Goal: Communication & Community: Answer question/provide support

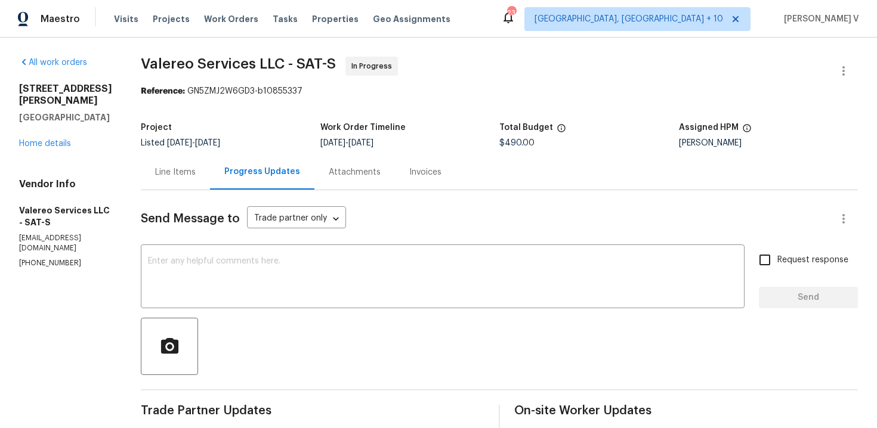
scroll to position [988, 0]
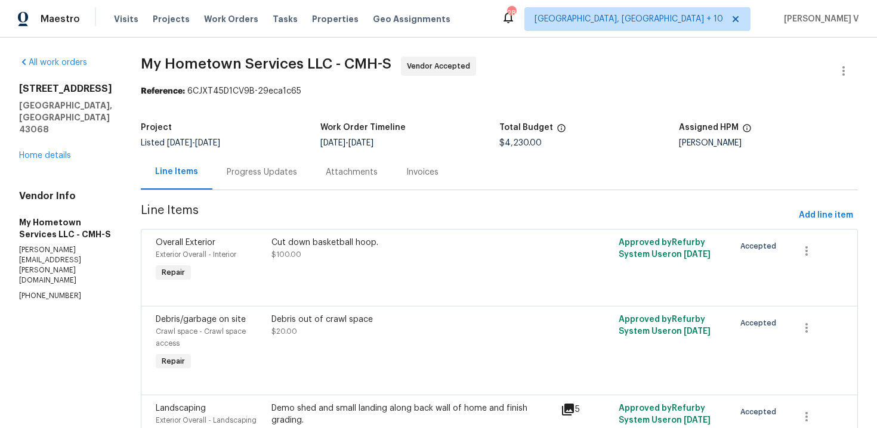
click at [255, 184] on div "Progress Updates" at bounding box center [261, 171] width 99 height 35
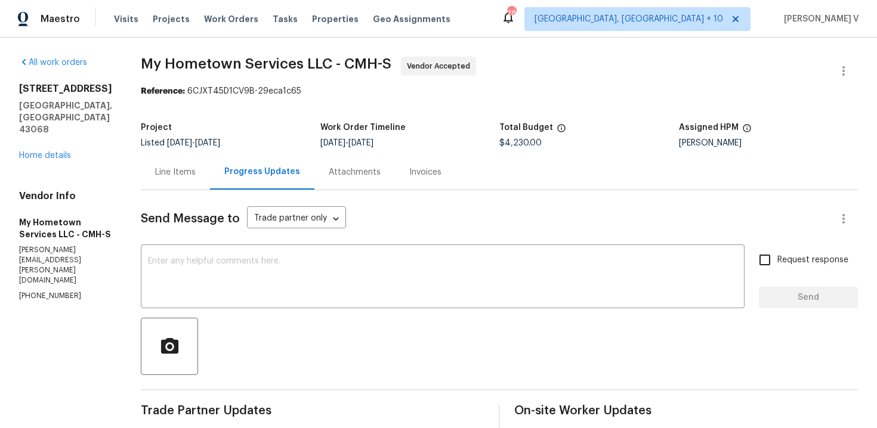
click at [175, 188] on div "Line Items" at bounding box center [175, 171] width 69 height 35
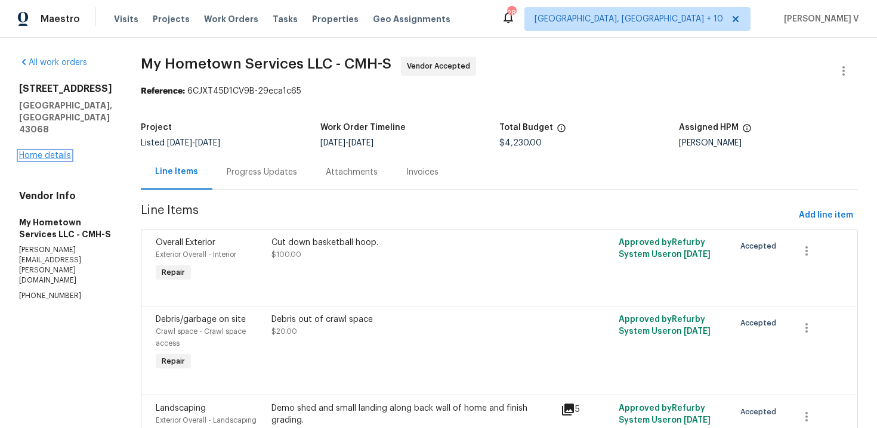
click at [33, 157] on link "Home details" at bounding box center [45, 155] width 52 height 8
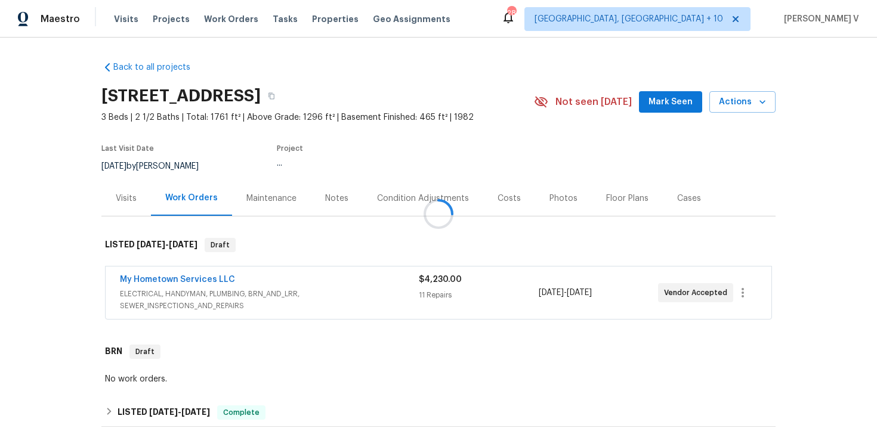
drag, startPoint x: 107, startPoint y: 278, endPoint x: 336, endPoint y: 277, distance: 228.4
click at [336, 277] on div at bounding box center [438, 214] width 877 height 428
drag, startPoint x: 97, startPoint y: 280, endPoint x: 384, endPoint y: 280, distance: 287.4
click at [384, 280] on div "Back to all projects 6775 Centennial Dr, Reynoldsburg, OH 43068 3 Beds | 2 1/2 …" at bounding box center [438, 233] width 877 height 391
copy link "My Hometown Services LLC"
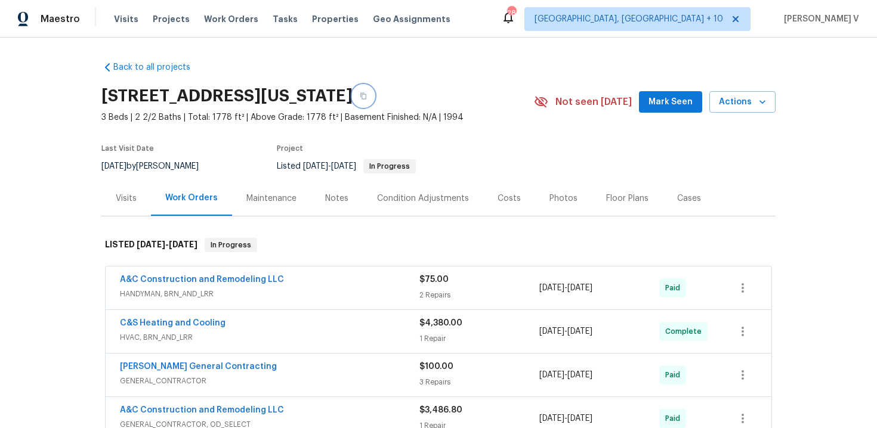
click at [374, 88] on button "button" at bounding box center [362, 95] width 21 height 21
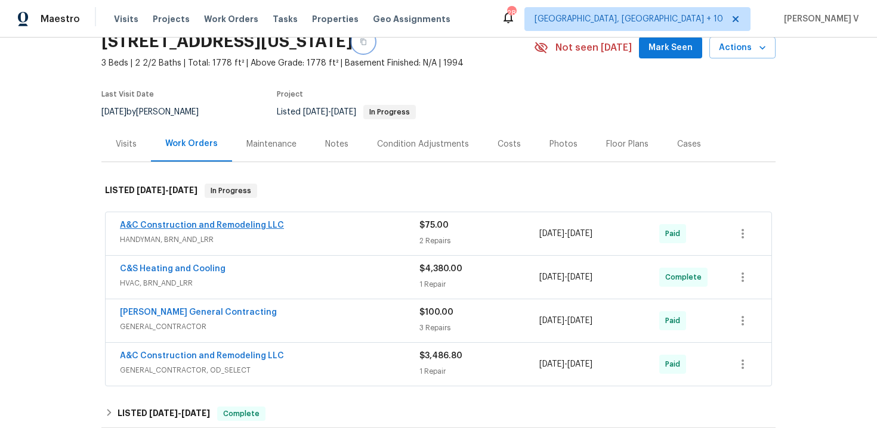
scroll to position [81, 0]
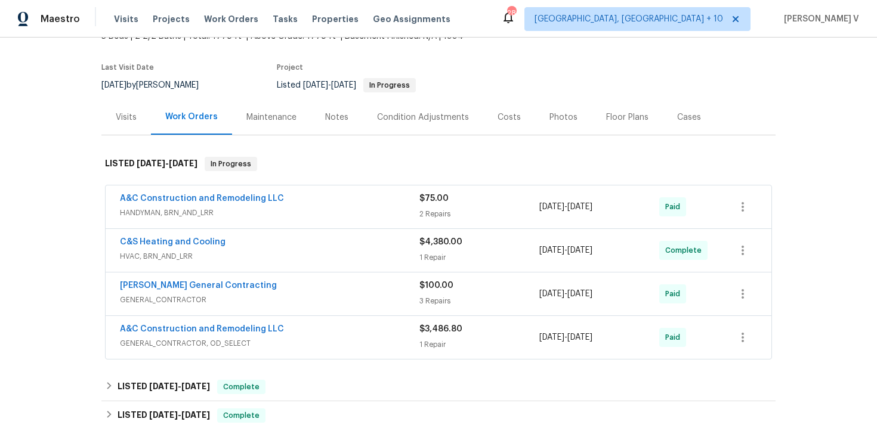
click at [327, 211] on span "HANDYMAN, BRN_AND_LRR" at bounding box center [269, 213] width 299 height 12
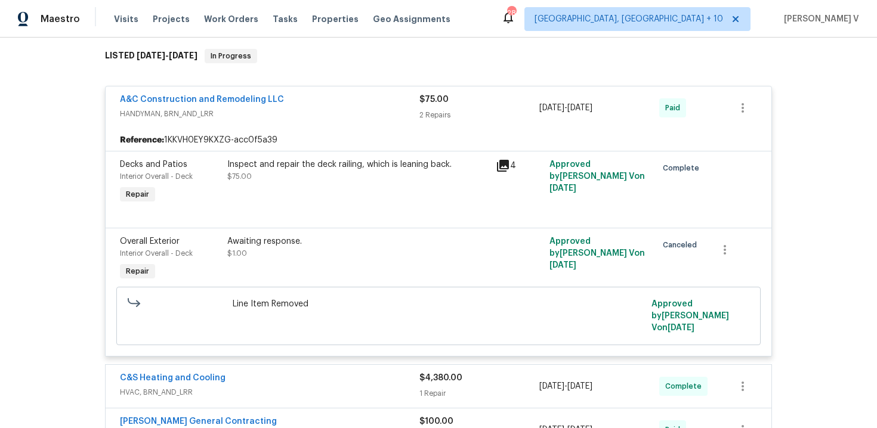
scroll to position [219, 0]
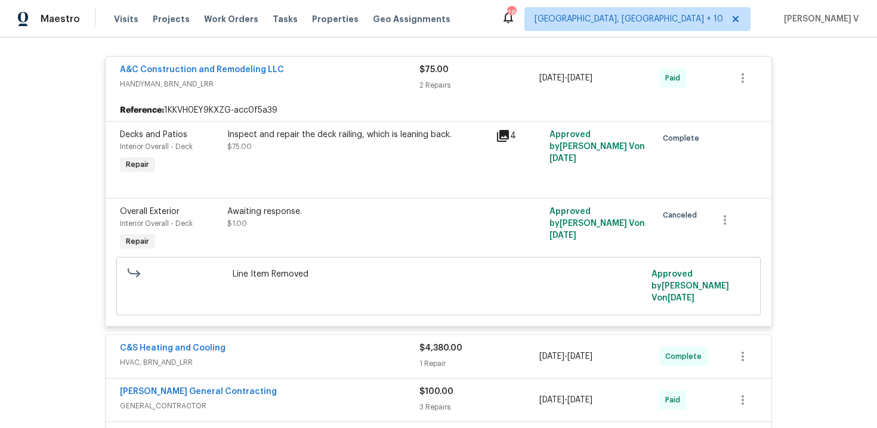
click at [315, 361] on span "HVAC, BRN_AND_LRR" at bounding box center [269, 363] width 299 height 12
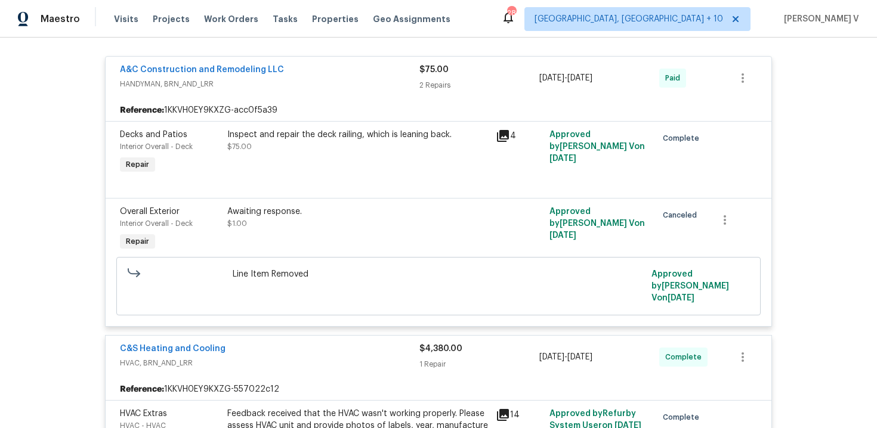
scroll to position [494, 0]
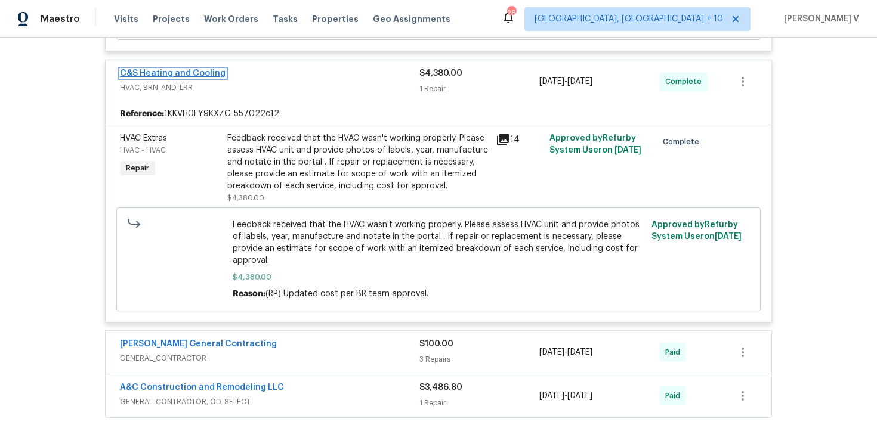
click at [199, 70] on link "C&S Heating and Cooling" at bounding box center [173, 73] width 106 height 8
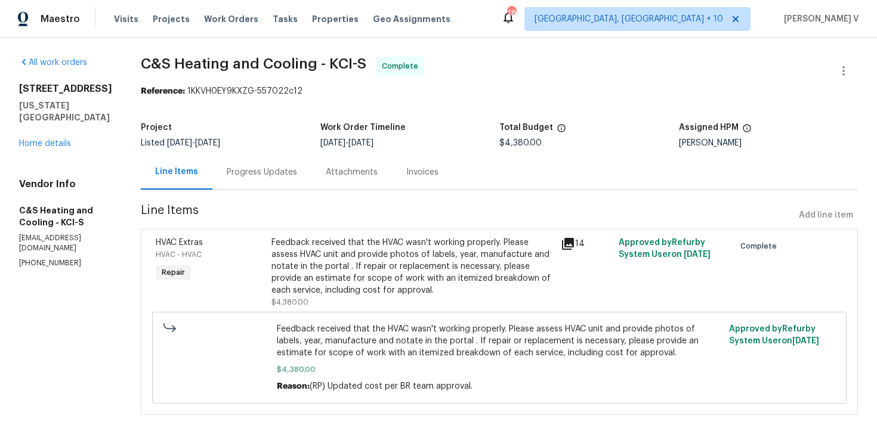
click at [278, 162] on div "Progress Updates" at bounding box center [261, 171] width 99 height 35
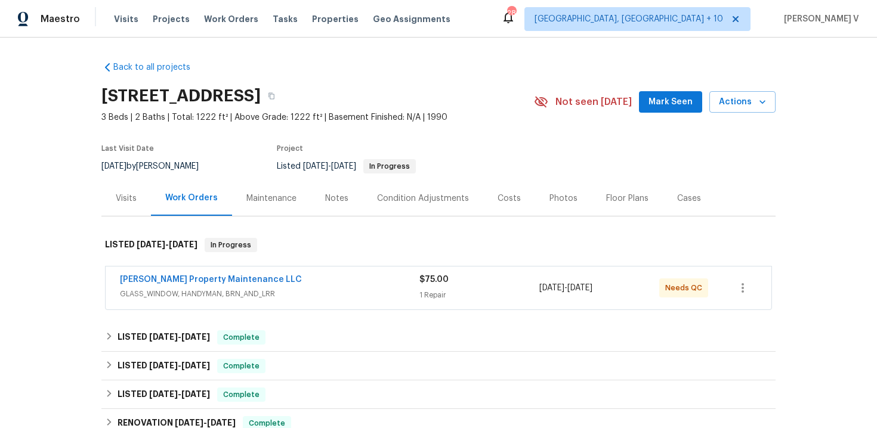
click at [179, 285] on span "[PERSON_NAME] Property Maintenance LLC" at bounding box center [211, 280] width 182 height 12
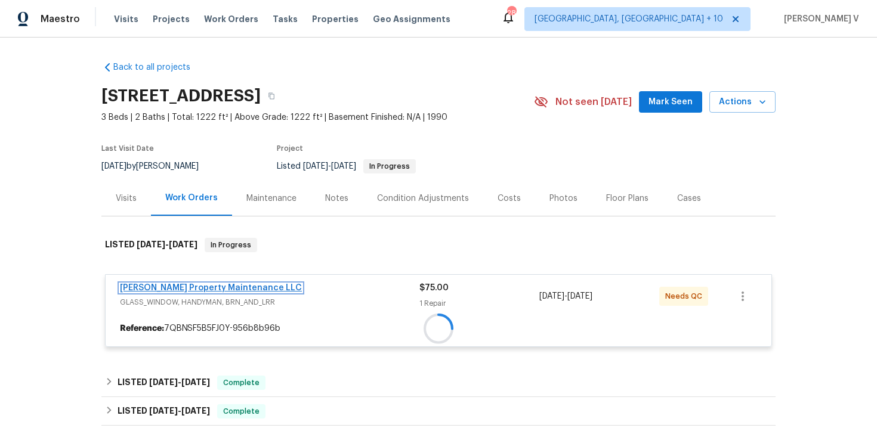
click at [179, 284] on div "Glen Property Maintenance LLC GLASS_WINDOW, HANDYMAN, BRN_AND_LRR $75.00 1 Repa…" at bounding box center [438, 310] width 667 height 73
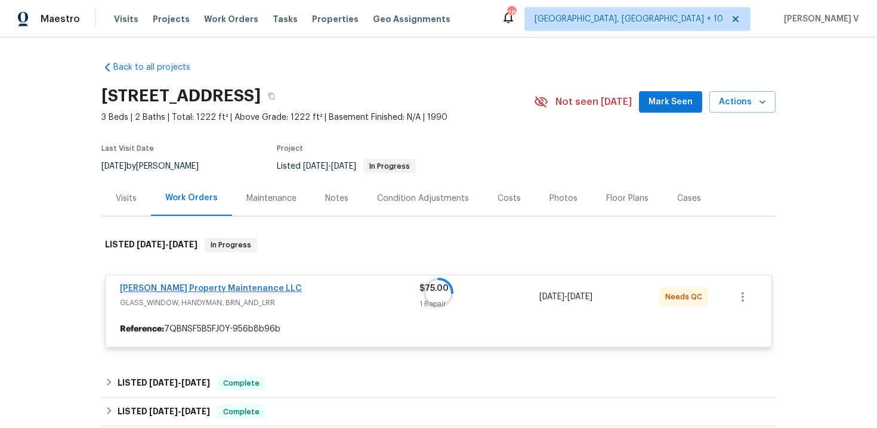
click at [179, 284] on div at bounding box center [438, 293] width 674 height 134
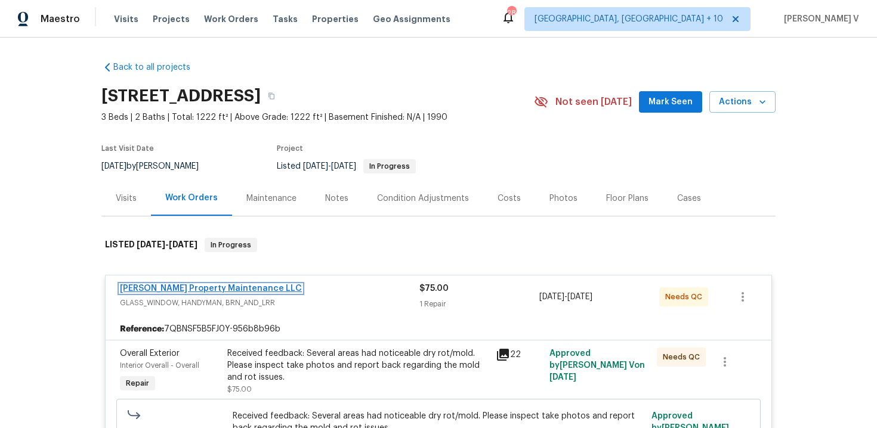
click at [177, 289] on link "Glen Property Maintenance LLC" at bounding box center [211, 288] width 182 height 8
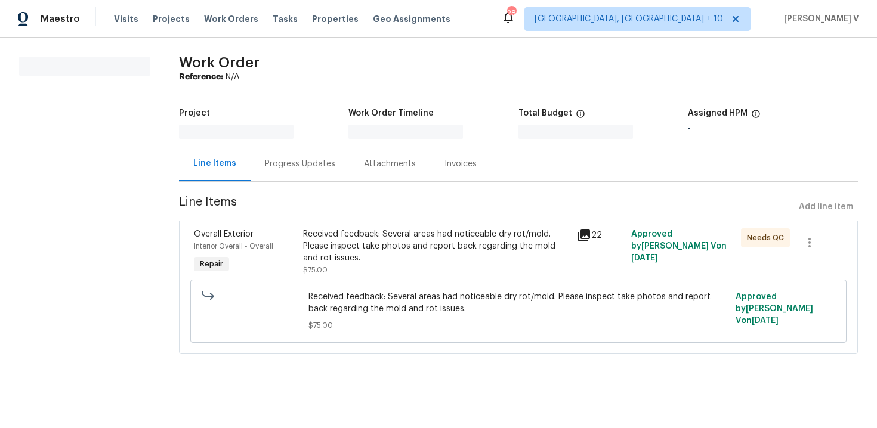
click at [303, 146] on div "Project Work Order Timeline Total Budget $0.00 Assigned HPM -" at bounding box center [518, 124] width 679 height 44
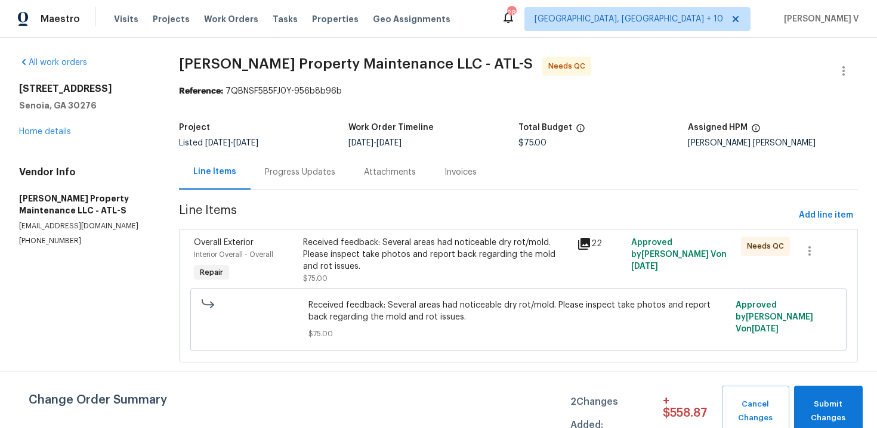
click at [280, 177] on div "Progress Updates" at bounding box center [300, 172] width 70 height 12
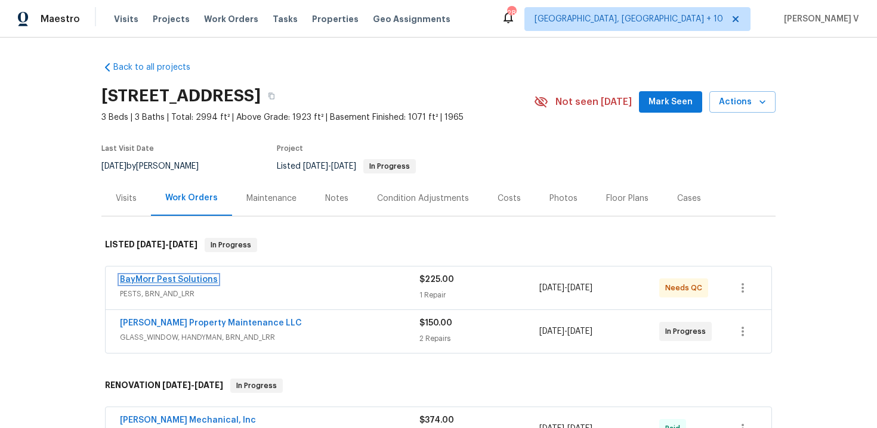
click at [184, 277] on link "BayMorr Pest Solutions" at bounding box center [169, 280] width 98 height 8
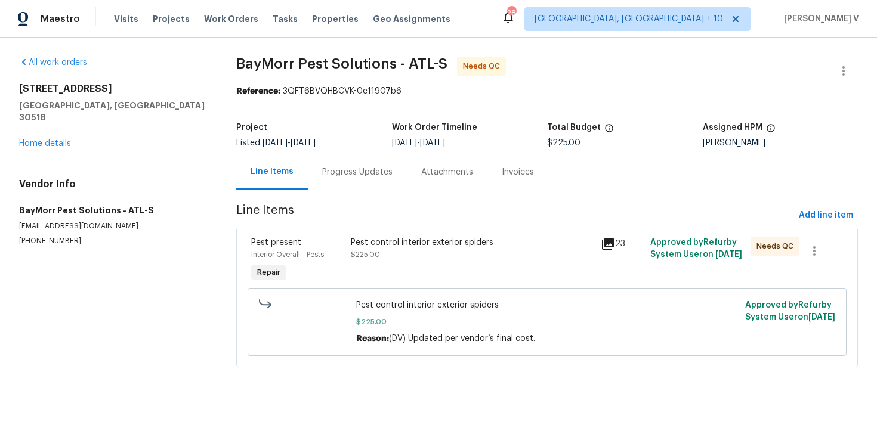
click at [327, 168] on div "Progress Updates" at bounding box center [357, 172] width 70 height 12
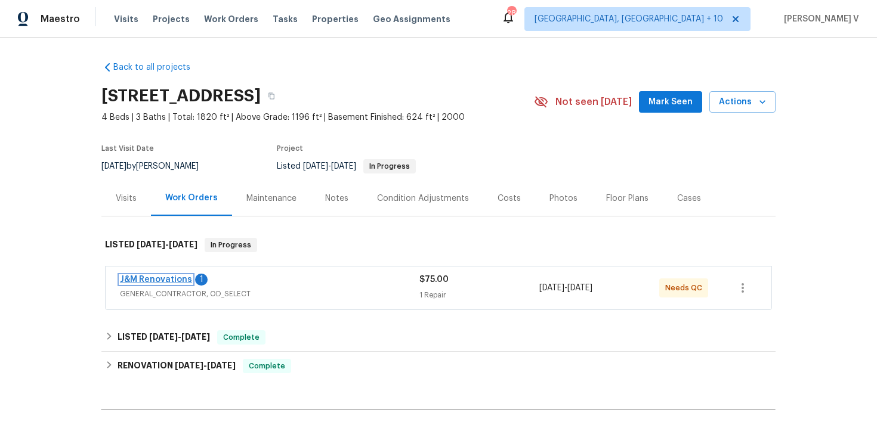
click at [141, 278] on link "J&M Renovations" at bounding box center [156, 280] width 72 height 8
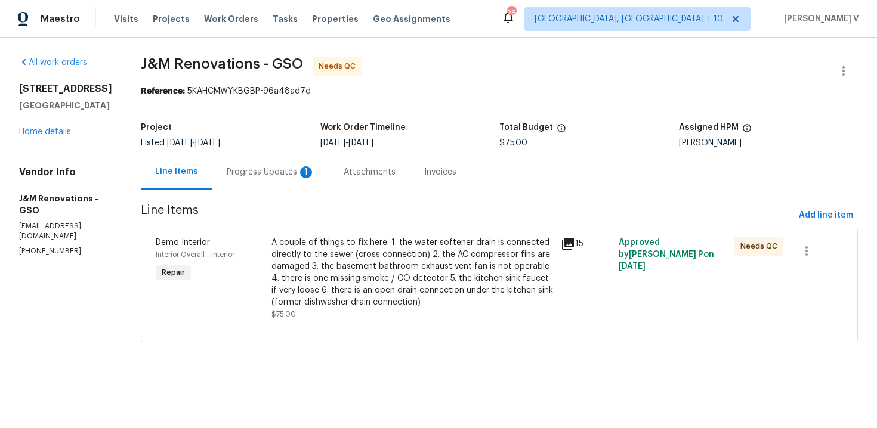
click at [304, 157] on div "Progress Updates 1" at bounding box center [270, 171] width 117 height 35
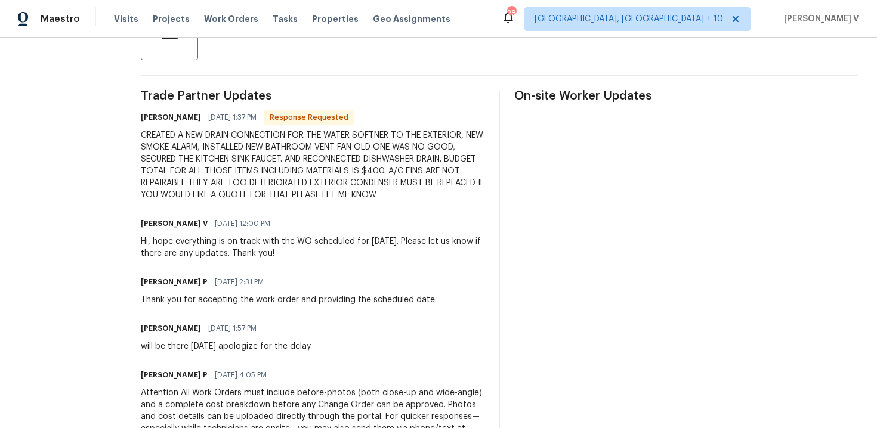
scroll to position [306, 0]
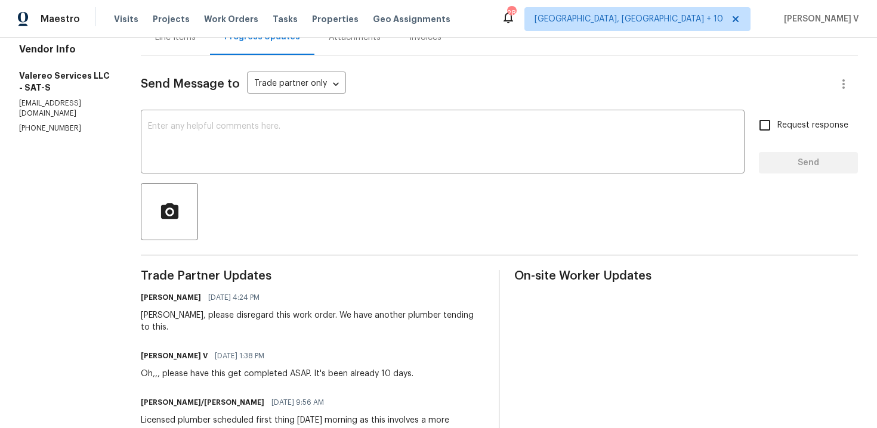
scroll to position [104, 0]
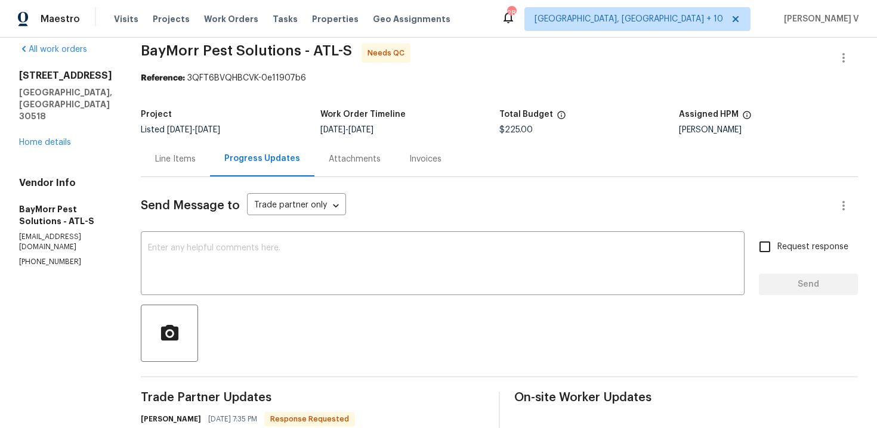
scroll to position [18, 0]
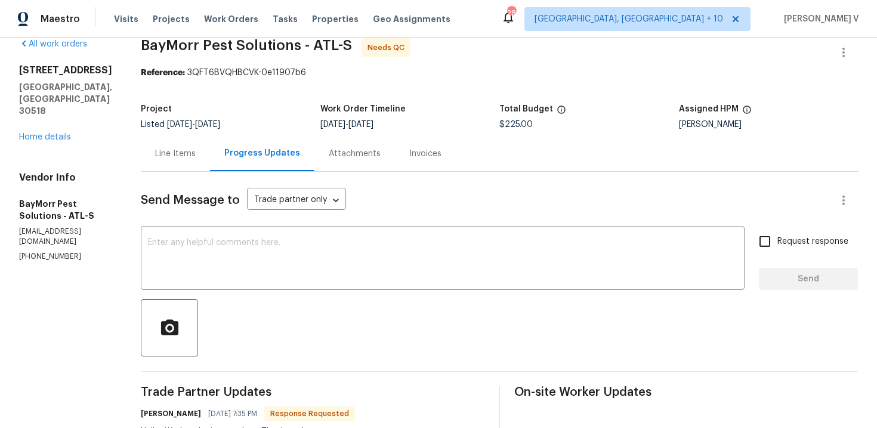
click at [166, 163] on div "Line Items" at bounding box center [175, 153] width 69 height 35
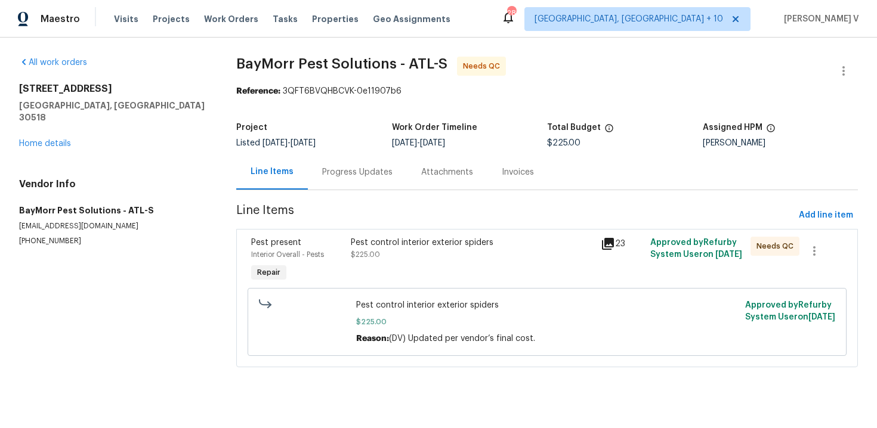
click at [386, 256] on div "Pest control interior exterior spiders $225.00" at bounding box center [472, 249] width 242 height 24
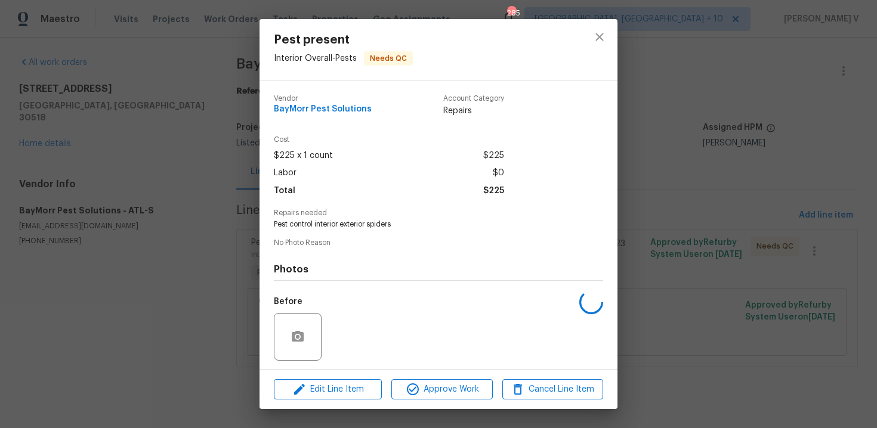
scroll to position [81, 0]
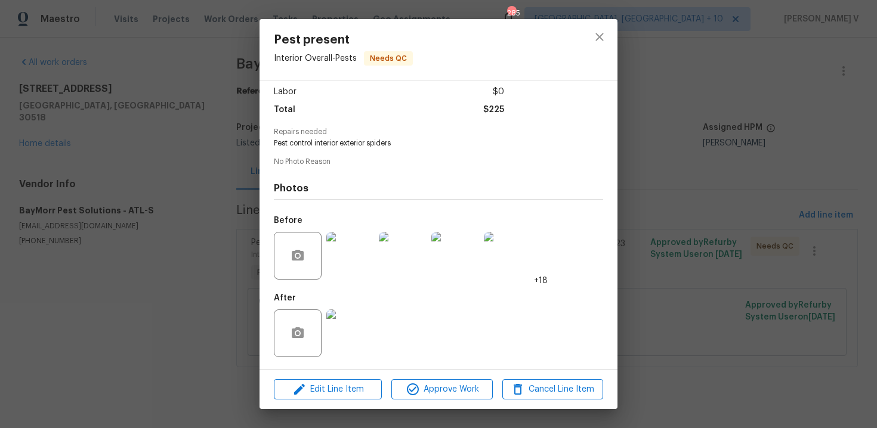
click at [348, 341] on img at bounding box center [350, 334] width 48 height 48
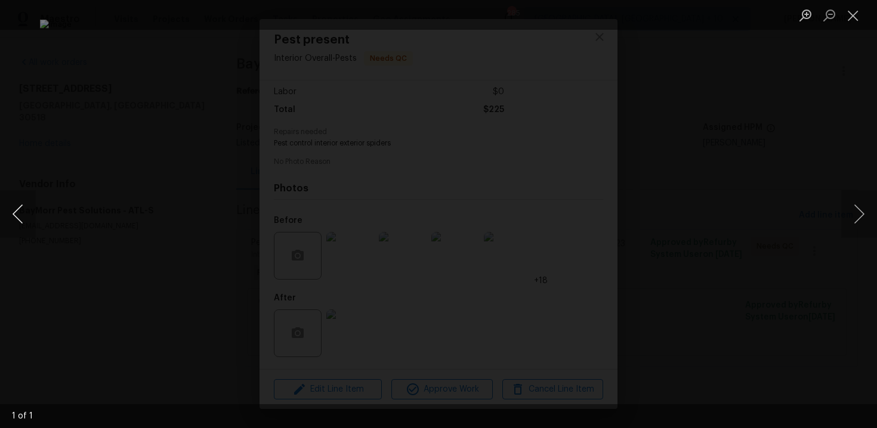
click at [33, 203] on button "Previous image" at bounding box center [18, 214] width 36 height 48
click at [81, 148] on div "Lightbox" at bounding box center [438, 214] width 877 height 428
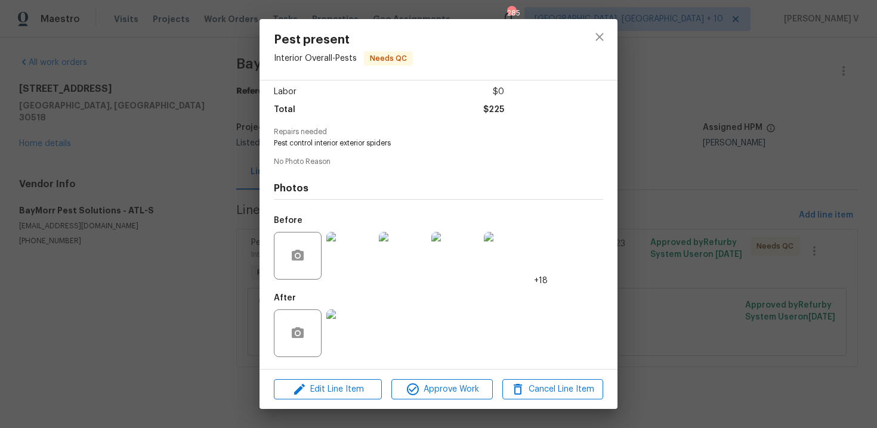
click at [364, 228] on div at bounding box center [350, 256] width 52 height 62
click at [353, 246] on img at bounding box center [350, 256] width 48 height 48
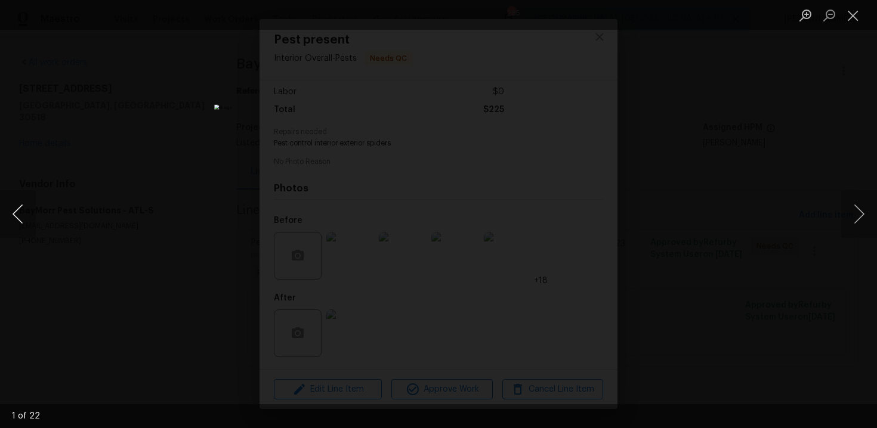
click at [21, 202] on button "Previous image" at bounding box center [18, 214] width 36 height 48
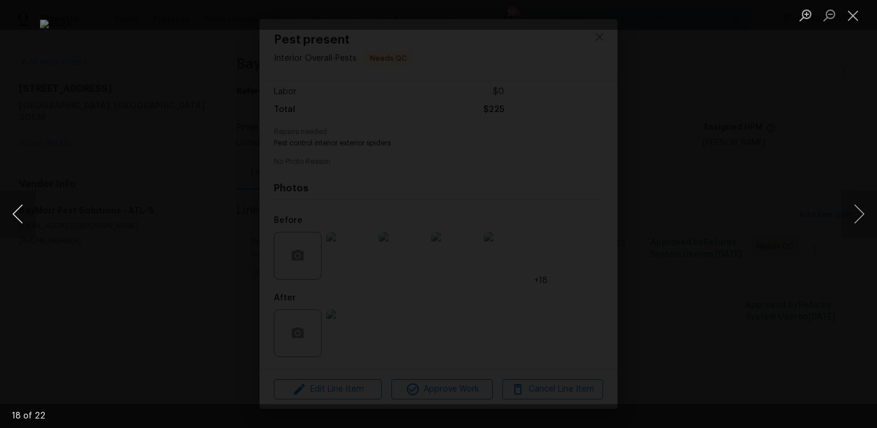
click at [21, 202] on button "Previous image" at bounding box center [18, 214] width 36 height 48
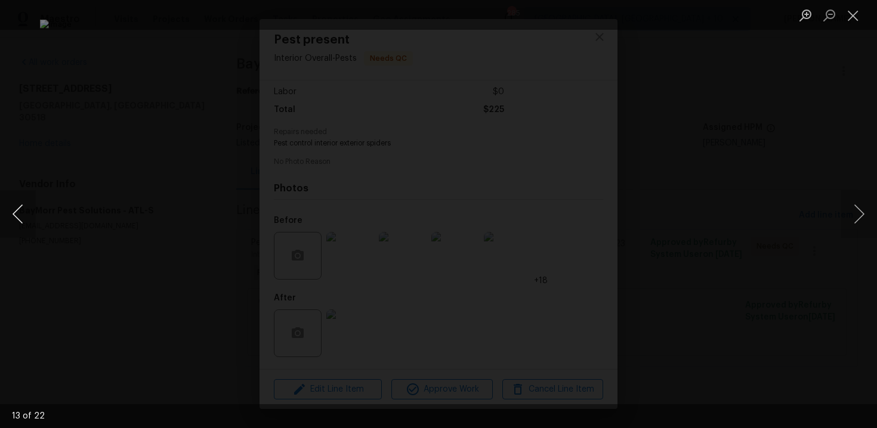
click at [21, 202] on button "Previous image" at bounding box center [18, 214] width 36 height 48
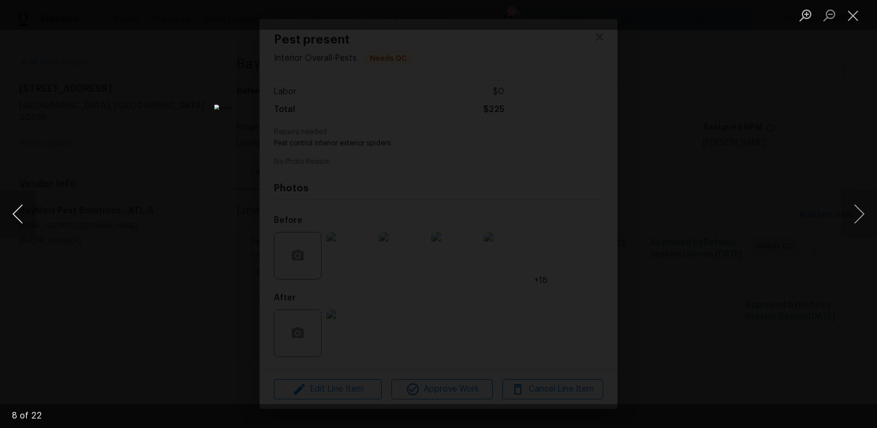
click at [21, 202] on button "Previous image" at bounding box center [18, 214] width 36 height 48
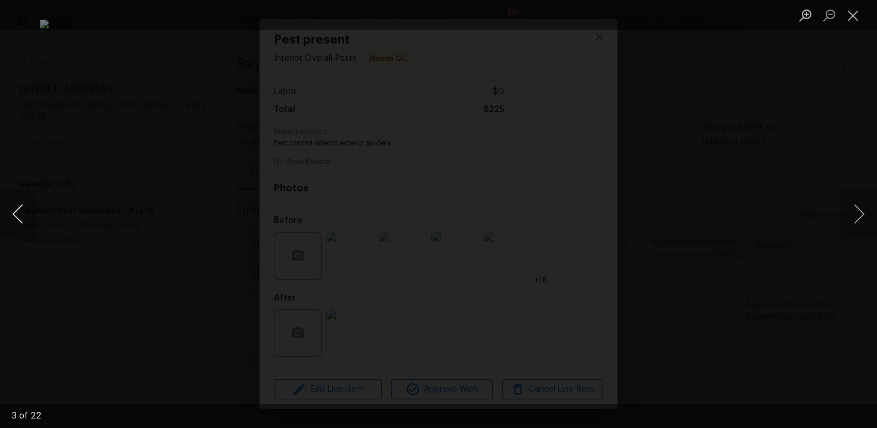
click at [21, 202] on button "Previous image" at bounding box center [18, 214] width 36 height 48
click at [27, 129] on div "Lightbox" at bounding box center [438, 214] width 877 height 428
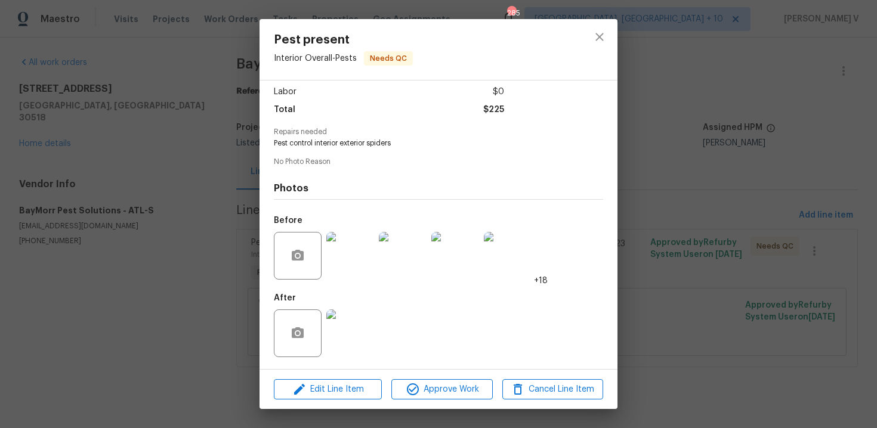
click at [347, 312] on img at bounding box center [350, 334] width 48 height 48
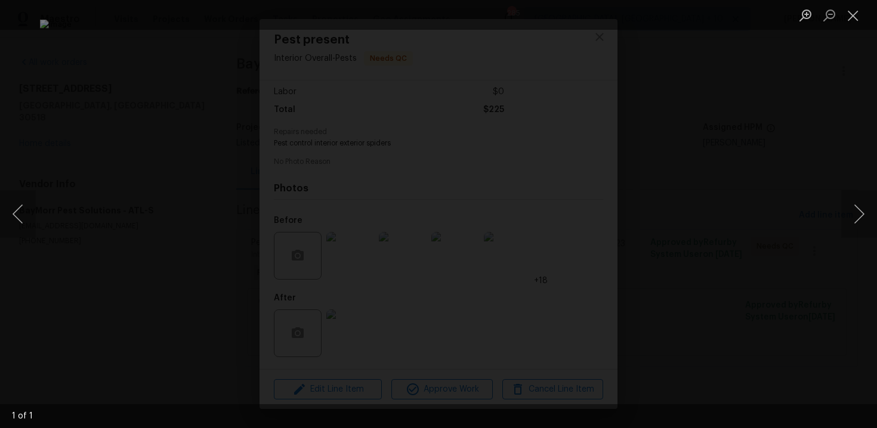
click at [43, 185] on div "Lightbox" at bounding box center [438, 214] width 877 height 428
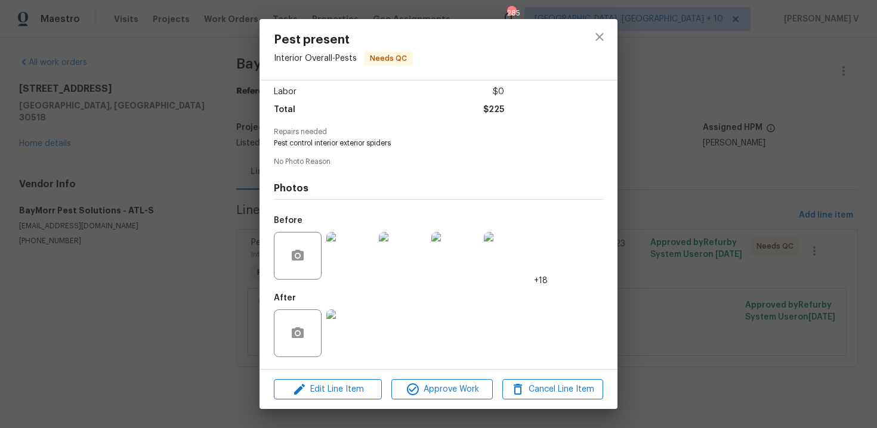
click at [363, 260] on img at bounding box center [350, 256] width 48 height 48
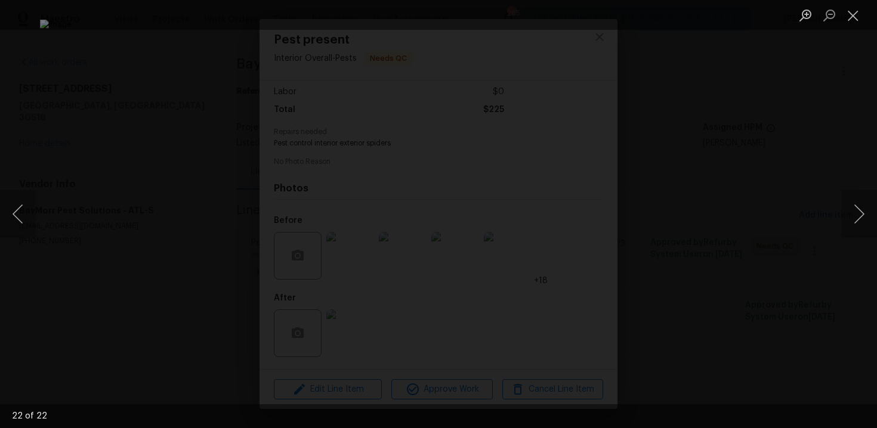
click at [82, 137] on div "Lightbox" at bounding box center [438, 214] width 877 height 428
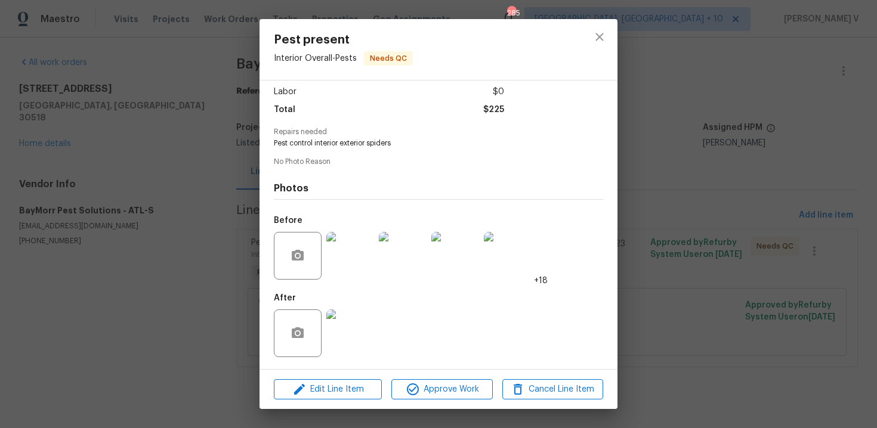
click at [82, 137] on div "Pest present Interior Overall - Pests Needs QC Vendor BayMorr Pest Solutions Ac…" at bounding box center [438, 214] width 877 height 428
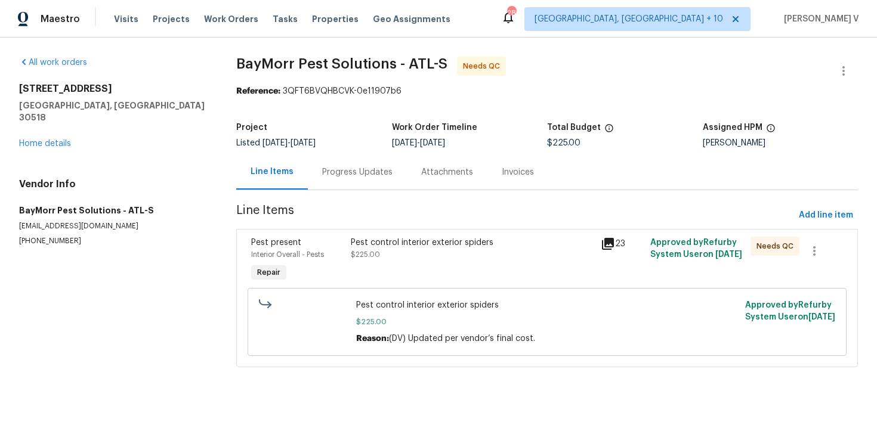
click at [302, 165] on div "Line Items" at bounding box center [272, 171] width 72 height 35
click at [342, 176] on div "Progress Updates" at bounding box center [357, 172] width 70 height 12
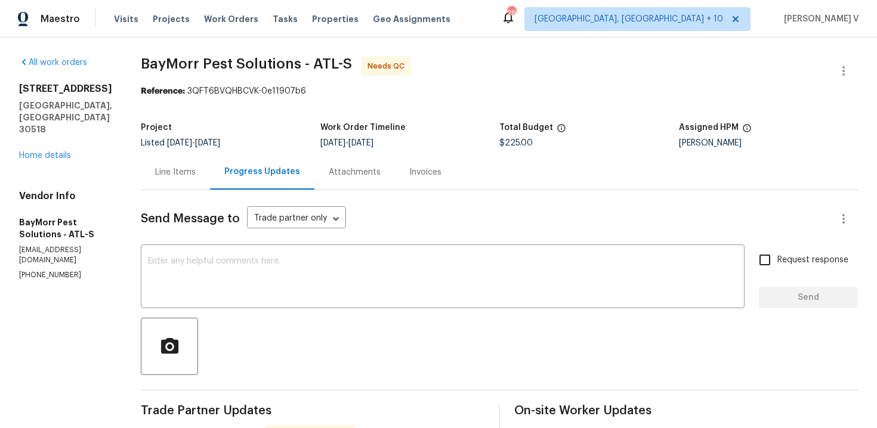
click at [210, 167] on div "Progress Updates" at bounding box center [262, 171] width 104 height 35
click at [191, 168] on div "Line Items" at bounding box center [175, 171] width 69 height 35
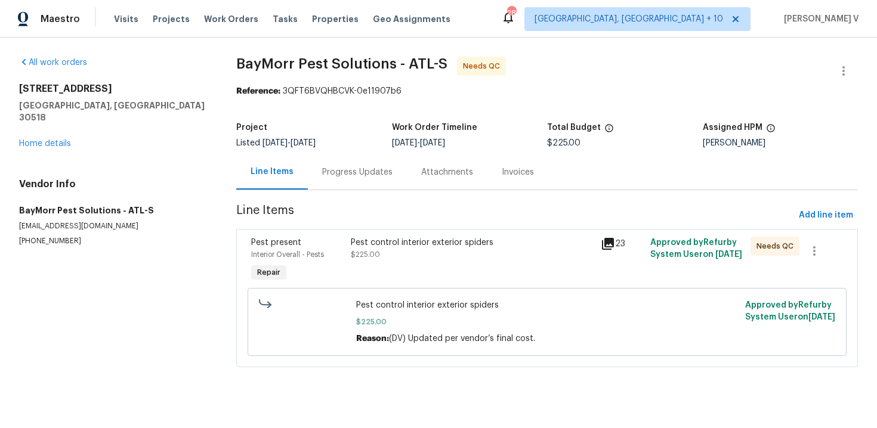
click at [434, 269] on div "Pest control interior exterior spiders $225.00" at bounding box center [471, 260] width 249 height 55
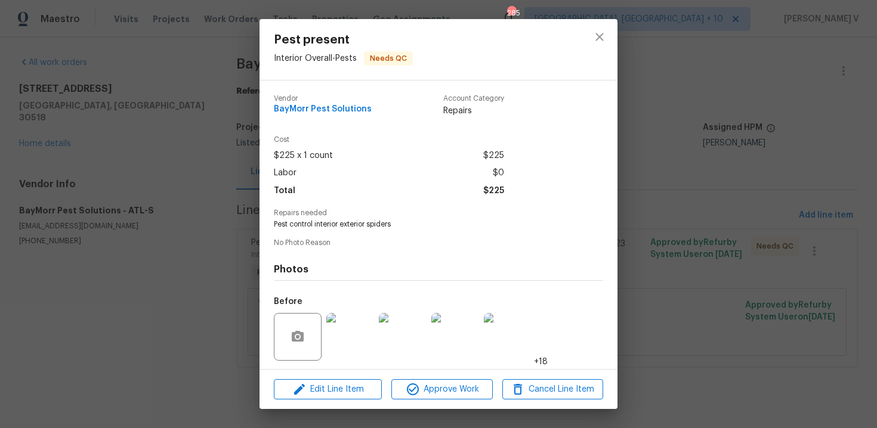
scroll to position [81, 0]
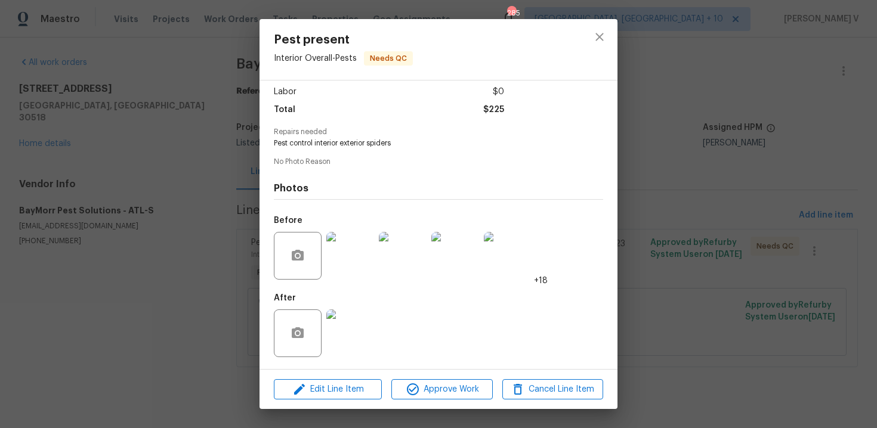
click at [408, 271] on img at bounding box center [403, 256] width 48 height 48
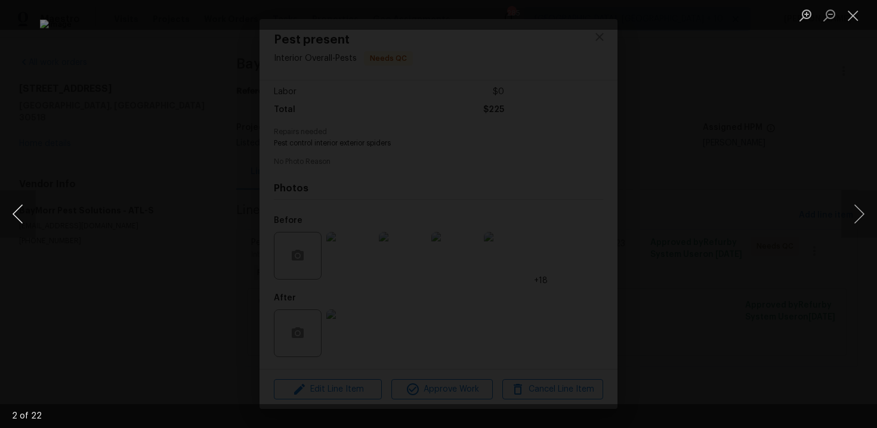
click at [27, 209] on button "Previous image" at bounding box center [18, 214] width 36 height 48
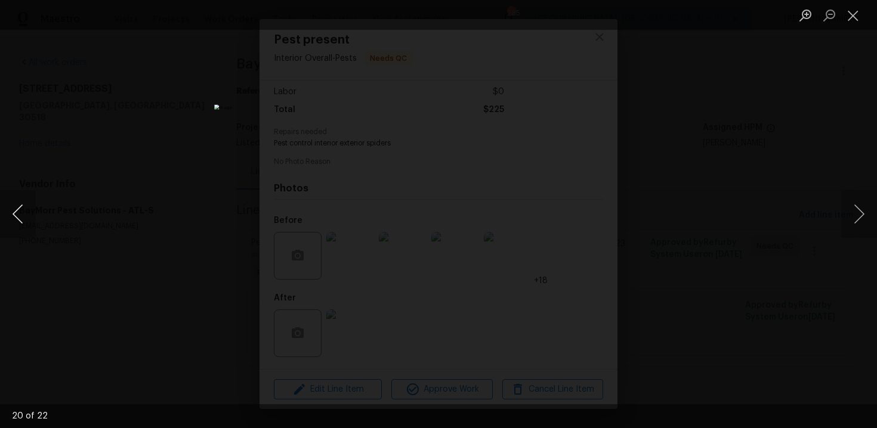
click at [27, 209] on button "Previous image" at bounding box center [18, 214] width 36 height 48
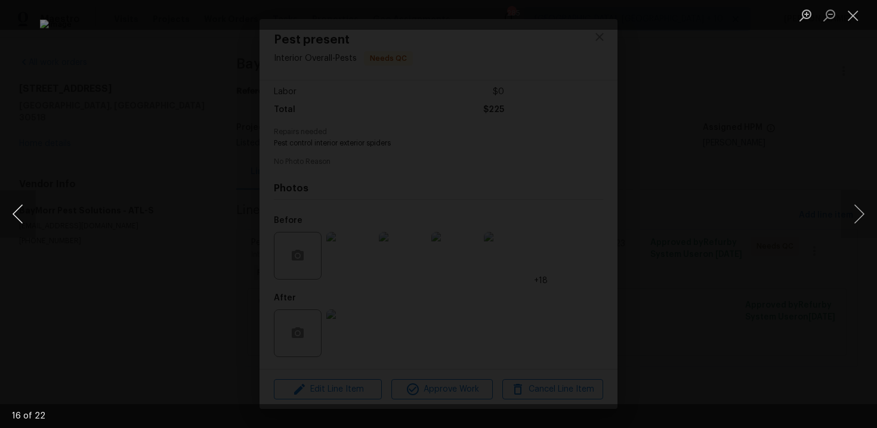
click at [27, 209] on button "Previous image" at bounding box center [18, 214] width 36 height 48
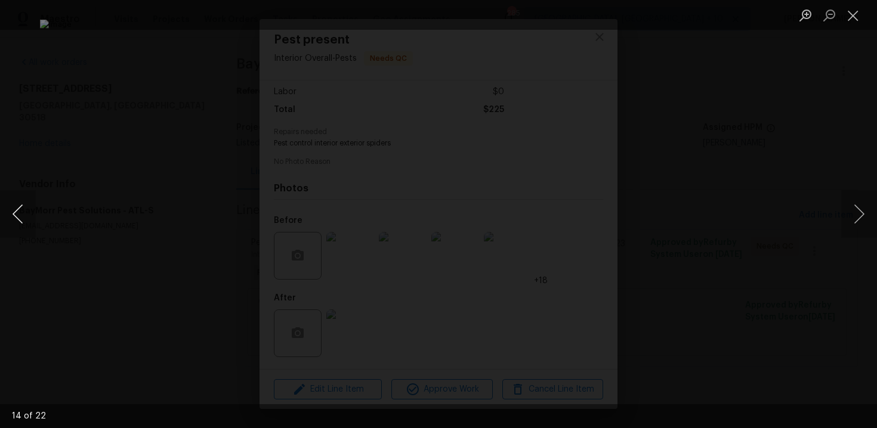
click at [27, 209] on button "Previous image" at bounding box center [18, 214] width 36 height 48
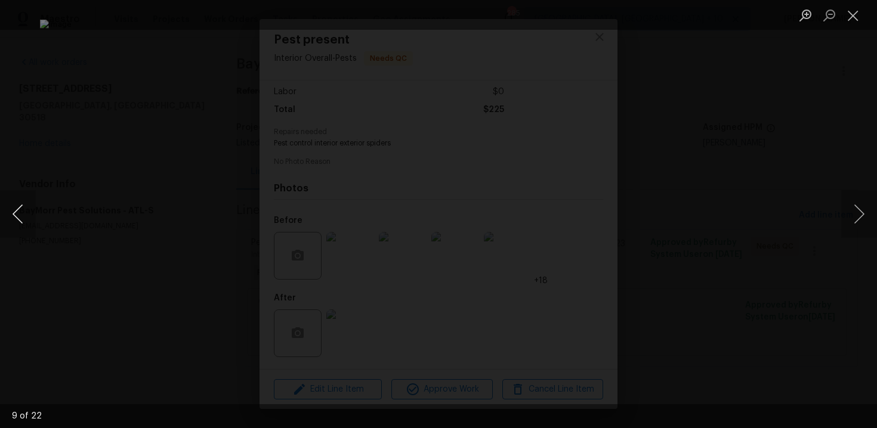
click at [27, 209] on button "Previous image" at bounding box center [18, 214] width 36 height 48
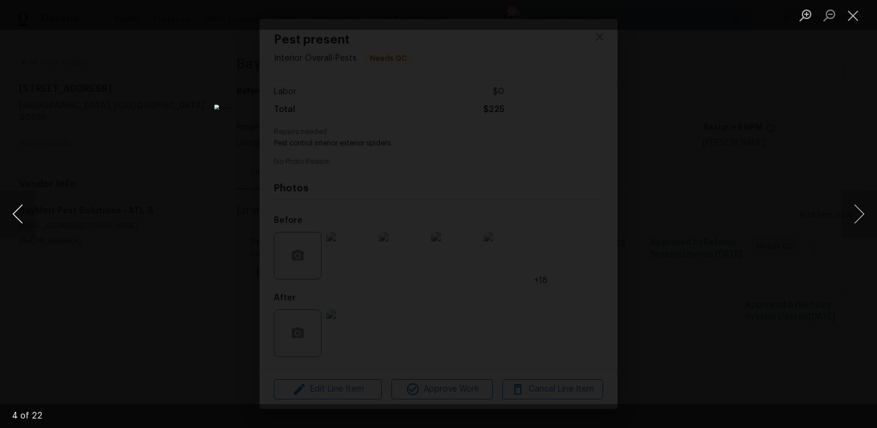
click at [27, 209] on button "Previous image" at bounding box center [18, 214] width 36 height 48
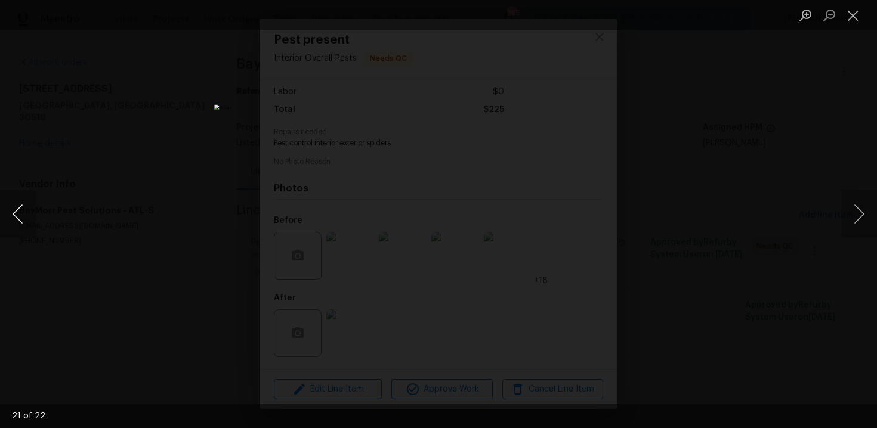
click at [27, 209] on button "Previous image" at bounding box center [18, 214] width 36 height 48
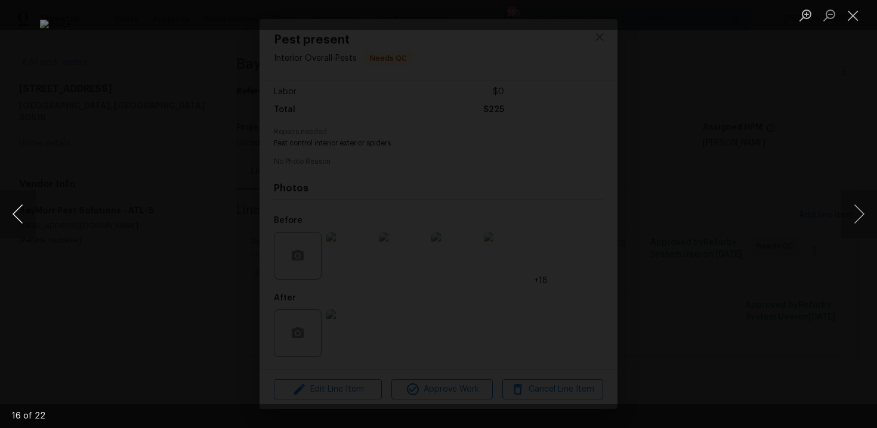
click at [27, 209] on button "Previous image" at bounding box center [18, 214] width 36 height 48
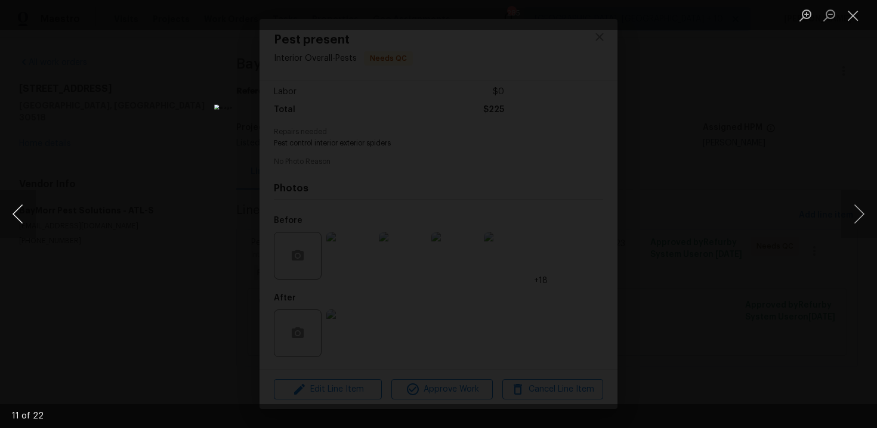
click at [27, 209] on button "Previous image" at bounding box center [18, 214] width 36 height 48
click at [859, 202] on button "Next image" at bounding box center [859, 214] width 36 height 48
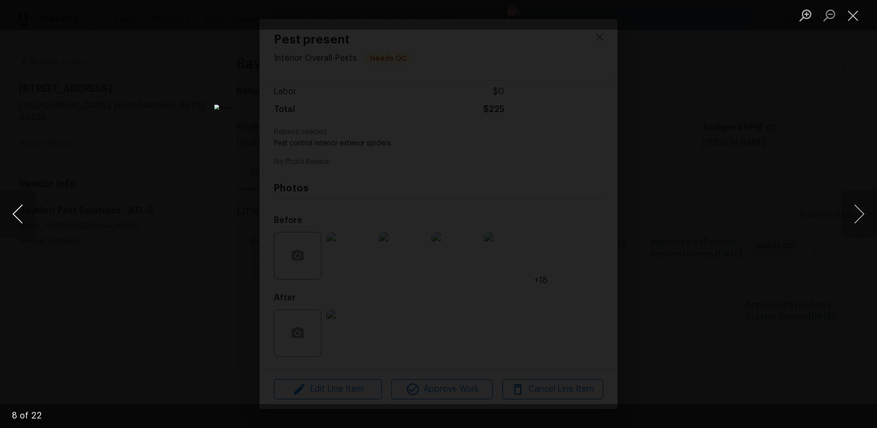
click at [13, 213] on button "Previous image" at bounding box center [18, 214] width 36 height 48
click at [763, 304] on div "Lightbox" at bounding box center [438, 214] width 877 height 428
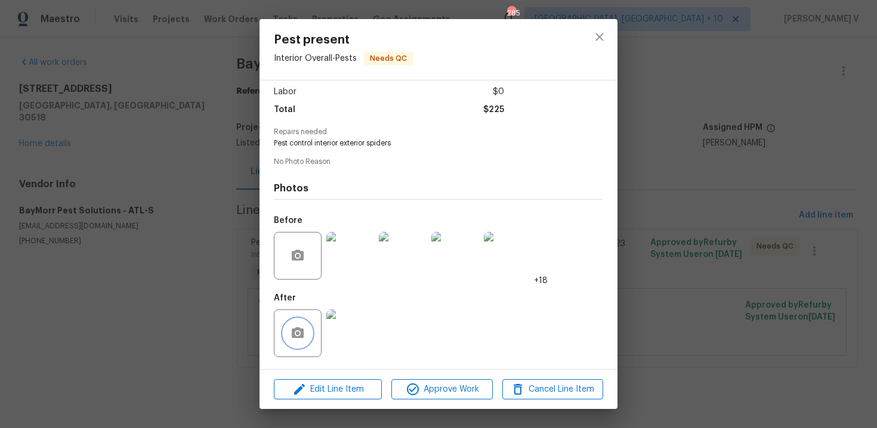
click at [295, 340] on icon "button" at bounding box center [297, 333] width 14 height 14
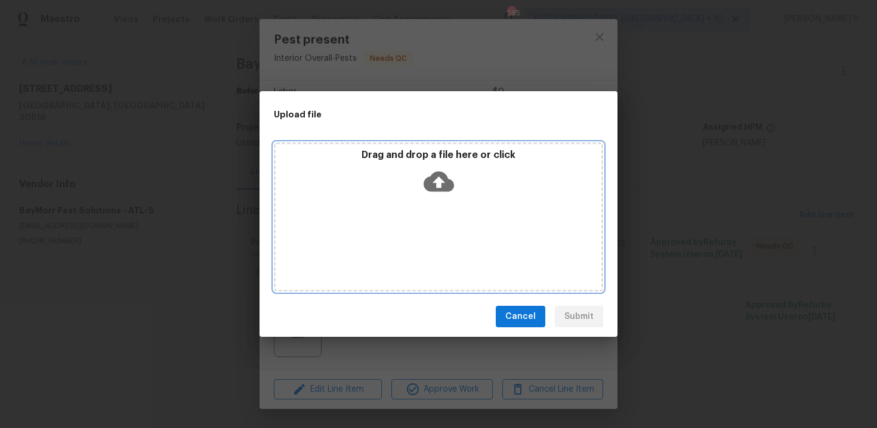
click at [441, 184] on icon at bounding box center [438, 182] width 30 height 20
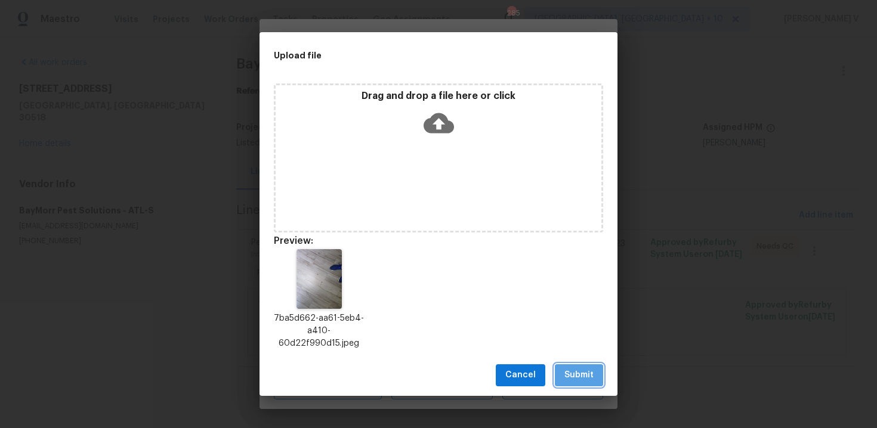
click at [567, 380] on span "Submit" at bounding box center [578, 375] width 29 height 15
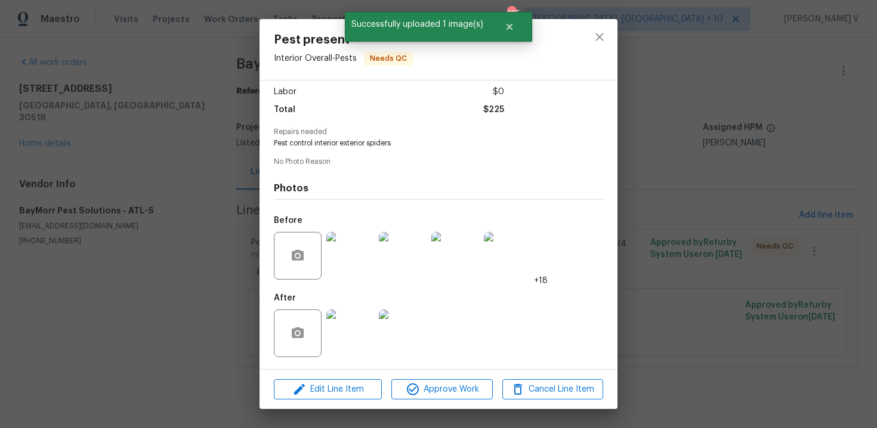
click at [119, 249] on div "Pest present Interior Overall - Pests Needs QC Vendor BayMorr Pest Solutions Ac…" at bounding box center [438, 214] width 877 height 428
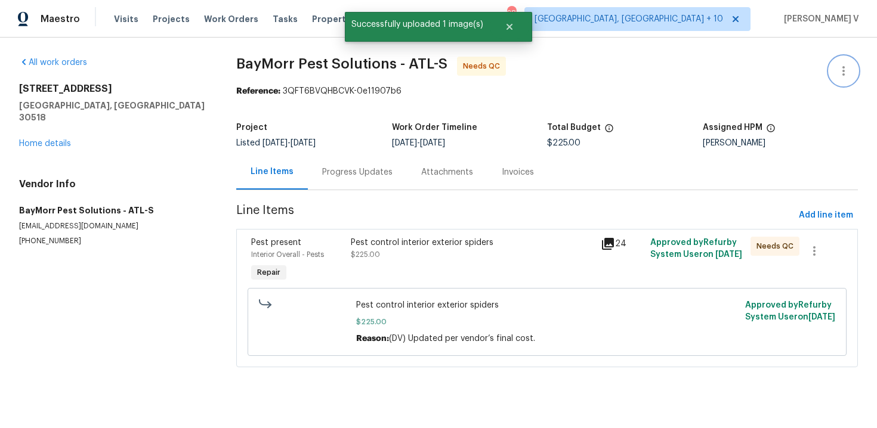
click at [840, 64] on icon "button" at bounding box center [843, 71] width 14 height 14
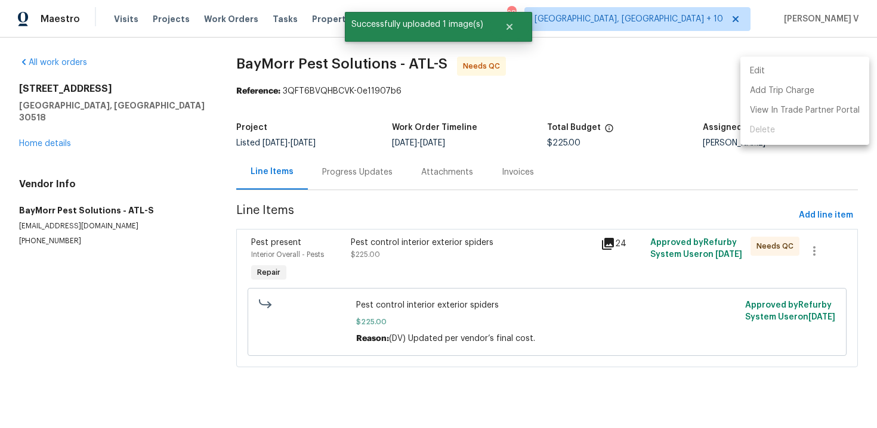
click at [840, 64] on li "Edit" at bounding box center [804, 71] width 129 height 20
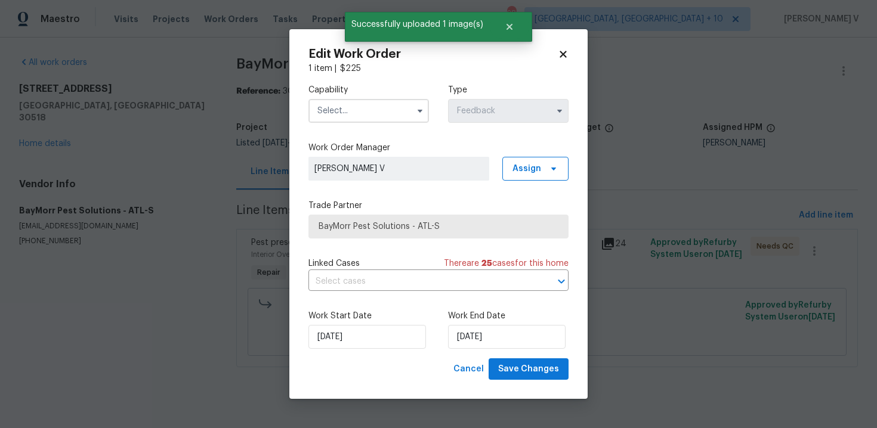
click at [349, 110] on input "text" at bounding box center [368, 111] width 120 height 24
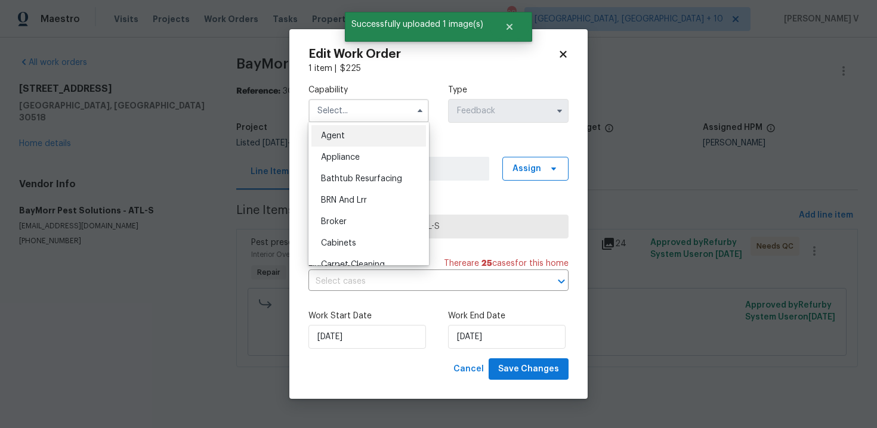
click at [343, 140] on div "Agent" at bounding box center [368, 135] width 114 height 21
type input "Agent"
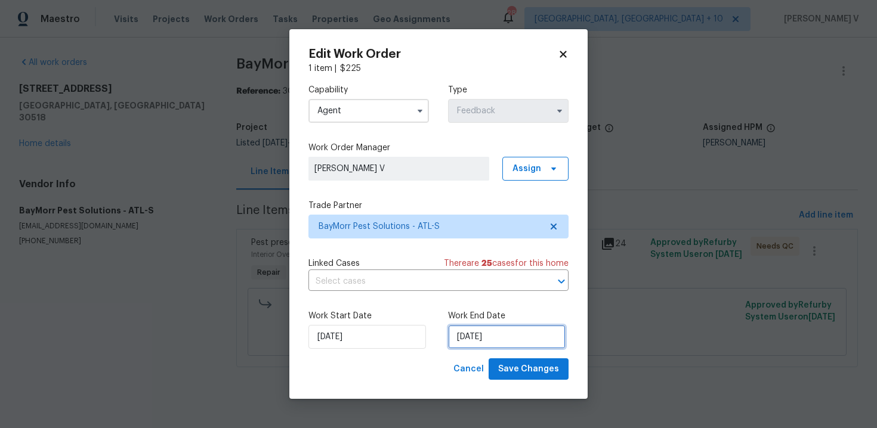
click at [515, 331] on input "24/09/2025" at bounding box center [506, 337] width 117 height 24
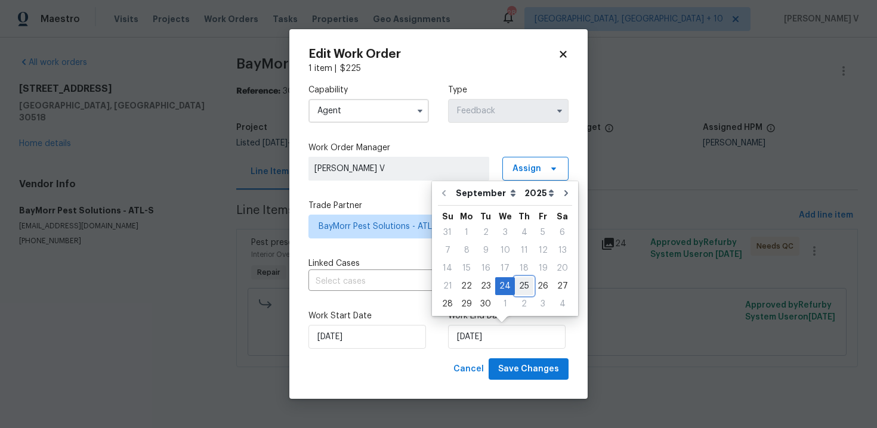
click at [515, 288] on div "25" at bounding box center [524, 286] width 18 height 17
type input "25/09/2025"
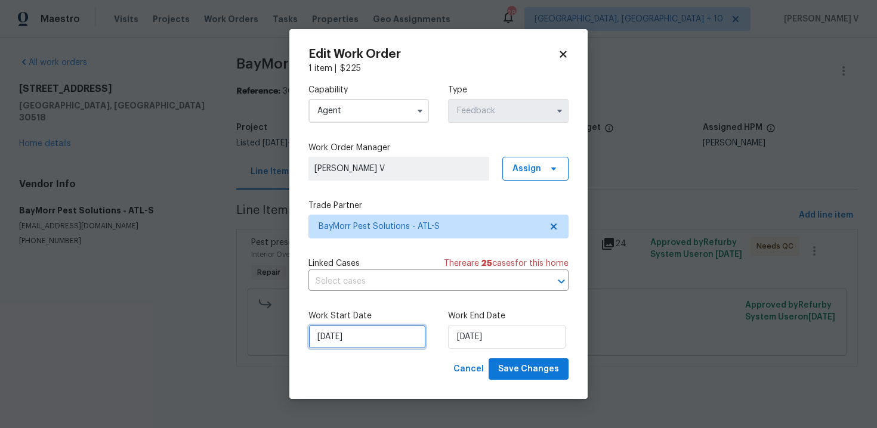
click at [338, 339] on input "22/09/2025" at bounding box center [366, 337] width 117 height 24
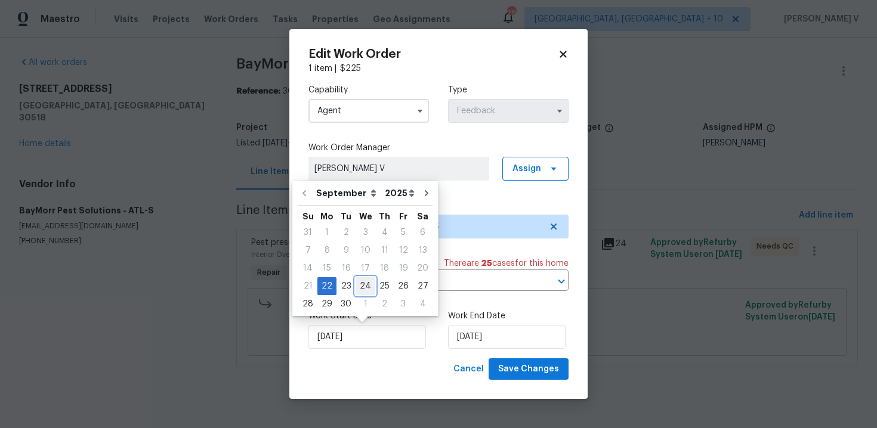
click at [361, 286] on div "24" at bounding box center [365, 286] width 20 height 17
type input "24/09/2025"
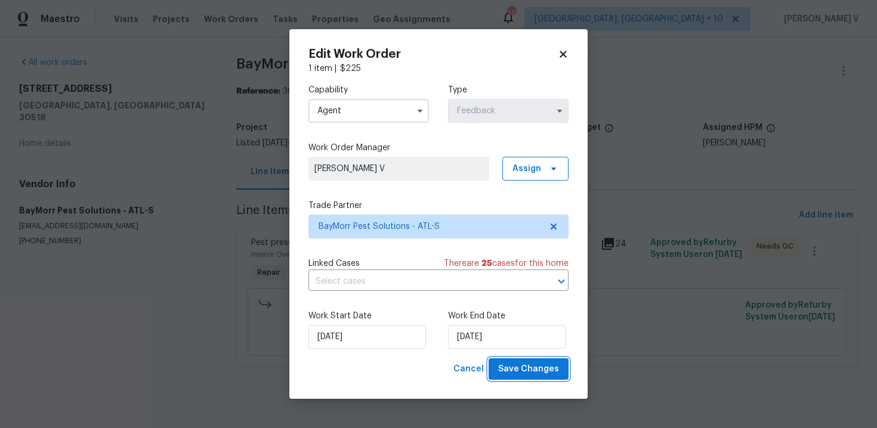
click at [543, 378] on button "Save Changes" at bounding box center [528, 369] width 80 height 22
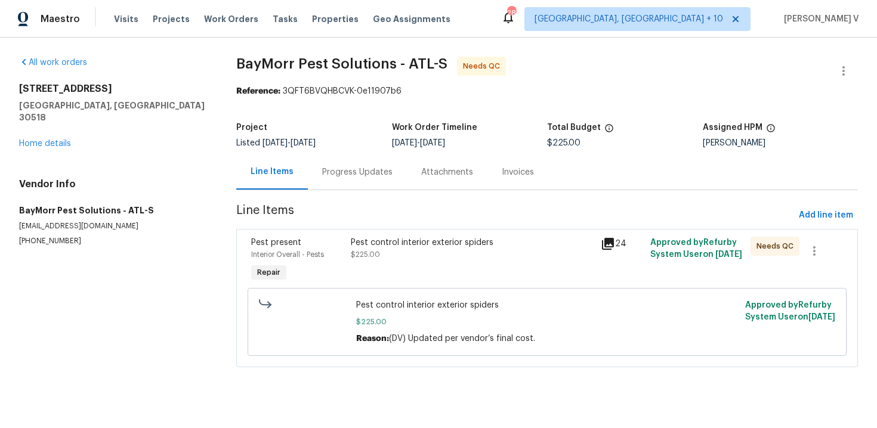
click at [367, 174] on div "Progress Updates" at bounding box center [357, 172] width 70 height 12
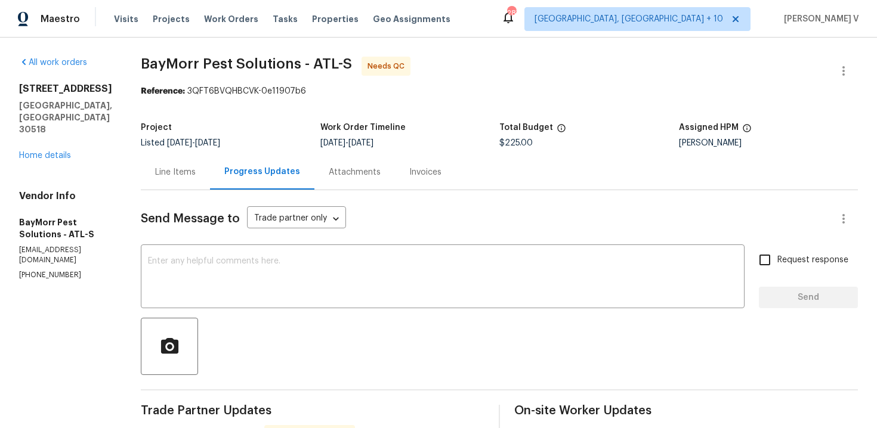
click at [144, 177] on div "Line Items" at bounding box center [175, 171] width 69 height 35
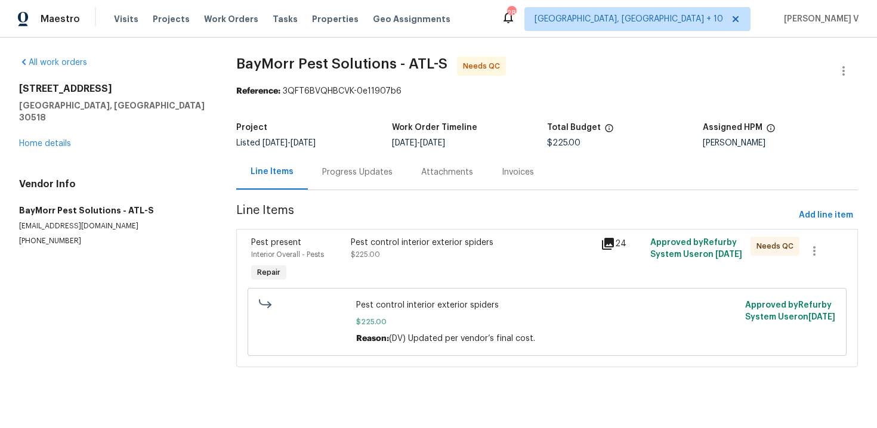
click at [404, 233] on div "Pest control interior exterior spiders $225.00" at bounding box center [471, 260] width 249 height 55
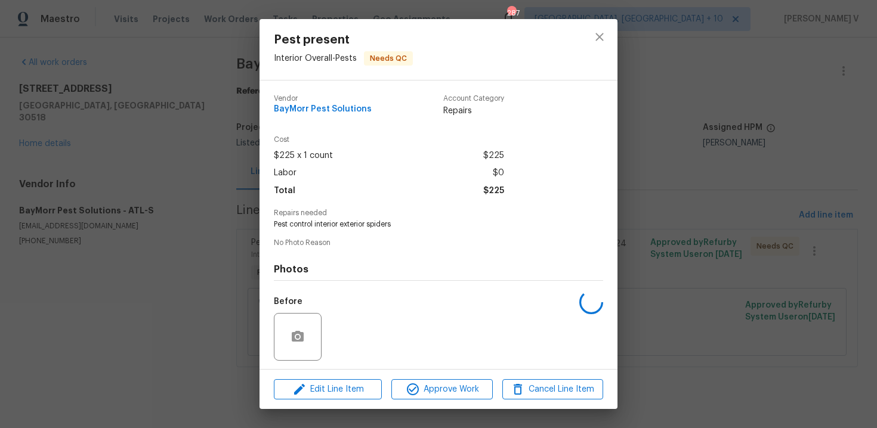
scroll to position [81, 0]
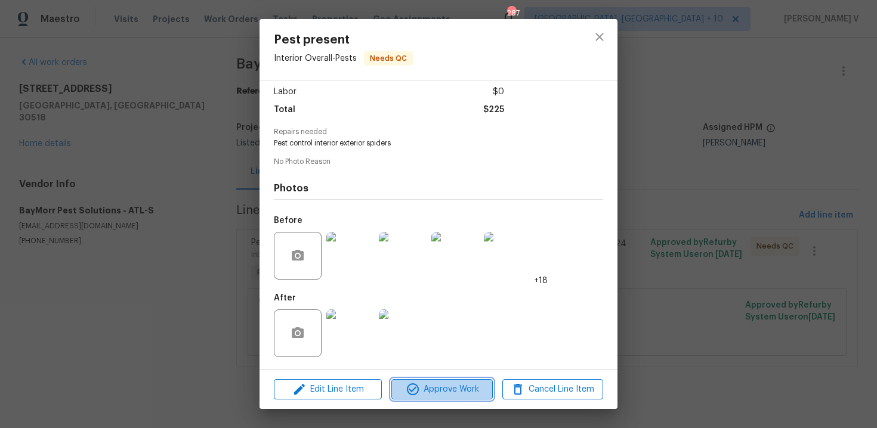
click at [443, 393] on span "Approve Work" at bounding box center [442, 389] width 94 height 15
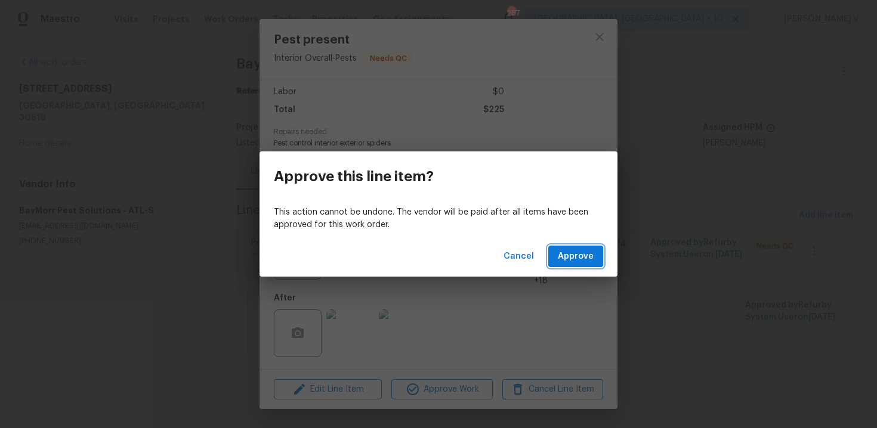
click at [581, 264] on span "Approve" at bounding box center [576, 256] width 36 height 15
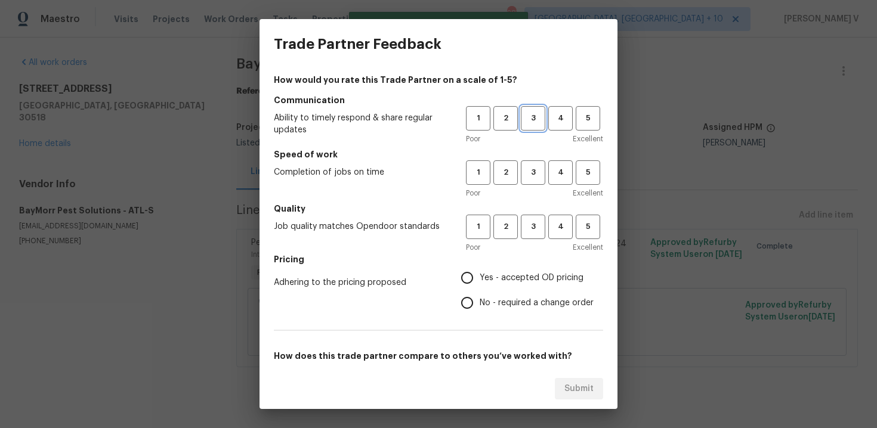
click at [535, 121] on span "3" at bounding box center [533, 119] width 22 height 14
click at [543, 182] on button "3" at bounding box center [533, 172] width 24 height 24
click at [540, 224] on span "3" at bounding box center [533, 227] width 22 height 14
click at [475, 300] on input "No - required a change order" at bounding box center [466, 302] width 25 height 25
radio input "true"
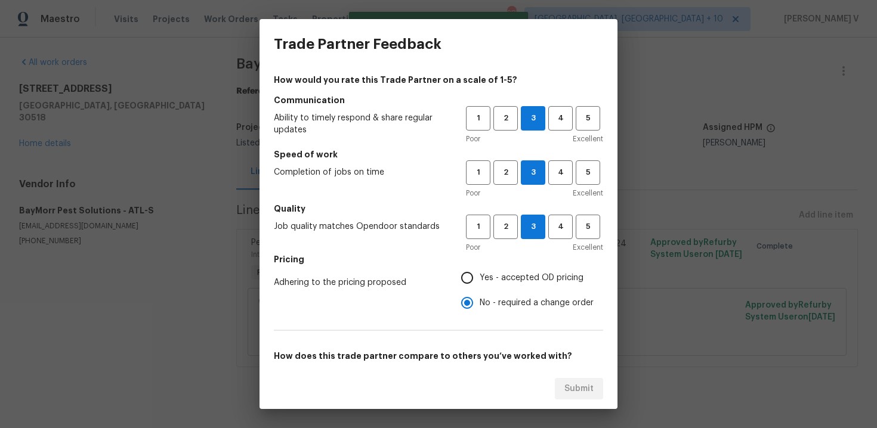
scroll to position [119, 0]
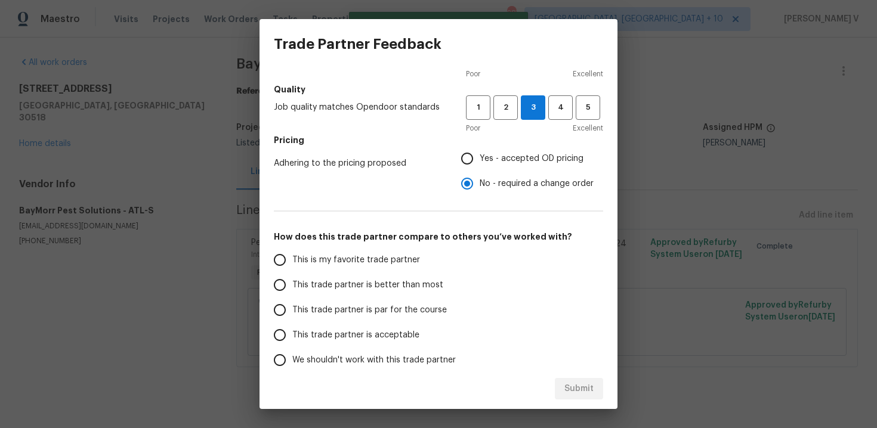
click at [403, 298] on label "This trade partner is par for the course" at bounding box center [361, 310] width 188 height 25
click at [292, 298] on input "This trade partner is par for the course" at bounding box center [279, 310] width 25 height 25
radio input "false"
click at [425, 286] on span "This trade partner is better than most" at bounding box center [367, 285] width 151 height 13
click at [292, 286] on input "This trade partner is better than most" at bounding box center [279, 285] width 25 height 25
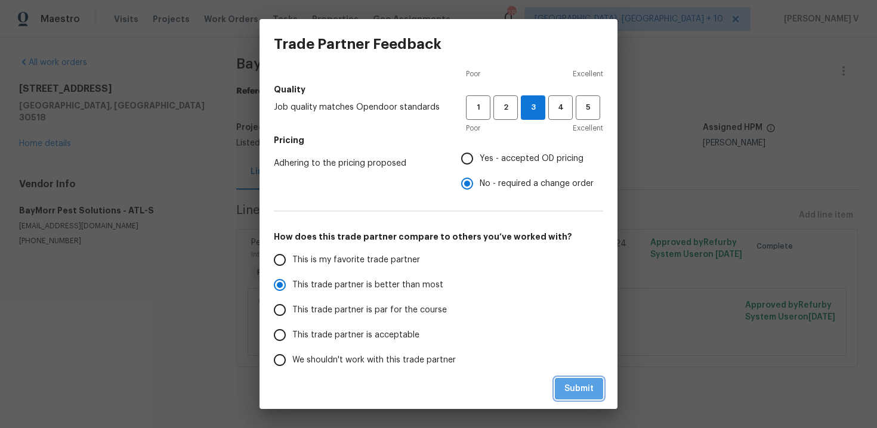
click at [594, 388] on button "Submit" at bounding box center [579, 389] width 48 height 22
radio input "true"
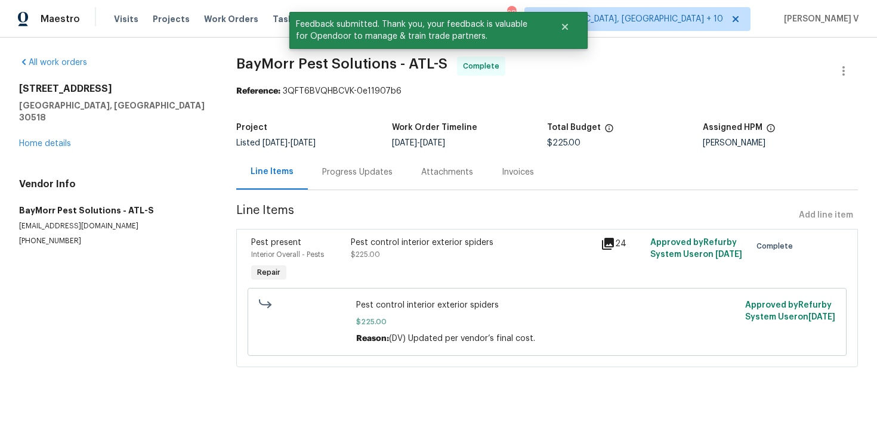
click at [361, 145] on div "Listed 9/22/2025 - 9/25/2025" at bounding box center [314, 143] width 156 height 8
click at [359, 171] on div "Progress Updates" at bounding box center [357, 172] width 70 height 12
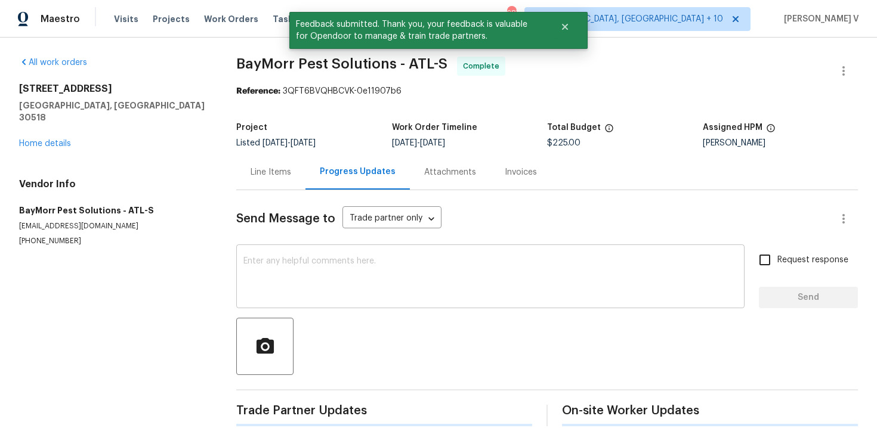
click at [363, 255] on div "x ​" at bounding box center [490, 277] width 508 height 61
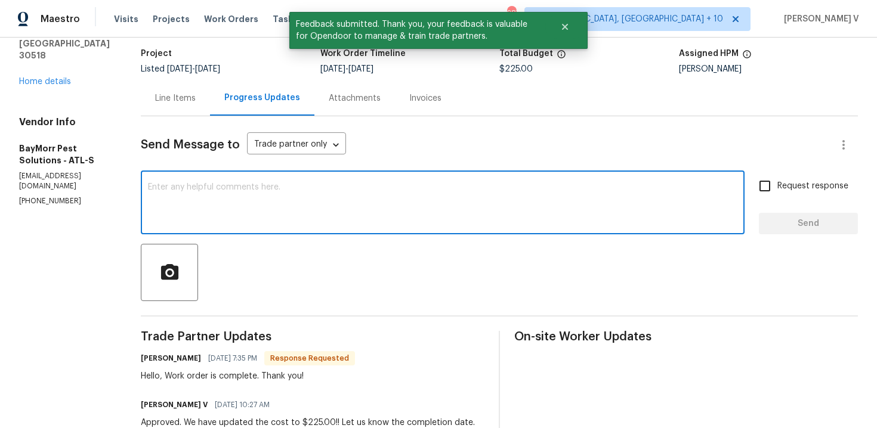
scroll to position [148, 0]
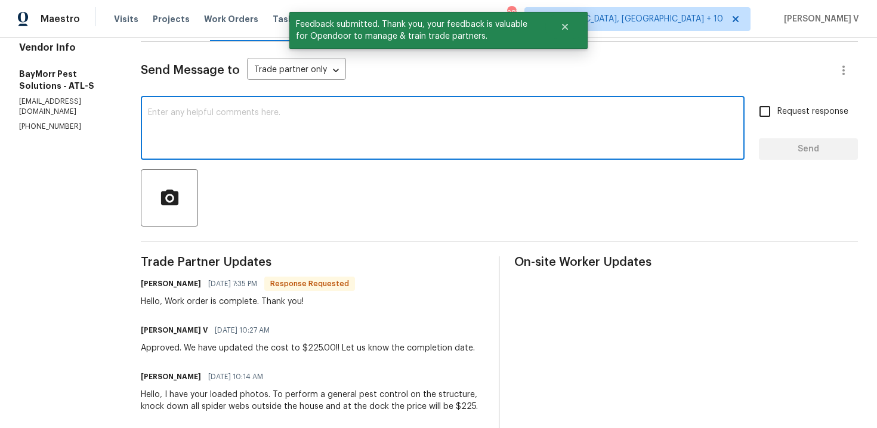
paste textarea "Hey, the work order has been approved. Thanks for the job :)"
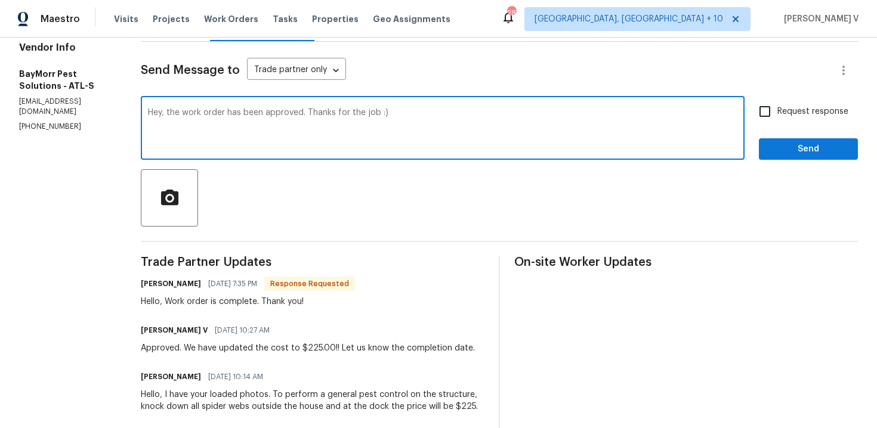
type textarea "Hey, the work order has been approved. Thanks for the job :)"
click at [848, 146] on button "Send" at bounding box center [808, 149] width 99 height 22
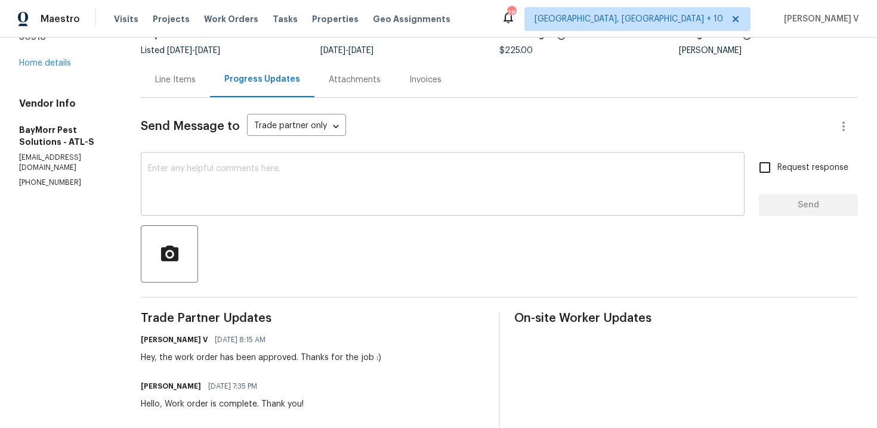
scroll to position [0, 0]
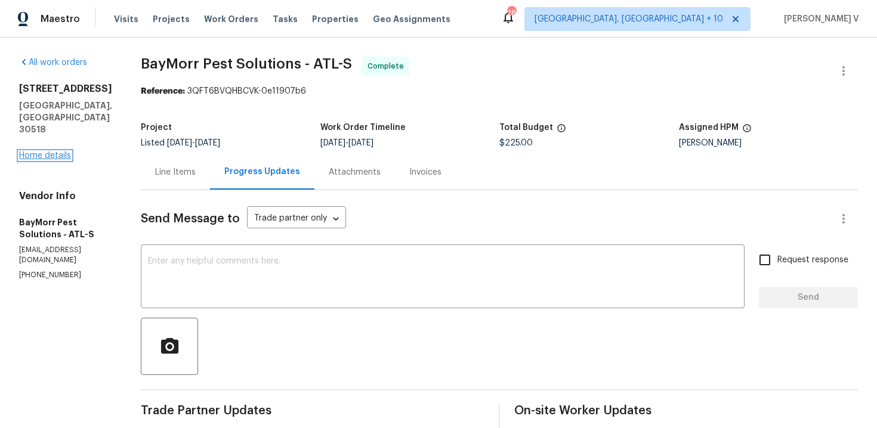
click at [58, 151] on link "Home details" at bounding box center [45, 155] width 52 height 8
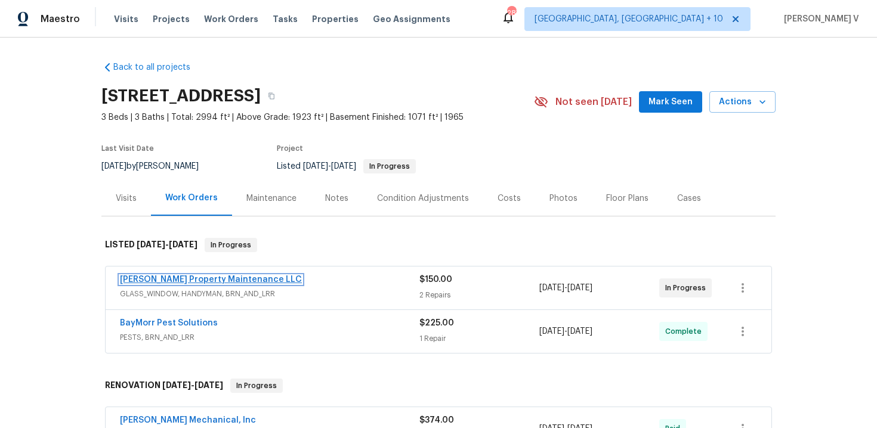
click at [219, 283] on link "Glen Property Maintenance LLC" at bounding box center [211, 280] width 182 height 8
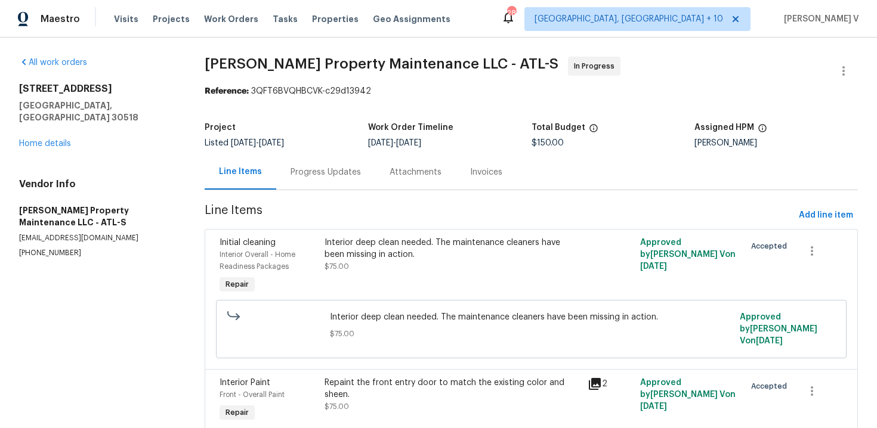
click at [310, 178] on div "Progress Updates" at bounding box center [325, 172] width 70 height 12
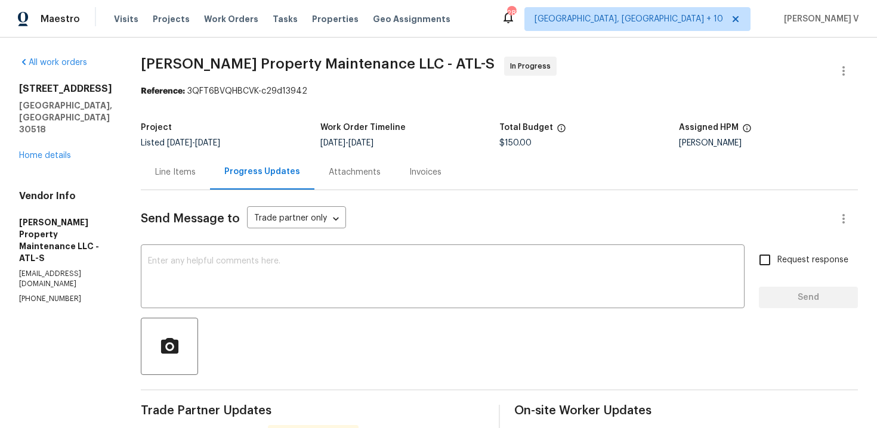
click at [305, 268] on textarea at bounding box center [442, 278] width 589 height 42
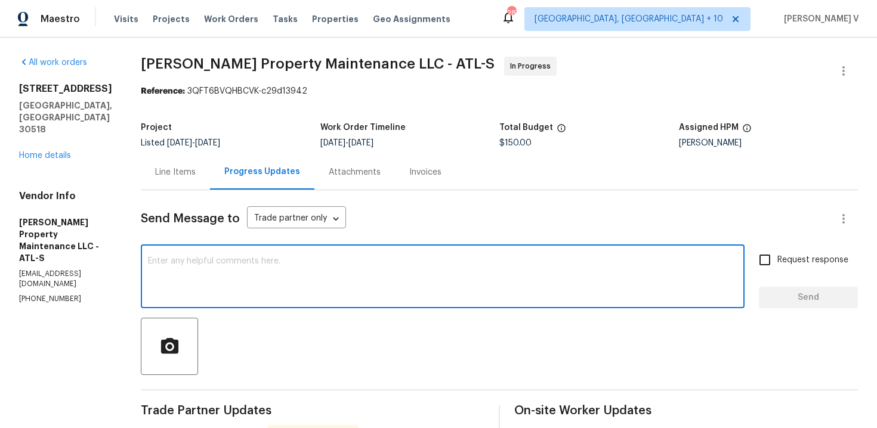
paste textarea "Hi, hope everything is on track with the WO scheduled for today. Please let us …"
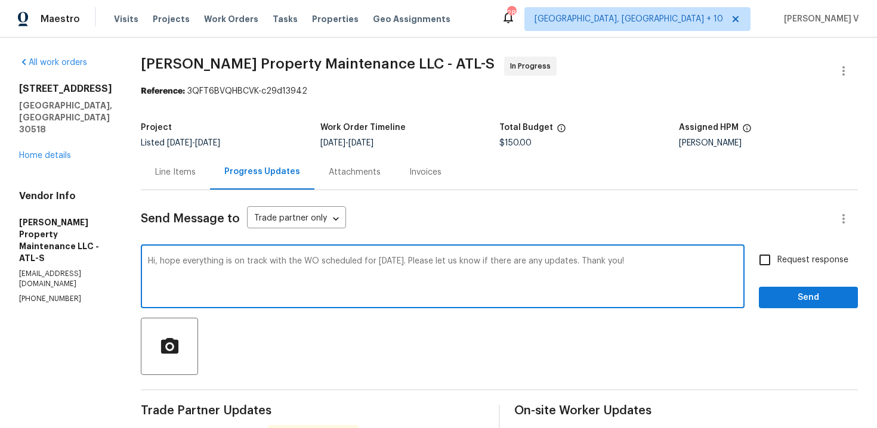
scroll to position [89, 0]
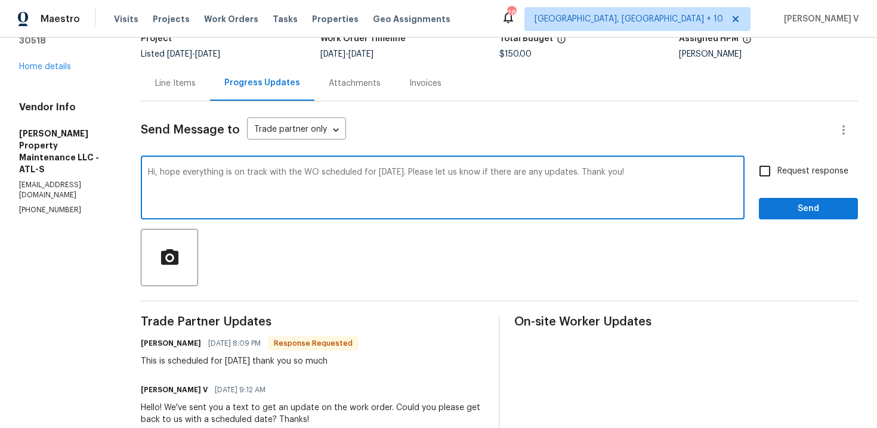
type textarea "Hi, hope everything is on track with the WO scheduled for today. Please let us …"
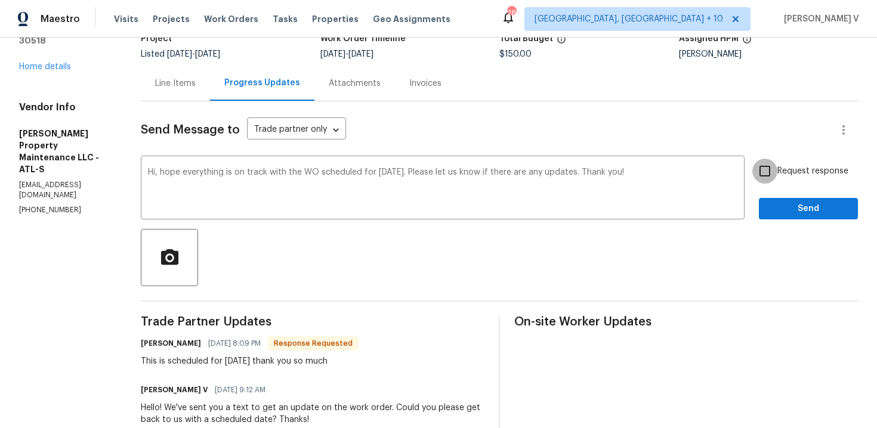
click at [766, 172] on input "Request response" at bounding box center [764, 171] width 25 height 25
checkbox input "true"
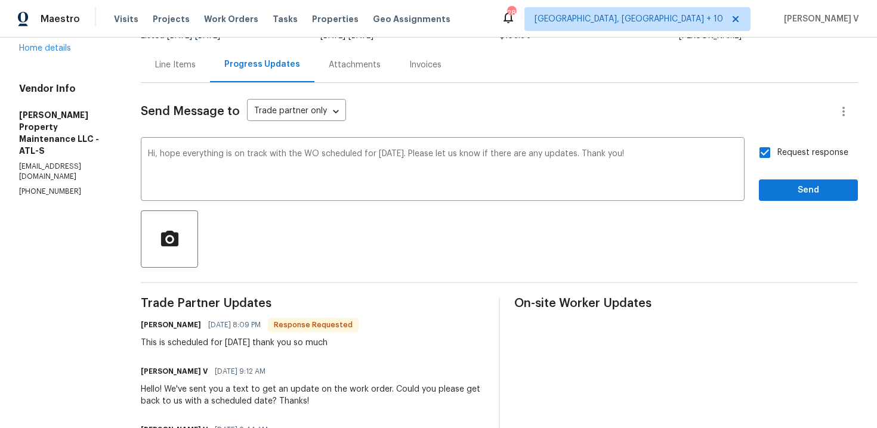
scroll to position [112, 0]
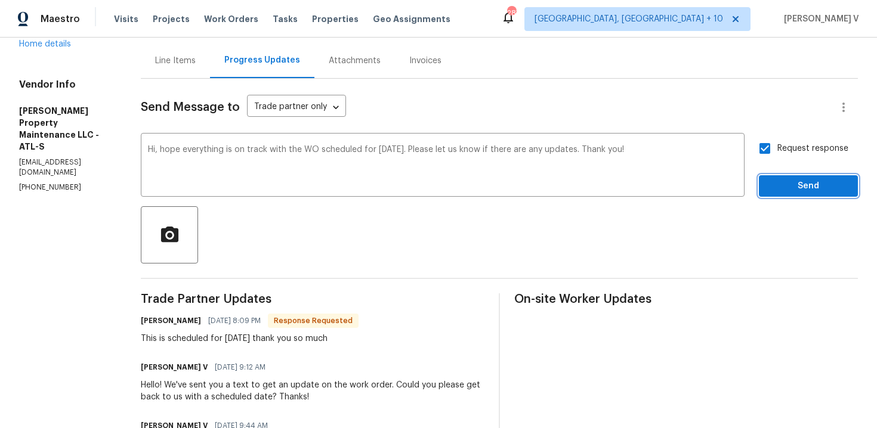
click at [788, 190] on span "Send" at bounding box center [808, 186] width 80 height 15
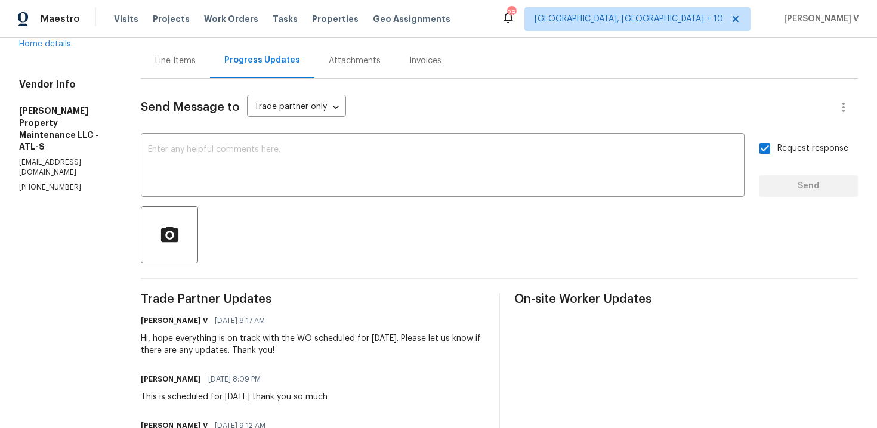
scroll to position [0, 0]
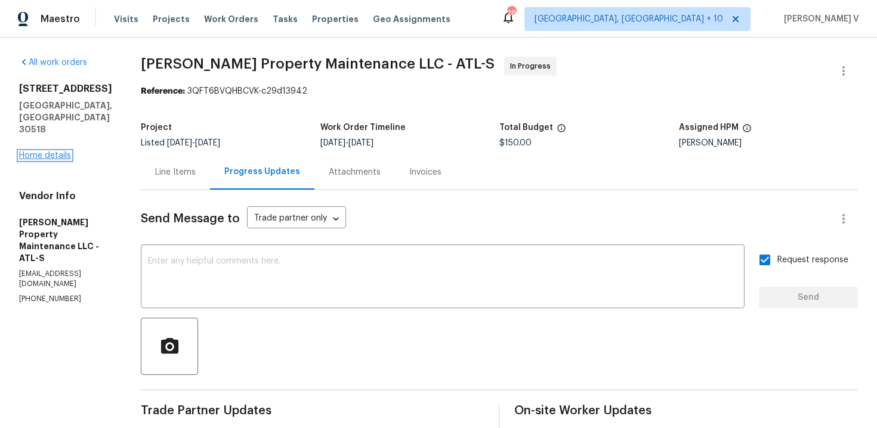
click at [54, 151] on link "Home details" at bounding box center [45, 155] width 52 height 8
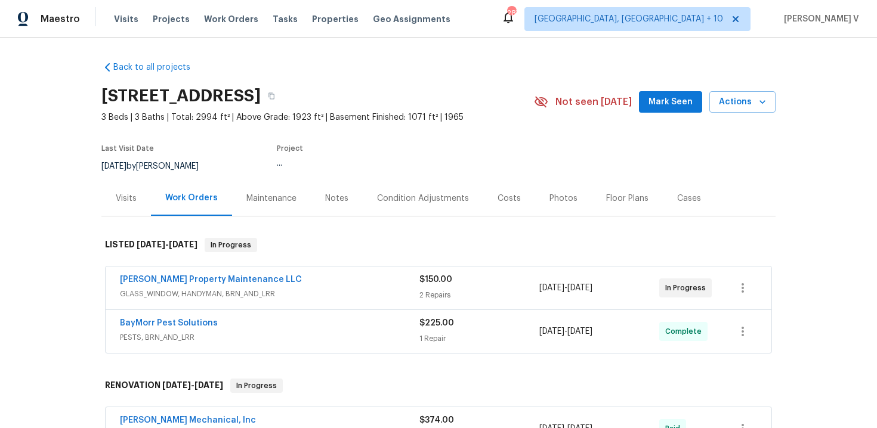
scroll to position [67, 0]
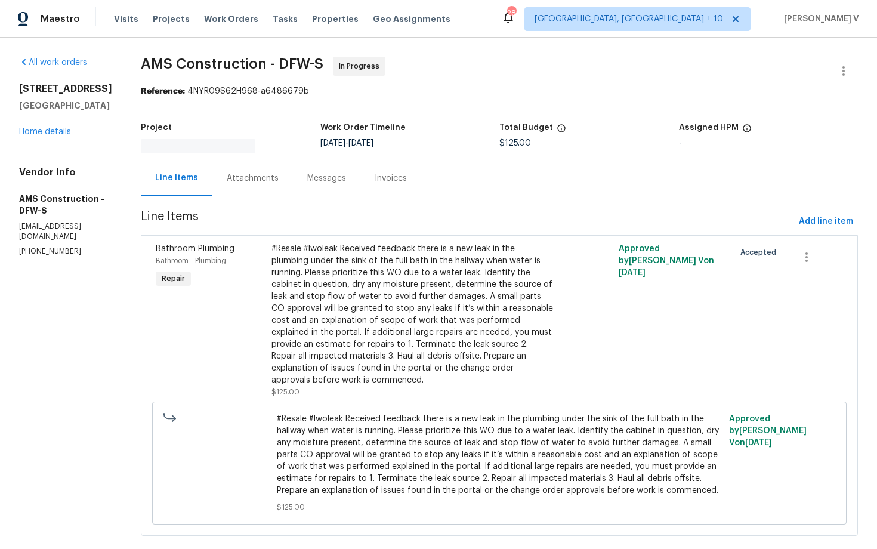
click at [278, 180] on div "Attachments" at bounding box center [253, 178] width 52 height 12
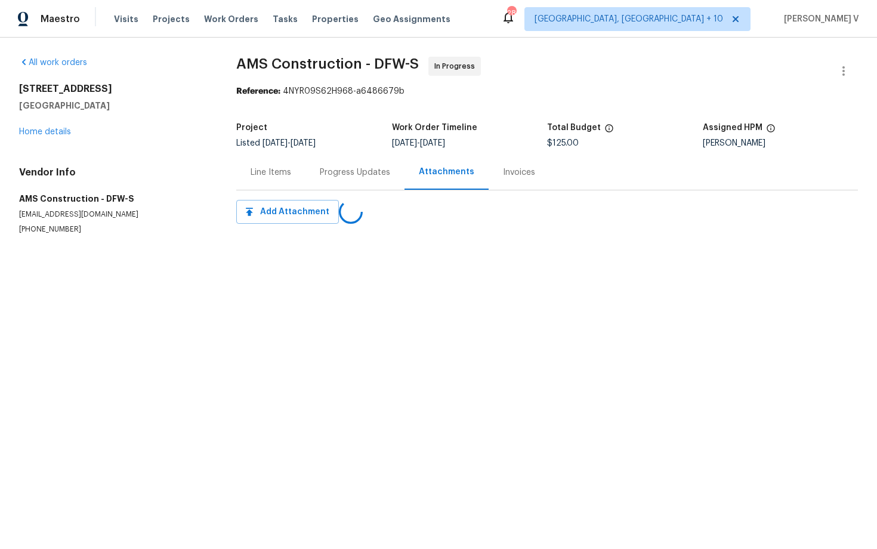
click at [352, 180] on div "Progress Updates" at bounding box center [354, 171] width 99 height 35
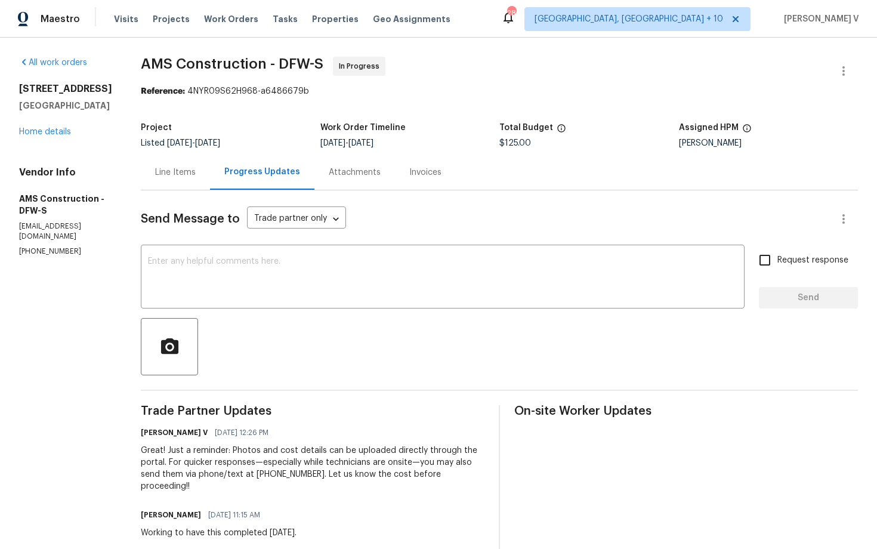
click at [202, 310] on div "Send Message to Trade partner only Trade partner only ​ x ​ Request response Se…" at bounding box center [499, 512] width 717 height 644
click at [239, 278] on textarea at bounding box center [442, 278] width 589 height 42
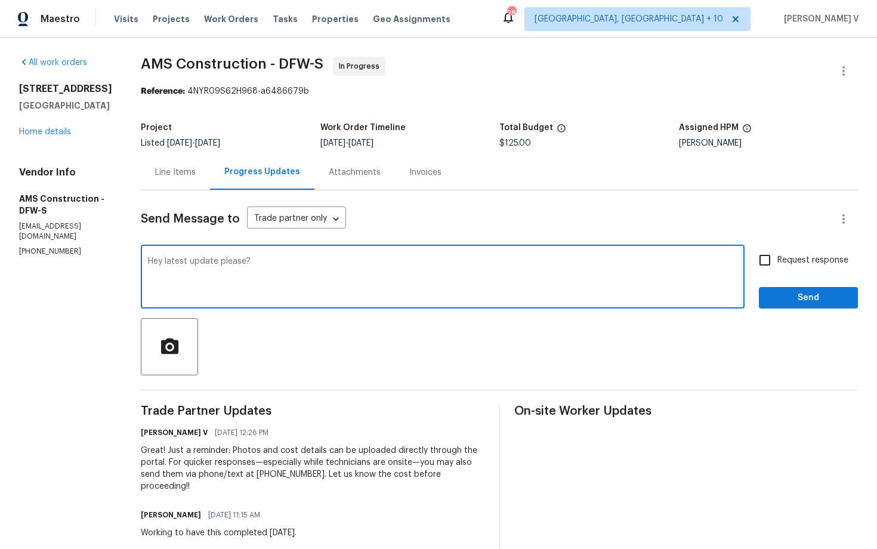
drag, startPoint x: 164, startPoint y: 259, endPoint x: 86, endPoint y: 259, distance: 77.5
click at [86, 259] on div "All work orders 4021 Aldenham Dr Plano, TX 75024 Home details Vendor Info AMS C…" at bounding box center [438, 446] width 877 height 816
type textarea "Latest update please?"
click at [782, 265] on span "Request response" at bounding box center [812, 260] width 71 height 13
click at [777, 265] on input "Request response" at bounding box center [764, 259] width 25 height 25
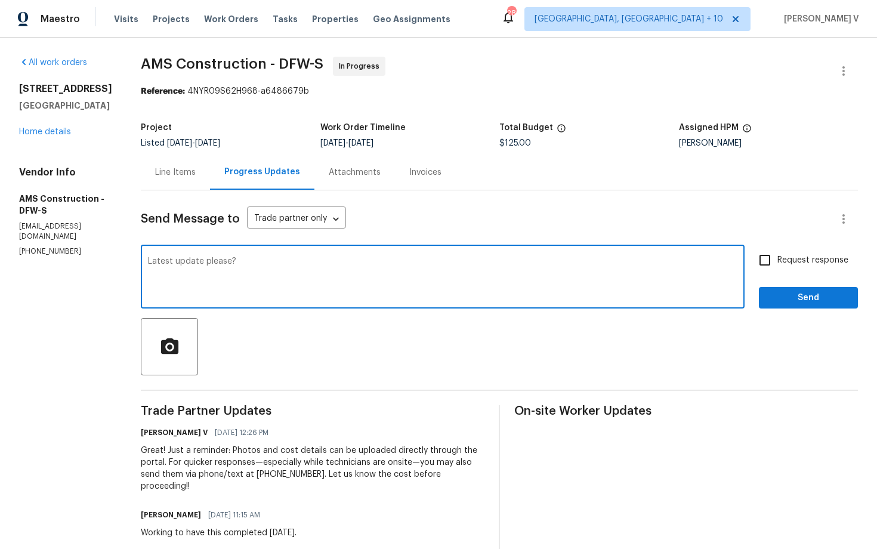
checkbox input "true"
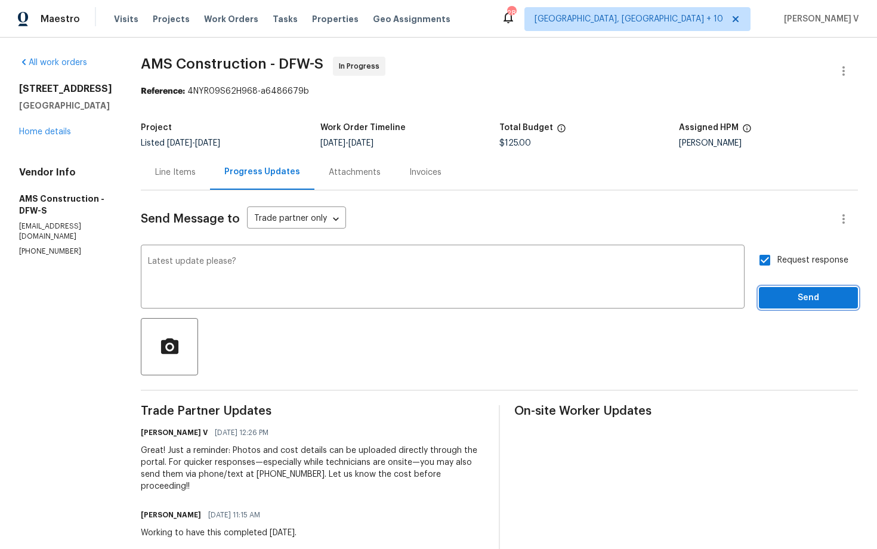
click at [785, 287] on button "Send" at bounding box center [808, 298] width 99 height 22
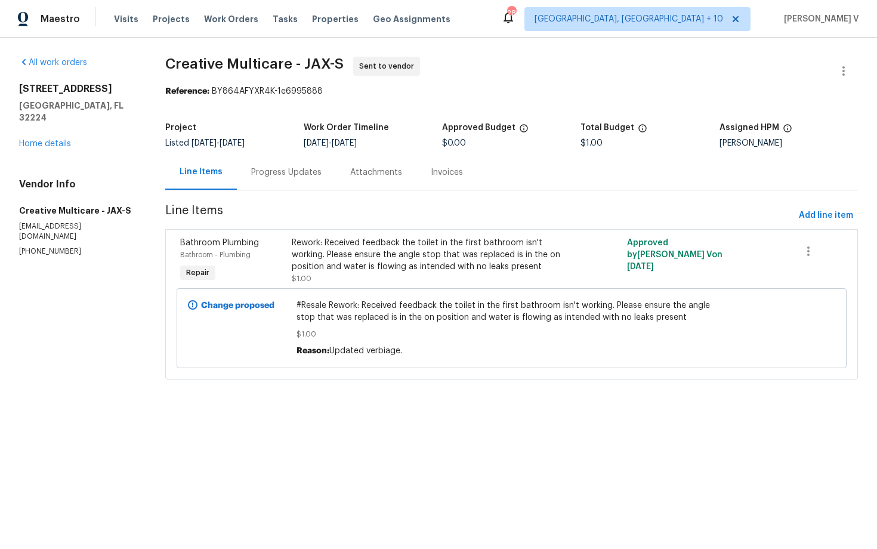
click at [284, 168] on div "Progress Updates" at bounding box center [286, 172] width 70 height 12
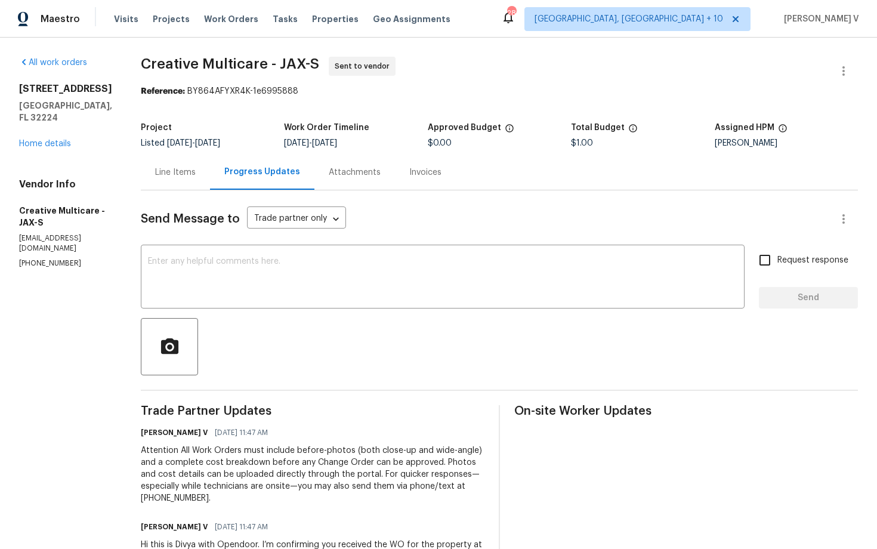
click at [36, 258] on p "[PHONE_NUMBER]" at bounding box center [65, 263] width 93 height 10
copy p "[PHONE_NUMBER]"
click at [196, 177] on div "Line Items" at bounding box center [175, 172] width 41 height 12
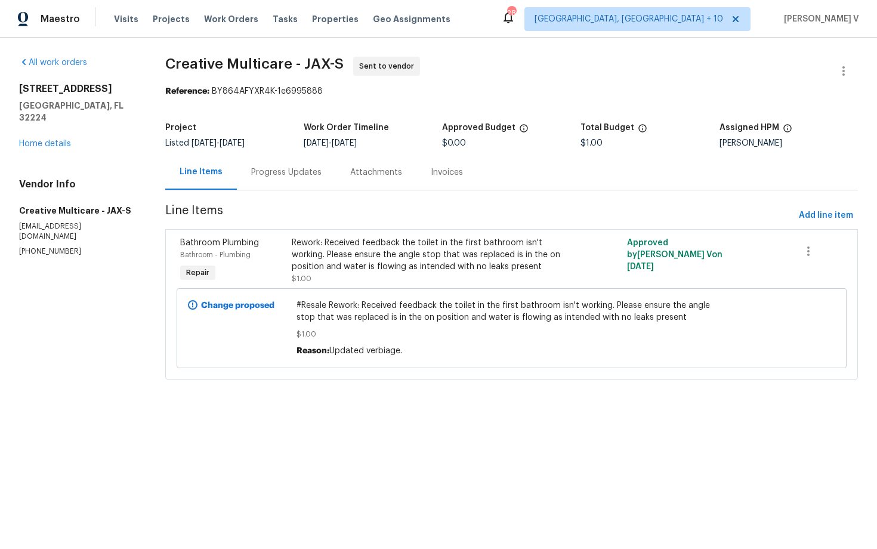
click at [368, 267] on div "Rework: Received feedback the toilet in the first bathroom isn't working. Pleas…" at bounding box center [428, 255] width 272 height 36
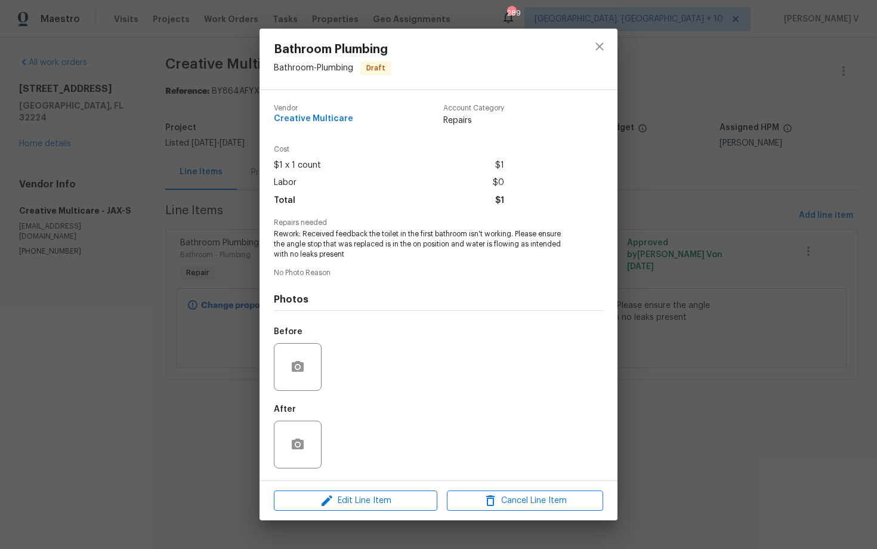
click at [183, 278] on div "Bathroom Plumbing Bathroom - Plumbing Draft Vendor Creative Multicare Account C…" at bounding box center [438, 274] width 877 height 549
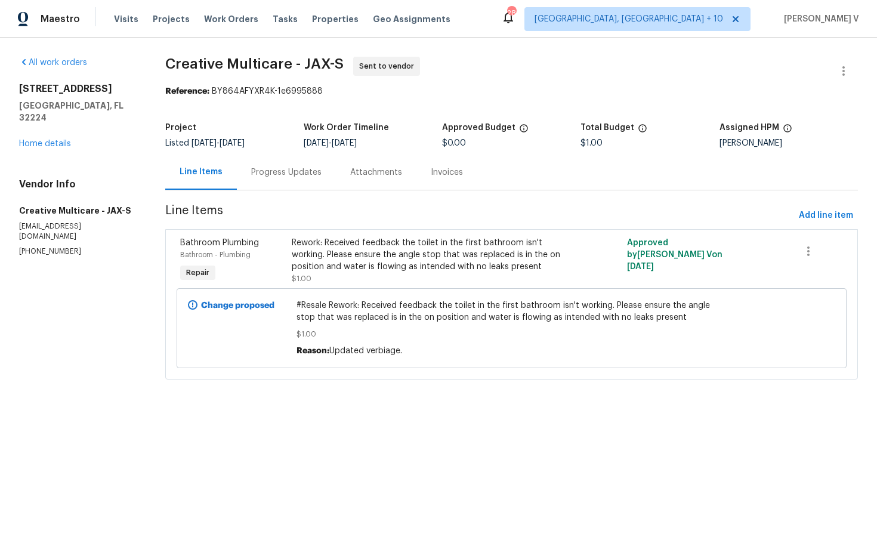
click at [347, 308] on span "#Resale Rework: Received feedback the toilet in the first bathroom isn't workin…" at bounding box center [510, 311] width 429 height 24
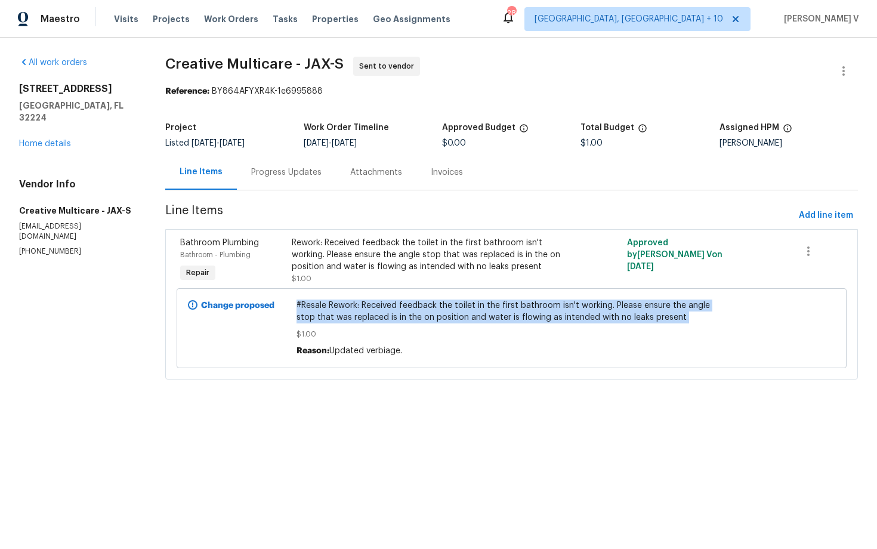
click at [347, 308] on span "#Resale Rework: Received feedback the toilet in the first bathroom isn't workin…" at bounding box center [510, 311] width 429 height 24
copy span "#Resale Rework: Received feedback the toilet in the first bathroom isn't workin…"
click at [321, 177] on div "Progress Updates" at bounding box center [286, 172] width 70 height 12
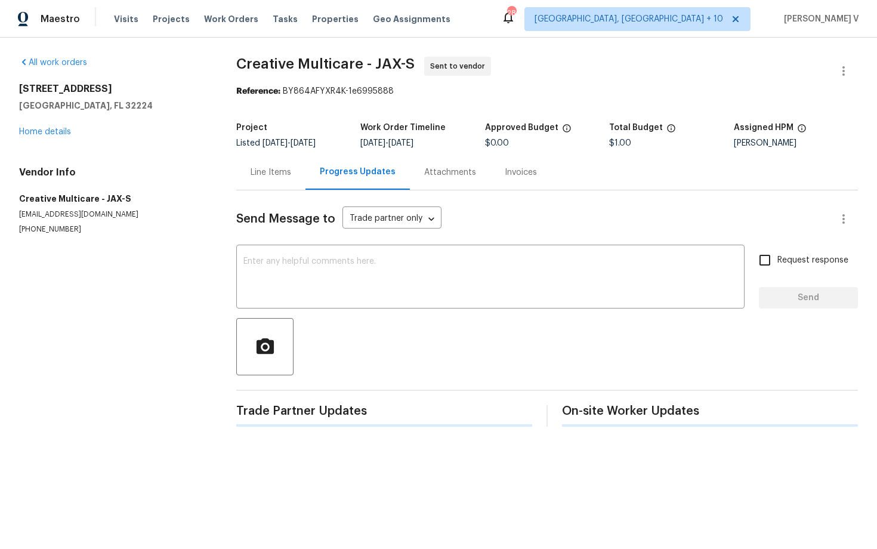
click at [351, 290] on textarea at bounding box center [490, 278] width 494 height 42
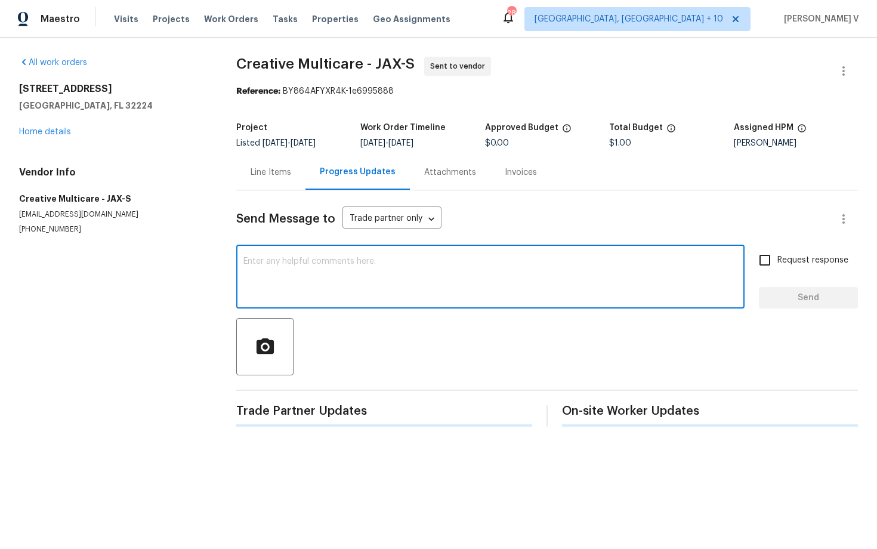
paste textarea "Hi Team, Could you please accept the work order and provide the progress status…"
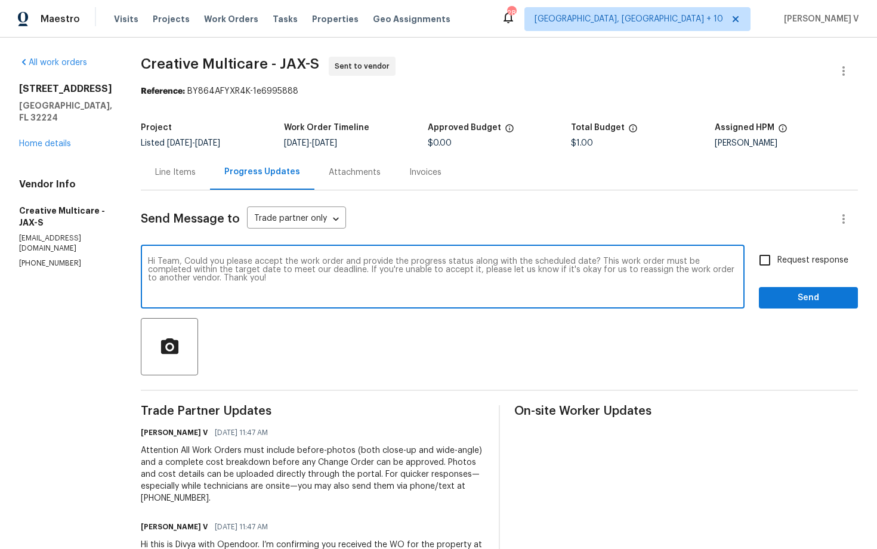
type textarea "Hi Team, Could you please accept the work order and provide the progress status…"
click at [783, 266] on span "Request response" at bounding box center [812, 260] width 71 height 13
click at [777, 266] on input "Request response" at bounding box center [764, 259] width 25 height 25
checkbox input "true"
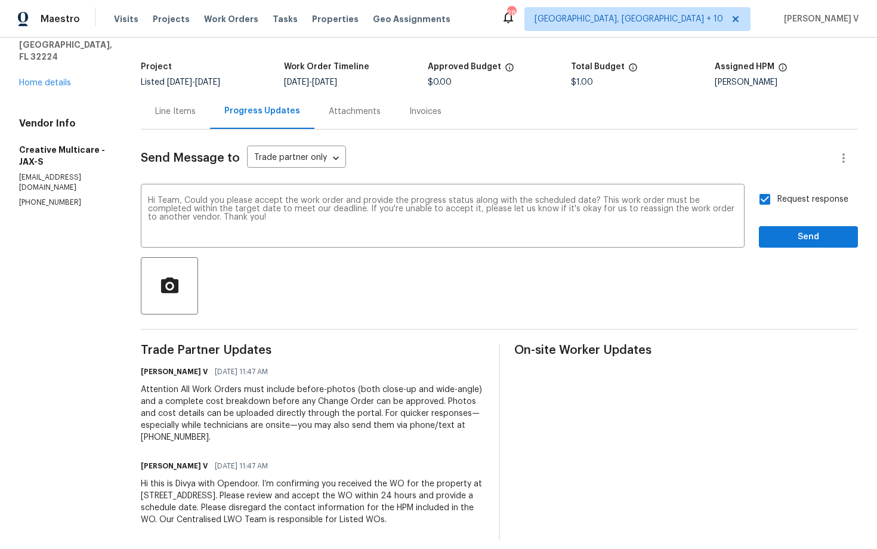
scroll to position [83, 0]
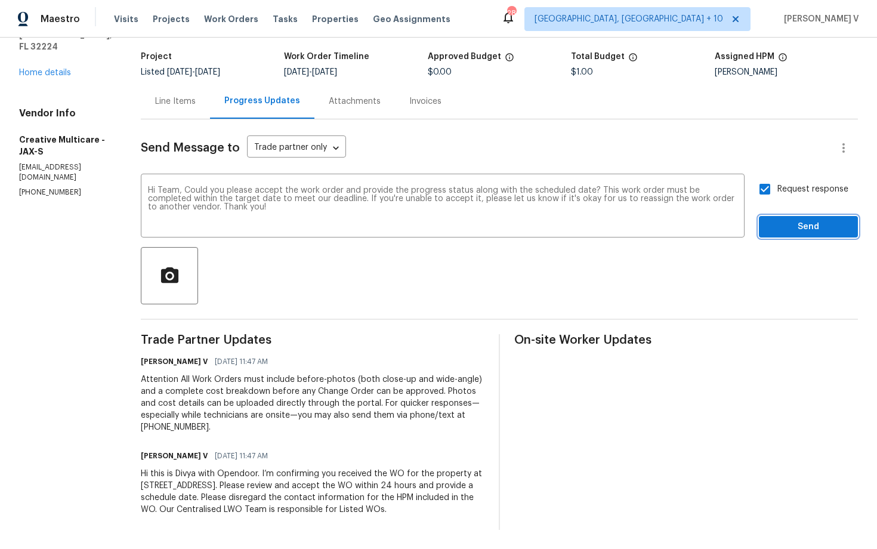
click at [794, 220] on span "Send" at bounding box center [808, 226] width 80 height 15
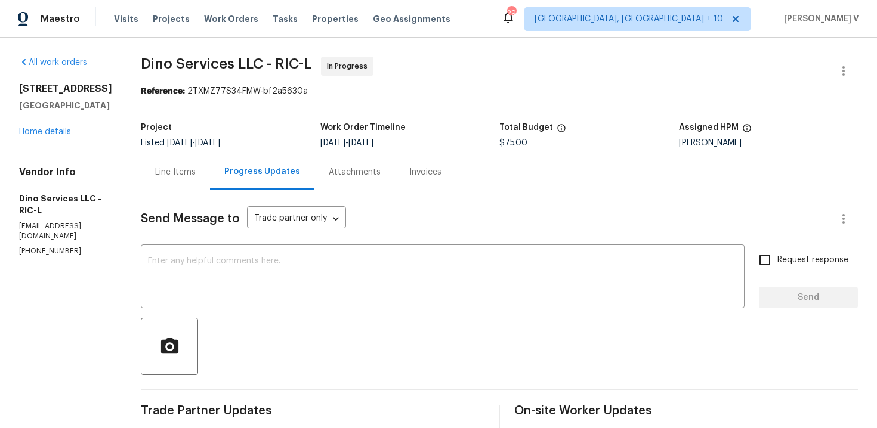
scroll to position [160, 0]
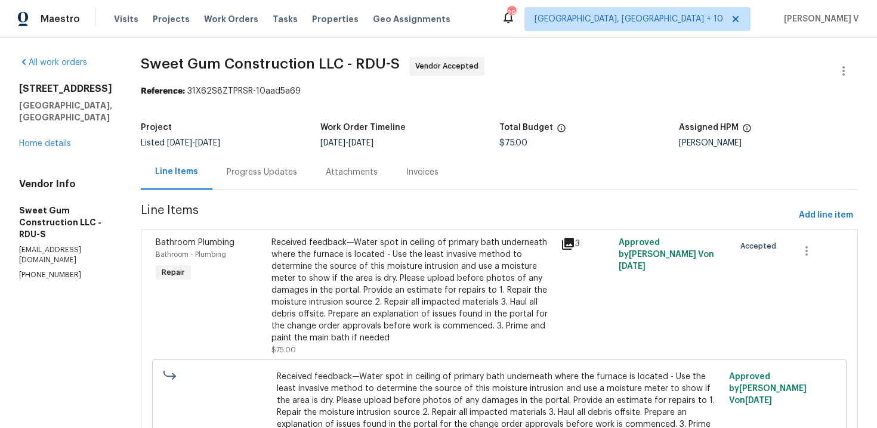
click at [274, 196] on section "Sweet Gum Construction LLC - RDU-S Vendor Accepted Reference: 31X62S8ZTPRSR-10a…" at bounding box center [499, 277] width 717 height 440
click at [294, 163] on div "Progress Updates" at bounding box center [261, 171] width 99 height 35
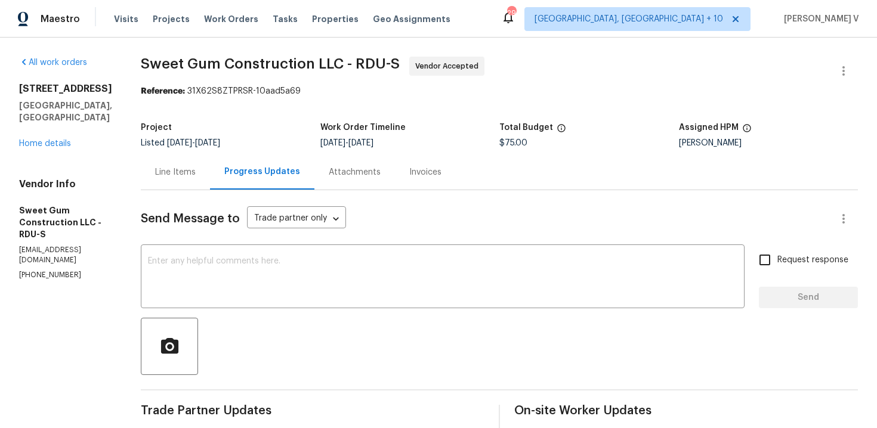
scroll to position [249, 0]
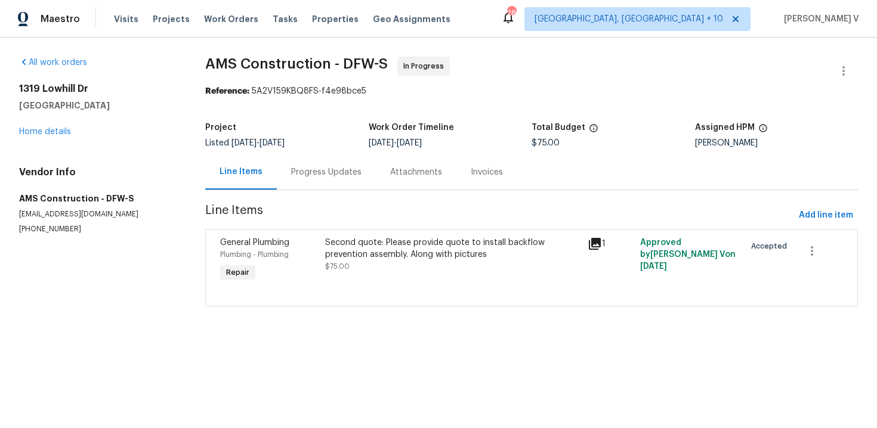
click at [335, 164] on div "Progress Updates" at bounding box center [326, 171] width 99 height 35
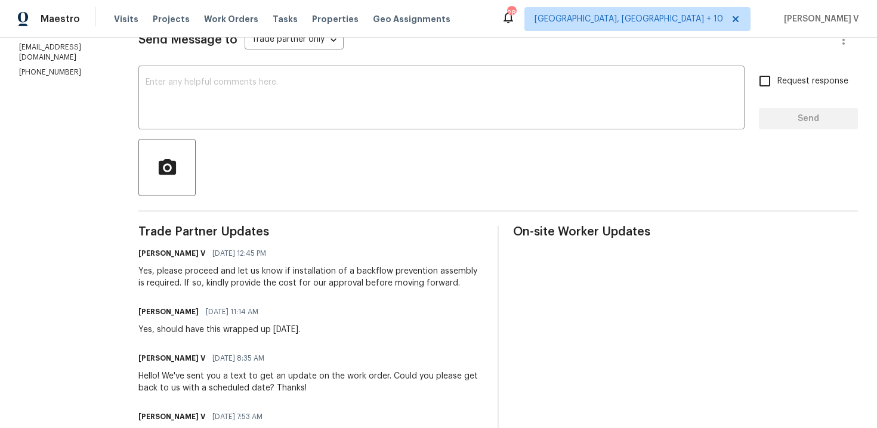
scroll to position [154, 0]
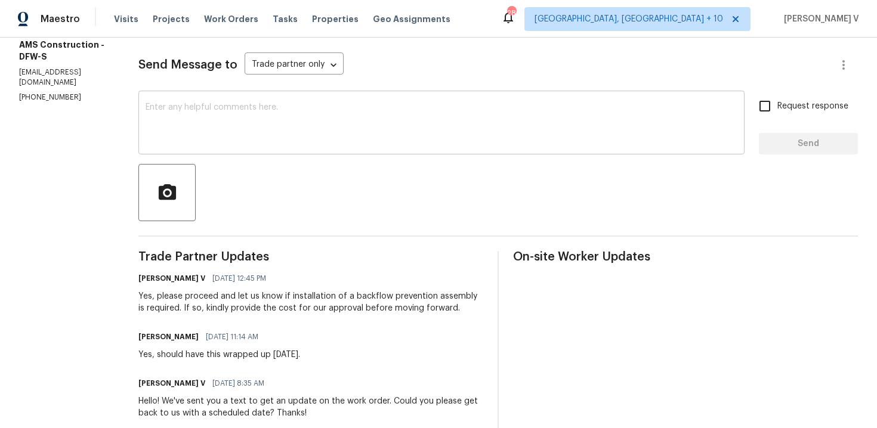
click at [261, 124] on textarea at bounding box center [442, 124] width 592 height 42
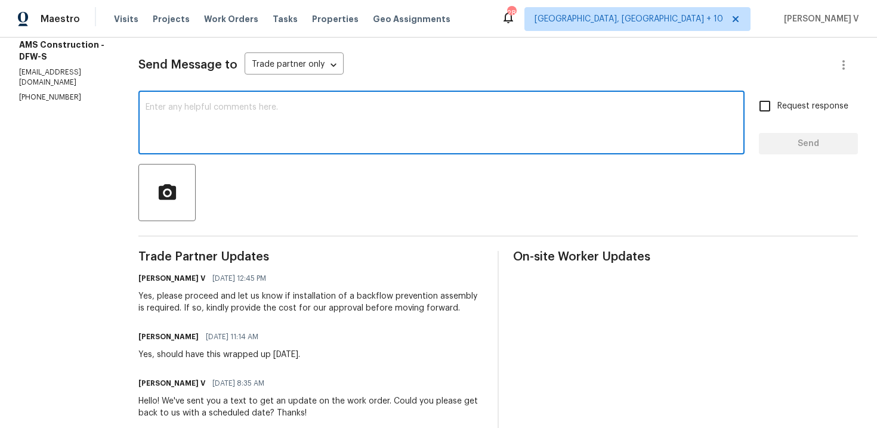
click at [39, 92] on p "(469) 363-1173" at bounding box center [64, 97] width 91 height 10
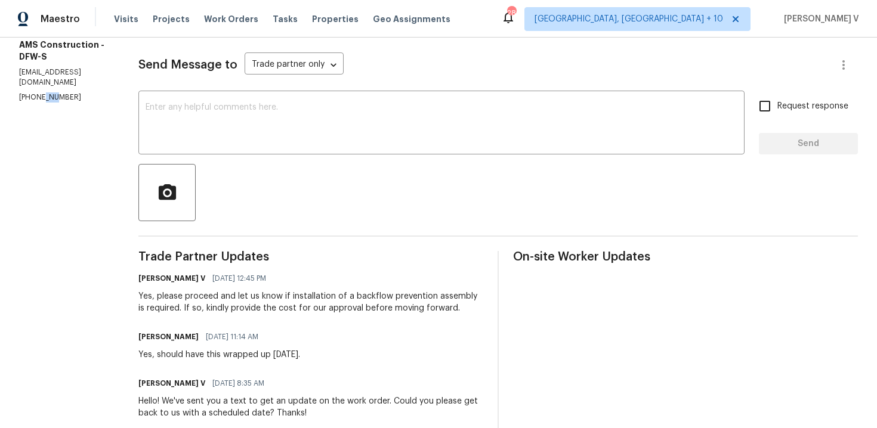
click at [39, 92] on p "(469) 363-1173" at bounding box center [64, 97] width 91 height 10
copy p "(469) 363-1173"
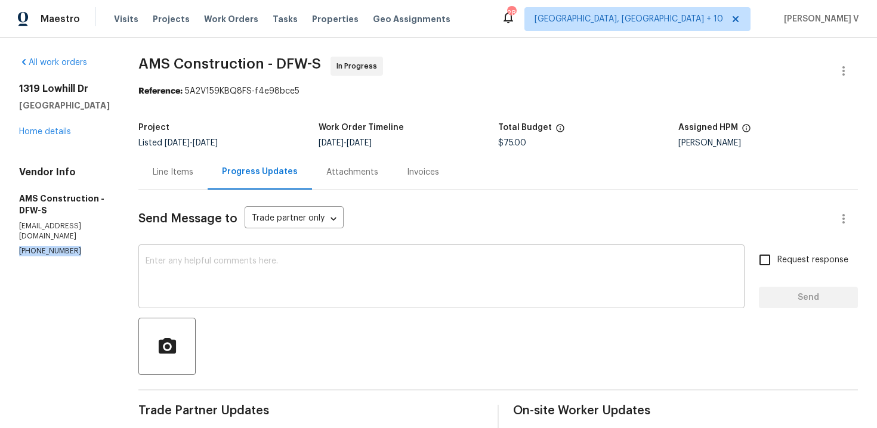
click at [180, 276] on textarea at bounding box center [442, 278] width 592 height 42
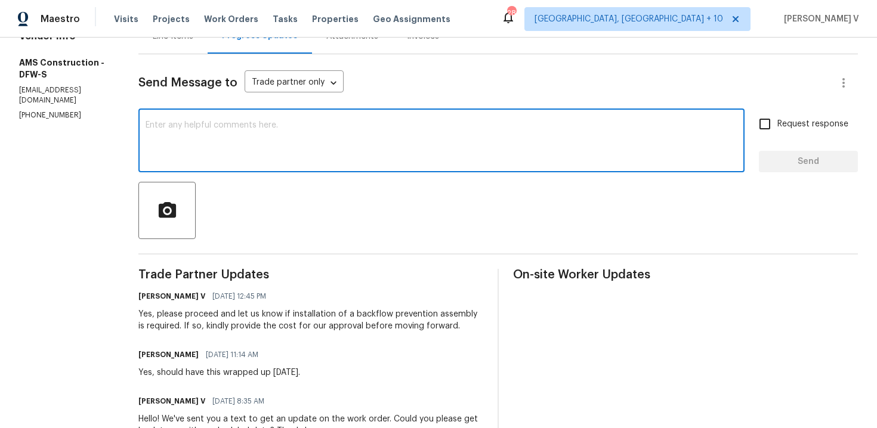
scroll to position [182, 0]
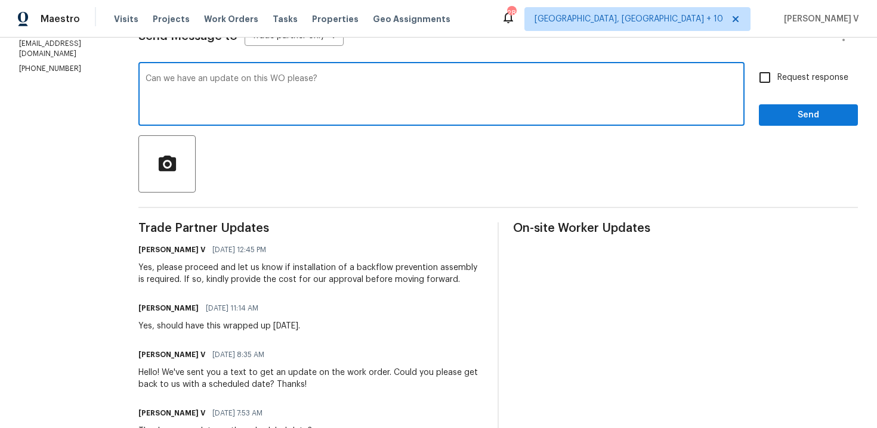
type textarea "Can we have an update on this WO please?"
click at [766, 75] on input "Request response" at bounding box center [764, 77] width 25 height 25
checkbox input "true"
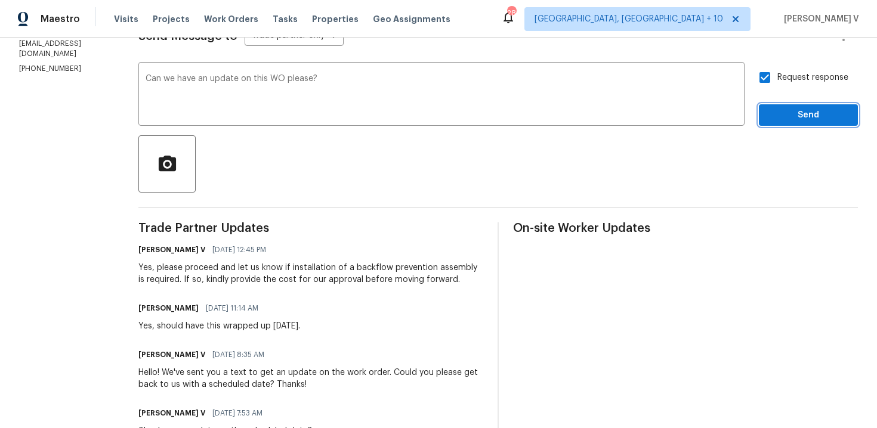
click at [784, 109] on span "Send" at bounding box center [808, 115] width 80 height 15
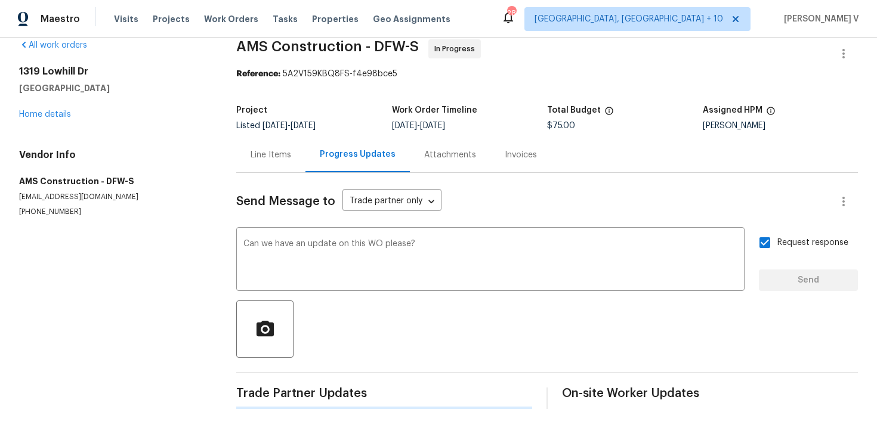
scroll to position [17, 0]
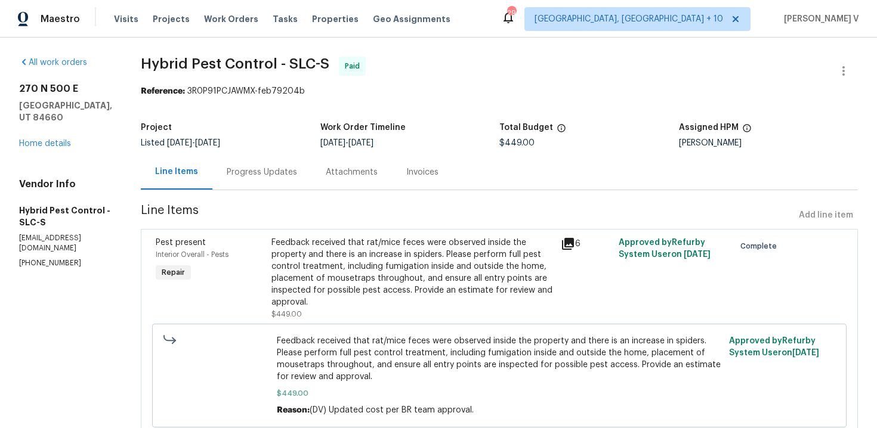
click at [297, 168] on div "Progress Updates" at bounding box center [262, 172] width 70 height 12
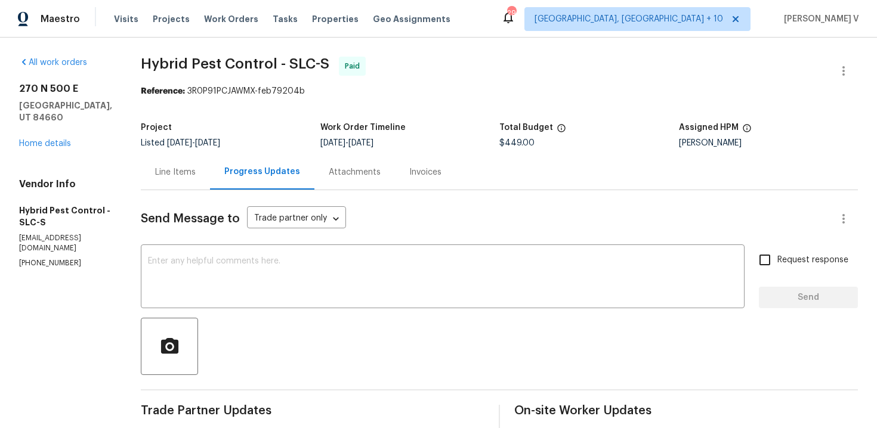
scroll to position [171, 0]
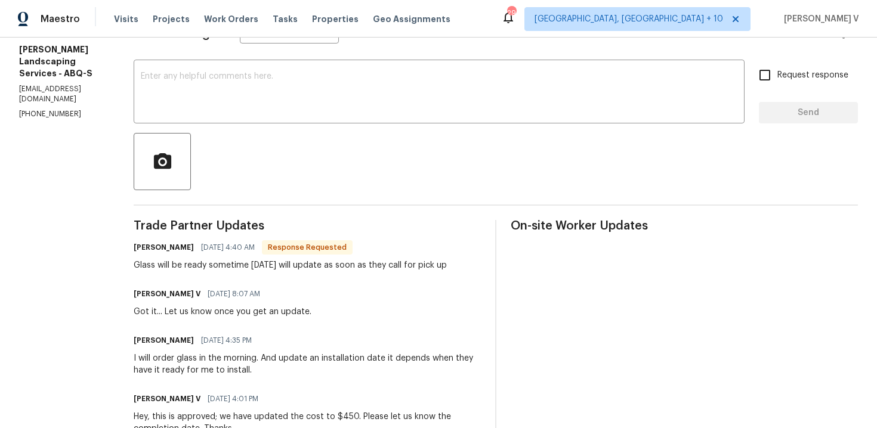
scroll to position [179, 0]
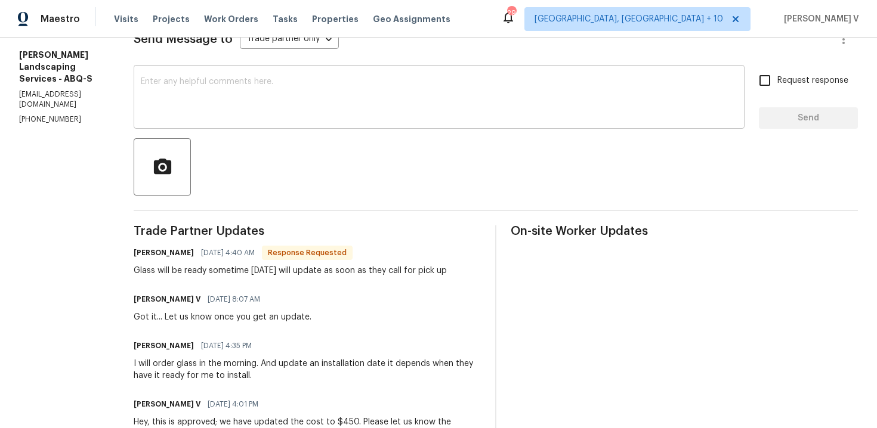
click at [286, 113] on textarea at bounding box center [439, 99] width 596 height 42
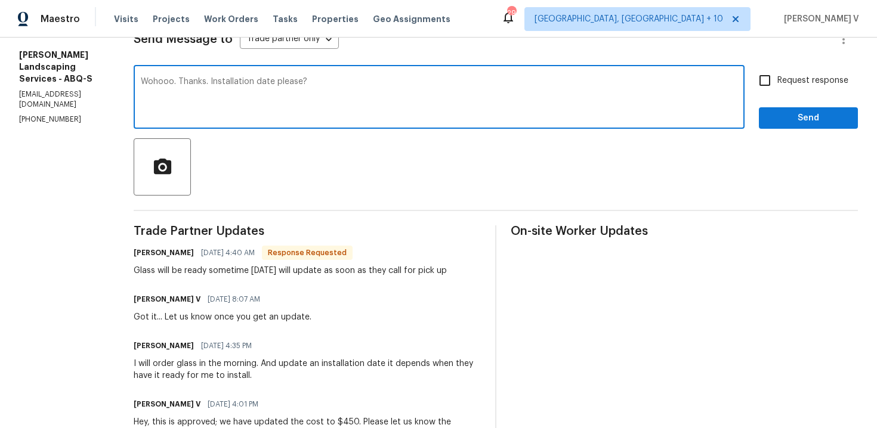
type textarea "Wohooo. Thanks. Installation date please?"
click at [782, 84] on span "Request response" at bounding box center [812, 81] width 71 height 13
click at [777, 84] on input "Request response" at bounding box center [764, 80] width 25 height 25
checkbox input "true"
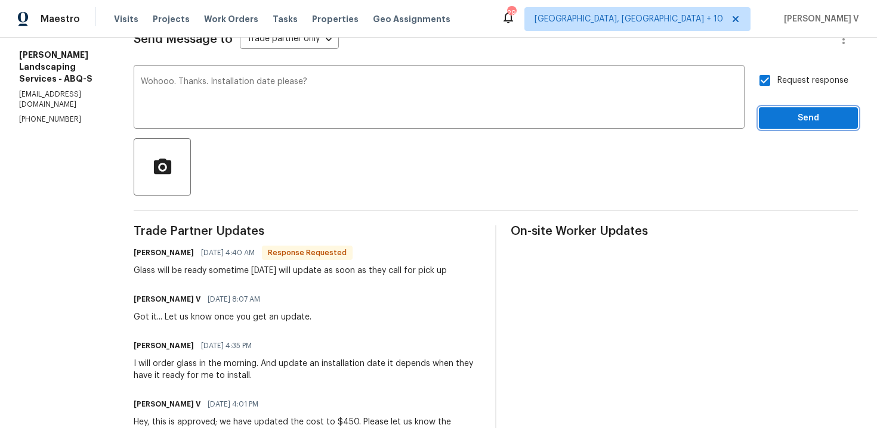
click at [788, 123] on span "Send" at bounding box center [808, 118] width 80 height 15
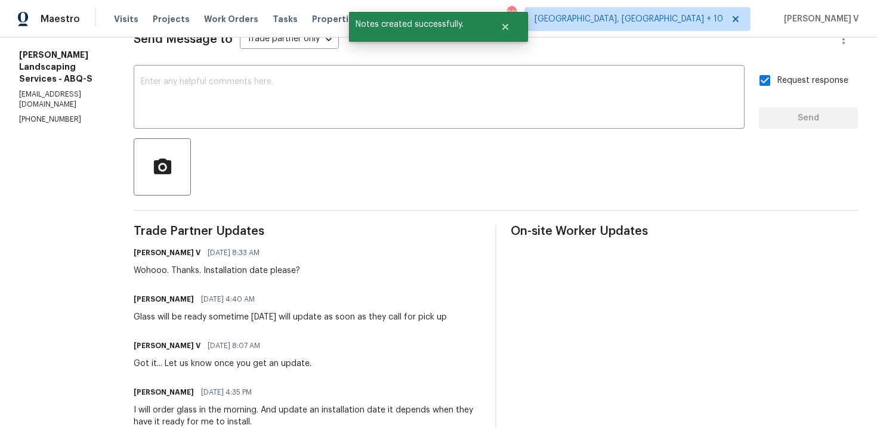
click at [189, 319] on div "Glass will be ready sometime [DATE] will update as soon as they call for pick up" at bounding box center [290, 317] width 313 height 12
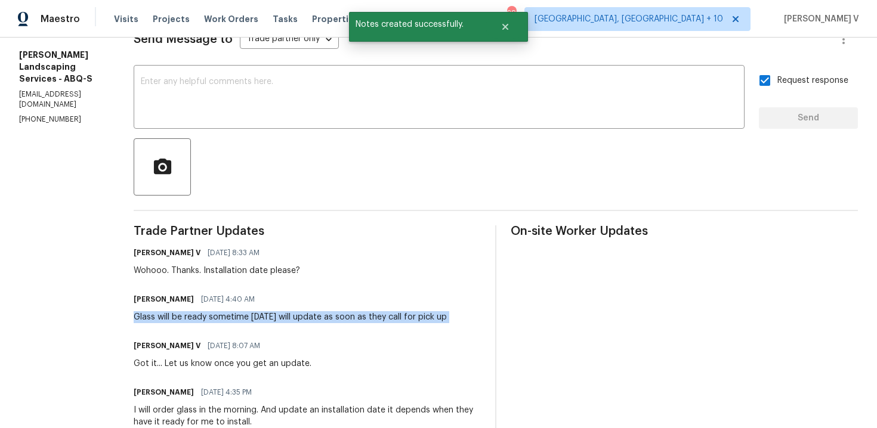
copy div "Glass will be ready sometime [DATE] will update as soon as they call for pick up"
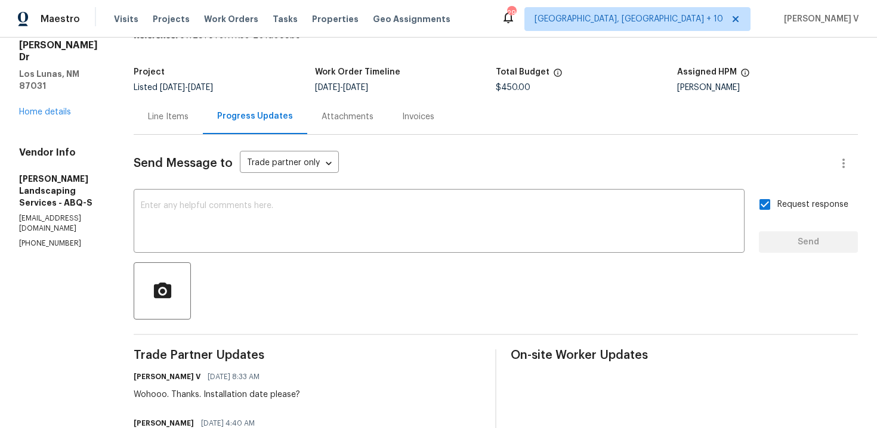
scroll to position [0, 0]
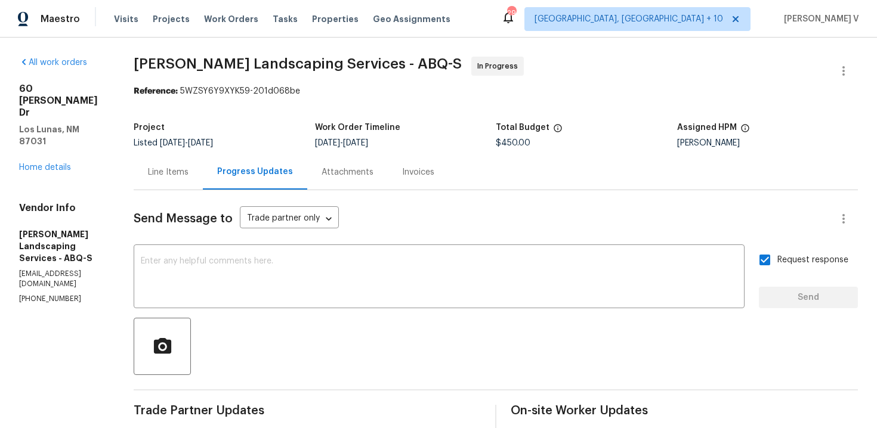
click at [51, 127] on div "[STREET_ADDRESS][PERSON_NAME] Home details" at bounding box center [62, 128] width 86 height 91
click at [54, 163] on link "Home details" at bounding box center [45, 167] width 52 height 8
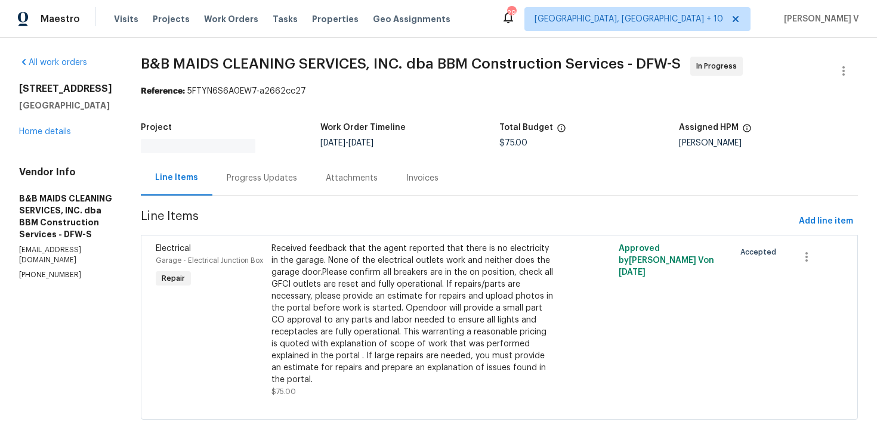
click at [297, 176] on div "Progress Updates" at bounding box center [262, 178] width 70 height 12
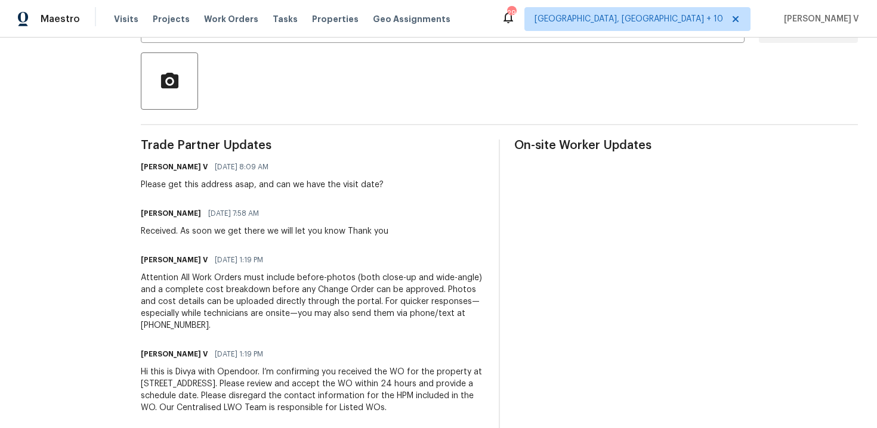
scroll to position [94, 0]
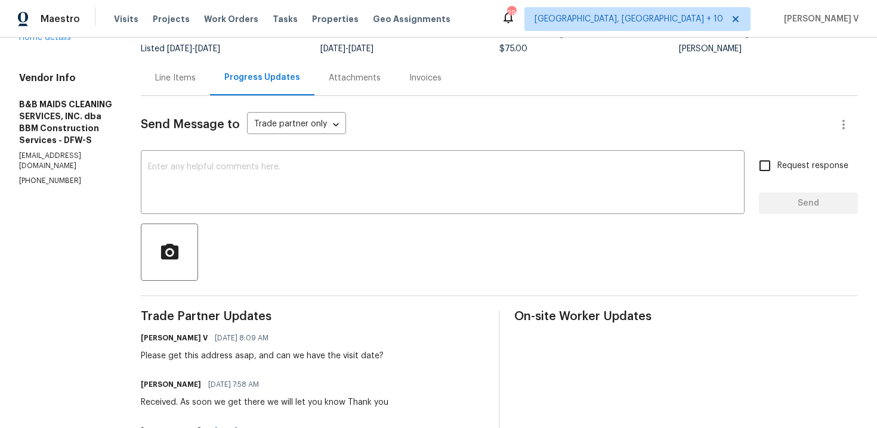
click at [58, 176] on p "[PHONE_NUMBER]" at bounding box center [65, 181] width 93 height 10
copy p "[PHONE_NUMBER]"
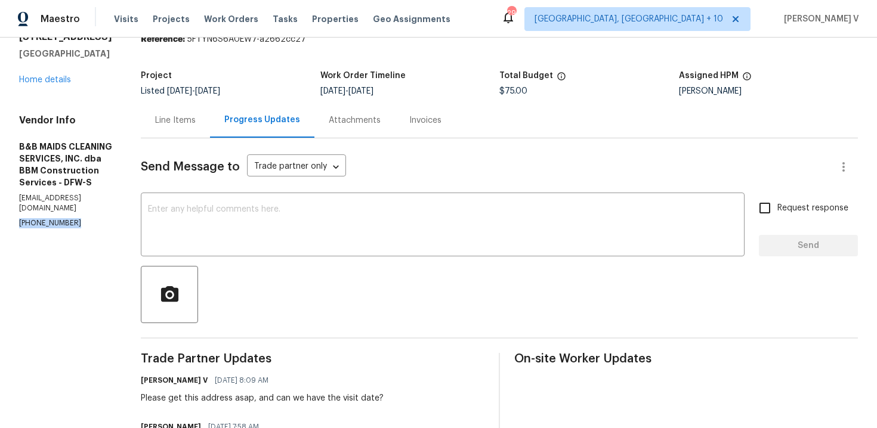
scroll to position [82, 0]
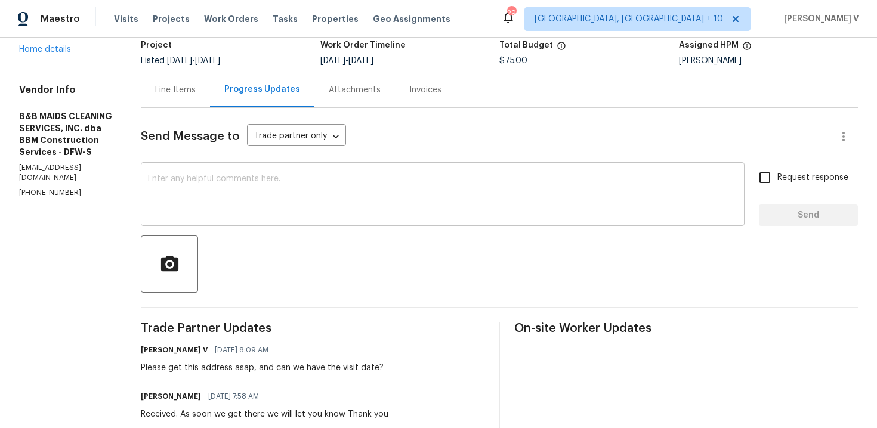
click at [280, 215] on textarea at bounding box center [442, 196] width 589 height 42
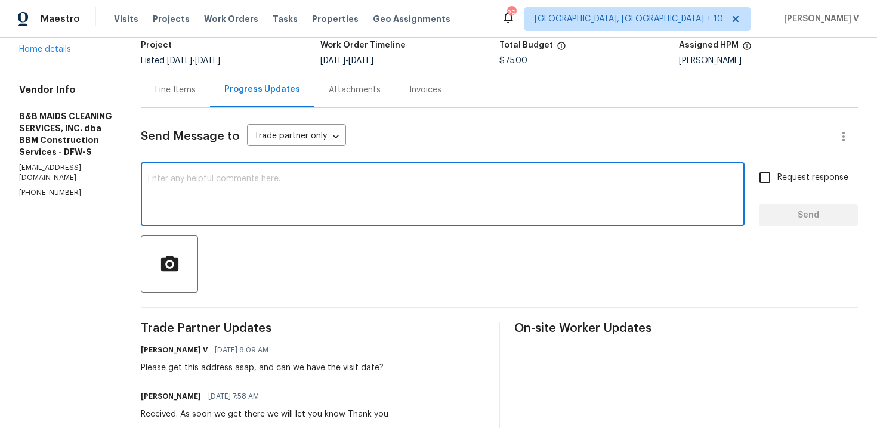
paste textarea "We've sent you a text to check on the status of the work order. Could you pleas…"
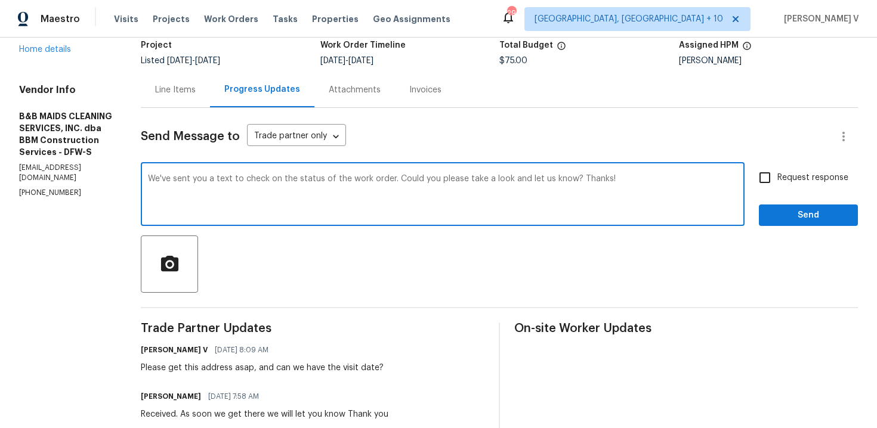
type textarea "We've sent you a text to check on the status of the work order. Could you pleas…"
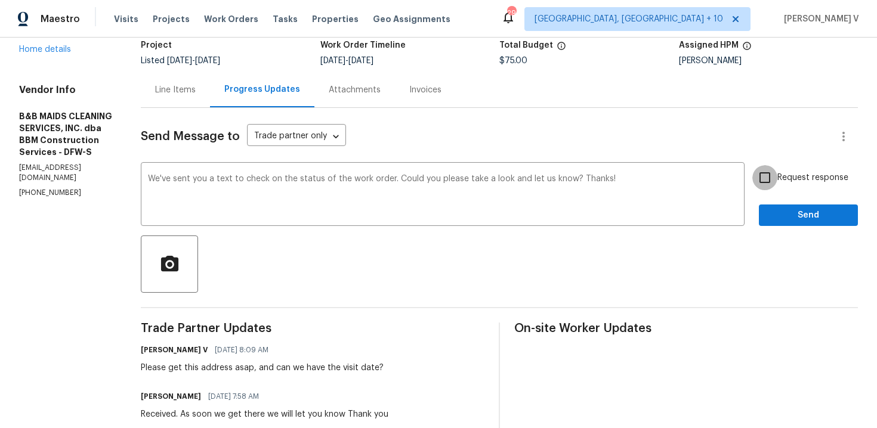
click at [756, 189] on input "Request response" at bounding box center [764, 177] width 25 height 25
checkbox input "true"
click at [783, 200] on div "Request response Send" at bounding box center [808, 195] width 99 height 61
click at [776, 221] on span "Send" at bounding box center [808, 215] width 80 height 15
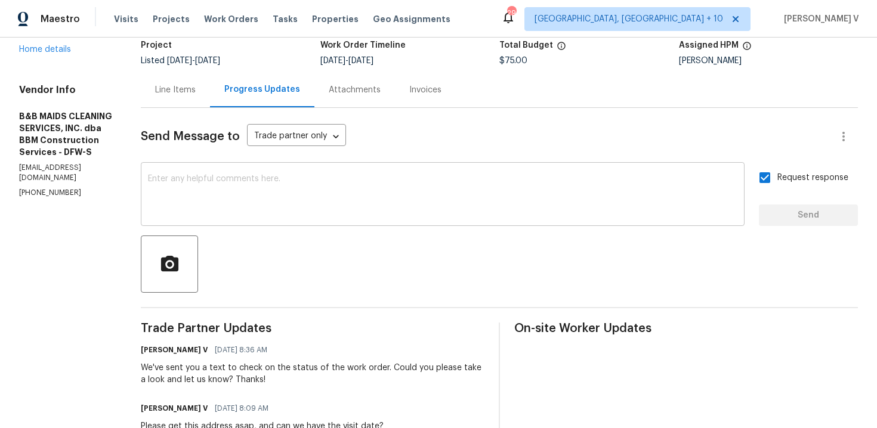
scroll to position [0, 0]
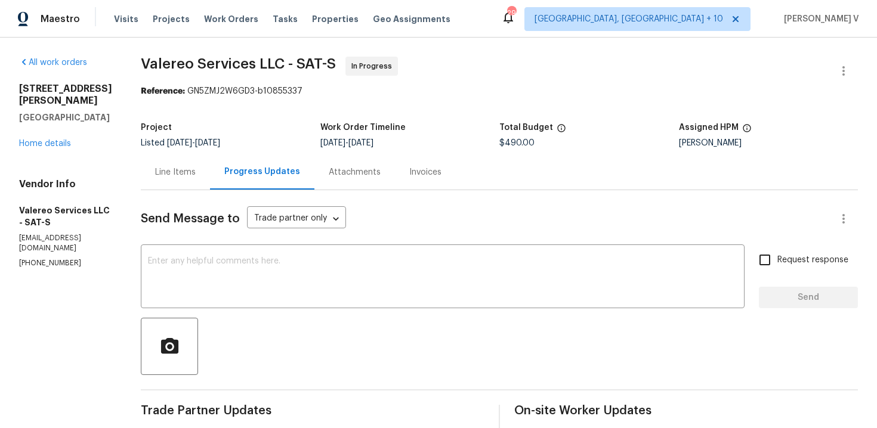
scroll to position [95, 0]
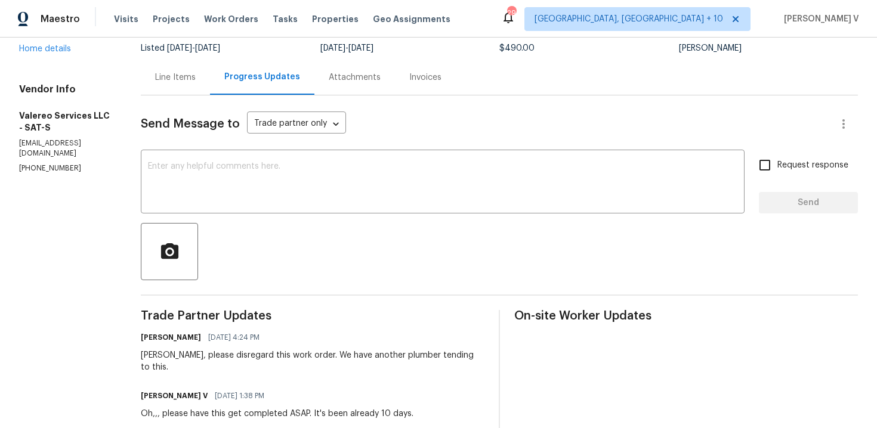
click at [144, 336] on h6 "[PERSON_NAME]" at bounding box center [171, 338] width 60 height 12
copy h6 "[PERSON_NAME]"
drag, startPoint x: 190, startPoint y: 356, endPoint x: 463, endPoint y: 355, distance: 273.7
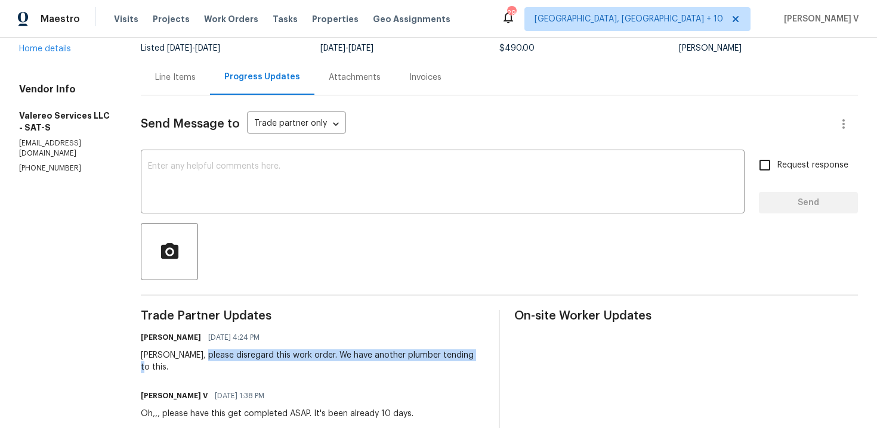
click at [464, 356] on div "[PERSON_NAME] [DATE] 4:24 PM [PERSON_NAME], please disregard this work order. W…" at bounding box center [312, 351] width 343 height 44
copy div "disregard this work order. We have another plumber tending to this."
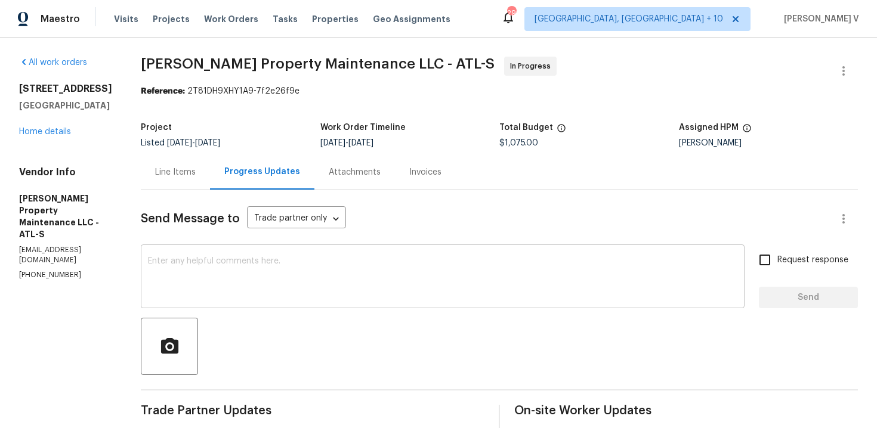
click at [253, 281] on textarea at bounding box center [442, 278] width 589 height 42
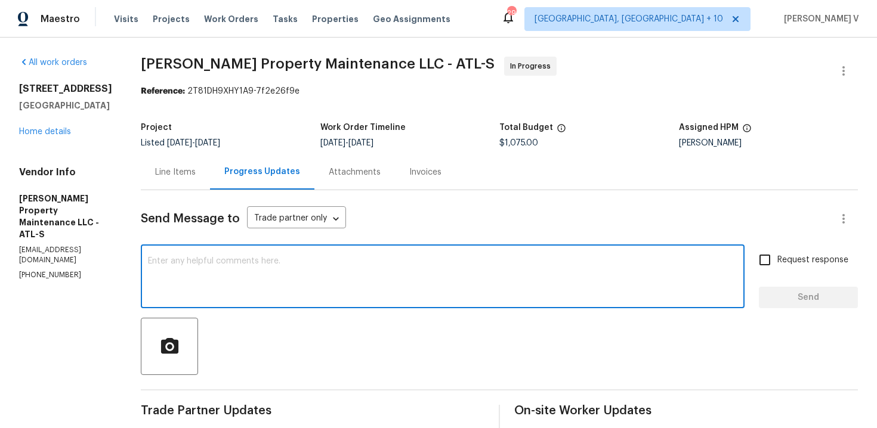
paste textarea "Please let us know if there’s any progress or if the team is already on site to…"
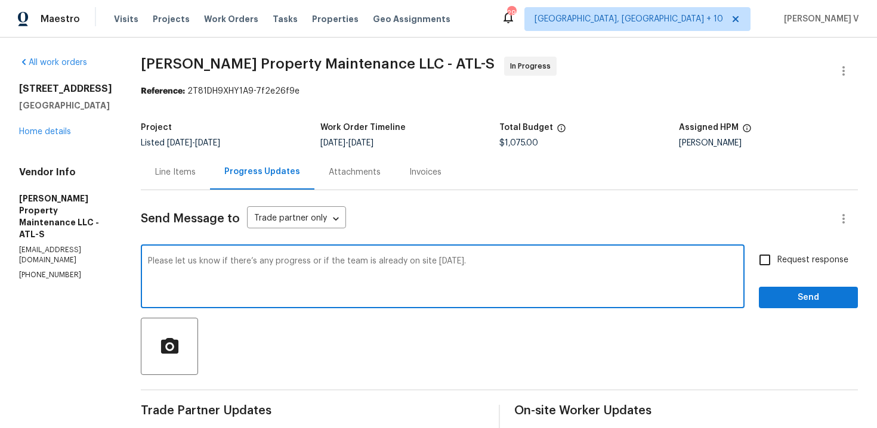
type textarea "Please let us know if there’s any progress or if the team is already on site to…"
click at [782, 255] on span "Request response" at bounding box center [812, 260] width 71 height 13
click at [777, 255] on input "Request response" at bounding box center [764, 259] width 25 height 25
checkbox input "true"
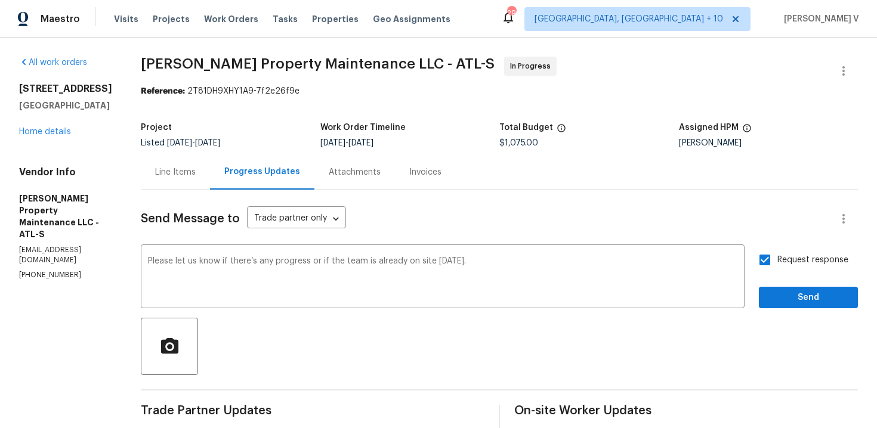
click at [785, 284] on div "Request response Send" at bounding box center [808, 277] width 99 height 61
click at [784, 295] on span "Send" at bounding box center [808, 297] width 80 height 15
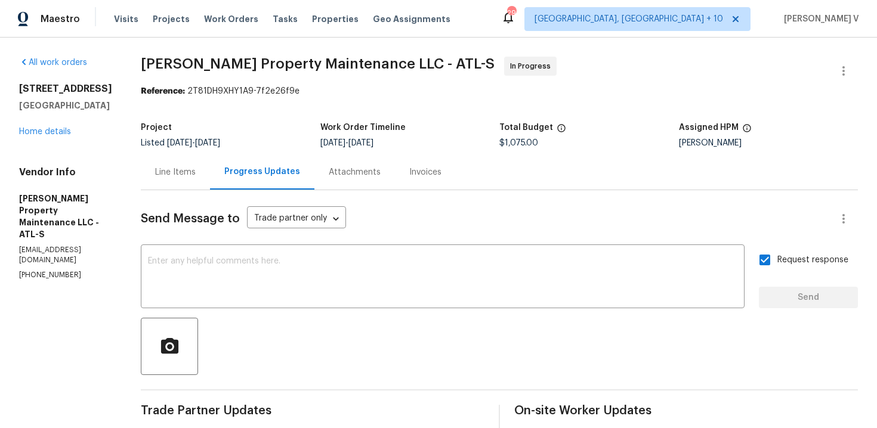
scroll to position [3, 0]
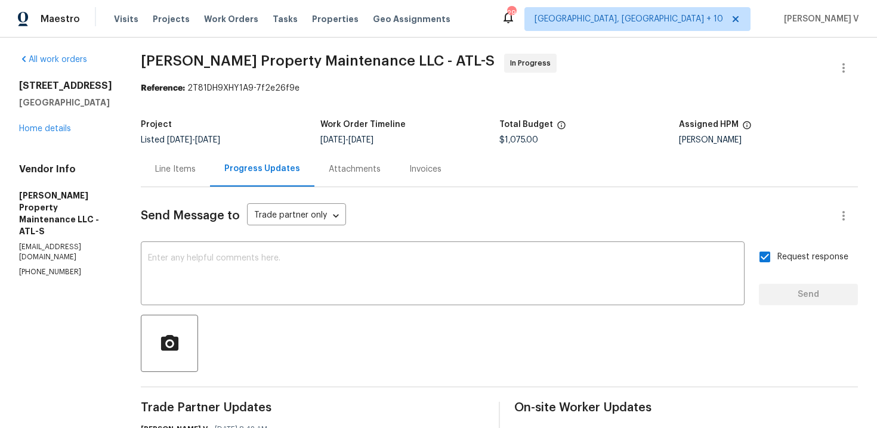
copy p "[PHONE_NUMBER]"
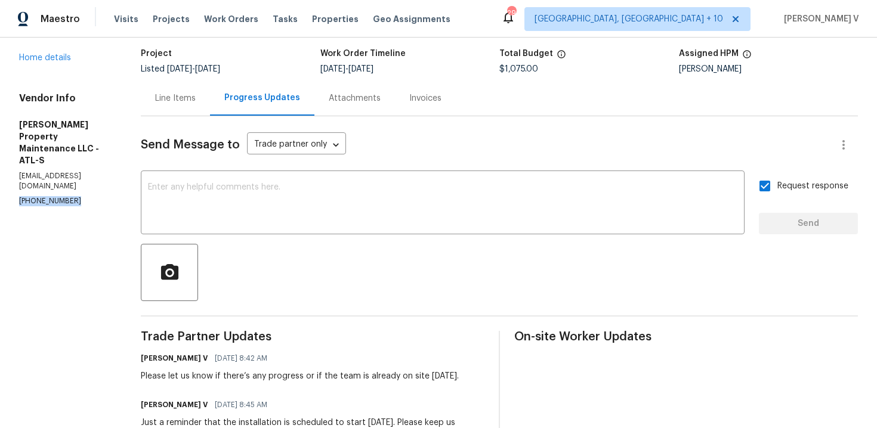
scroll to position [0, 0]
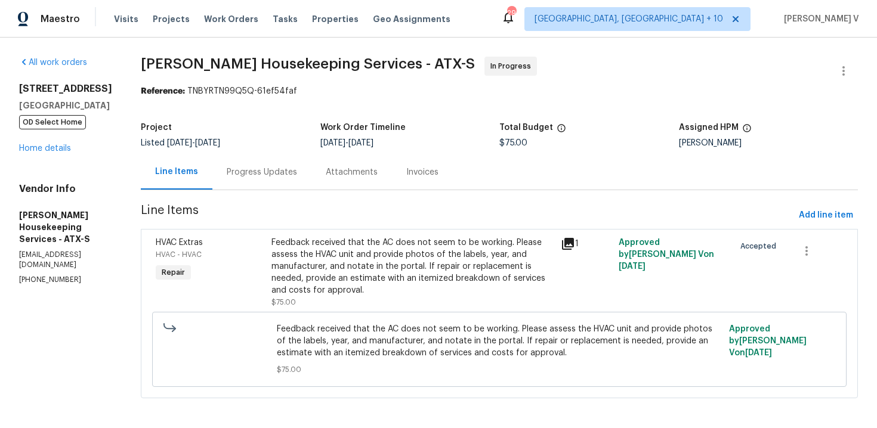
click at [294, 156] on div "Progress Updates" at bounding box center [261, 171] width 99 height 35
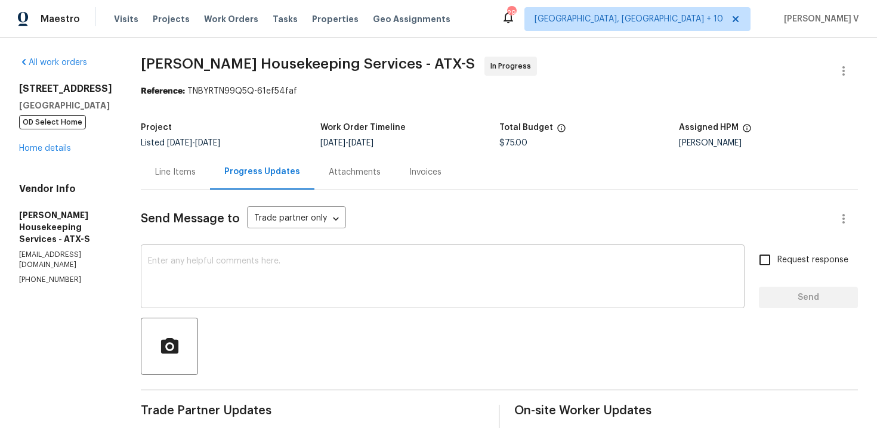
scroll to position [123, 0]
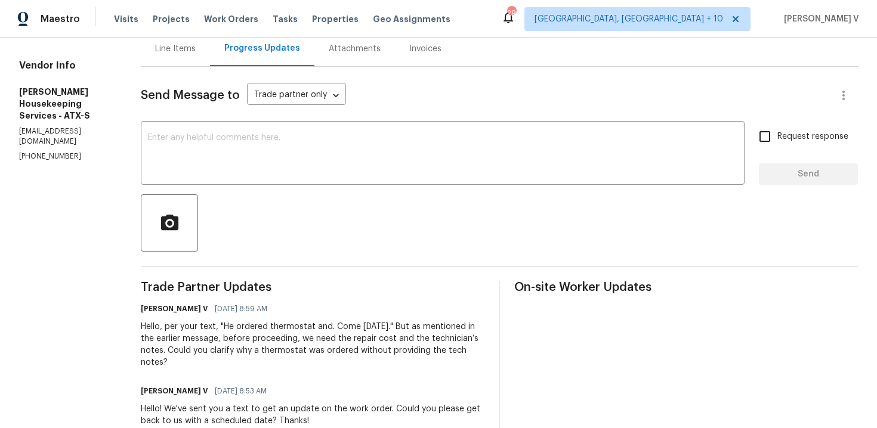
click at [57, 151] on p "[PHONE_NUMBER]" at bounding box center [65, 156] width 93 height 10
copy p "[PHONE_NUMBER]"
click at [339, 173] on textarea at bounding box center [442, 155] width 589 height 42
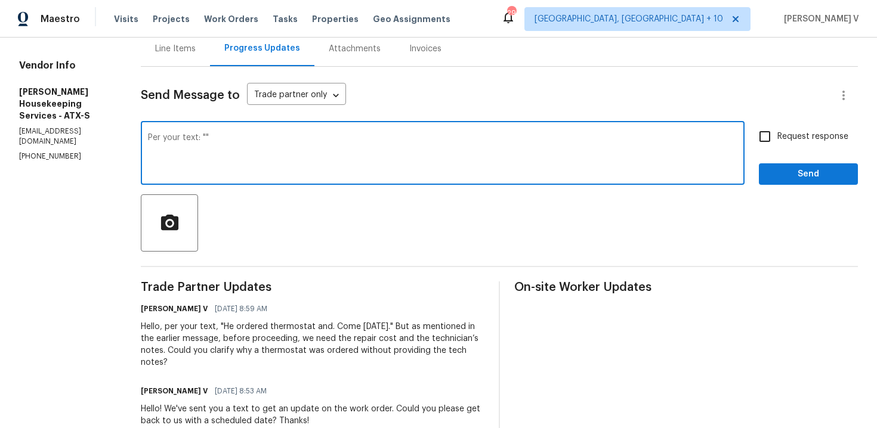
paste textarea "I'm [PERSON_NAME] (HVAC Tech). The problem with that air conditioning unit is t…"
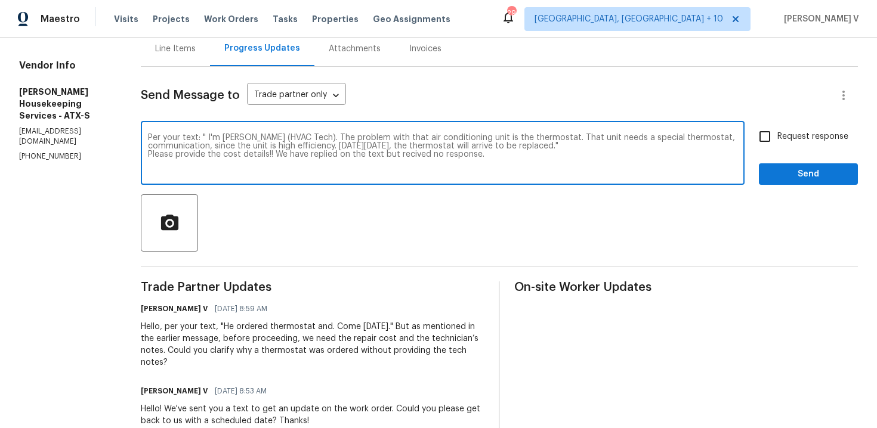
paste textarea ""Per your text: 'I'm [PERSON_NAME] (HVAC Tech). The problem with the air condit…"
type textarea ""Per your text: 'I'm [PERSON_NAME] (HVAC Tech). The problem with the air condit…"
click at [773, 138] on input "Request response" at bounding box center [764, 136] width 25 height 25
checkbox input "true"
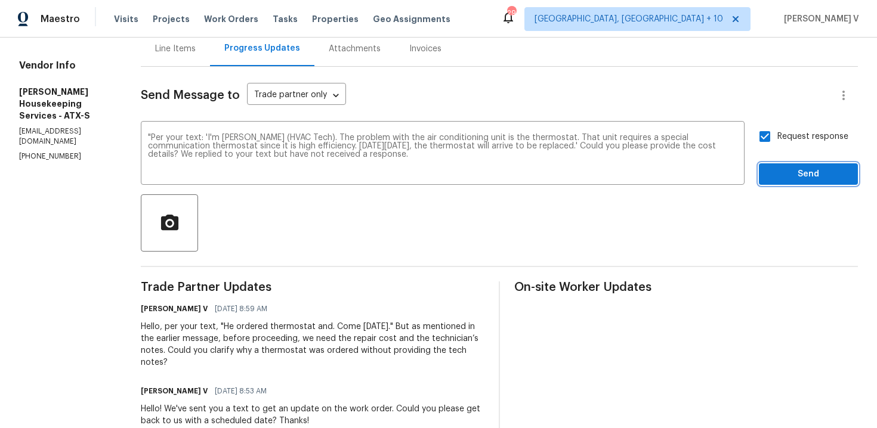
click at [780, 172] on span "Send" at bounding box center [808, 174] width 80 height 15
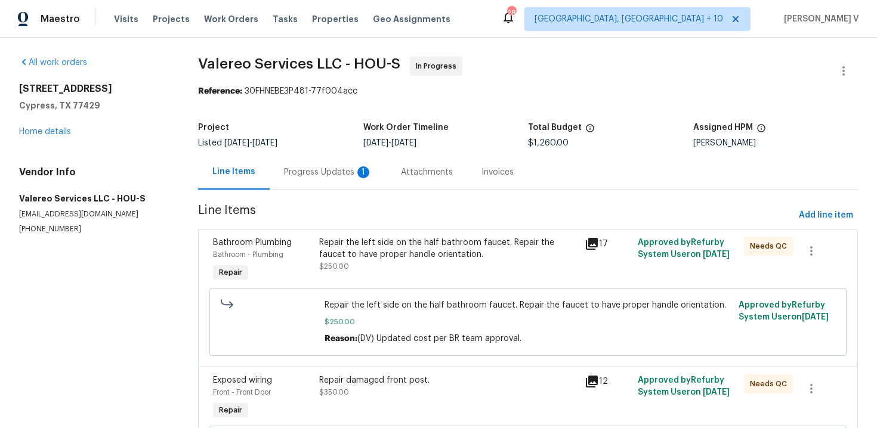
click at [326, 173] on div "Progress Updates 1" at bounding box center [328, 172] width 88 height 12
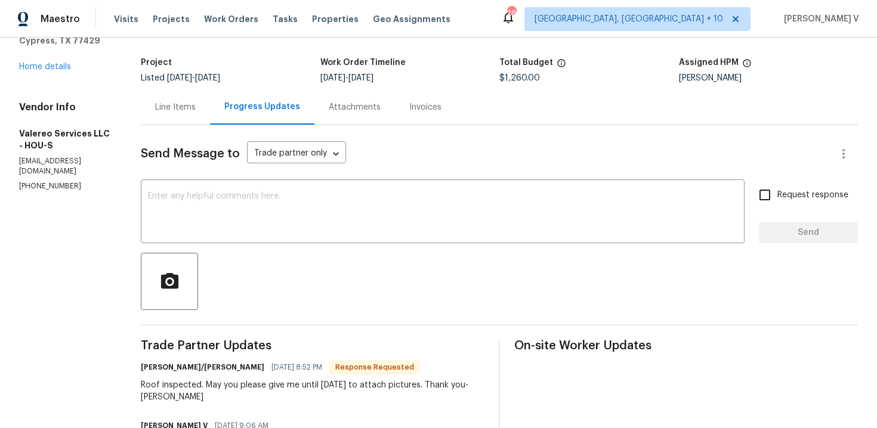
scroll to position [26, 0]
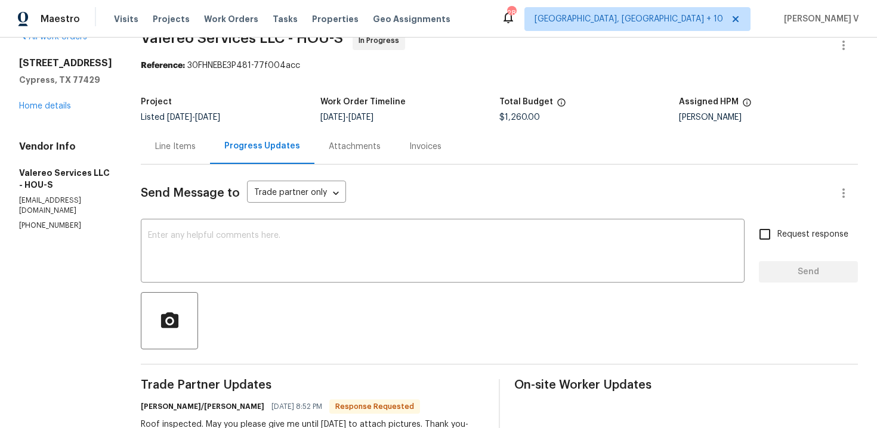
click at [171, 151] on div "Line Items" at bounding box center [175, 147] width 41 height 12
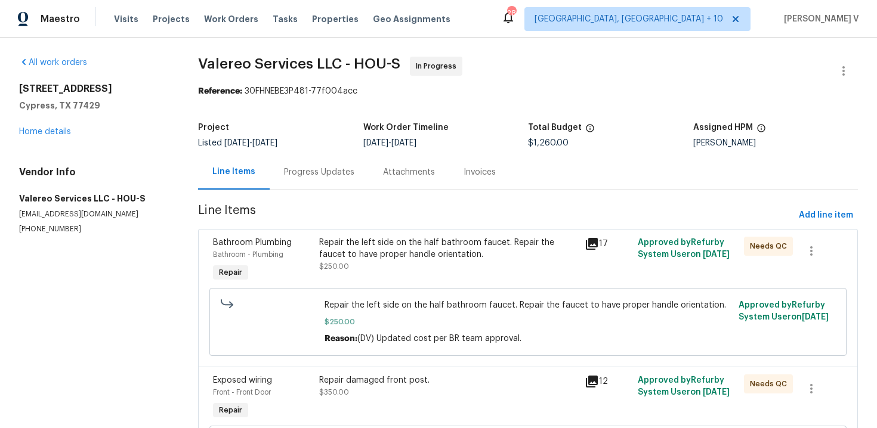
click at [298, 185] on div "Progress Updates" at bounding box center [319, 171] width 99 height 35
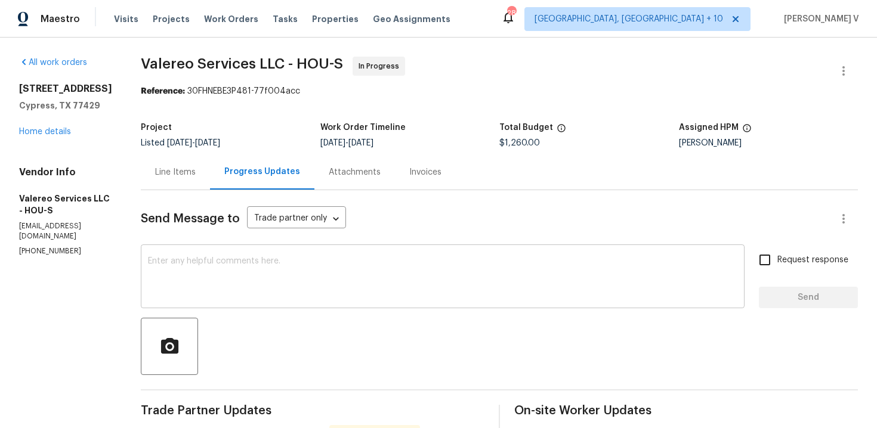
click at [294, 265] on textarea at bounding box center [442, 278] width 589 height 42
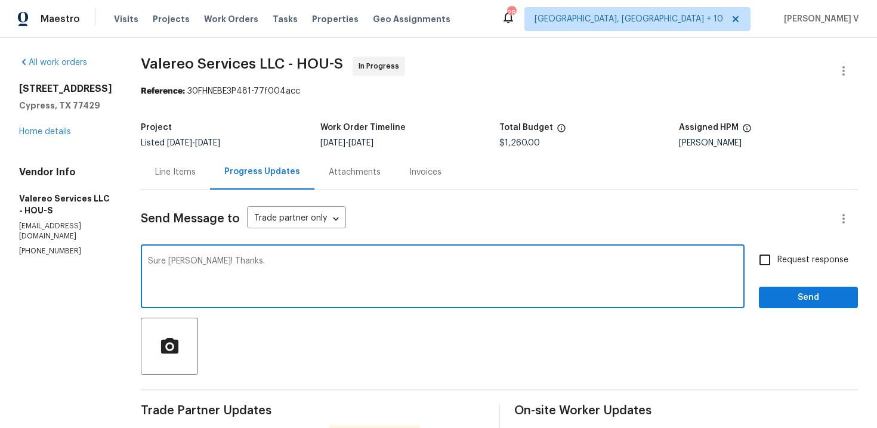
type textarea "Sure Kelly! Thanks."
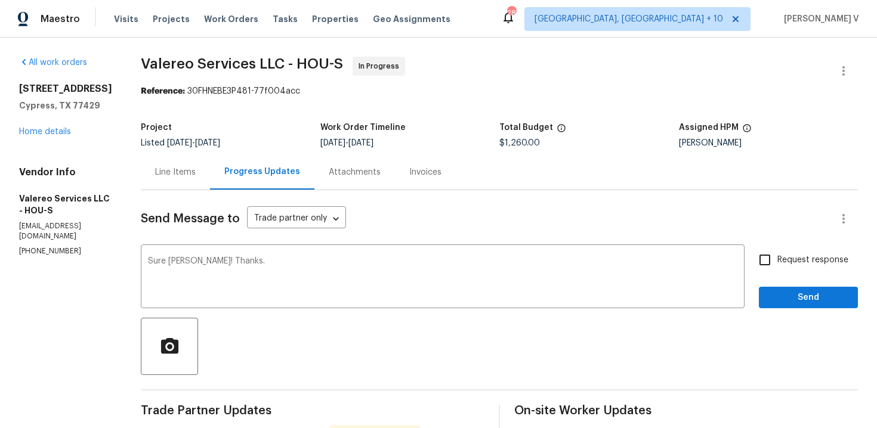
click at [790, 261] on span "Request response" at bounding box center [812, 260] width 71 height 13
click at [777, 261] on input "Request response" at bounding box center [764, 259] width 25 height 25
checkbox input "true"
click at [793, 299] on span "Send" at bounding box center [808, 297] width 80 height 15
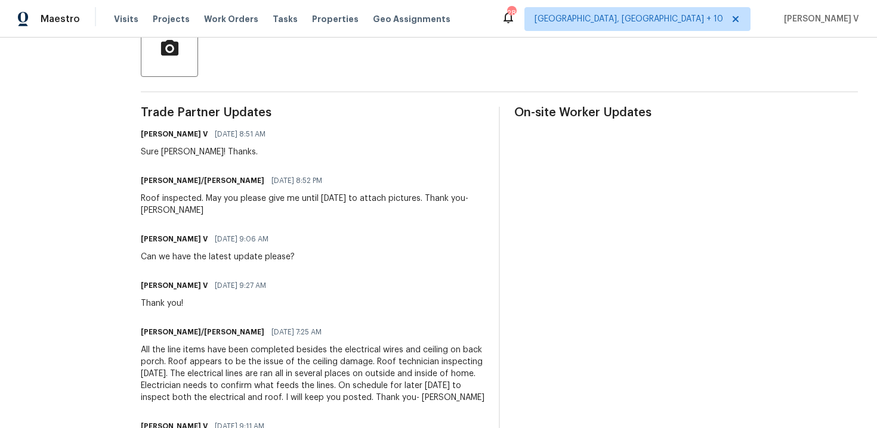
scroll to position [345, 0]
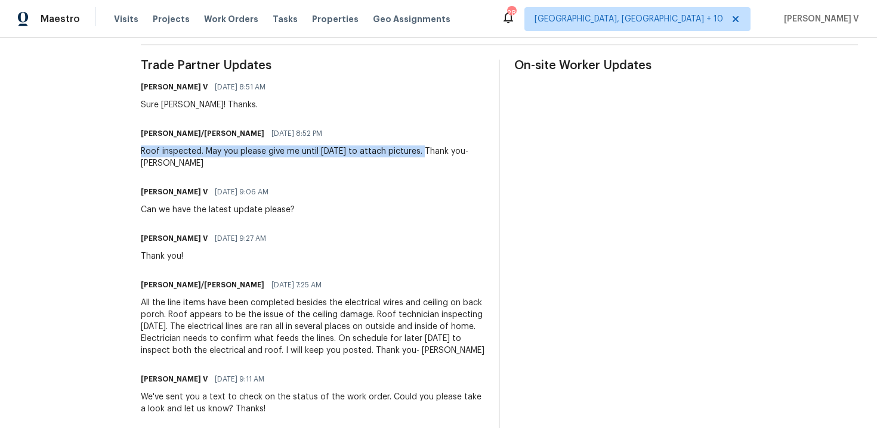
drag, startPoint x: 131, startPoint y: 150, endPoint x: 419, endPoint y: 149, distance: 288.6
click at [419, 149] on div "Roof inspected. May you please give me until tomorrow to attach pictures. Thank…" at bounding box center [312, 158] width 343 height 24
copy div "Roof inspected. May you please give me until tomorrow to attach pictures"
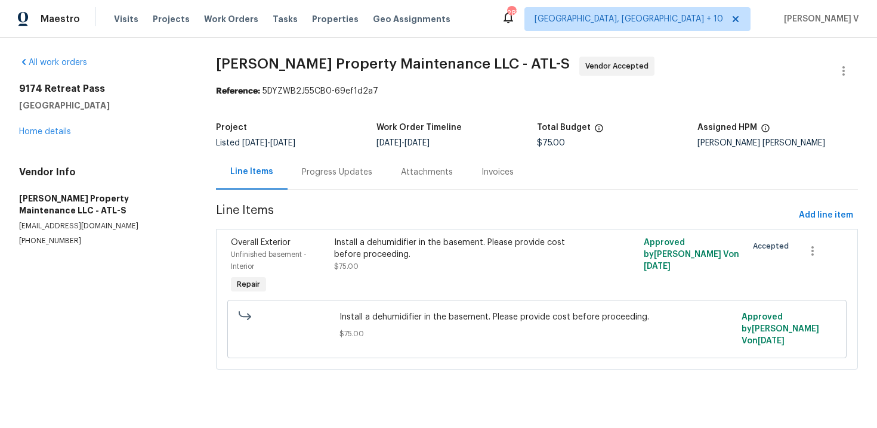
click at [317, 172] on div "Progress Updates" at bounding box center [337, 172] width 70 height 12
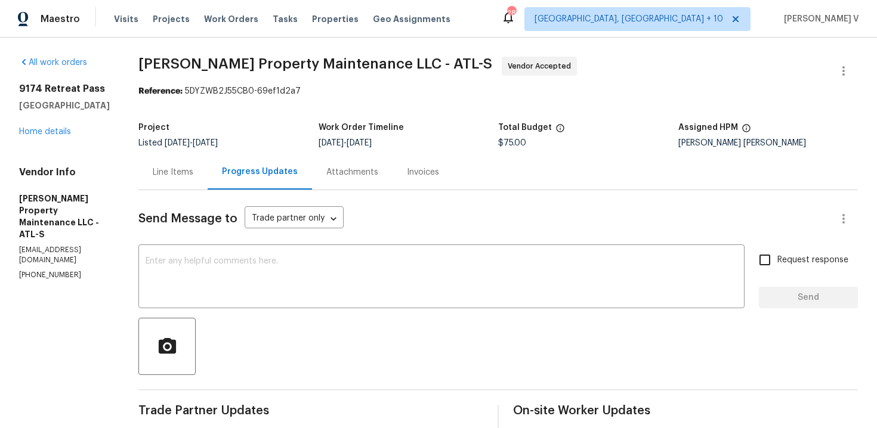
scroll to position [16, 0]
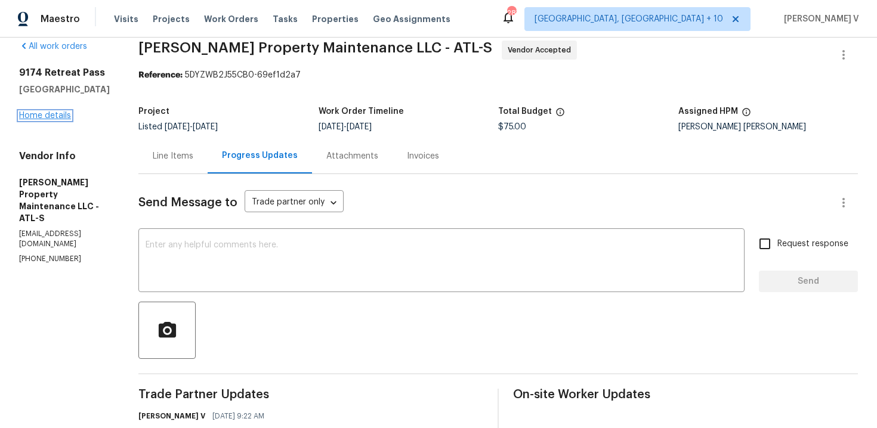
click at [57, 115] on link "Home details" at bounding box center [45, 116] width 52 height 8
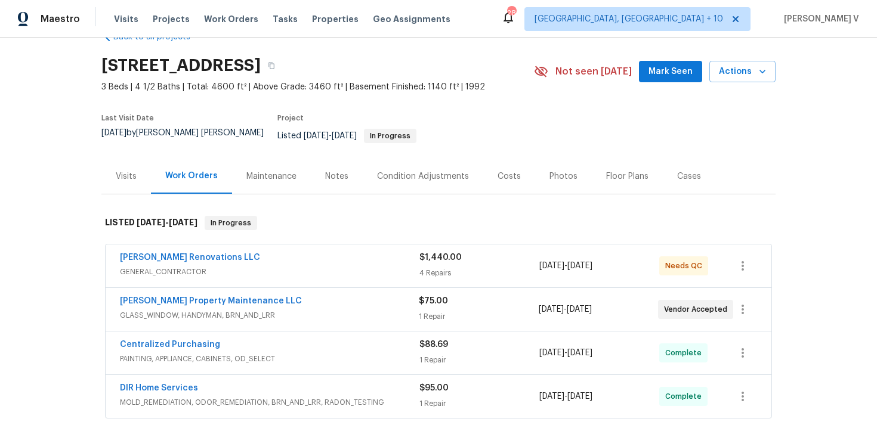
scroll to position [79, 0]
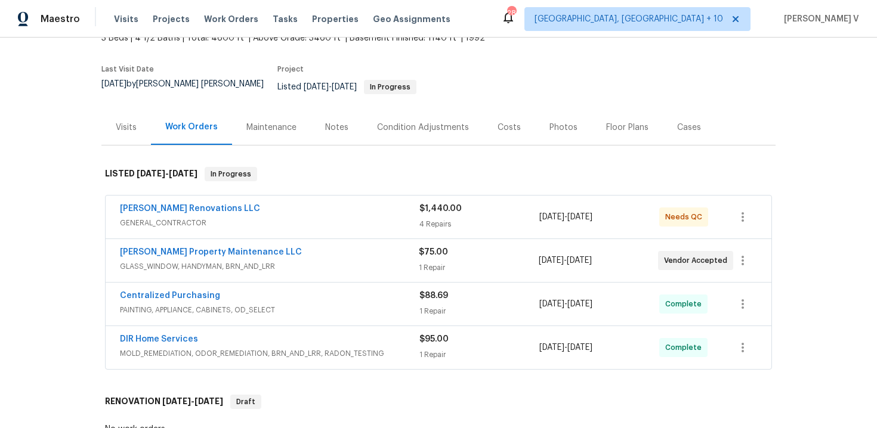
click at [282, 217] on span "GENERAL_CONTRACTOR" at bounding box center [269, 223] width 299 height 12
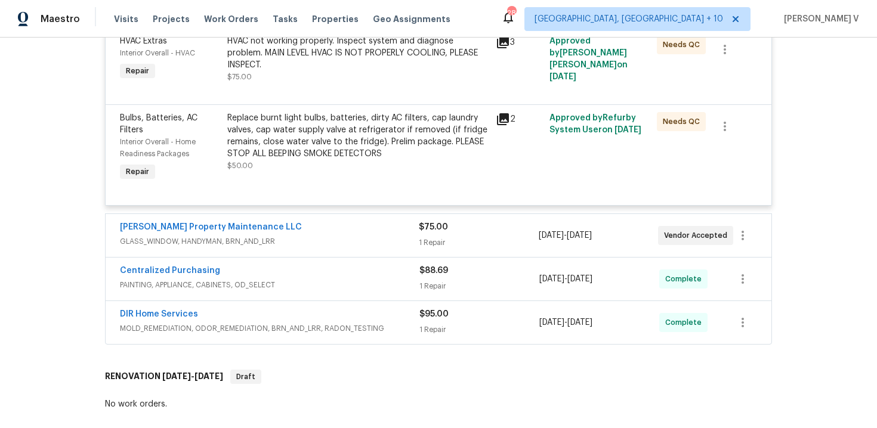
scroll to position [658, 0]
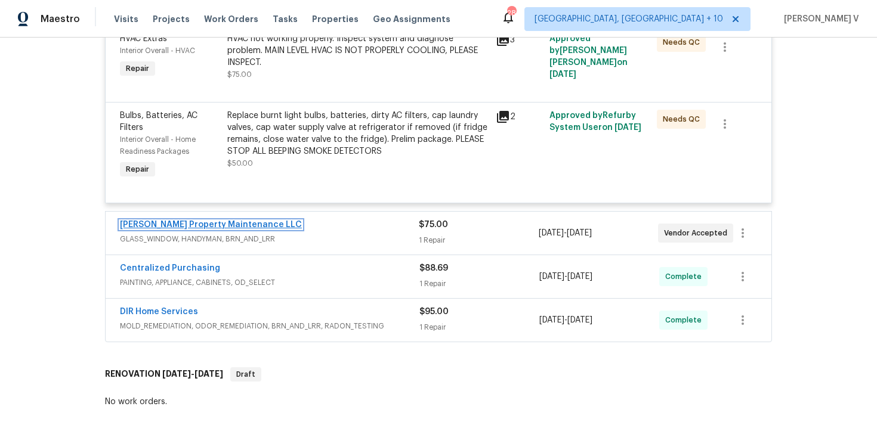
click at [200, 221] on link "Glen Property Maintenance LLC" at bounding box center [211, 225] width 182 height 8
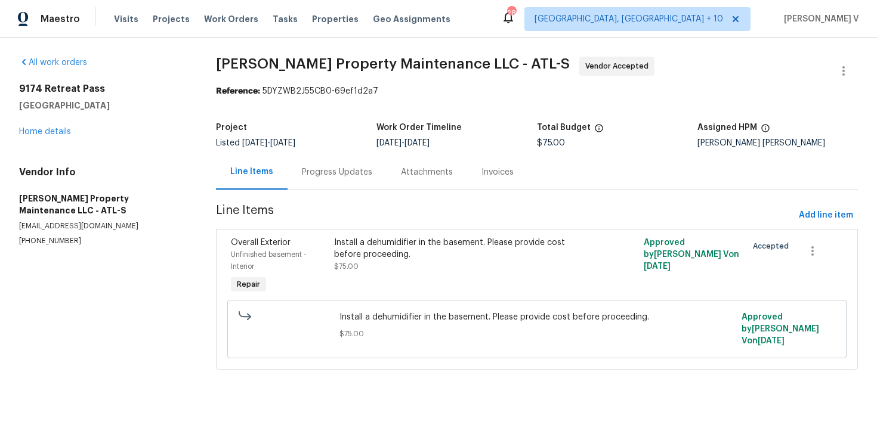
click at [325, 164] on div "Progress Updates" at bounding box center [336, 171] width 99 height 35
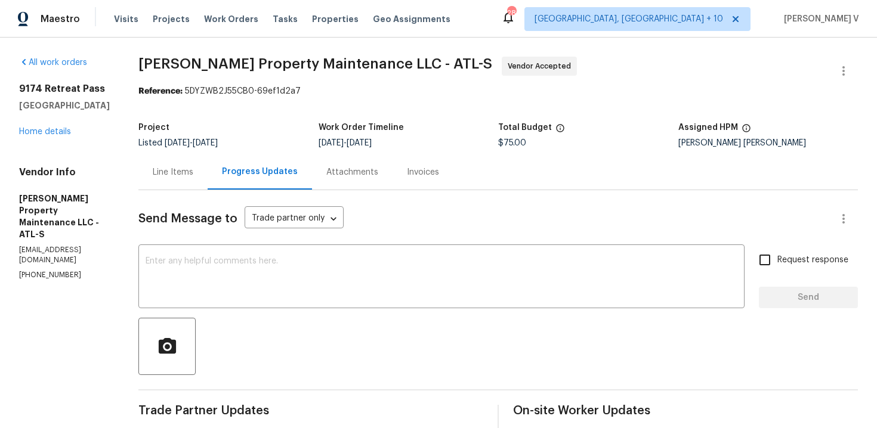
scroll to position [75, 0]
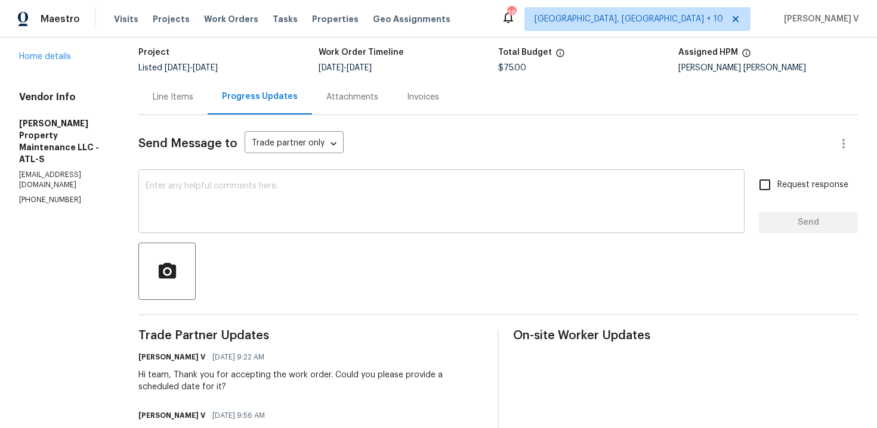
click at [293, 205] on textarea at bounding box center [442, 203] width 592 height 42
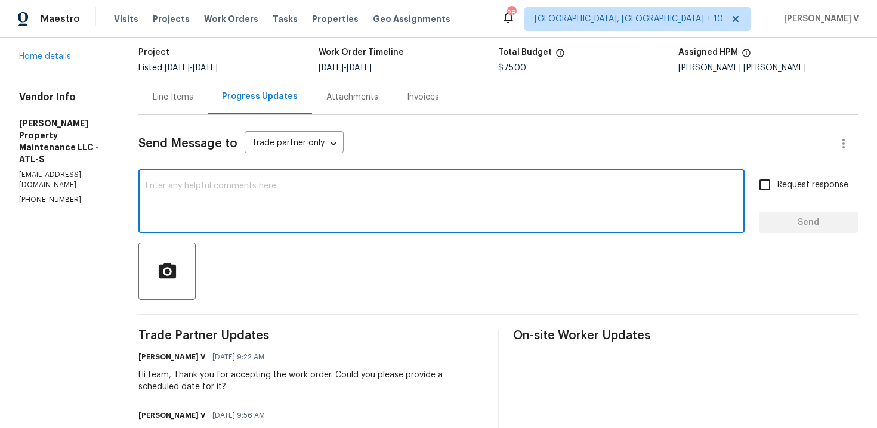
paste textarea "Hello! We've sent you a text to get an update on the work order. Could you plea…"
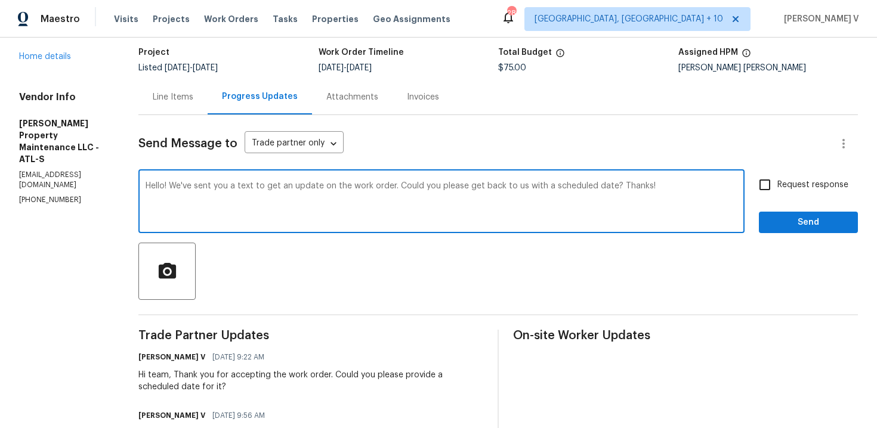
type textarea "Hello! We've sent you a text to get an update on the work order. Could you plea…"
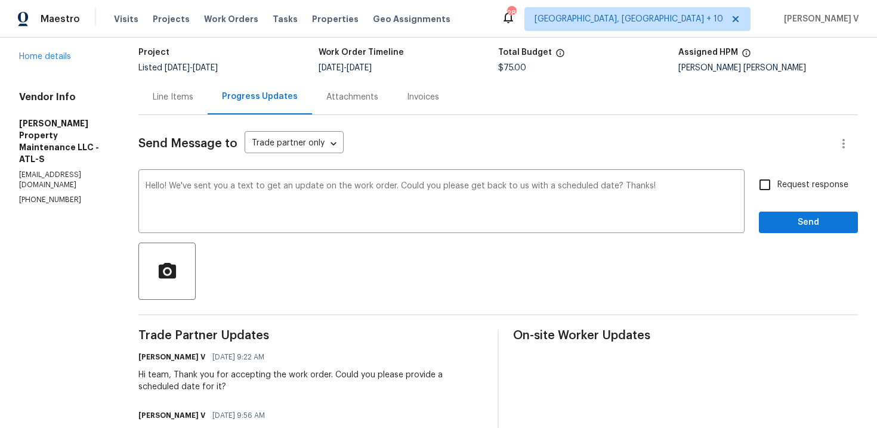
click at [779, 186] on span "Request response" at bounding box center [812, 185] width 71 height 13
click at [777, 186] on input "Request response" at bounding box center [764, 184] width 25 height 25
checkbox input "true"
click at [779, 217] on span "Send" at bounding box center [808, 222] width 80 height 15
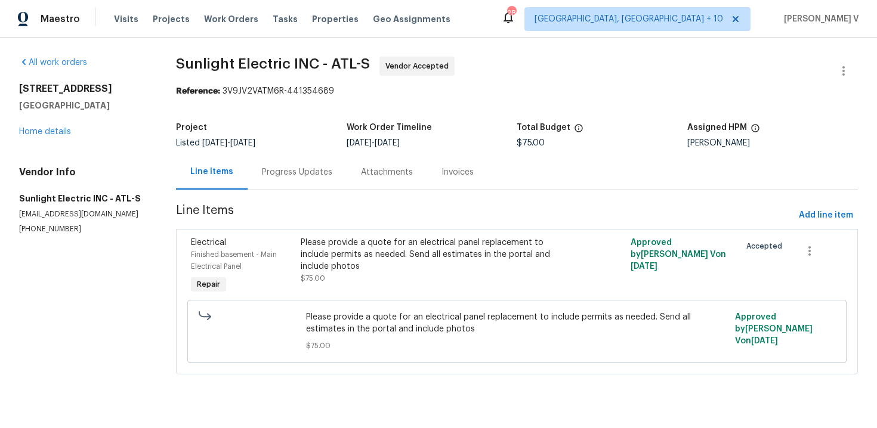
click at [299, 172] on div "Progress Updates" at bounding box center [297, 172] width 70 height 12
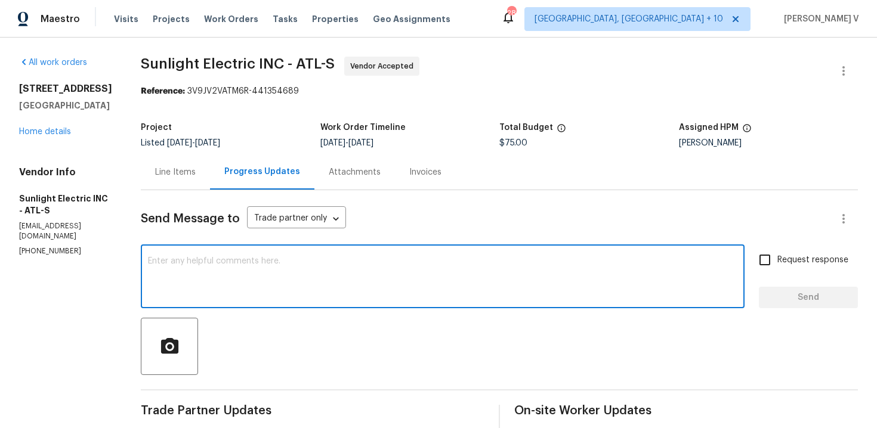
click at [267, 262] on textarea at bounding box center [442, 278] width 589 height 42
paste textarea "Hi team, Thank you for accepting the work order. Could you please provide a sch…"
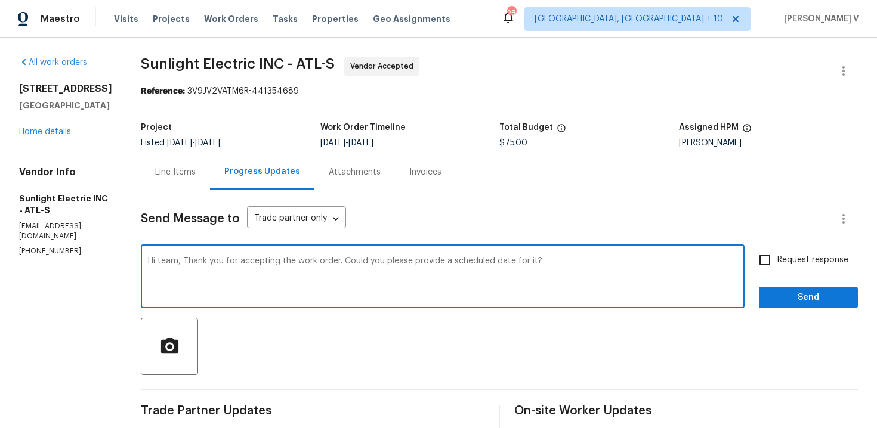
type textarea "Hi team, Thank you for accepting the work order. Could you please provide a sch…"
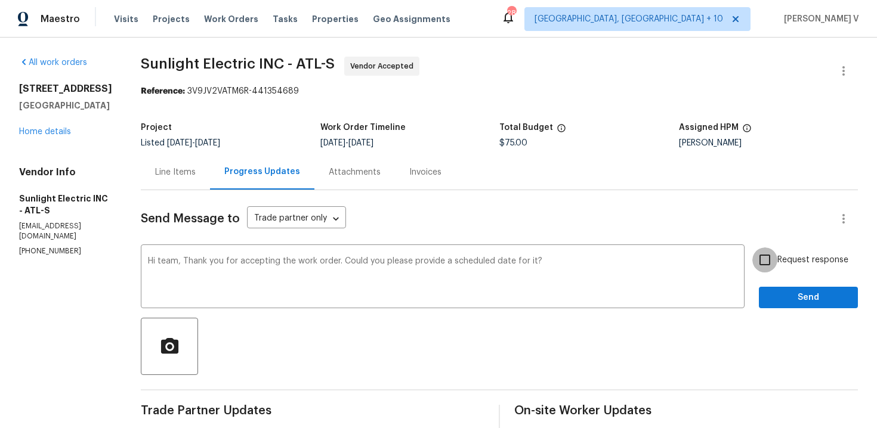
click at [753, 250] on input "Request response" at bounding box center [764, 259] width 25 height 25
checkbox input "true"
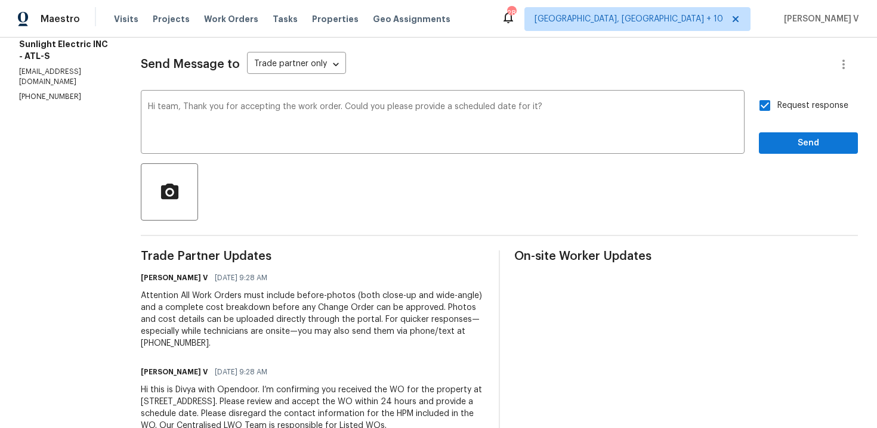
scroll to position [203, 0]
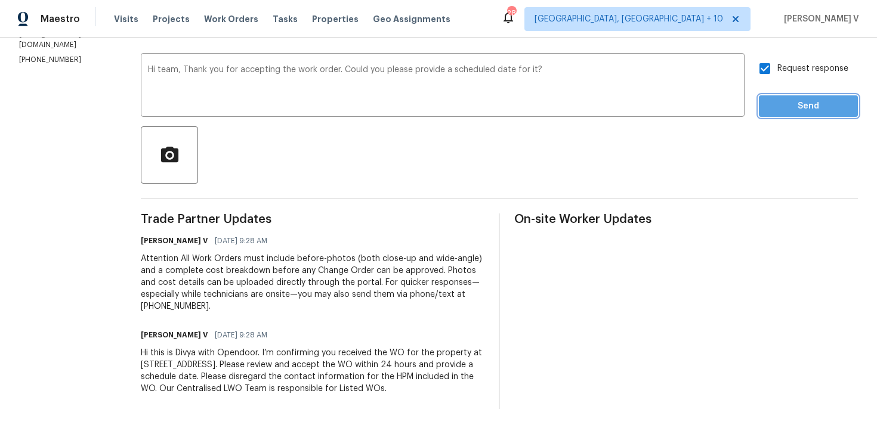
click at [834, 99] on span "Send" at bounding box center [808, 106] width 80 height 15
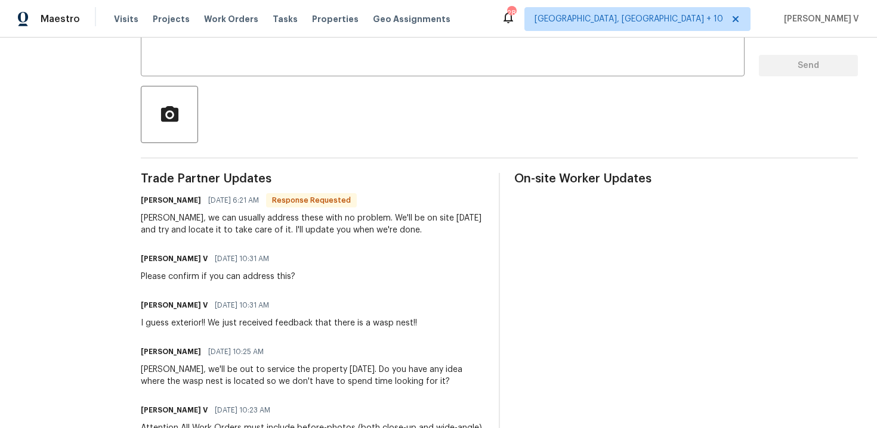
scroll to position [57, 0]
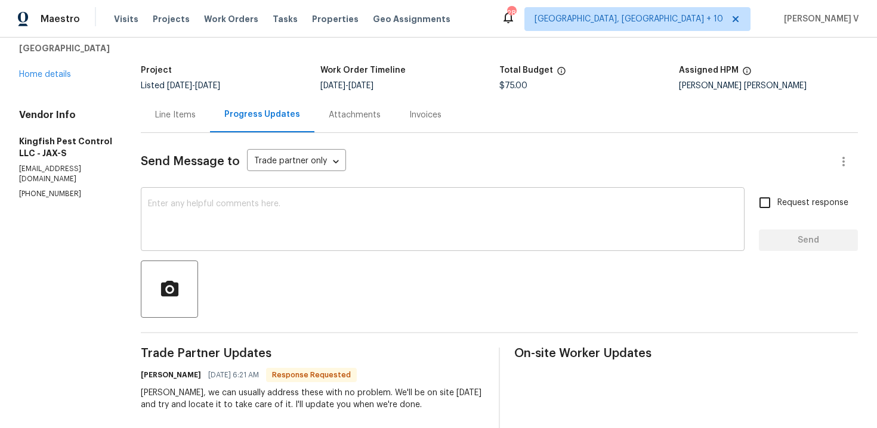
click at [190, 227] on textarea at bounding box center [442, 221] width 589 height 42
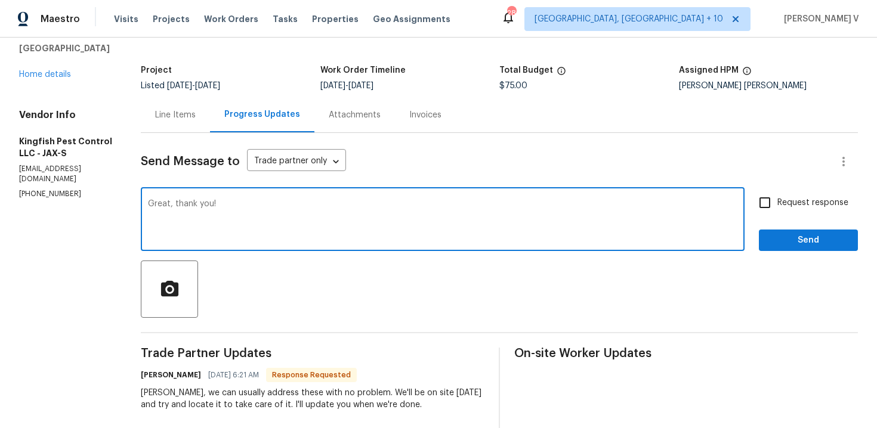
type textarea "Great, thank you!"
click at [781, 206] on span "Request response" at bounding box center [812, 203] width 71 height 13
click at [777, 206] on input "Request response" at bounding box center [764, 202] width 25 height 25
checkbox input "true"
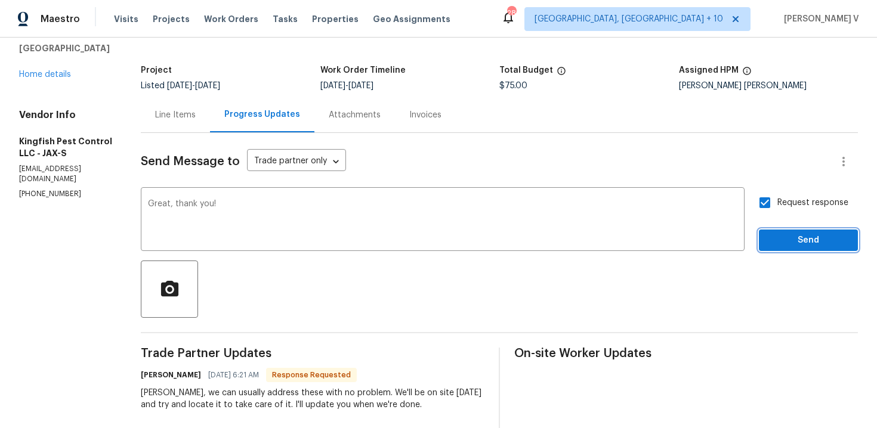
click at [794, 243] on span "Send" at bounding box center [808, 240] width 80 height 15
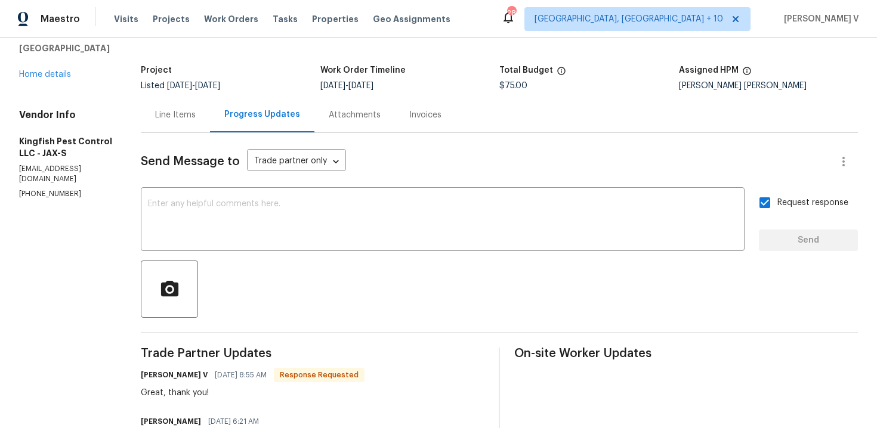
scroll to position [67, 0]
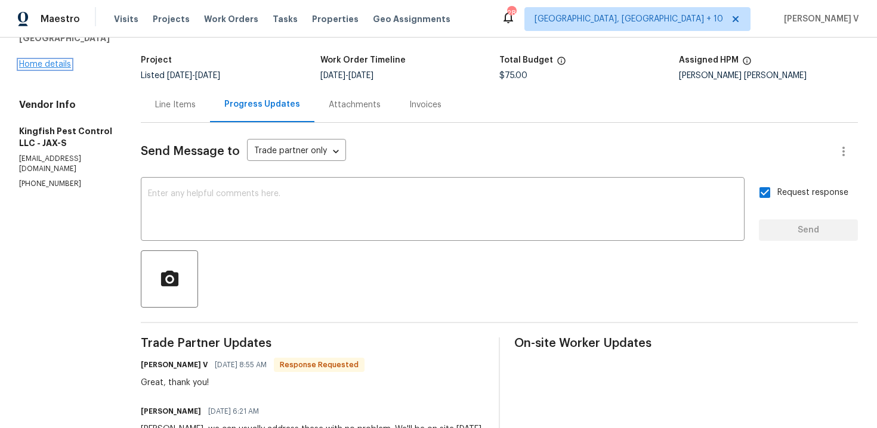
click at [45, 69] on link "Home details" at bounding box center [45, 64] width 52 height 8
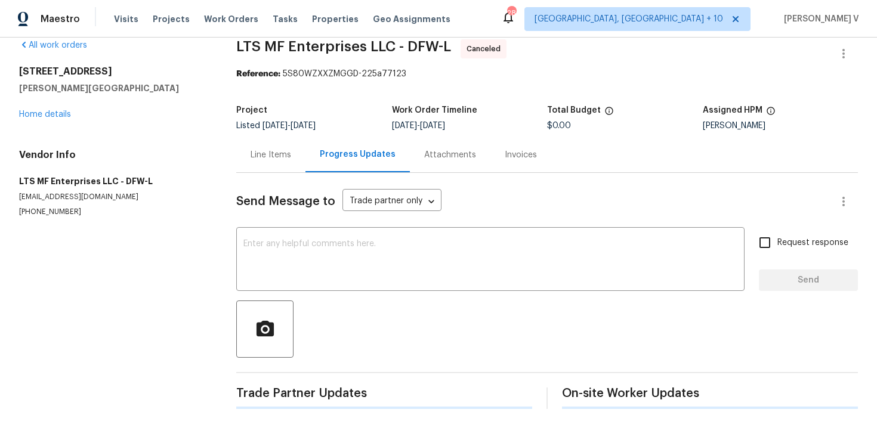
scroll to position [54, 0]
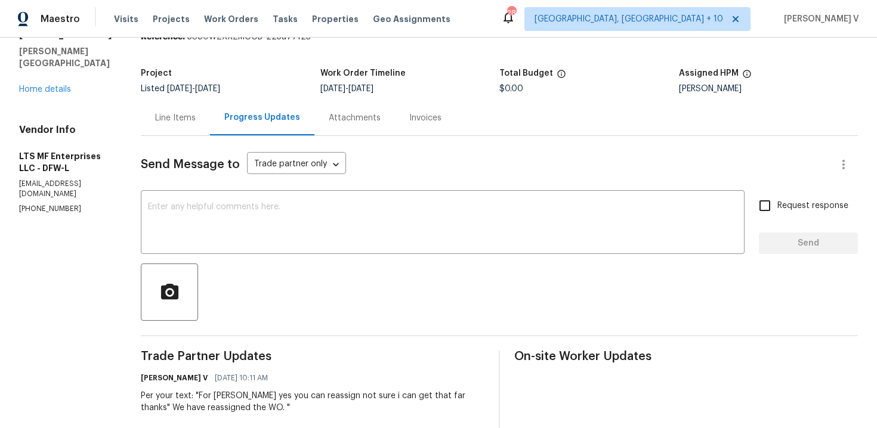
click at [49, 72] on div "1013 Post Oak Trl Anna, TX 75409 Home details" at bounding box center [65, 62] width 93 height 67
click at [49, 85] on link "Home details" at bounding box center [45, 89] width 52 height 8
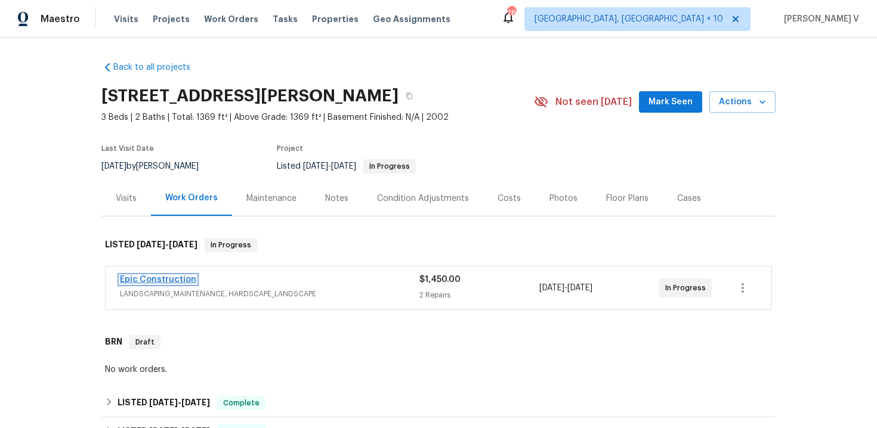
click at [168, 281] on link "Epic Construction" at bounding box center [158, 280] width 76 height 8
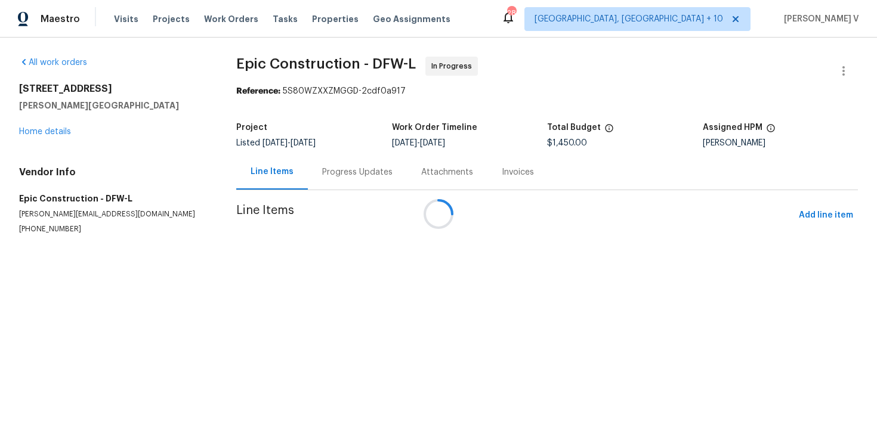
click at [327, 164] on div at bounding box center [438, 214] width 877 height 428
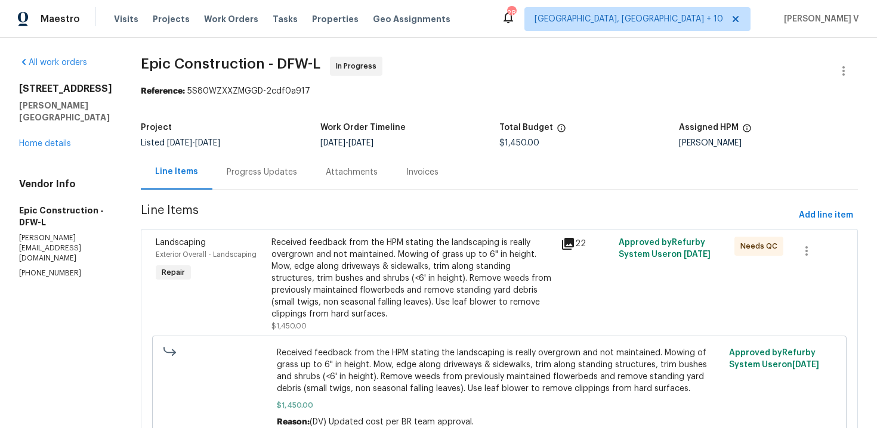
click at [249, 167] on div "Progress Updates" at bounding box center [262, 172] width 70 height 12
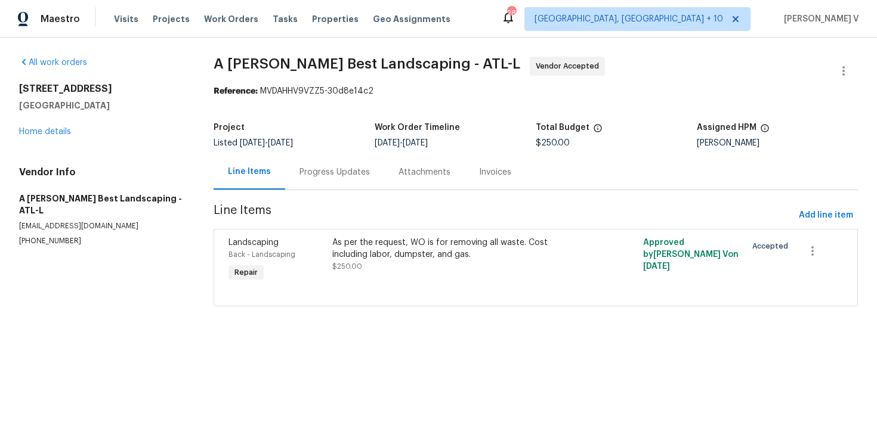
click at [318, 168] on div "Progress Updates" at bounding box center [334, 172] width 70 height 12
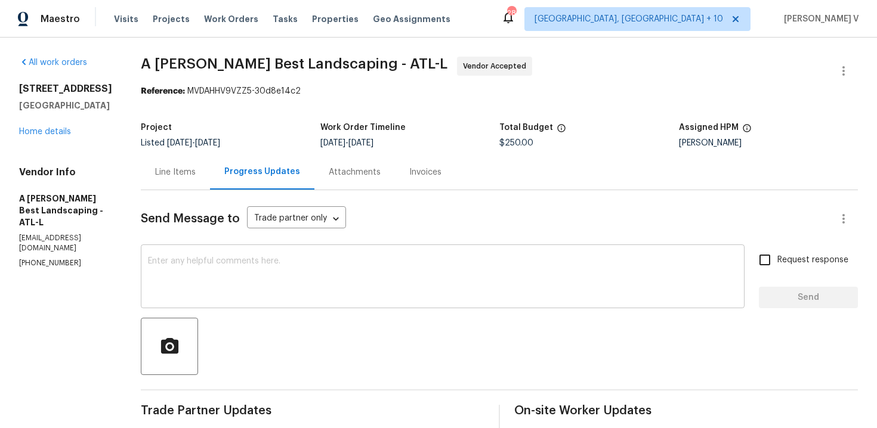
click at [229, 278] on textarea at bounding box center [442, 278] width 589 height 42
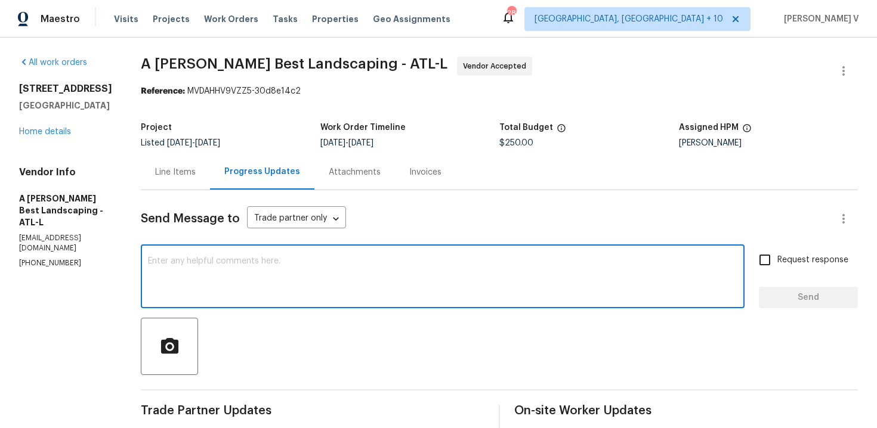
paste textarea "Hi team, Thank you for accepting the work order. Could you please provide a sch…"
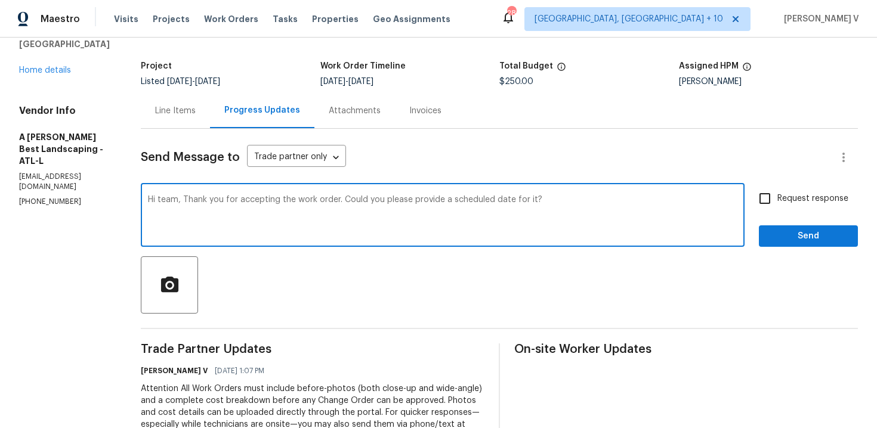
scroll to position [129, 0]
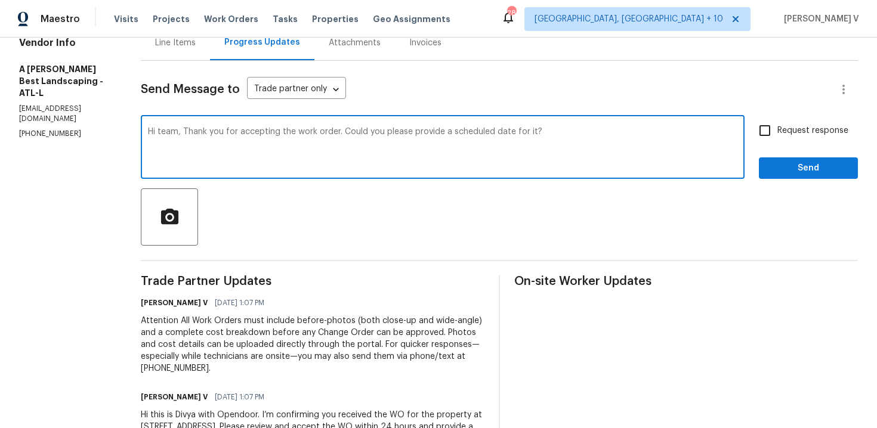
type textarea "Hi team, Thank you for accepting the work order. Could you please provide a sch…"
click at [756, 137] on input "Request response" at bounding box center [764, 130] width 25 height 25
checkbox input "true"
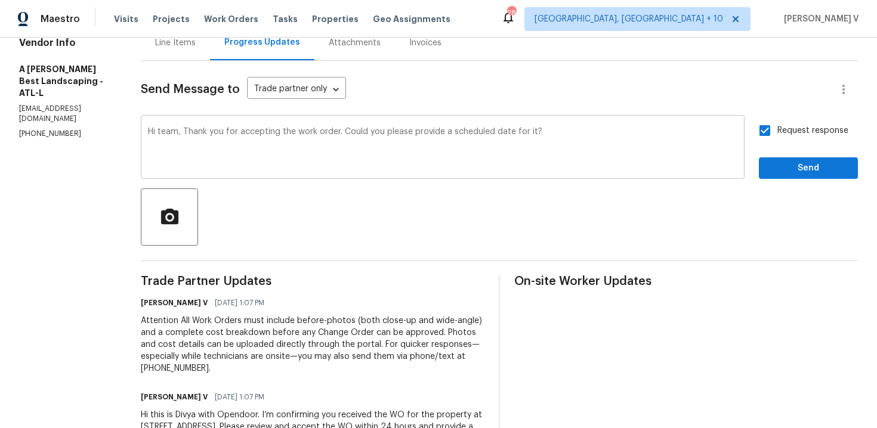
click at [567, 132] on textarea "Hi team, Thank you for accepting the work order. Could you please provide a sch…" at bounding box center [442, 149] width 589 height 42
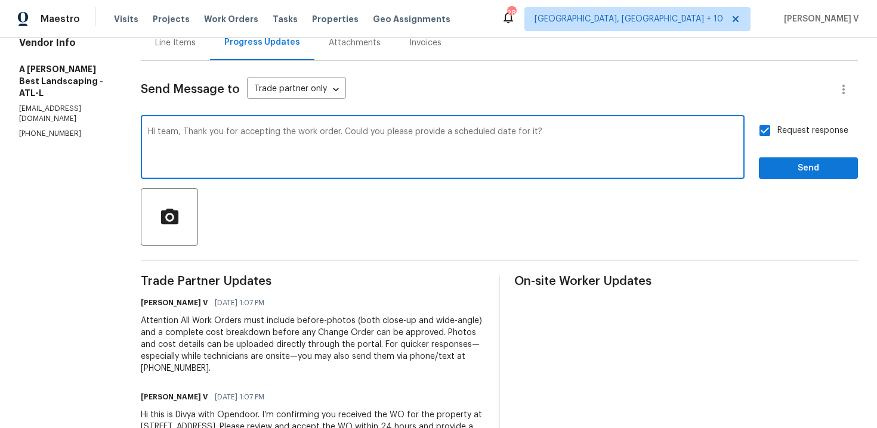
scroll to position [0, 0]
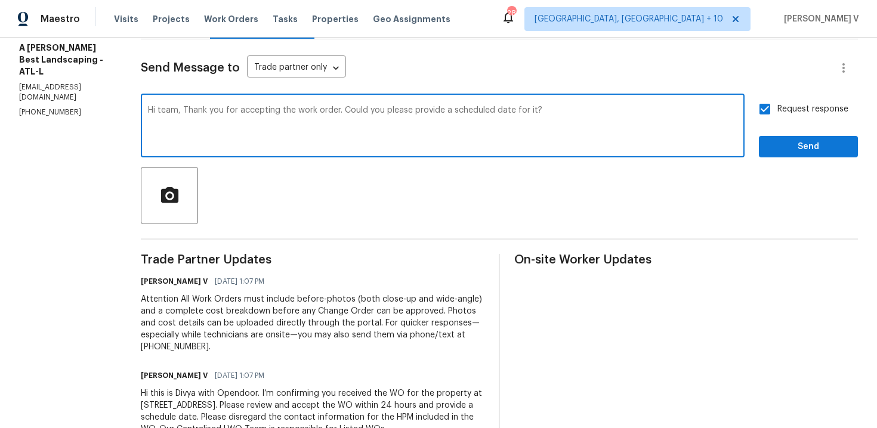
type textarea "Hi team, Thank you for accepting the work order. Could you please provide a sch…"
click at [784, 156] on button "Send" at bounding box center [808, 147] width 99 height 22
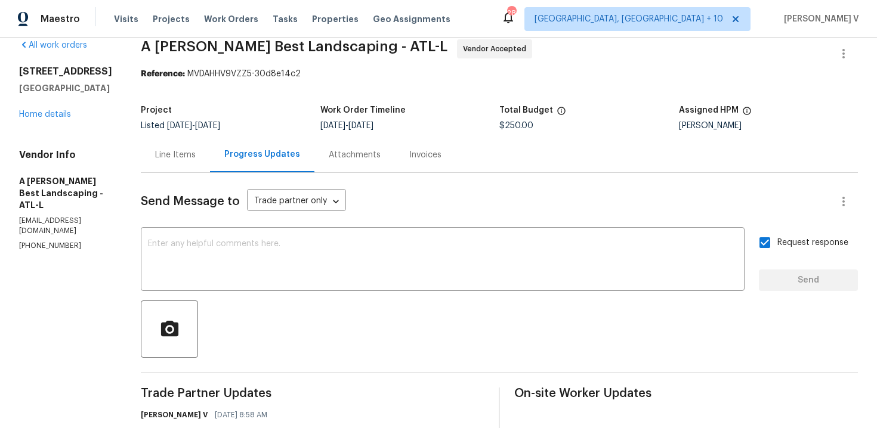
scroll to position [151, 0]
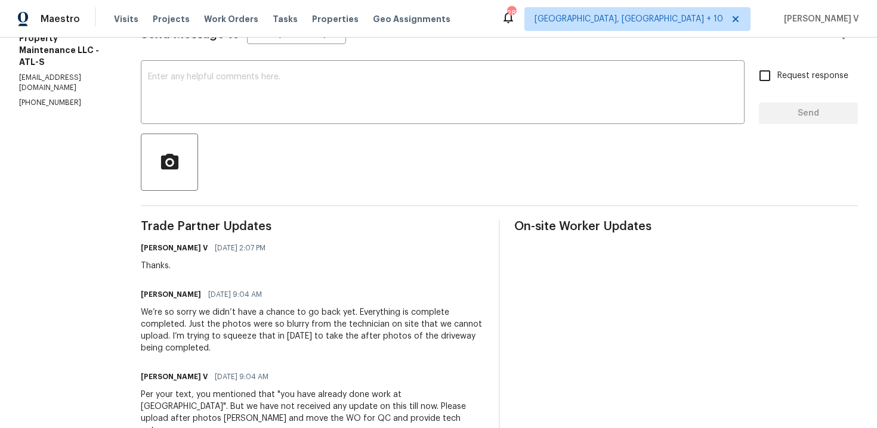
scroll to position [116, 0]
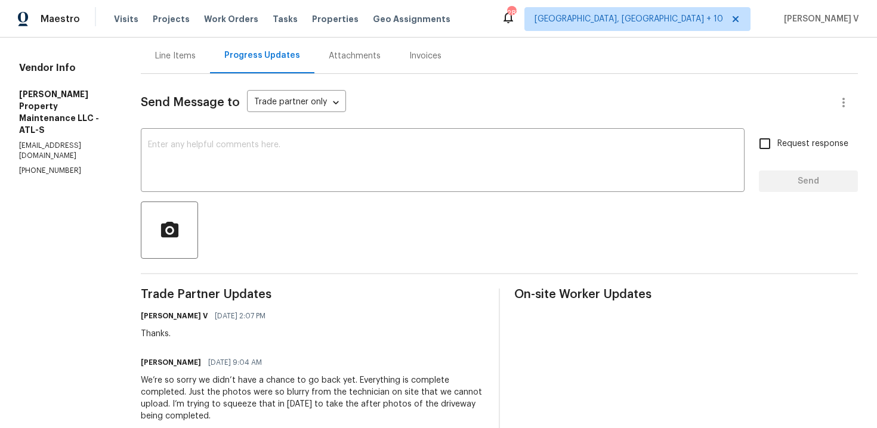
click at [48, 140] on div "Vendor Info Glen Property Maintenance LLC - ATL-S glenproperty23@yahoo.com (770…" at bounding box center [65, 119] width 93 height 114
copy p "(770) 235-8482"
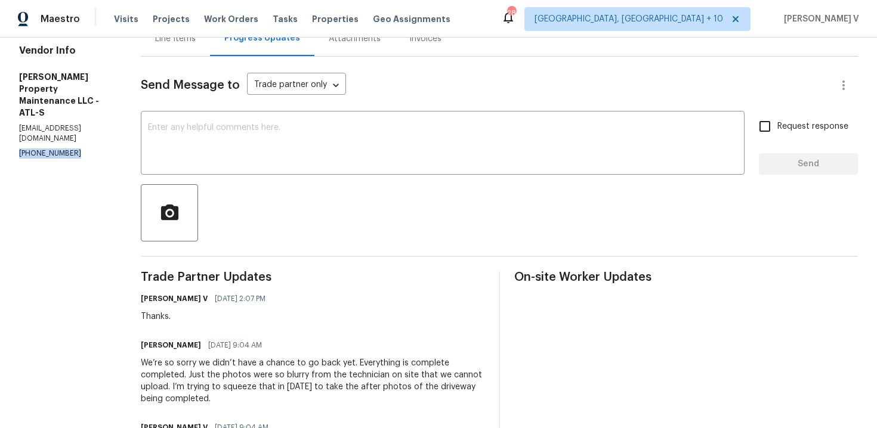
scroll to position [135, 0]
click at [234, 150] on textarea at bounding box center [442, 143] width 589 height 42
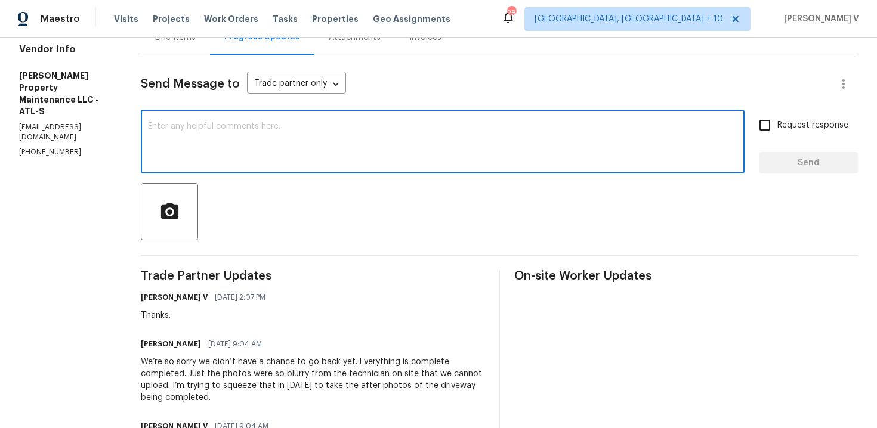
click at [152, 344] on h6 "Daniel glen" at bounding box center [171, 344] width 60 height 12
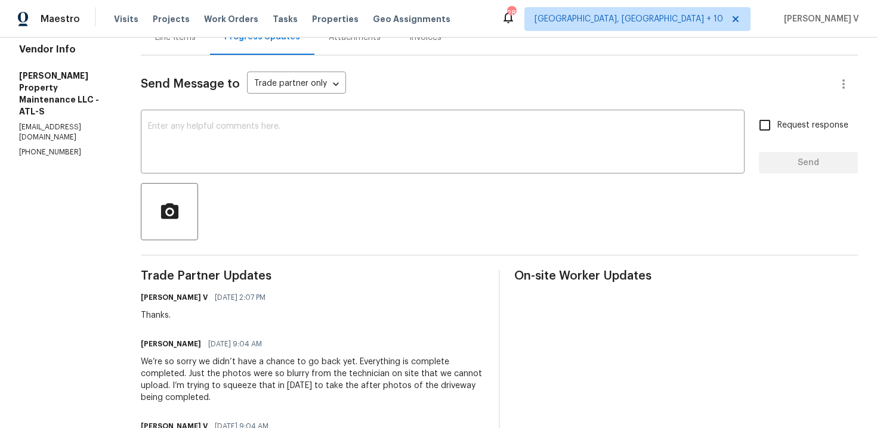
click at [152, 344] on h6 "Daniel glen" at bounding box center [171, 344] width 60 height 12
copy h6 "Daniel glen"
click at [196, 150] on textarea at bounding box center [442, 143] width 589 height 42
paste textarea "Daniel glen"
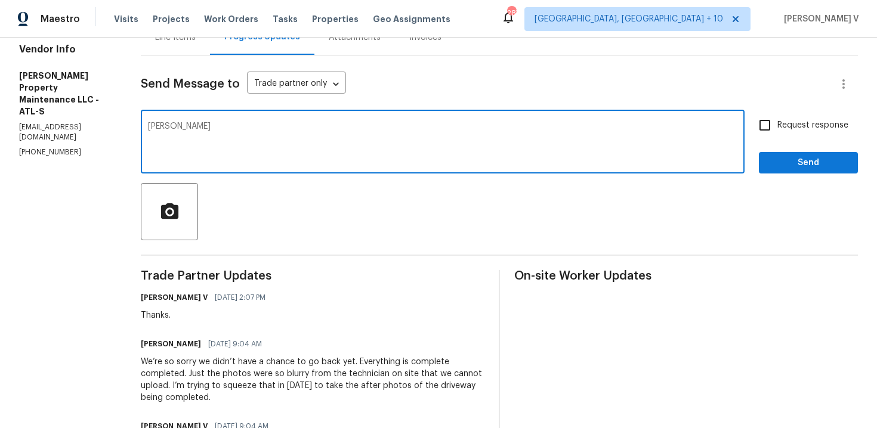
drag, startPoint x: 153, startPoint y: 123, endPoint x: 242, endPoint y: 122, distance: 88.9
click at [243, 123] on textarea "Daniel glen" at bounding box center [442, 143] width 589 height 42
type textarea "Daniel gl"
type textarea "Need an immediate update on this WO?"
click at [782, 125] on span "Request response" at bounding box center [812, 125] width 71 height 13
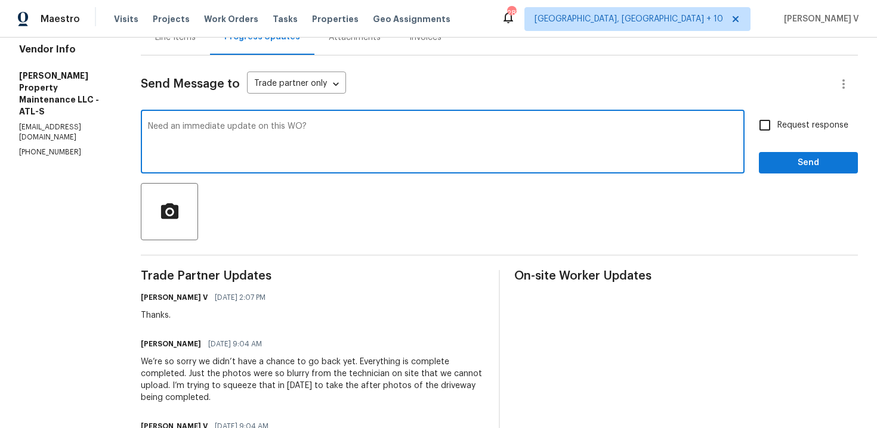
click at [777, 125] on input "Request response" at bounding box center [764, 125] width 25 height 25
checkbox input "true"
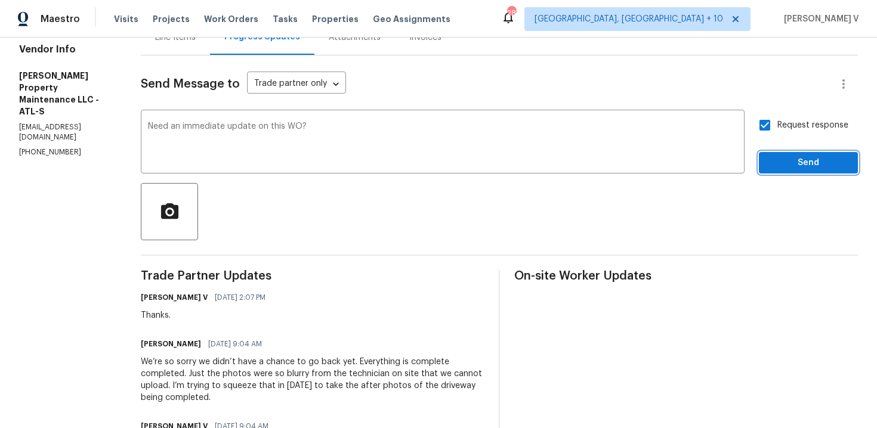
click at [803, 169] on span "Send" at bounding box center [808, 163] width 80 height 15
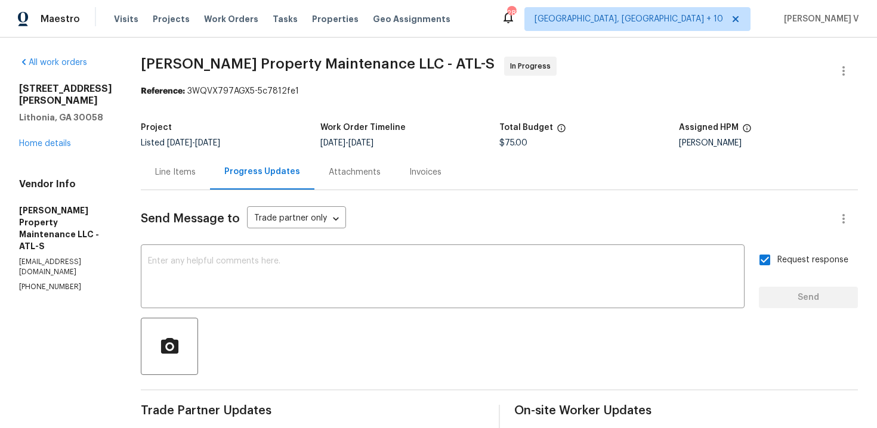
scroll to position [221, 0]
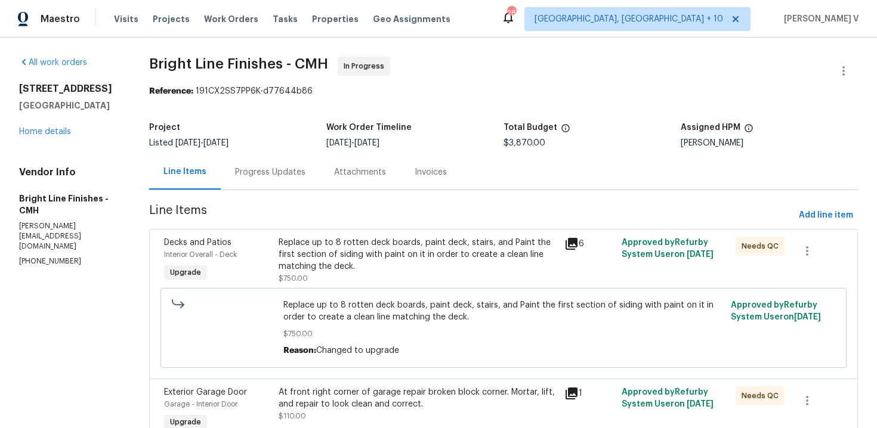
click at [258, 177] on div "Progress Updates" at bounding box center [270, 172] width 70 height 12
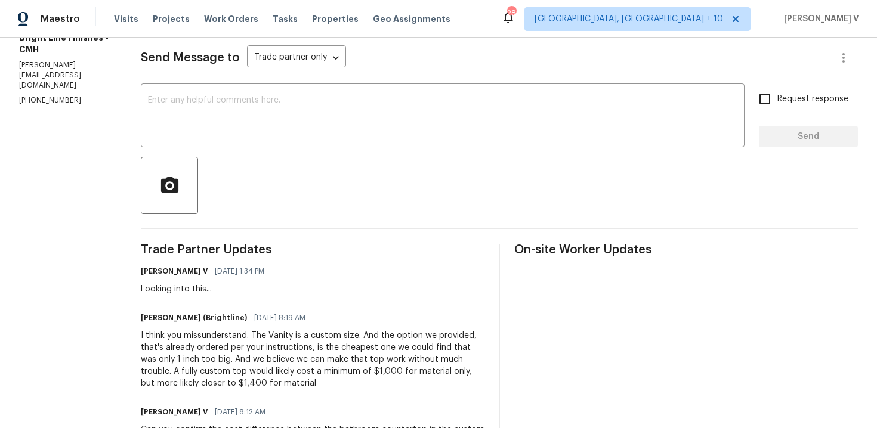
scroll to position [226, 0]
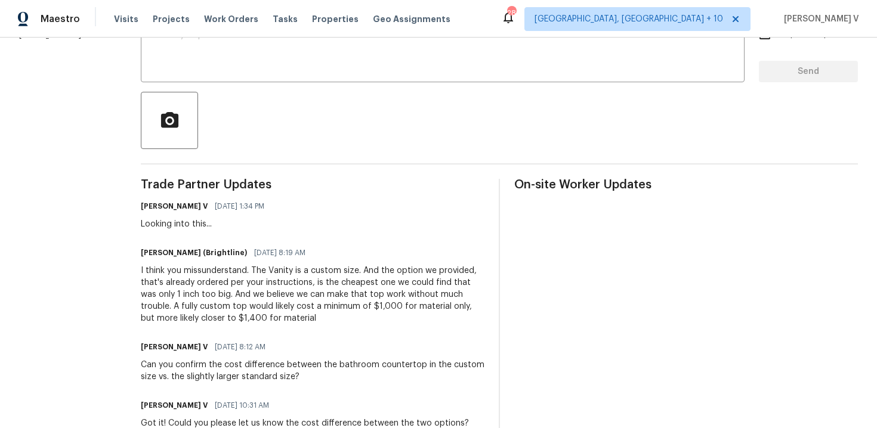
click at [248, 186] on span "Trade Partner Updates" at bounding box center [312, 185] width 343 height 12
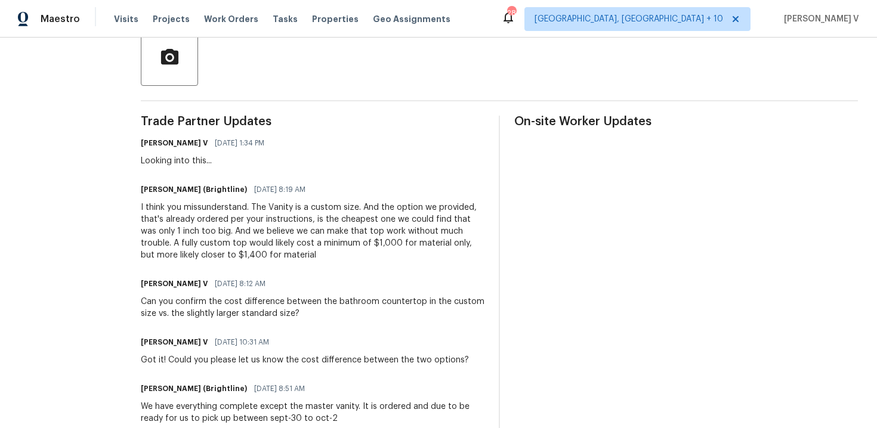
scroll to position [0, 0]
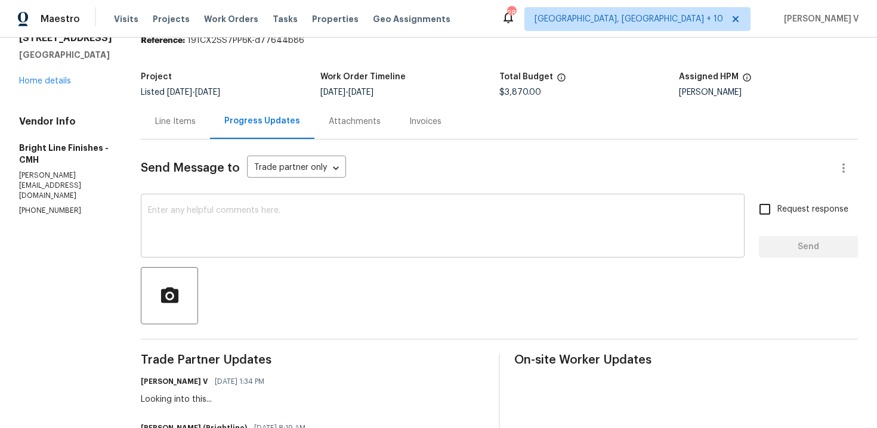
click at [239, 224] on textarea at bounding box center [442, 227] width 589 height 42
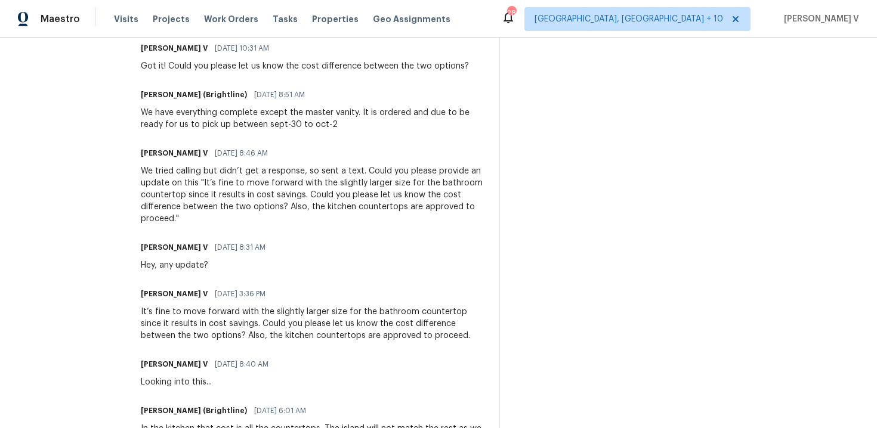
scroll to position [477, 0]
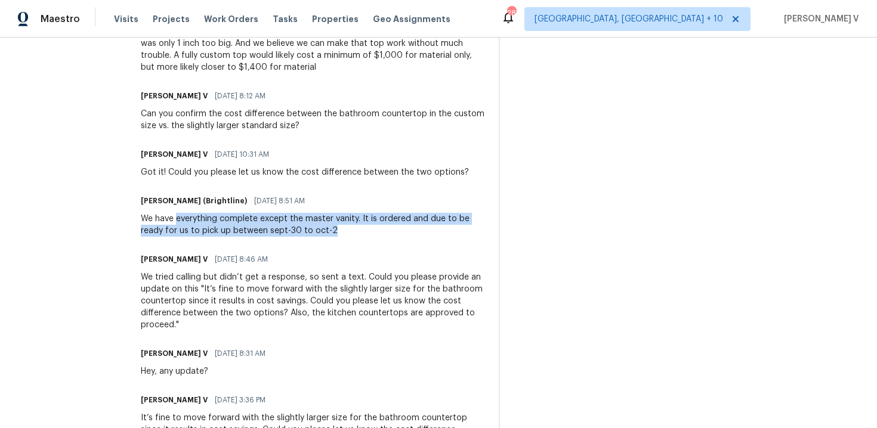
drag, startPoint x: 171, startPoint y: 217, endPoint x: 326, endPoint y: 230, distance: 155.6
click at [326, 231] on div "We have everything complete except the master vanity. It is ordered and due to …" at bounding box center [312, 225] width 343 height 24
copy div "everything complete except the master vanity. It is ordered and due to be ready…"
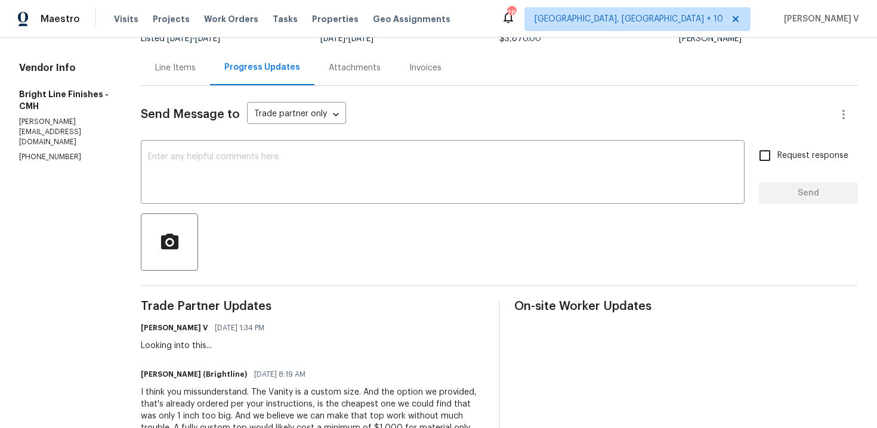
scroll to position [0, 0]
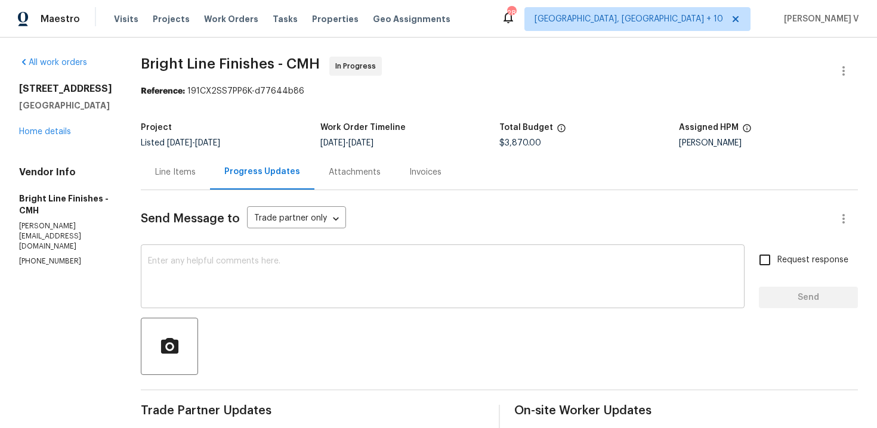
click at [227, 265] on textarea at bounding box center [442, 278] width 589 height 42
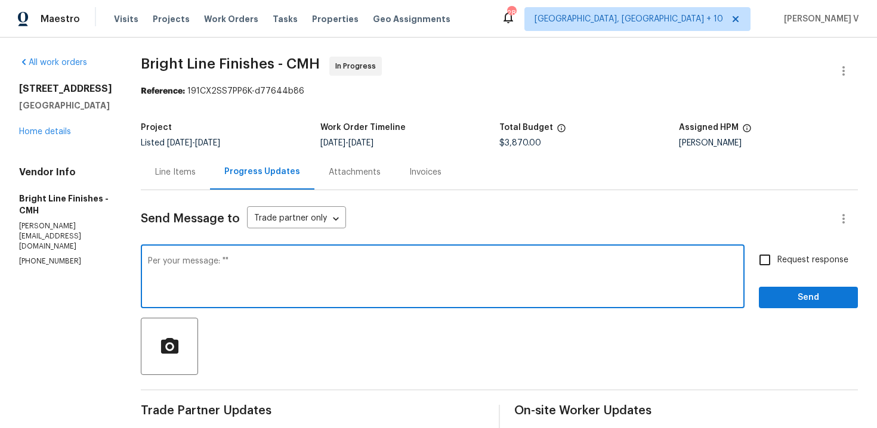
paste textarea "everything complete except the master vanity. It is ordered and due to be ready…"
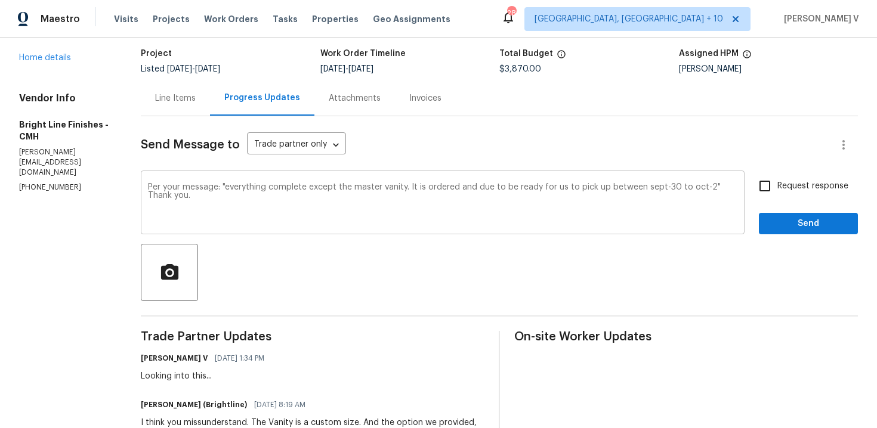
click at [141, 185] on div "Per your message: "everything complete except the master vanity. It is ordered …" at bounding box center [442, 204] width 603 height 61
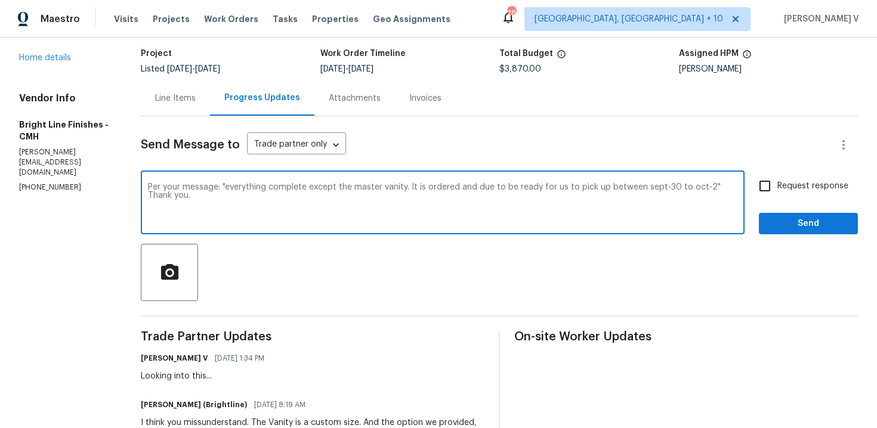
click at [148, 184] on textarea "Per your message: "everything complete except the master vanity. It is ordered …" at bounding box center [442, 204] width 589 height 42
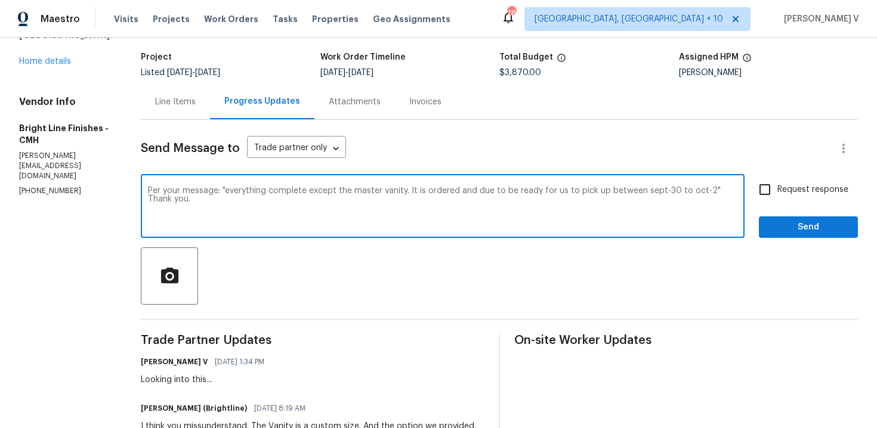
scroll to position [34, 0]
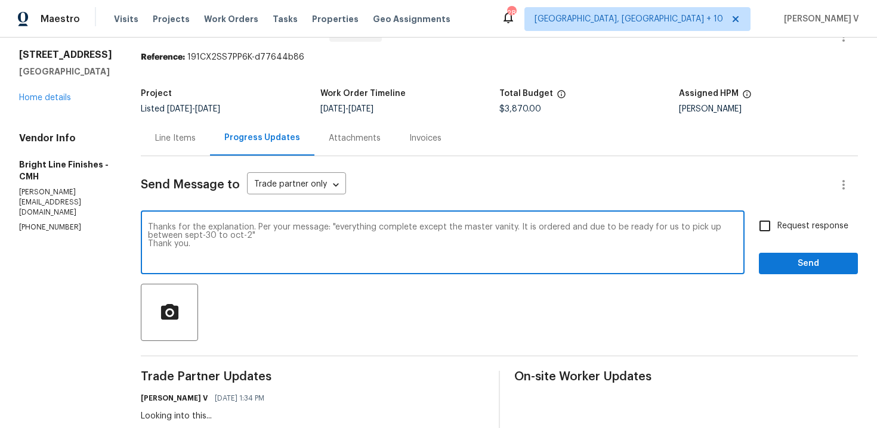
click at [0, 0] on span ""Everything is" at bounding box center [0, 0] width 0 height 0
type textarea "Thanks for the explanation. Per your message: "Everything is complete except th…"
click at [786, 261] on span "Send" at bounding box center [808, 263] width 80 height 15
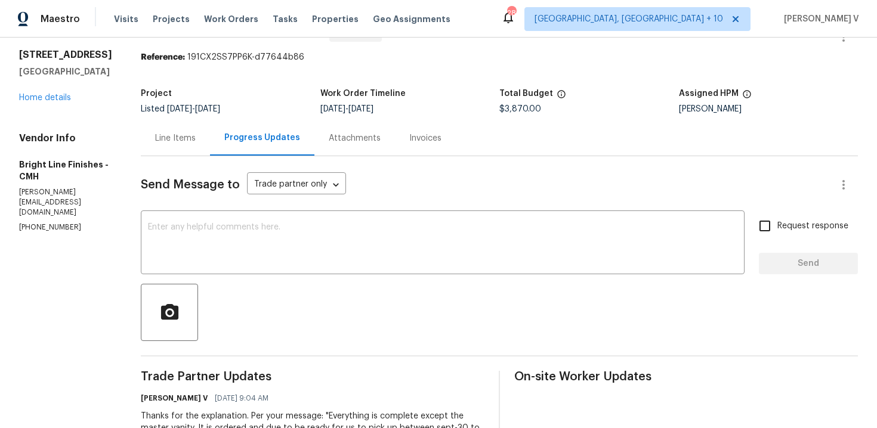
scroll to position [324, 0]
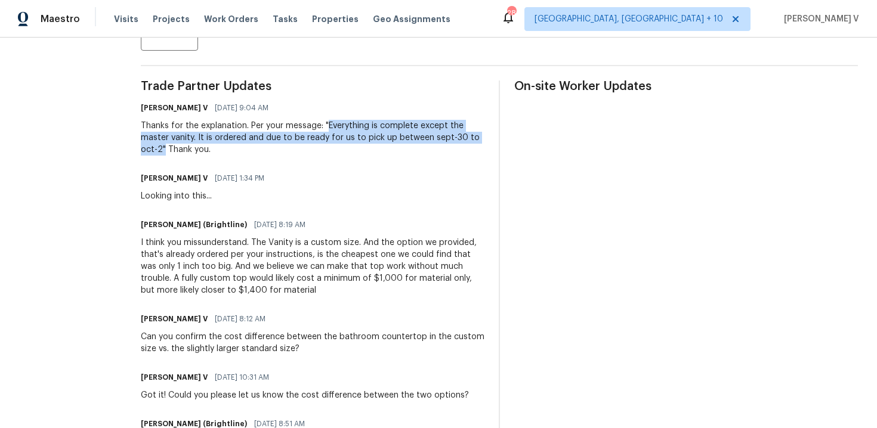
drag, startPoint x: 318, startPoint y: 123, endPoint x: 144, endPoint y: 148, distance: 176.0
click at [144, 148] on div "Thanks for the explanation. Per your message: "Everything is complete except th…" at bounding box center [312, 138] width 343 height 36
copy div "Everything is complete except the master vanity. It is ordered and due to be re…"
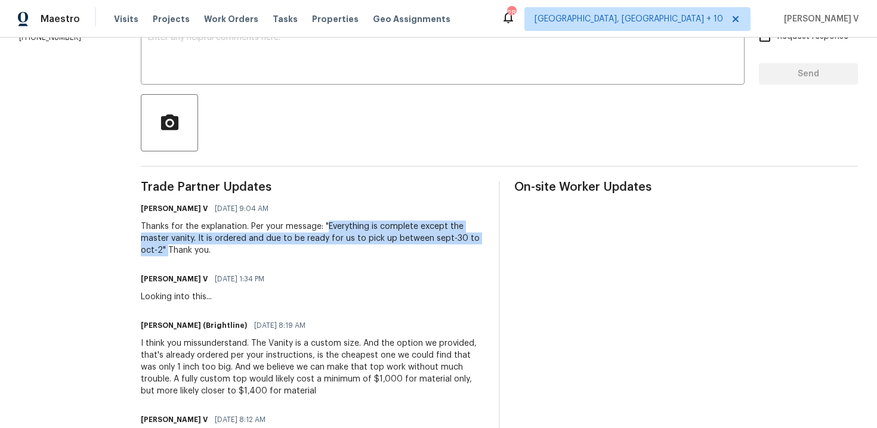
scroll to position [106, 0]
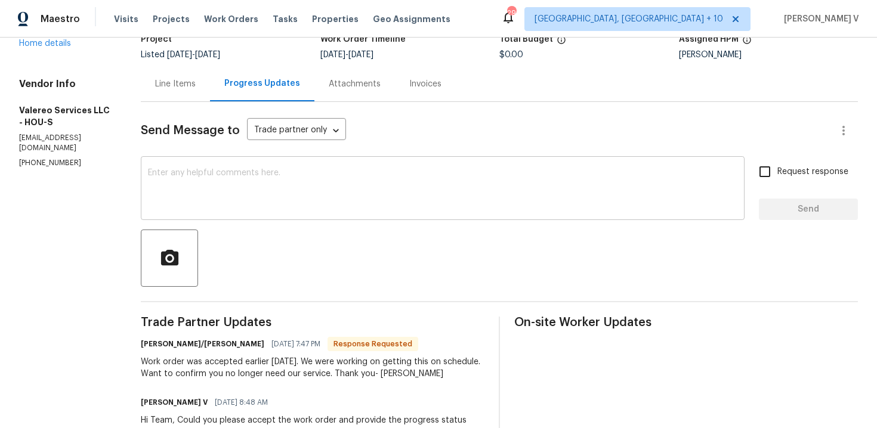
scroll to position [22, 0]
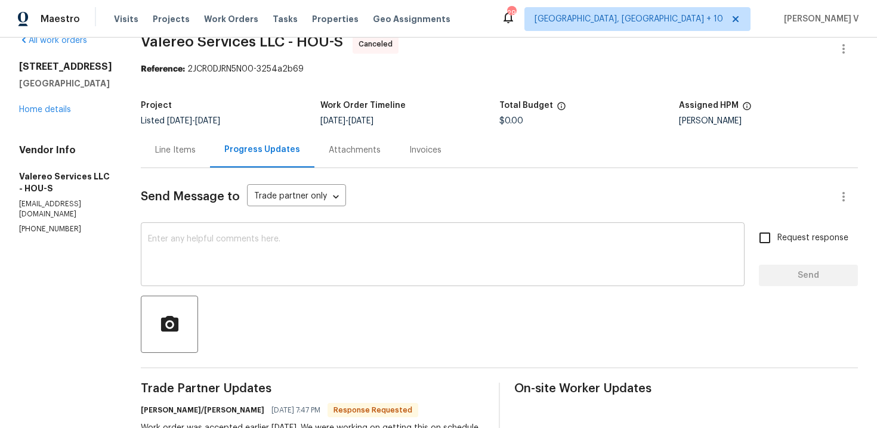
click at [193, 261] on textarea at bounding box center [442, 256] width 589 height 42
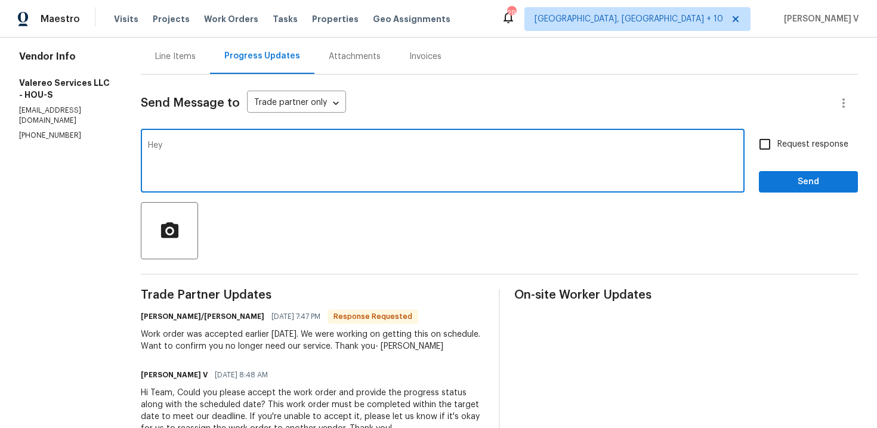
scroll to position [117, 0]
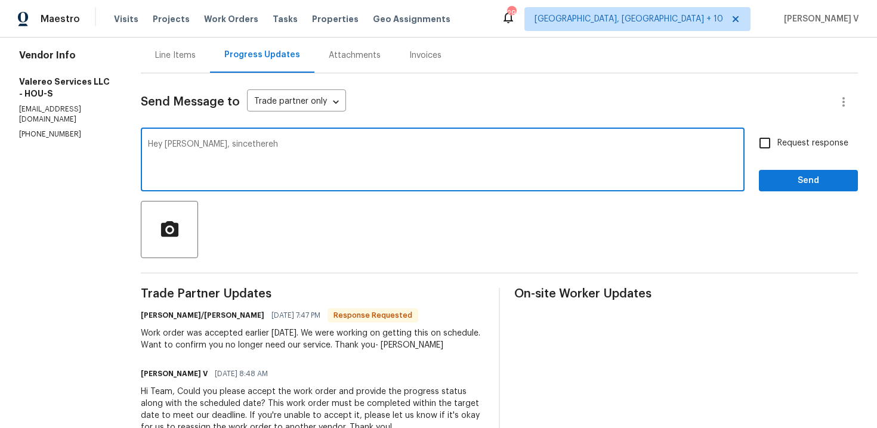
click at [205, 144] on textarea "Hey [PERSON_NAME], sincethereh" at bounding box center [442, 161] width 589 height 42
click at [240, 145] on textarea "Hey [PERSON_NAME], since thereh" at bounding box center [442, 161] width 589 height 42
click at [0, 0] on span "portal," at bounding box center [0, 0] width 0 height 0
click at [499, 147] on textarea "Hey [PERSON_NAME], since there has been no response for text/portal, we have re…" at bounding box center [442, 161] width 589 height 42
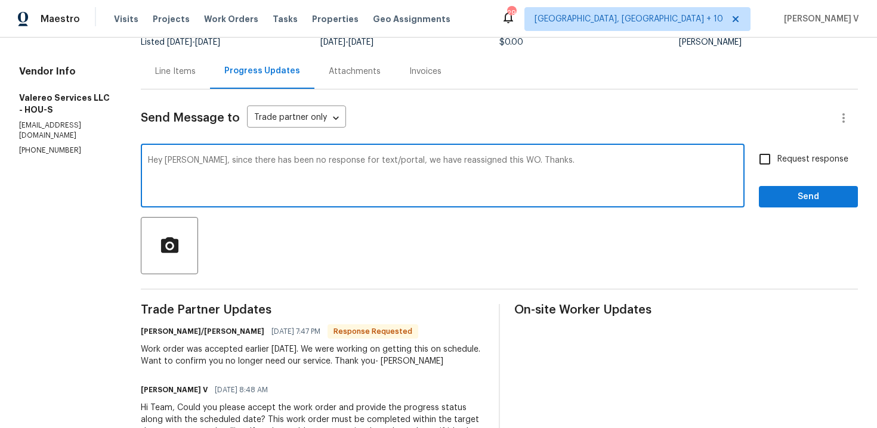
scroll to position [100, 0]
type textarea "Hey Kelly, since there has been no response for text/portal, we have reassigned…"
click at [791, 157] on span "Request response" at bounding box center [812, 160] width 71 height 13
click at [777, 157] on input "Request response" at bounding box center [764, 159] width 25 height 25
checkbox input "true"
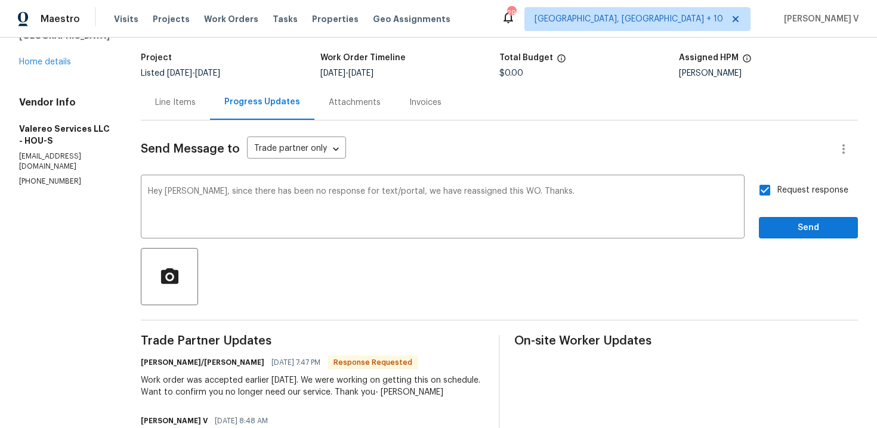
scroll to position [68, 0]
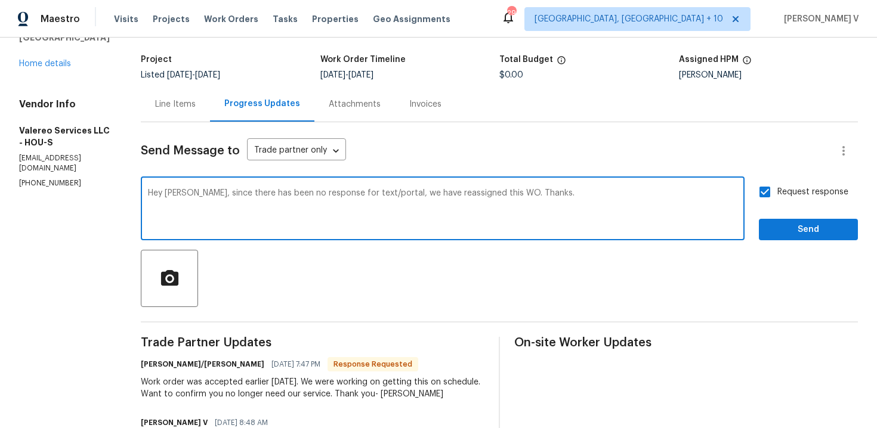
click at [370, 193] on textarea "Hey Kelly, since there has been no response for text/portal, we have reassigned…" at bounding box center [442, 210] width 589 height 42
click at [773, 239] on button "Send" at bounding box center [808, 230] width 99 height 22
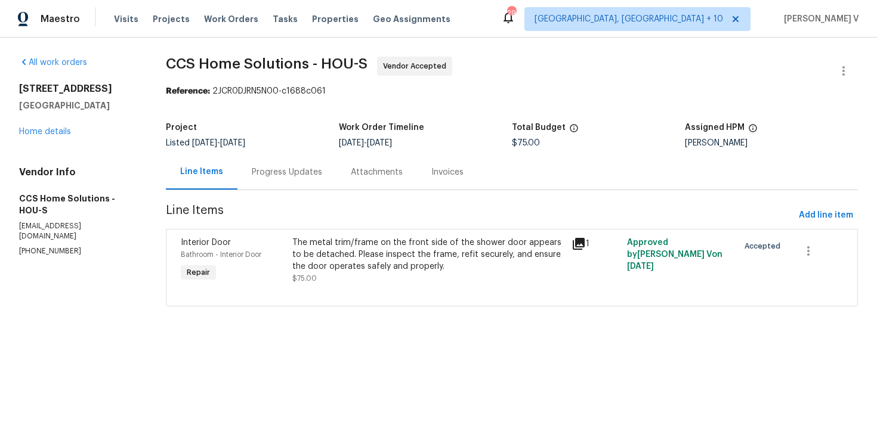
click at [293, 165] on div "Progress Updates" at bounding box center [286, 171] width 99 height 35
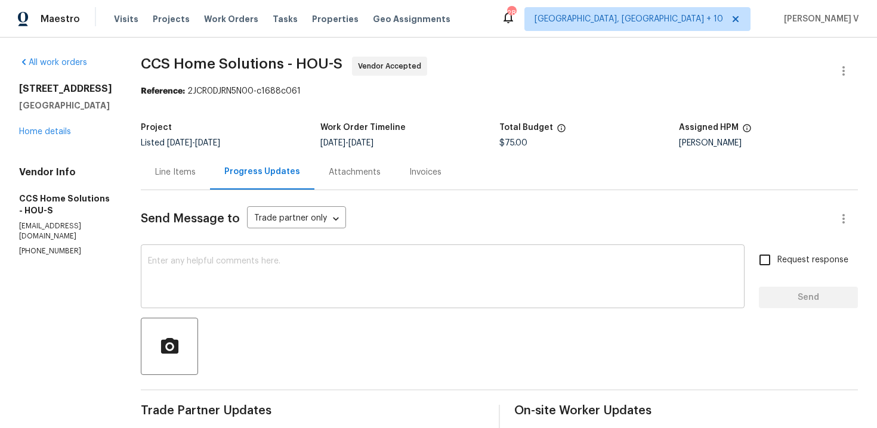
click at [284, 251] on div "x ​" at bounding box center [442, 277] width 603 height 61
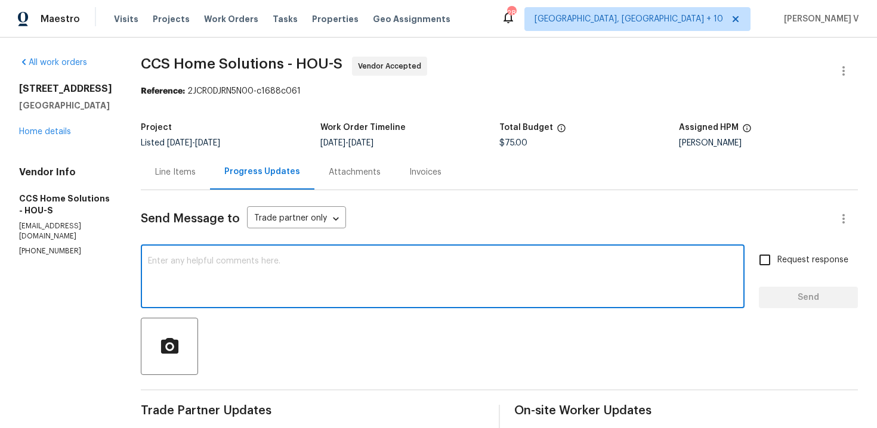
paste textarea "Hi team, Thank you for accepting the work order. Could you please provide a sch…"
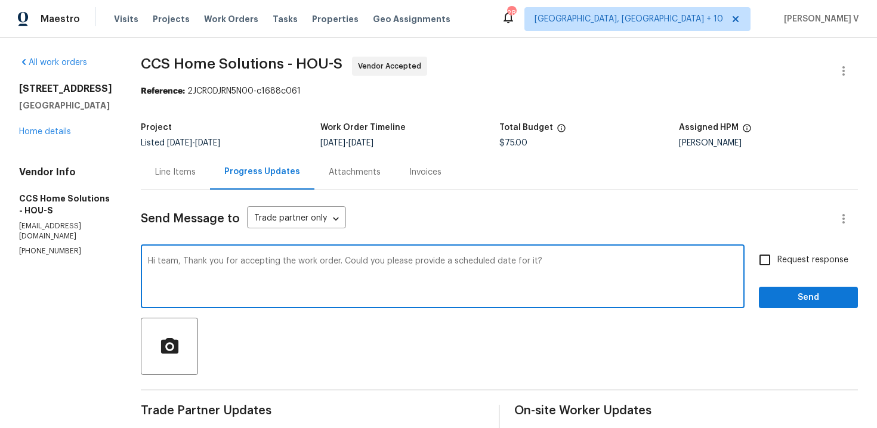
type textarea "Hi team, Thank you for accepting the work order. Could you please provide a sch…"
click at [791, 261] on span "Request response" at bounding box center [812, 260] width 71 height 13
click at [777, 261] on input "Request response" at bounding box center [764, 259] width 25 height 25
checkbox input "true"
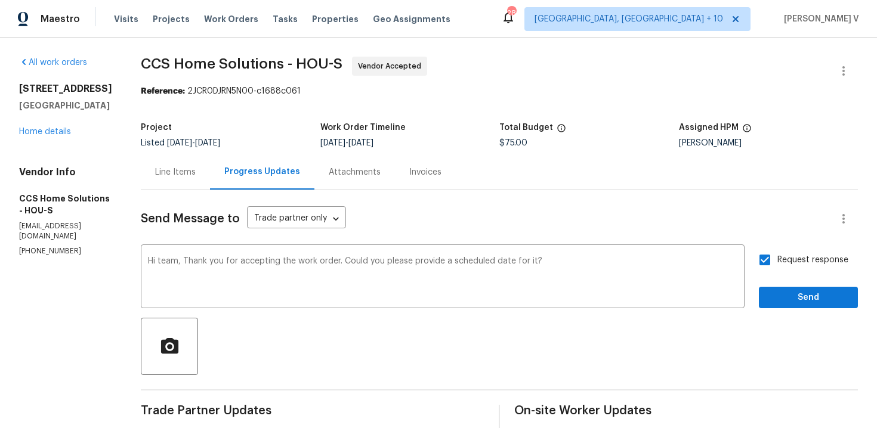
scroll to position [25, 0]
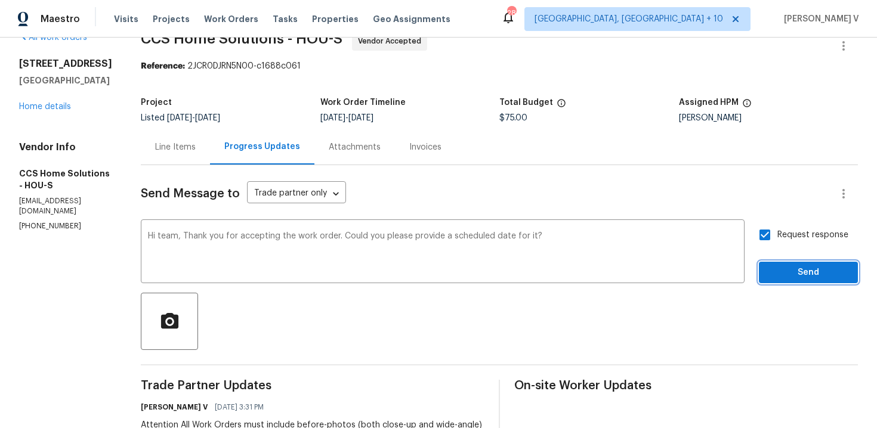
click at [791, 266] on span "Send" at bounding box center [808, 272] width 80 height 15
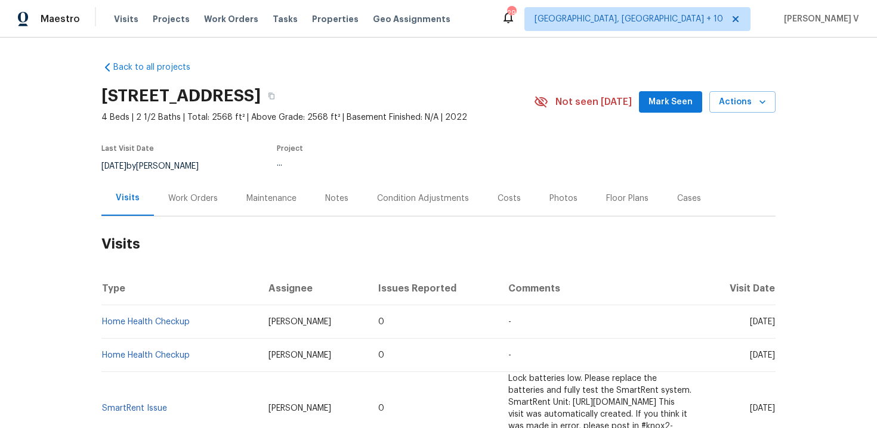
click at [213, 206] on div "Work Orders" at bounding box center [193, 198] width 78 height 35
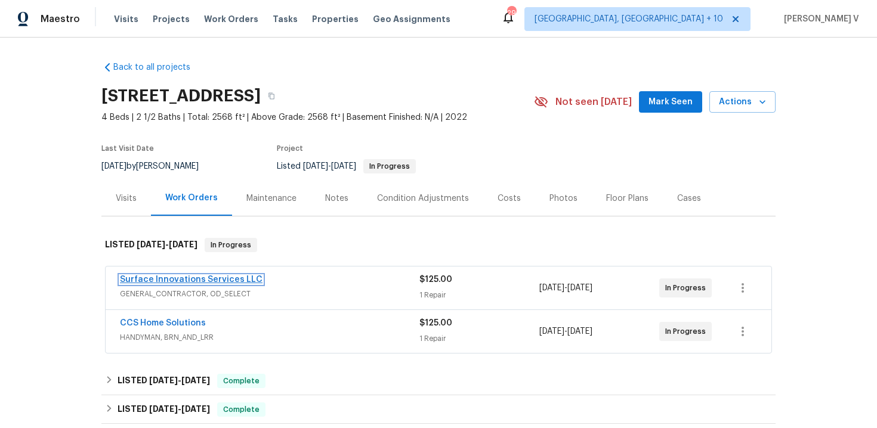
click at [218, 281] on link "Surface Innovations Services LLC" at bounding box center [191, 280] width 143 height 8
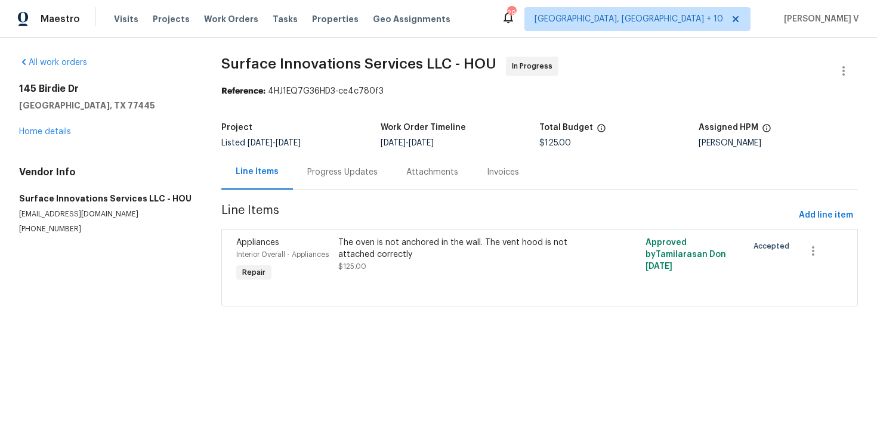
click at [314, 173] on div "Progress Updates" at bounding box center [342, 172] width 70 height 12
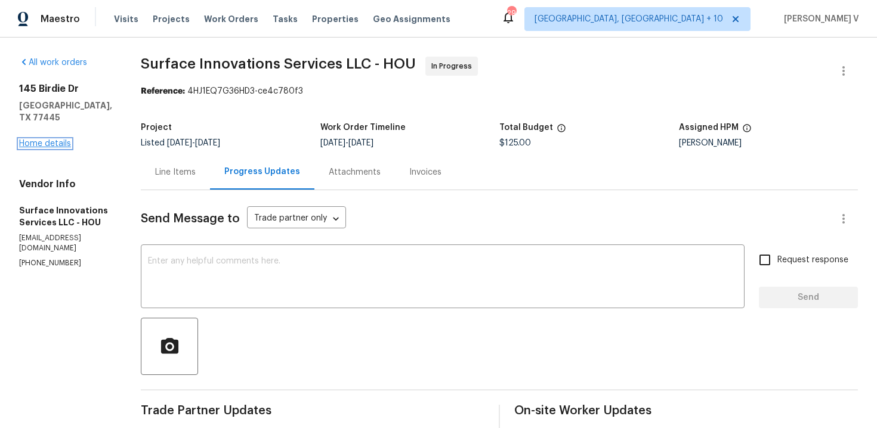
click at [35, 140] on link "Home details" at bounding box center [45, 144] width 52 height 8
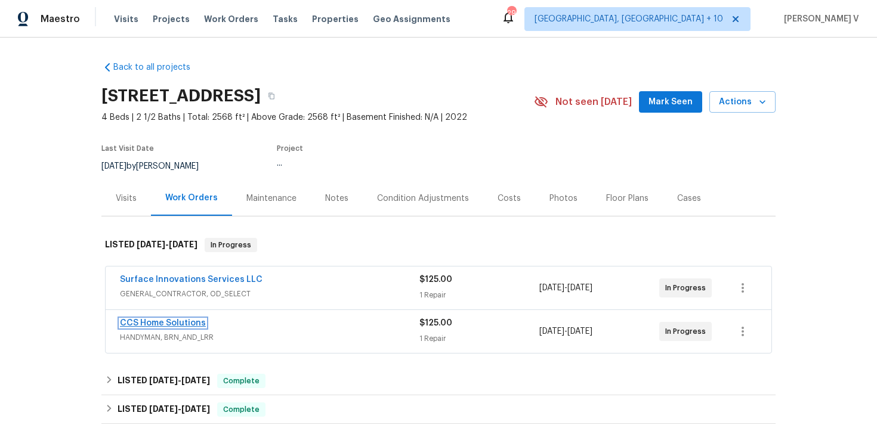
click at [162, 325] on link "CCS Home Solutions" at bounding box center [163, 323] width 86 height 8
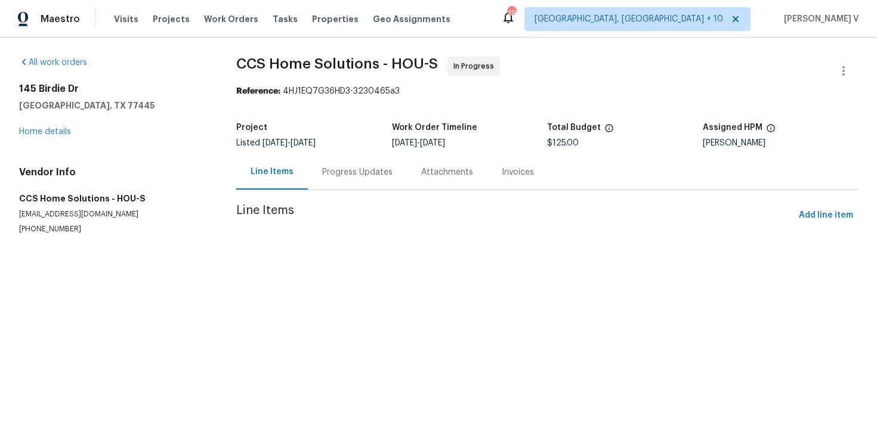
click at [323, 162] on div "Progress Updates" at bounding box center [357, 171] width 99 height 35
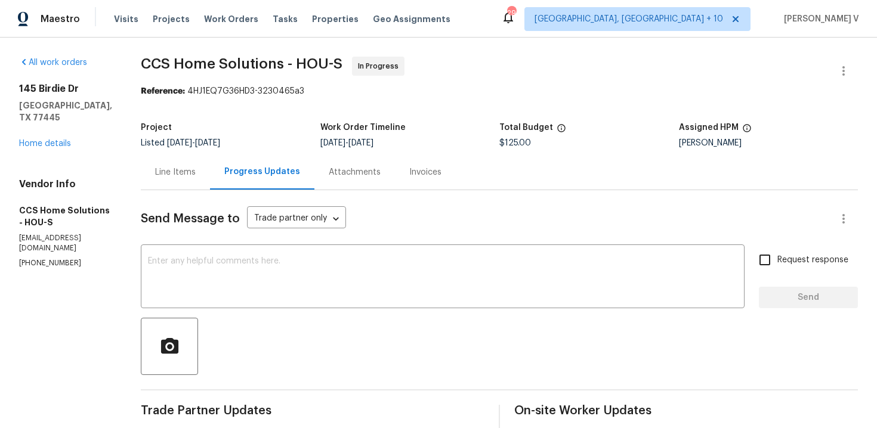
click at [168, 166] on div "Line Items" at bounding box center [175, 172] width 41 height 12
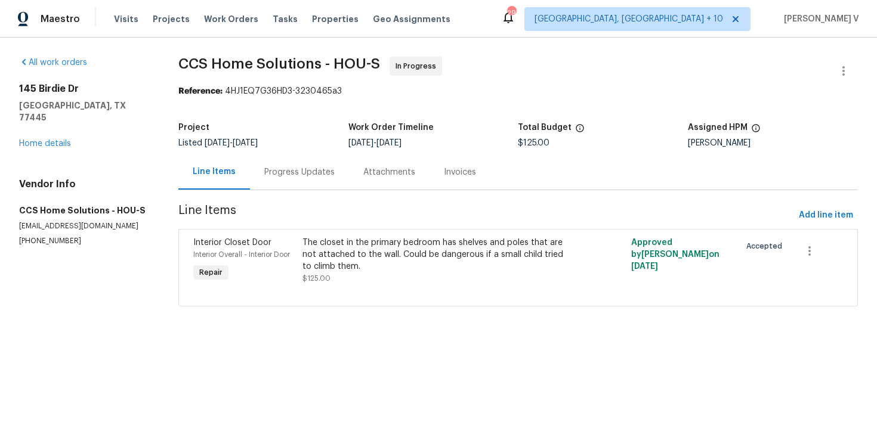
click at [299, 185] on div "Progress Updates" at bounding box center [299, 171] width 99 height 35
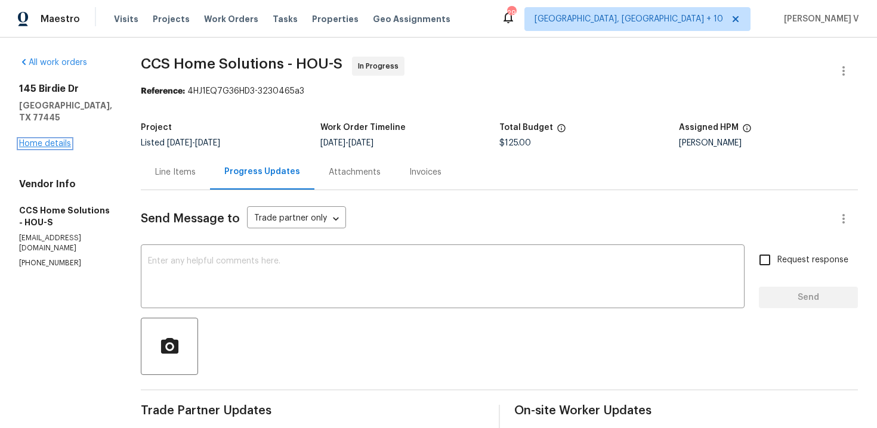
click at [55, 140] on link "Home details" at bounding box center [45, 144] width 52 height 8
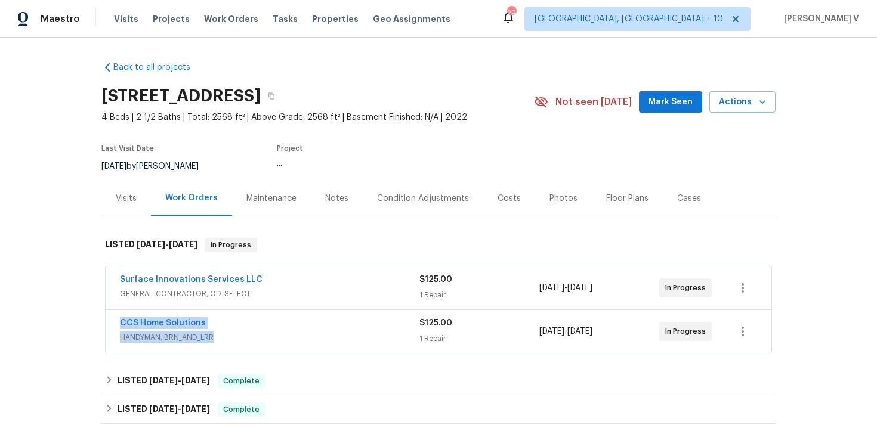
drag, startPoint x: 112, startPoint y: 321, endPoint x: 340, endPoint y: 343, distance: 229.4
click at [340, 343] on div "CCS Home Solutions HANDYMAN, BRN_AND_LRR $125.00 1 Repair 9/22/2025 - 9/24/2025…" at bounding box center [439, 331] width 666 height 43
copy div "CCS Home Solutions HANDYMAN, BRN_AND_LRR"
click at [89, 320] on div "Back to all projects 145 Birdie Dr, Hempstead, TX 77445 4 Beds | 2 1/2 Baths | …" at bounding box center [438, 233] width 877 height 391
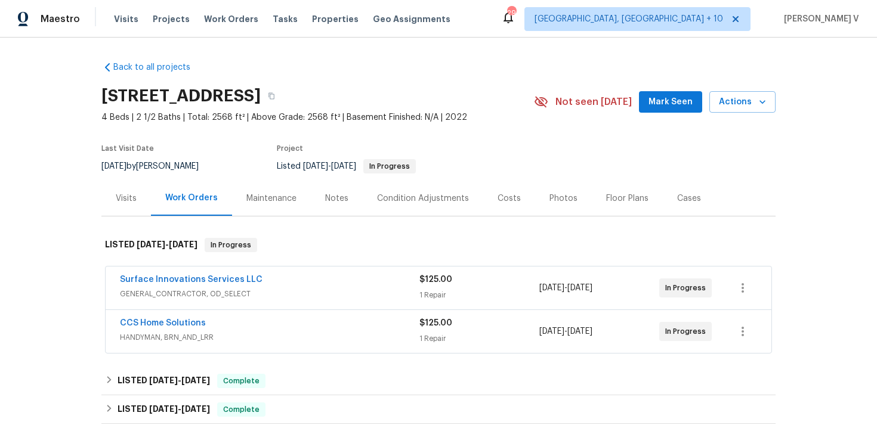
click at [89, 320] on div "Back to all projects 145 Birdie Dr, Hempstead, TX 77445 4 Beds | 2 1/2 Baths | …" at bounding box center [438, 233] width 877 height 391
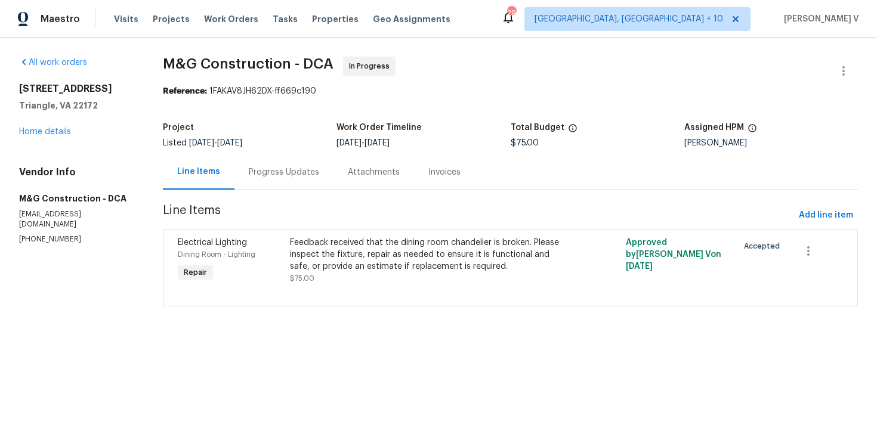
click at [265, 172] on div "Progress Updates" at bounding box center [284, 172] width 70 height 12
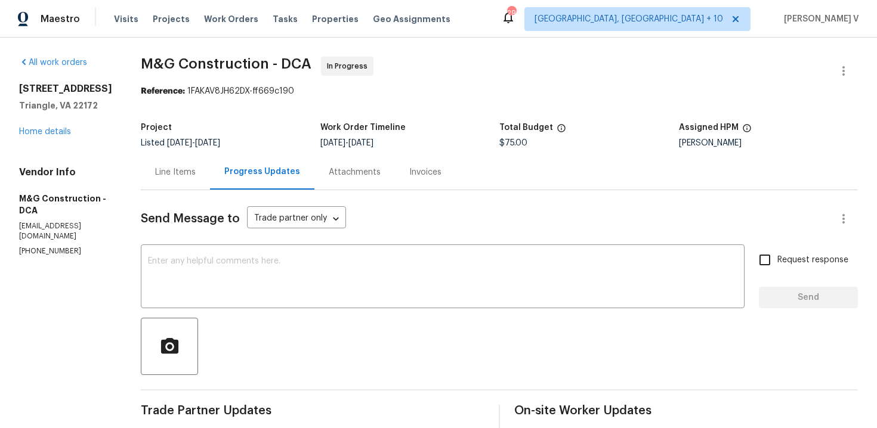
scroll to position [191, 0]
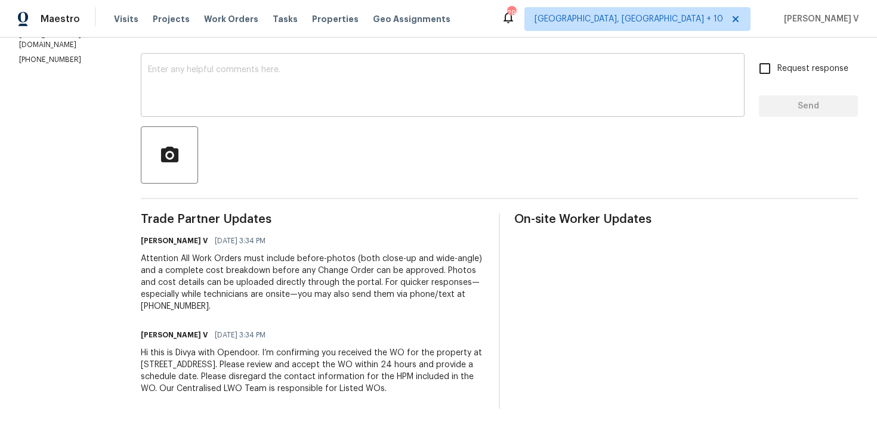
click at [259, 93] on textarea at bounding box center [442, 87] width 589 height 42
paste textarea "Hi team, Thank you for accepting the work order. Could you please provide a sch…"
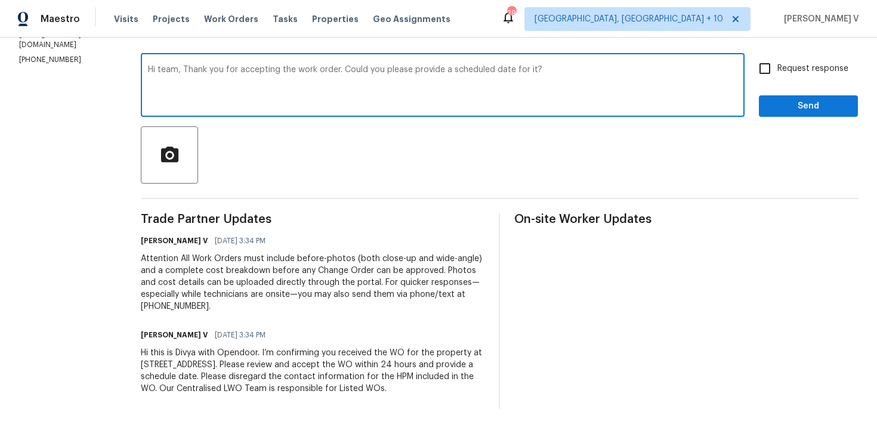
type textarea "Hi team, Thank you for accepting the work order. Could you please provide a sch…"
click at [774, 69] on input "Request response" at bounding box center [764, 68] width 25 height 25
checkbox input "true"
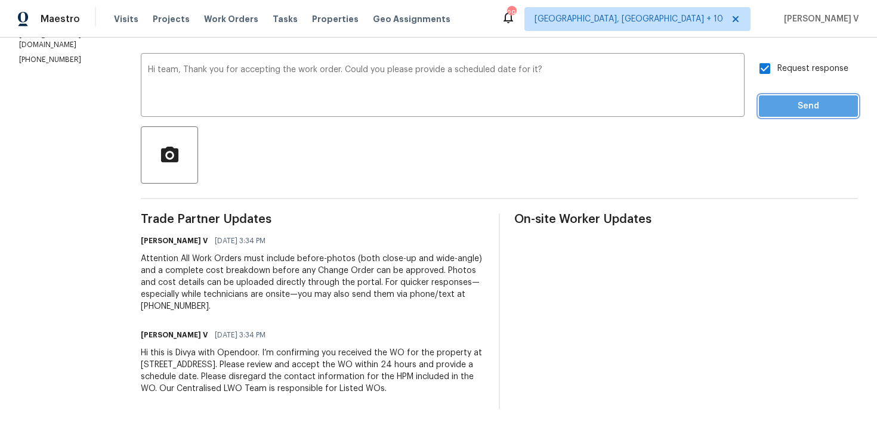
click at [772, 110] on span "Send" at bounding box center [808, 106] width 80 height 15
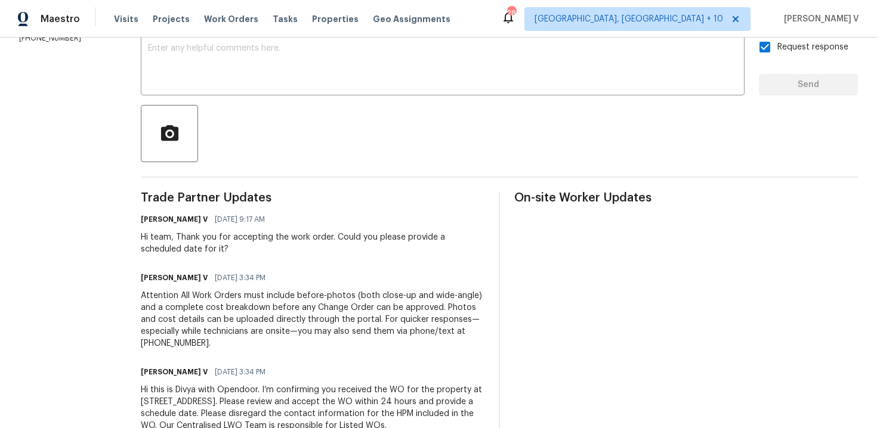
scroll to position [0, 0]
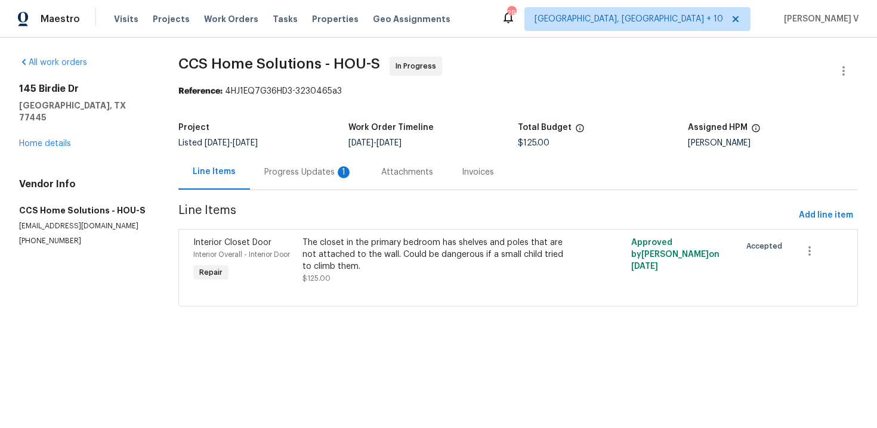
click at [311, 174] on div "Progress Updates 1" at bounding box center [308, 172] width 88 height 12
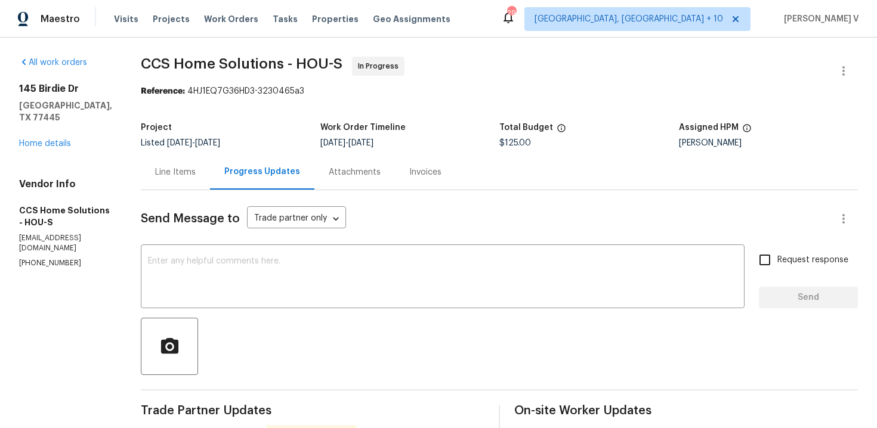
click at [178, 149] on div "Project Listed 9/22/2025 - 9/24/2025 Work Order Timeline 9/22/2025 - 9/24/2025 …" at bounding box center [499, 135] width 717 height 38
click at [181, 168] on div "Line Items" at bounding box center [175, 172] width 41 height 12
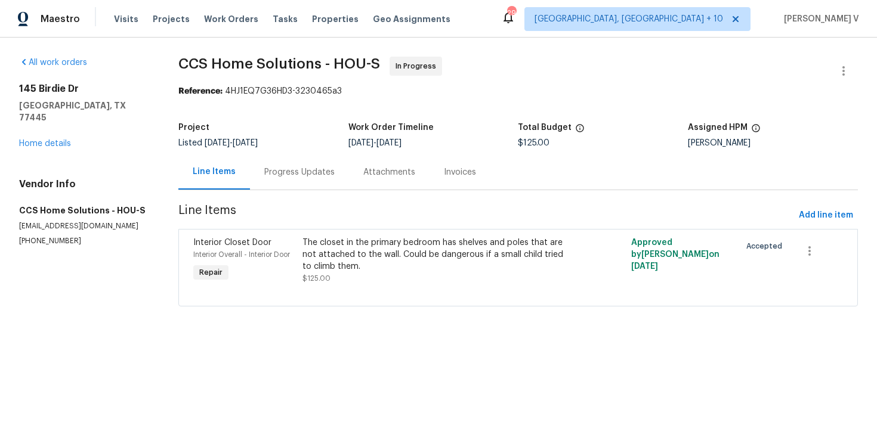
click at [300, 188] on div "Progress Updates" at bounding box center [299, 171] width 99 height 35
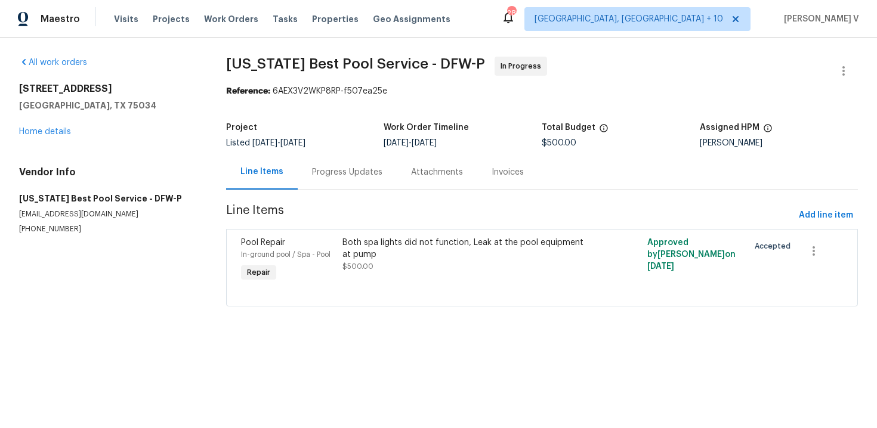
click at [349, 191] on section "[US_STATE] Best Pool Service - DFW-P In Progress Reference: 6AEX3V2WKP8RP-f507e…" at bounding box center [542, 189] width 632 height 264
click at [46, 133] on link "Home details" at bounding box center [45, 132] width 52 height 8
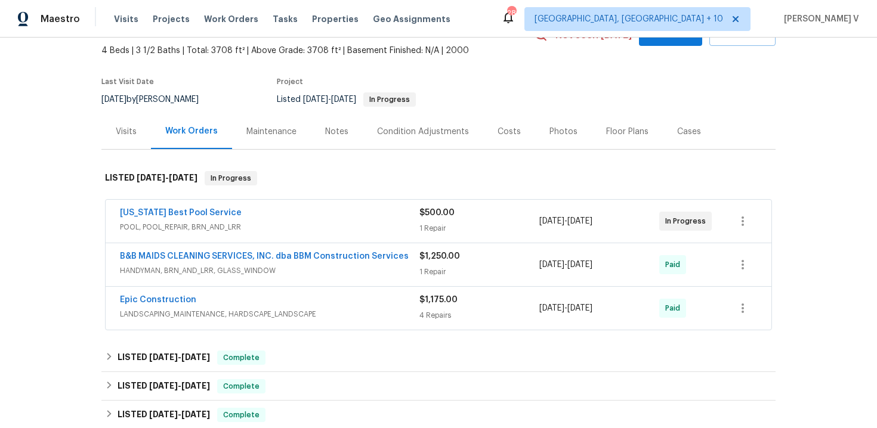
scroll to position [72, 0]
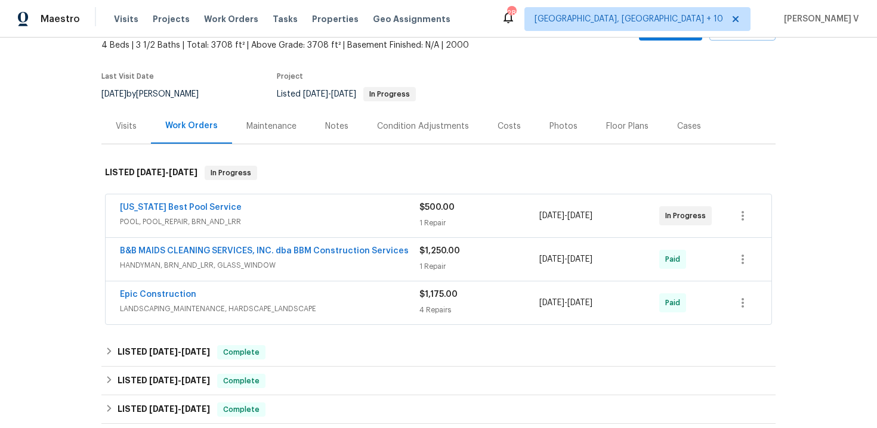
click at [293, 206] on div "[US_STATE] Best Pool Service" at bounding box center [269, 209] width 299 height 14
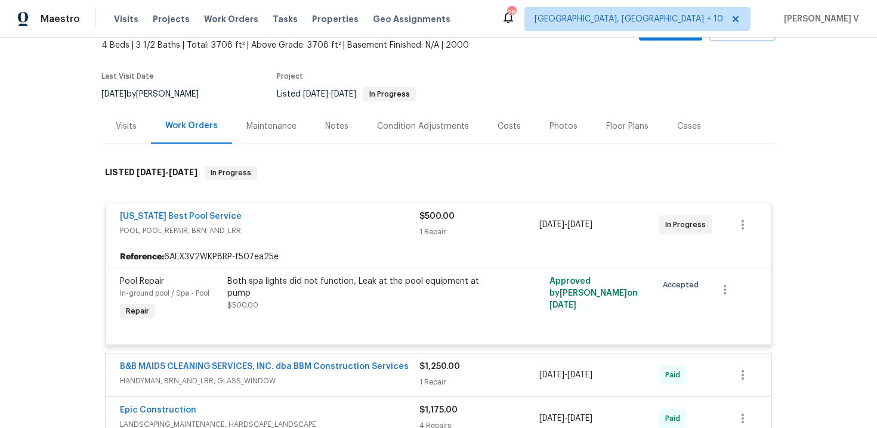
scroll to position [509, 0]
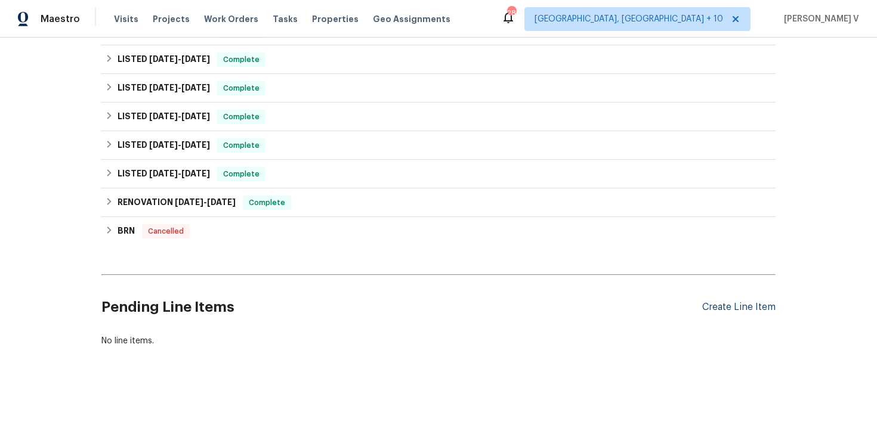
click at [703, 305] on div "Create Line Item" at bounding box center [738, 307] width 73 height 11
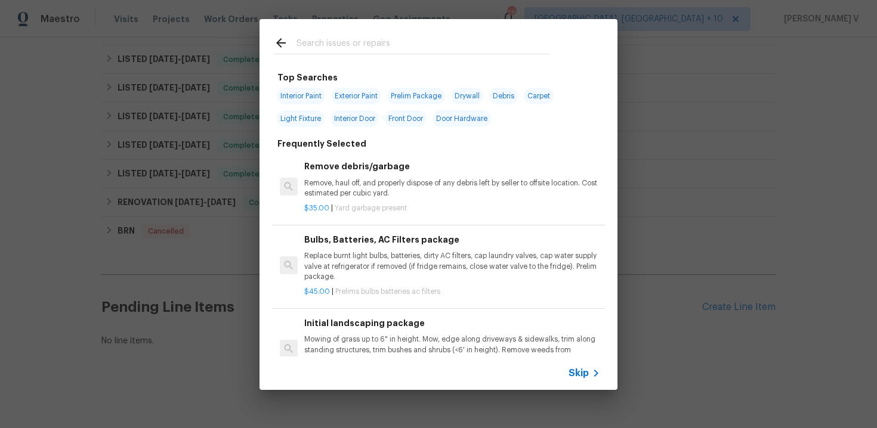
click at [570, 376] on span "Skip" at bounding box center [578, 373] width 20 height 12
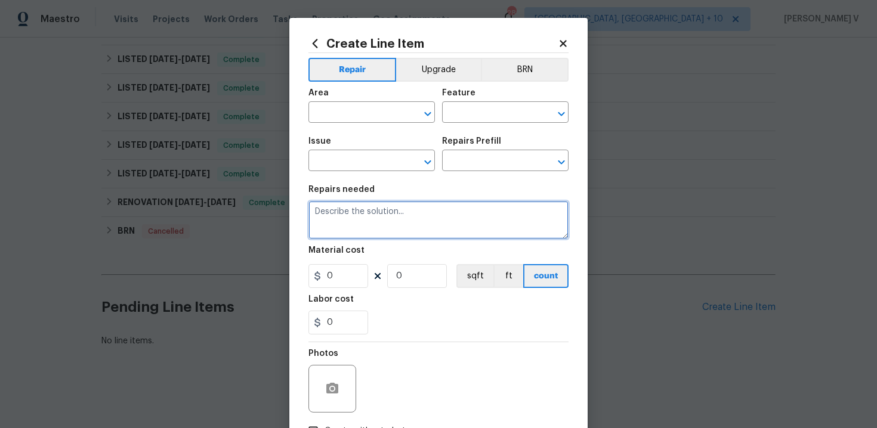
click at [371, 239] on textarea at bounding box center [438, 220] width 260 height 38
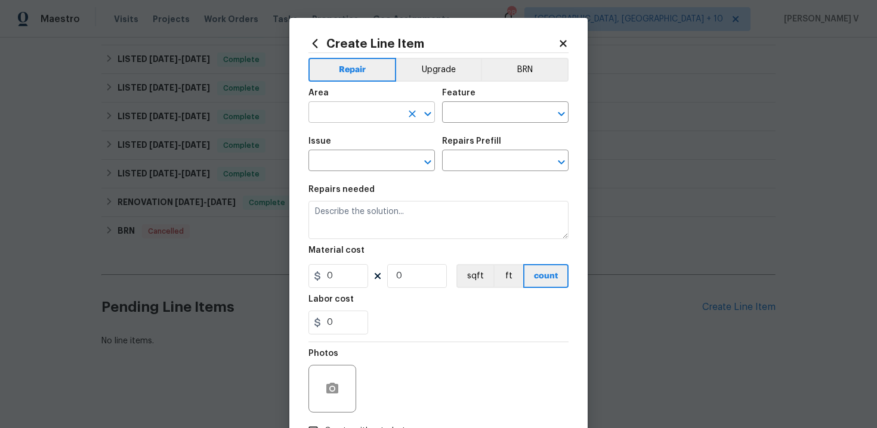
click at [352, 116] on input "text" at bounding box center [354, 113] width 93 height 18
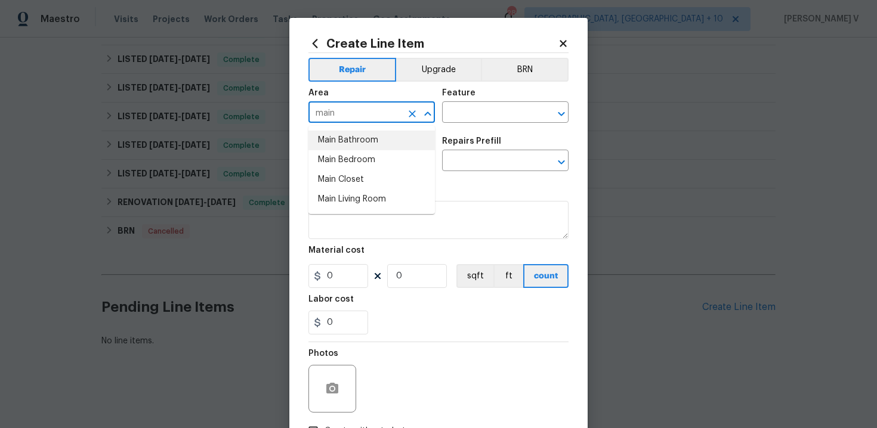
click at [360, 137] on li "Main Bathroom" at bounding box center [371, 141] width 126 height 20
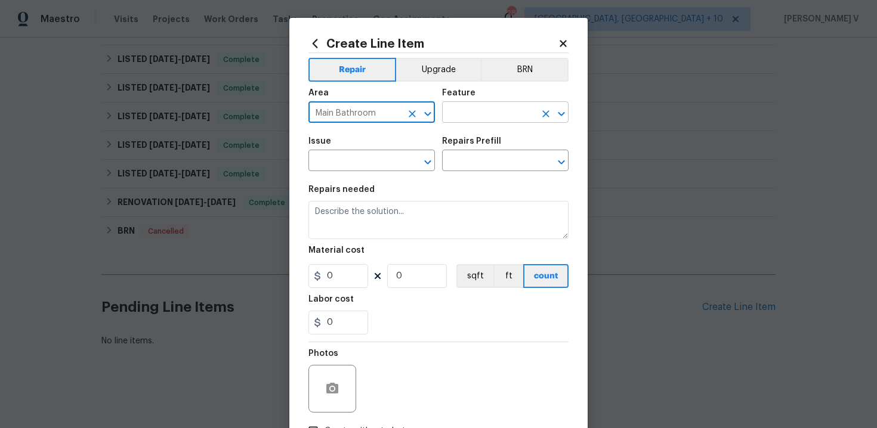
type input "Main Bathroom"
click at [453, 112] on input "text" at bounding box center [488, 113] width 93 height 18
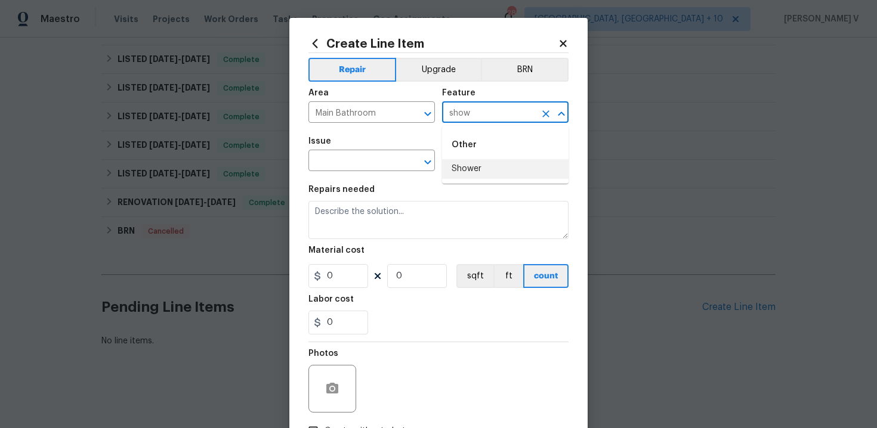
click at [466, 172] on li "Shower" at bounding box center [505, 169] width 126 height 20
type input "Shower"
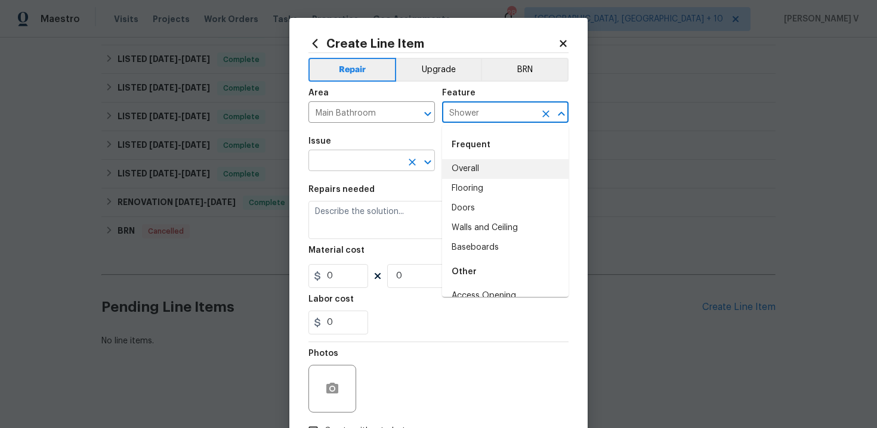
click at [349, 166] on input "text" at bounding box center [354, 162] width 93 height 18
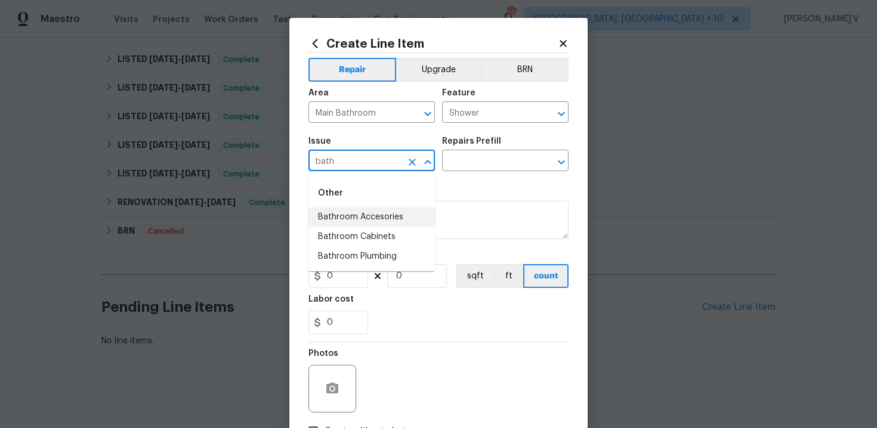
click at [355, 211] on li "Bathroom Accesories" at bounding box center [371, 218] width 126 height 20
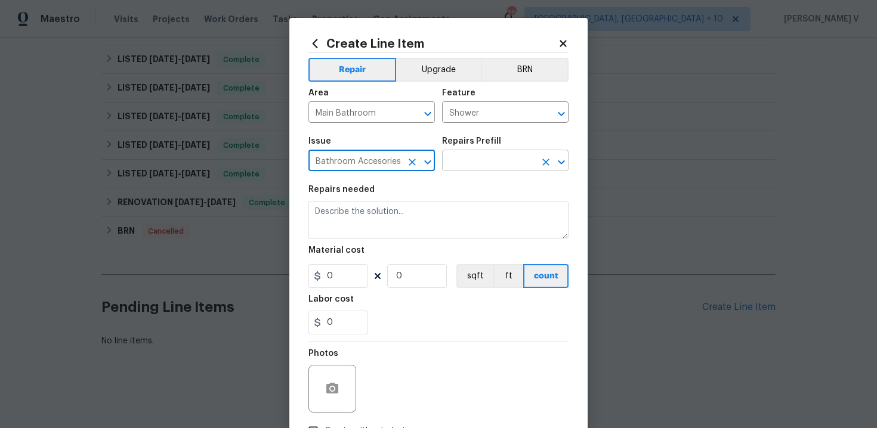
type input "Bathroom Accesories"
click at [498, 165] on input "text" at bounding box center [488, 162] width 93 height 18
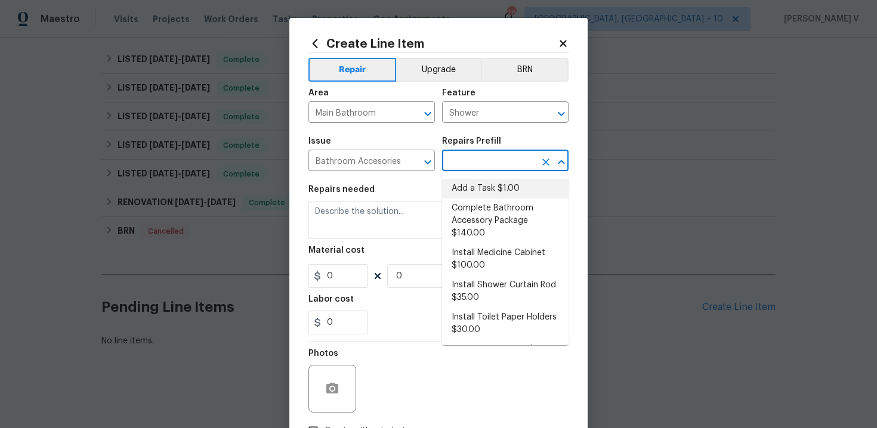
click at [468, 183] on li "Add a Task $1.00" at bounding box center [505, 189] width 126 height 20
type input "Interior Trim"
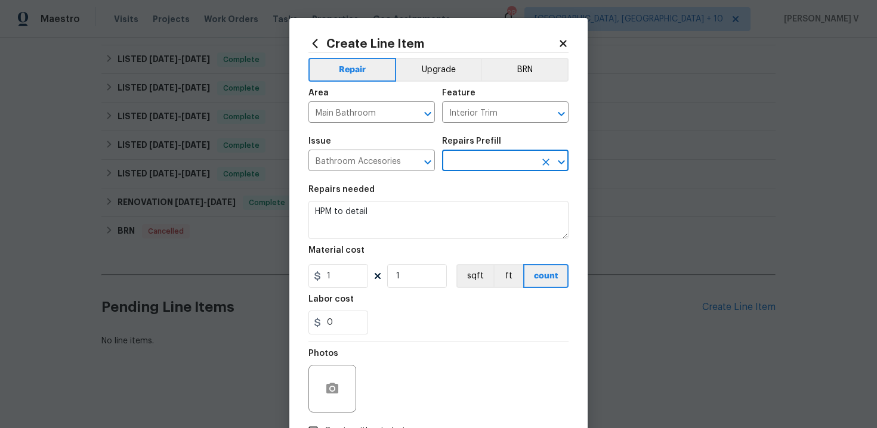
type input "Add a Task $1.00"
type textarea "HPM to detail"
type input "1"
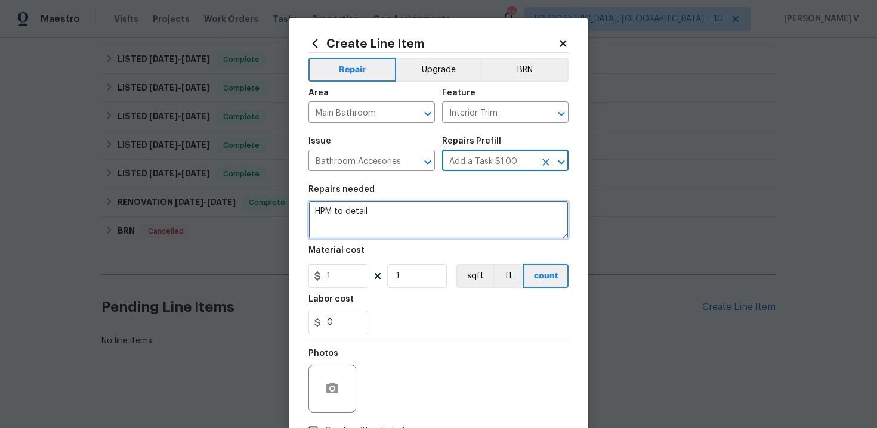
click at [392, 225] on textarea "HPM to detail" at bounding box center [438, 220] width 260 height 38
paste textarea "The shower valve in the upstairs master bathroom is broken. Please repair the v…"
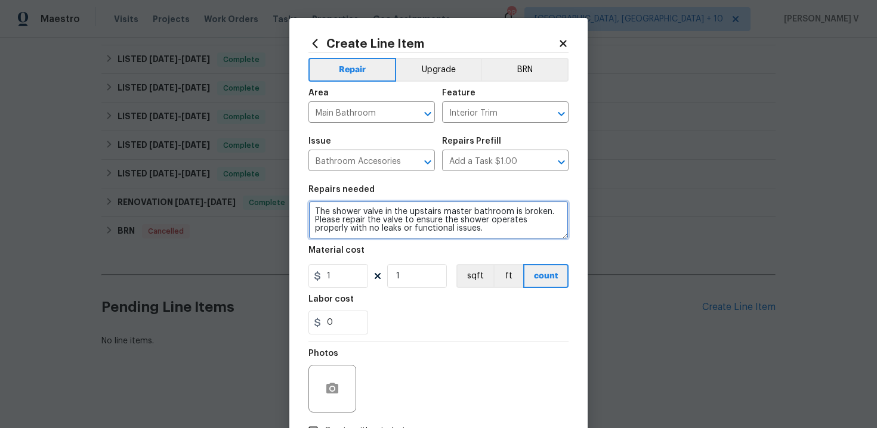
type textarea "The shower valve in the upstairs master bathroom is broken. Please repair the v…"
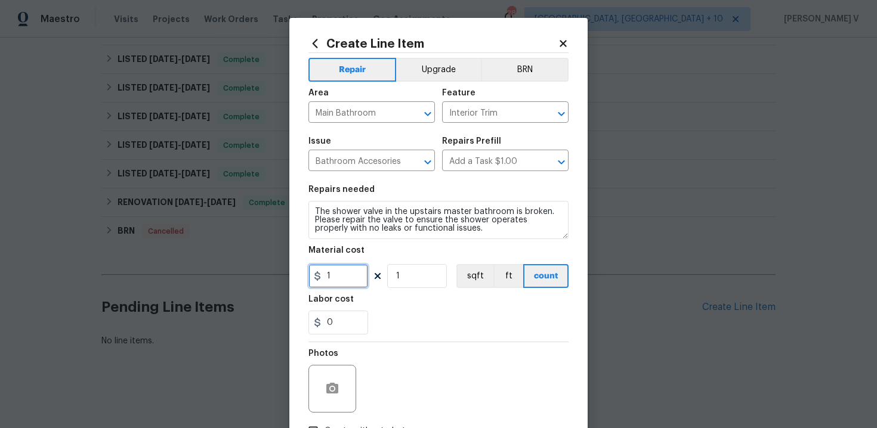
click at [346, 284] on input "1" at bounding box center [338, 276] width 60 height 24
type input "75"
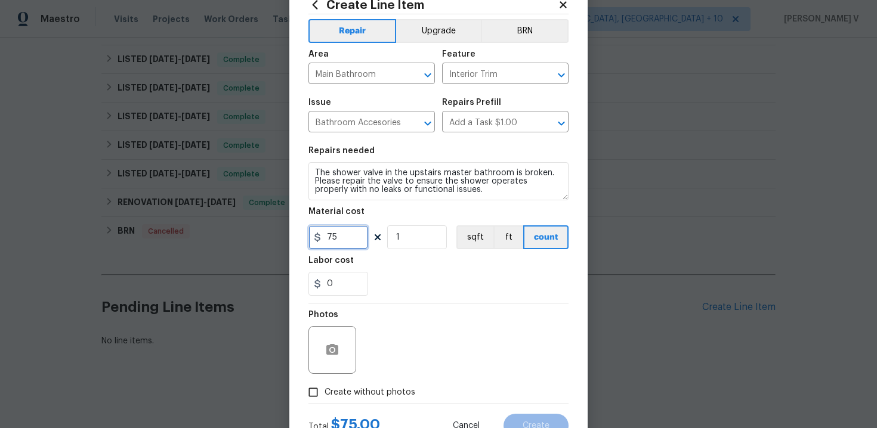
scroll to position [86, 0]
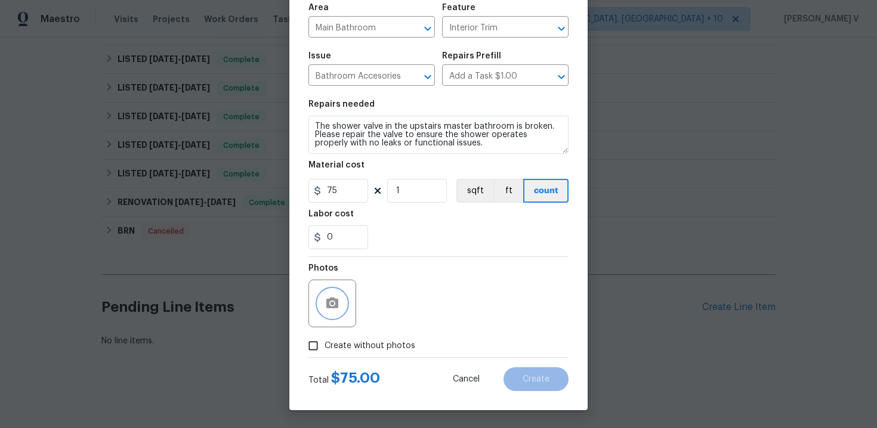
click at [327, 311] on button "button" at bounding box center [332, 303] width 29 height 29
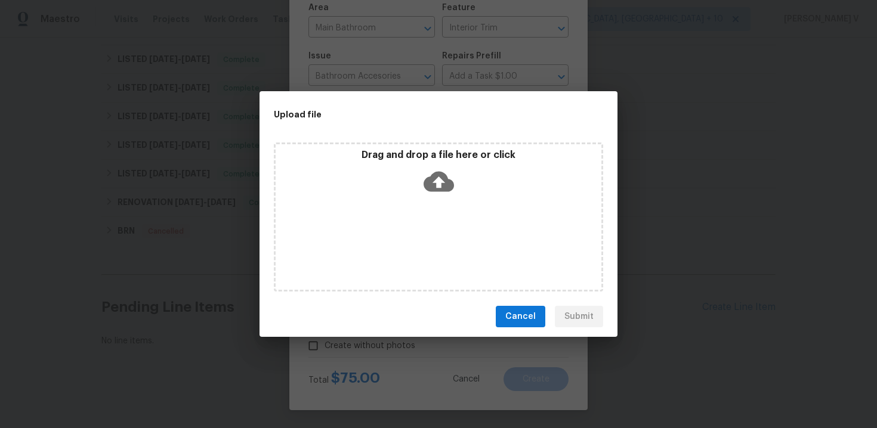
click at [422, 179] on div "Drag and drop a file here or click" at bounding box center [439, 174] width 326 height 51
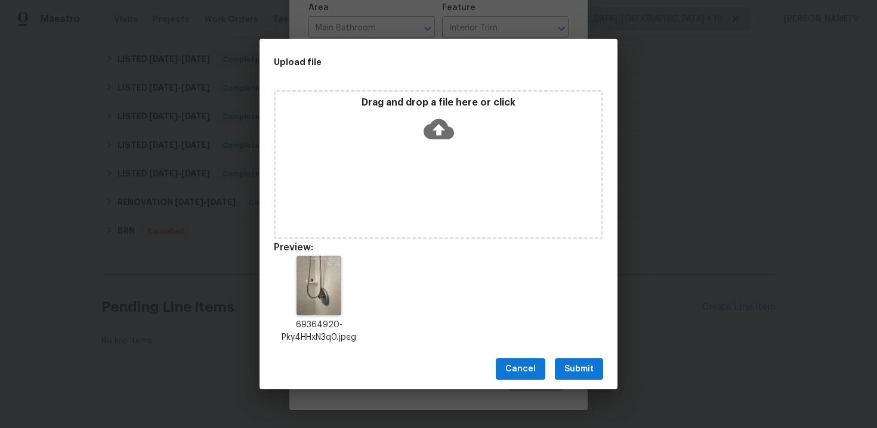
click at [567, 371] on span "Submit" at bounding box center [578, 369] width 29 height 15
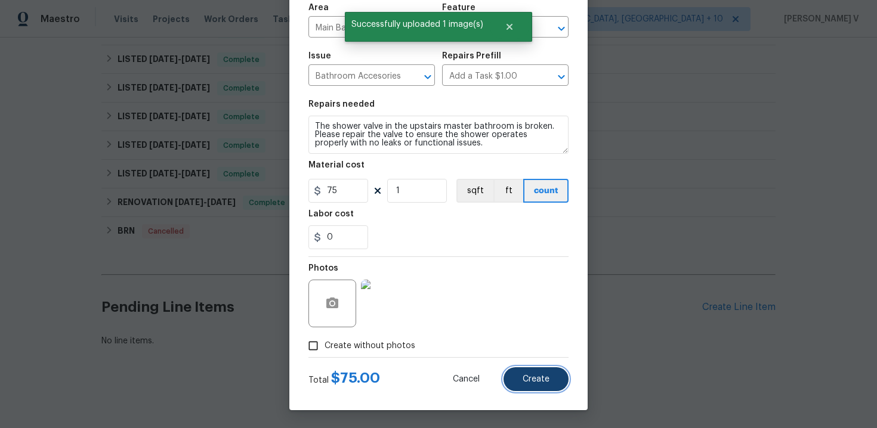
click at [528, 381] on span "Create" at bounding box center [535, 379] width 27 height 9
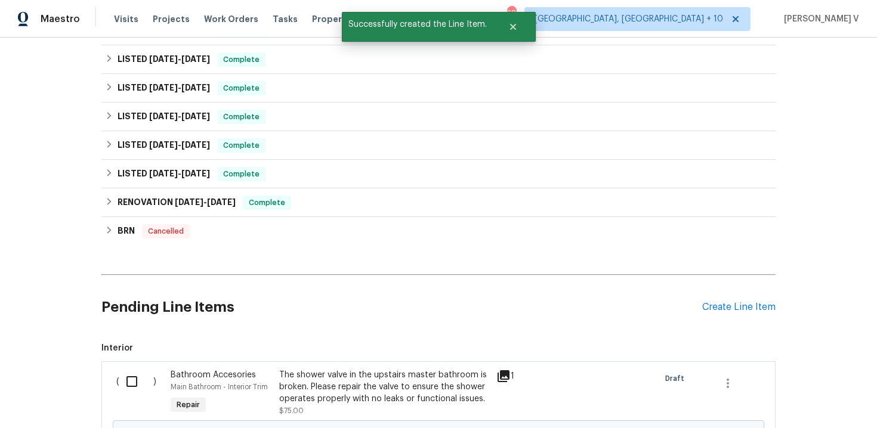
scroll to position [603, 0]
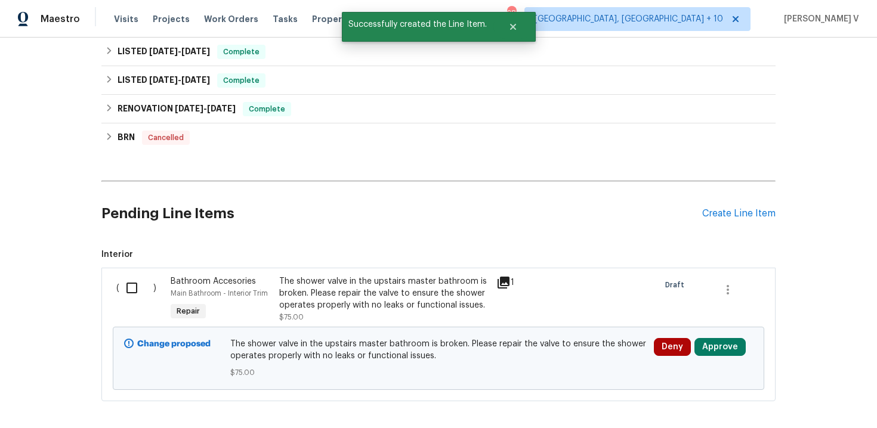
click at [134, 293] on input "checkbox" at bounding box center [136, 288] width 34 height 25
checkbox input "true"
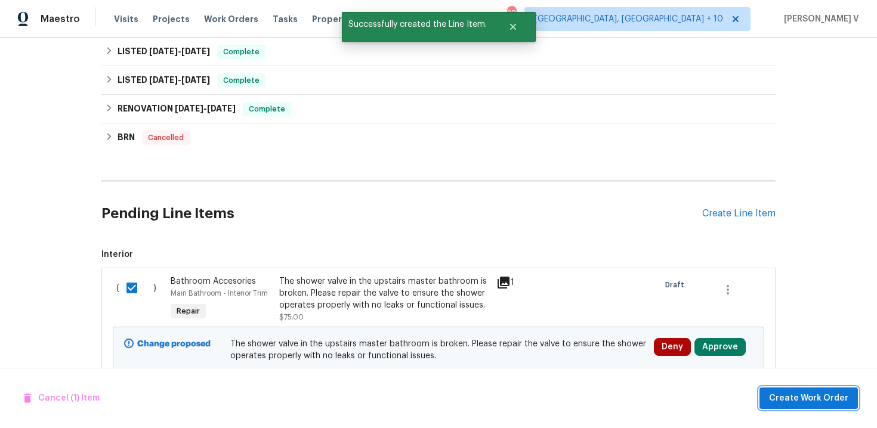
click at [846, 395] on span "Create Work Order" at bounding box center [808, 398] width 79 height 15
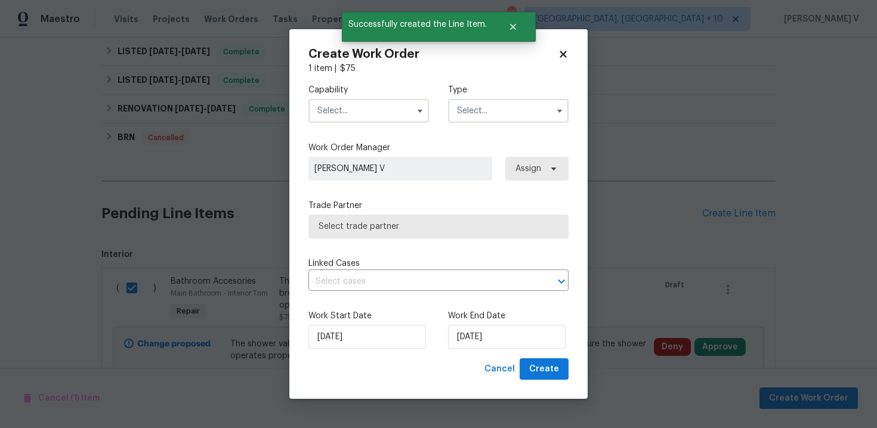
click at [362, 126] on div "Capability Type" at bounding box center [438, 104] width 260 height 58
click at [371, 119] on input "text" at bounding box center [368, 111] width 120 height 24
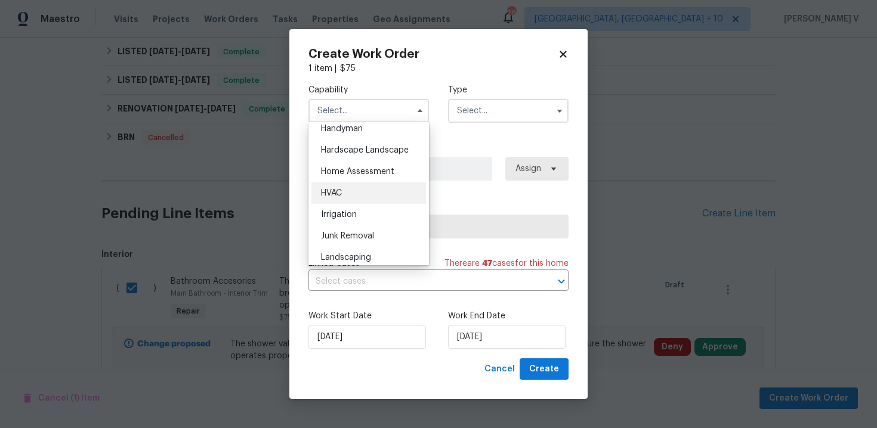
scroll to position [649, 0]
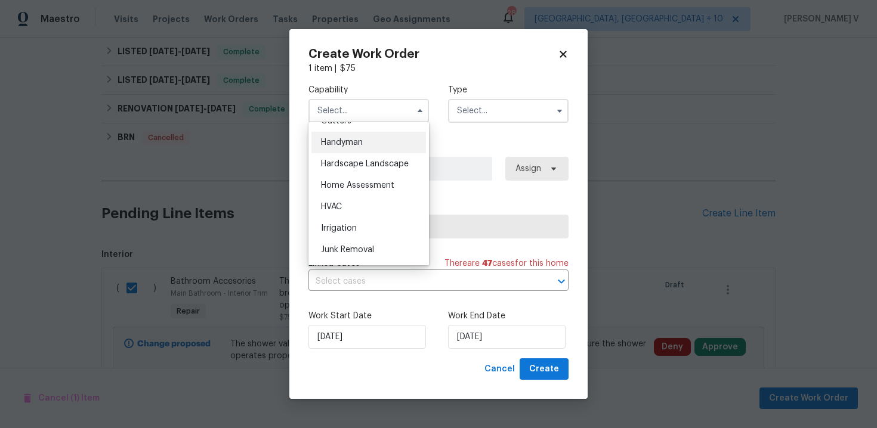
click at [361, 137] on div "Handyman" at bounding box center [368, 142] width 114 height 21
type input "Handyman"
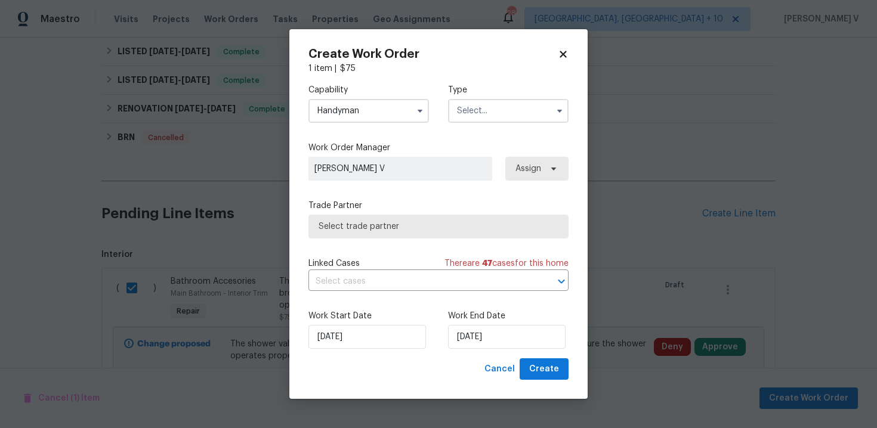
click at [490, 106] on input "text" at bounding box center [508, 111] width 120 height 24
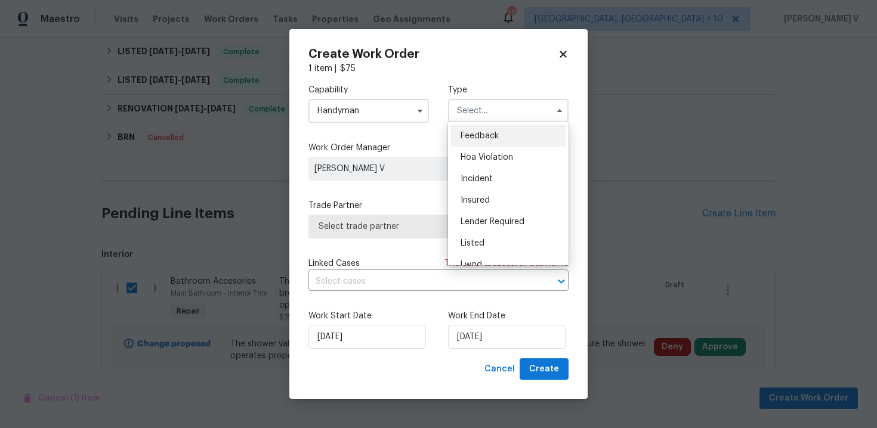
click at [466, 132] on span "Feedback" at bounding box center [479, 136] width 38 height 8
type input "Feedback"
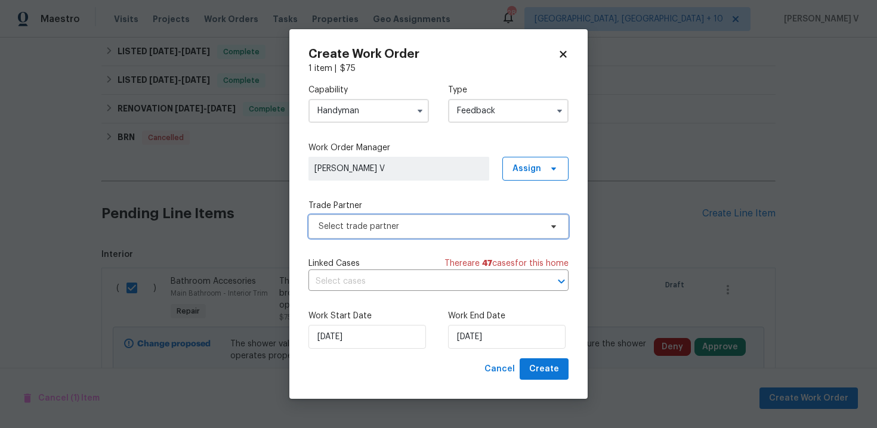
click at [383, 222] on span "Select trade partner" at bounding box center [429, 227] width 222 height 12
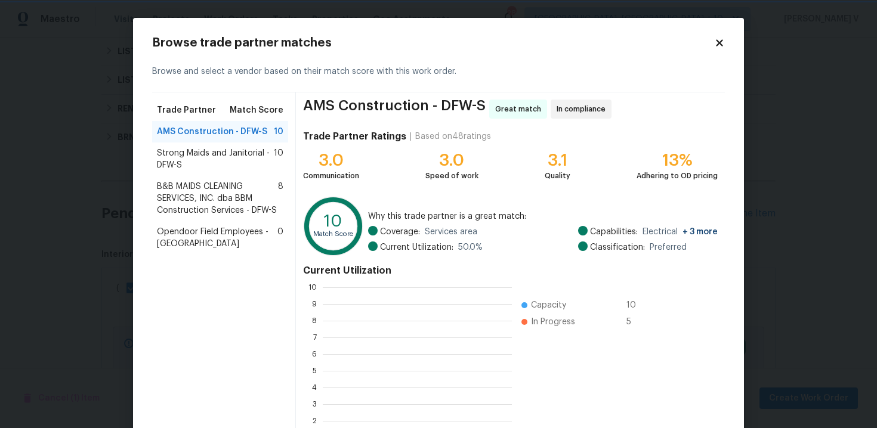
scroll to position [167, 189]
click at [202, 170] on span "Strong Maids and Janitorial - DFW-S" at bounding box center [215, 159] width 117 height 24
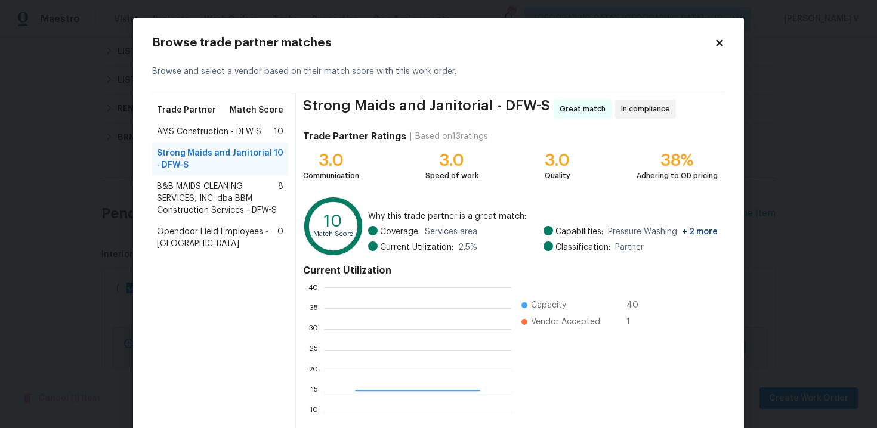
scroll to position [167, 187]
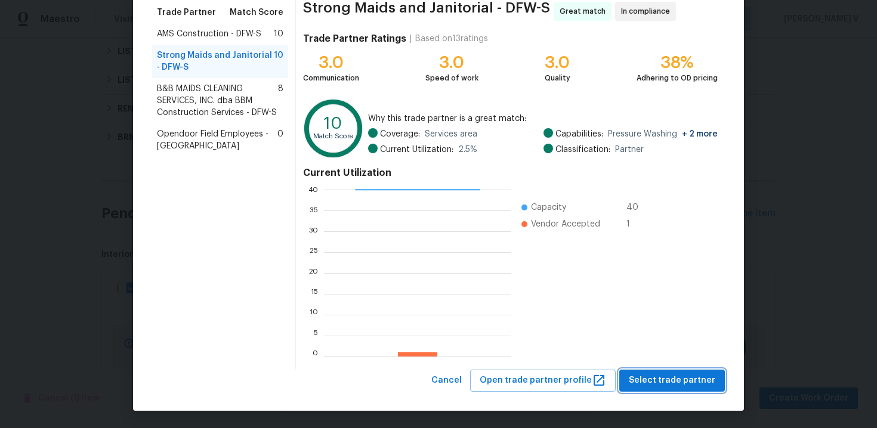
click at [677, 375] on span "Select trade partner" at bounding box center [672, 380] width 86 height 15
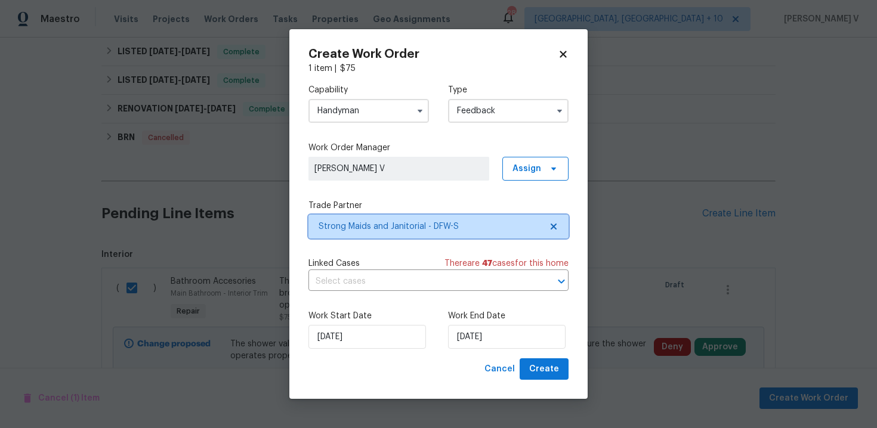
scroll to position [0, 0]
click at [484, 319] on label "Work End Date" at bounding box center [508, 316] width 120 height 12
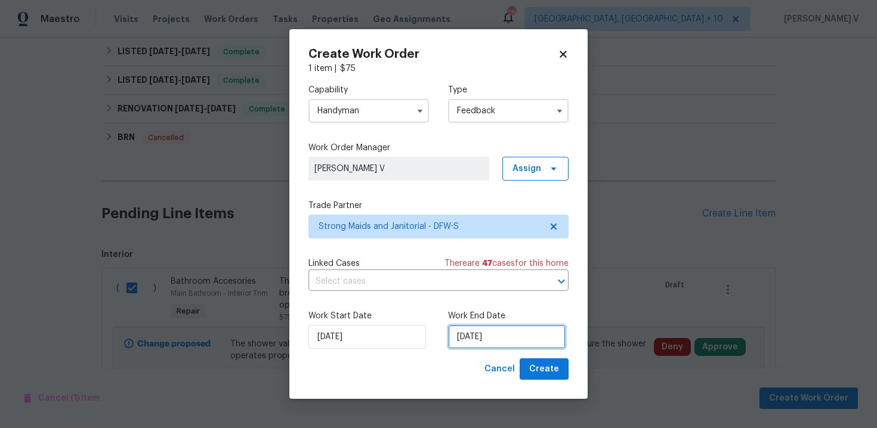
click at [480, 333] on input "25/09/2025" at bounding box center [506, 337] width 117 height 24
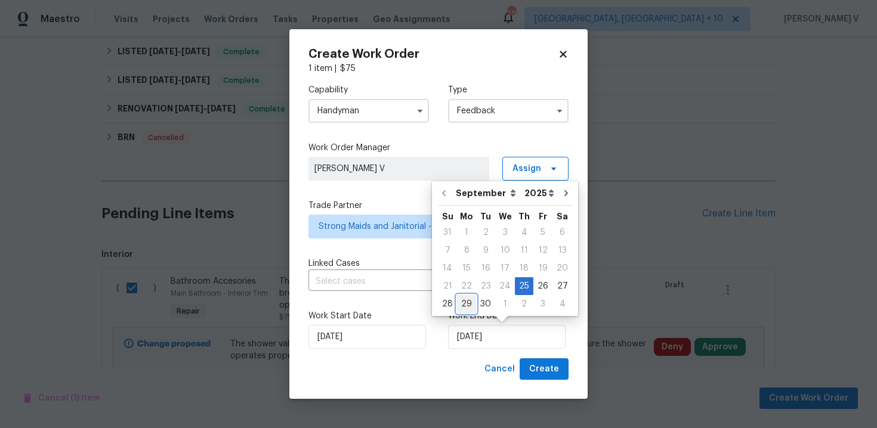
click at [468, 301] on div "29" at bounding box center [466, 304] width 19 height 17
type input "29/09/2025"
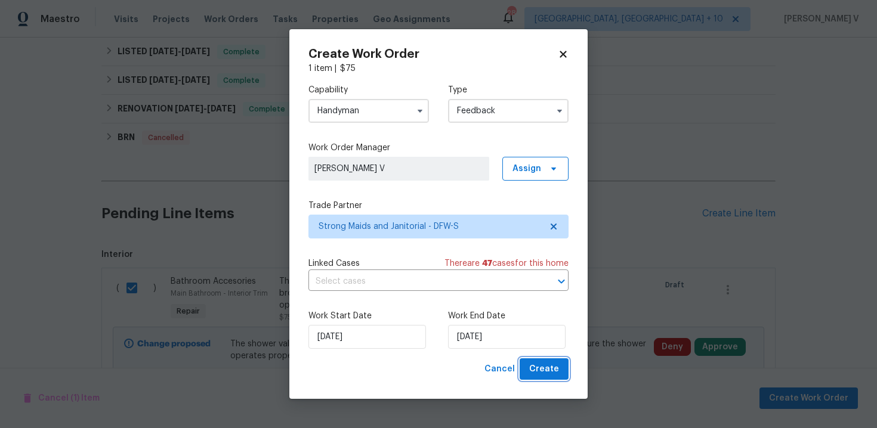
click at [533, 370] on span "Create" at bounding box center [544, 369] width 30 height 15
checkbox input "false"
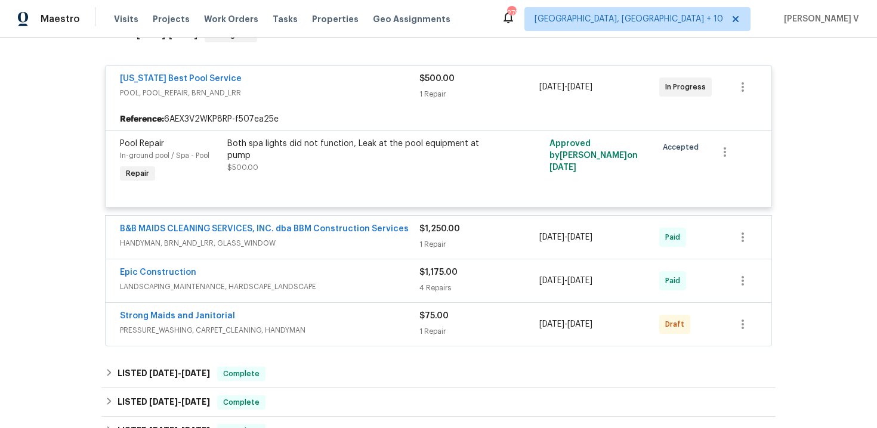
scroll to position [209, 0]
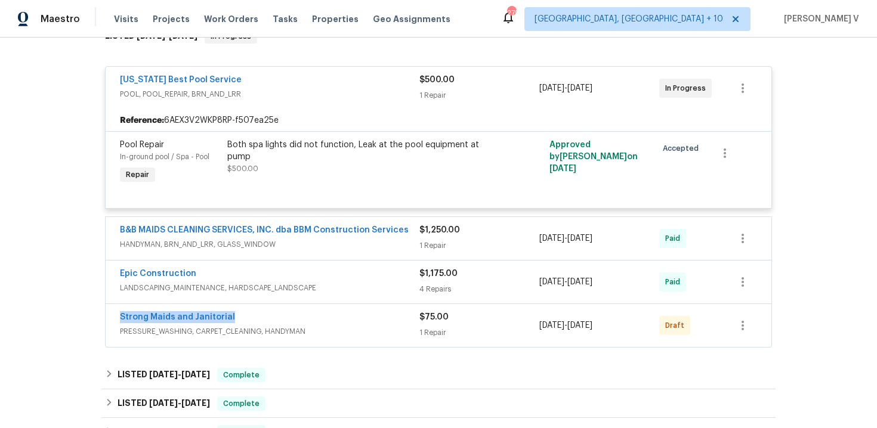
drag, startPoint x: 247, startPoint y: 316, endPoint x: 67, endPoint y: 316, distance: 180.7
click at [67, 316] on div "Back to all projects 36 Clear Pond Dr, Frisco, TX 75034 4 Beds | 3 1/2 Baths | …" at bounding box center [438, 233] width 877 height 391
copy link "Strong Maids and Janitorial"
click at [193, 316] on link "Strong Maids and Janitorial" at bounding box center [177, 317] width 115 height 8
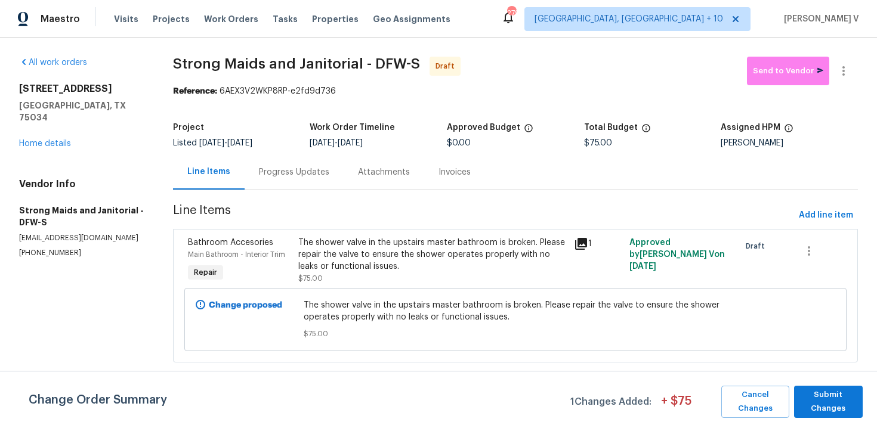
click at [284, 184] on div "Progress Updates" at bounding box center [294, 171] width 99 height 35
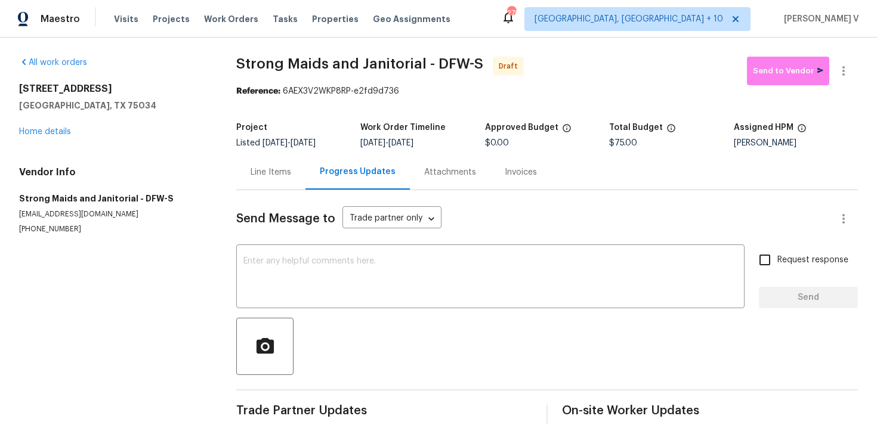
scroll to position [15, 0]
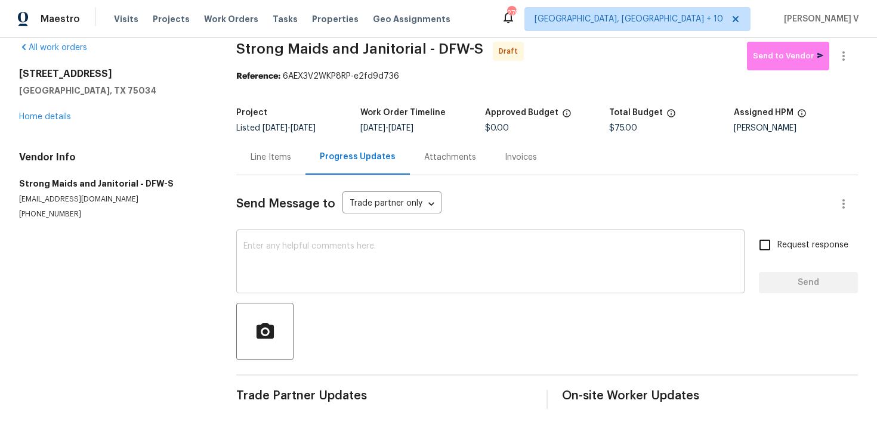
click at [282, 252] on textarea at bounding box center [490, 263] width 494 height 42
paste textarea "Hi this is Divya with Opendoor. I’m confirming you received the WO for the prop…"
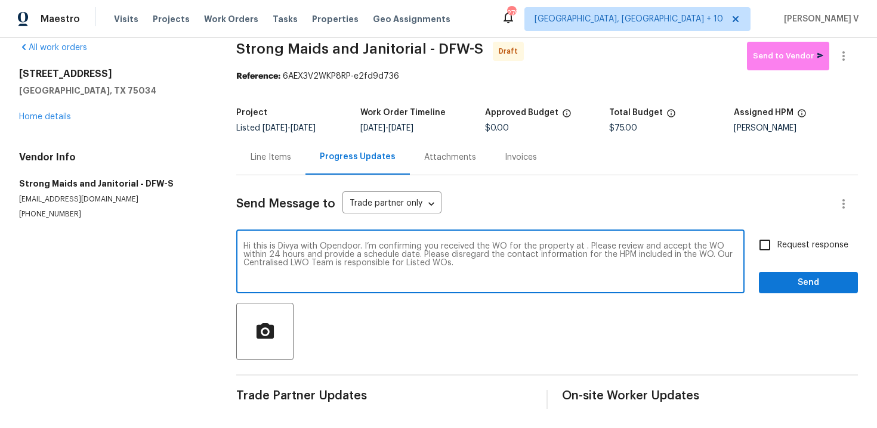
click at [581, 247] on textarea "Hi this is Divya with Opendoor. I’m confirming you received the WO for the prop…" at bounding box center [490, 263] width 494 height 42
paste textarea "36 Clear Pond Dr, Frisco, TX 75034"
type textarea "Hi this is Divya with Opendoor. I’m confirming you received the WO for the prop…"
click at [799, 256] on label "Request response" at bounding box center [800, 245] width 96 height 25
click at [777, 256] on input "Request response" at bounding box center [764, 245] width 25 height 25
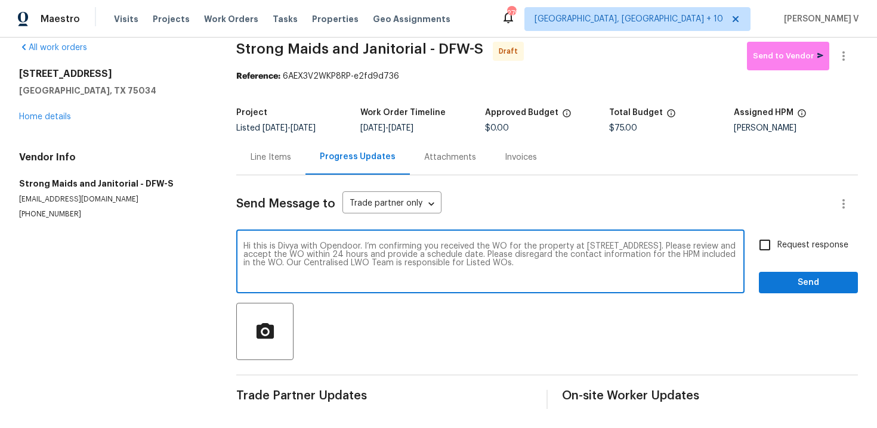
checkbox input "true"
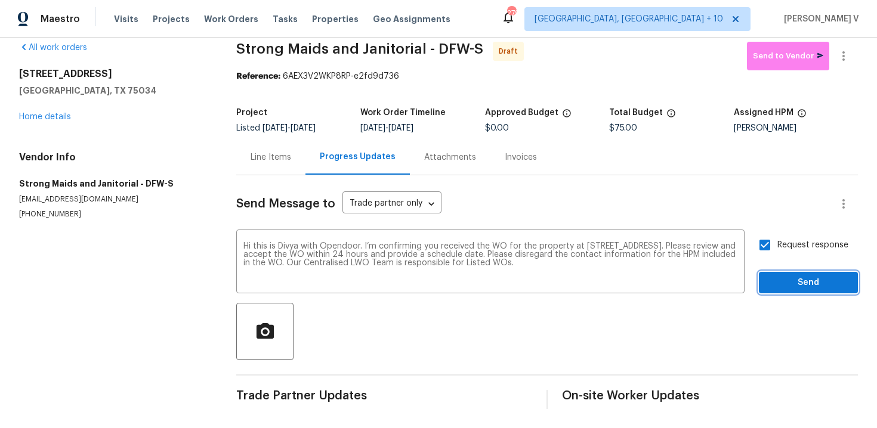
click at [798, 279] on span "Send" at bounding box center [808, 283] width 80 height 15
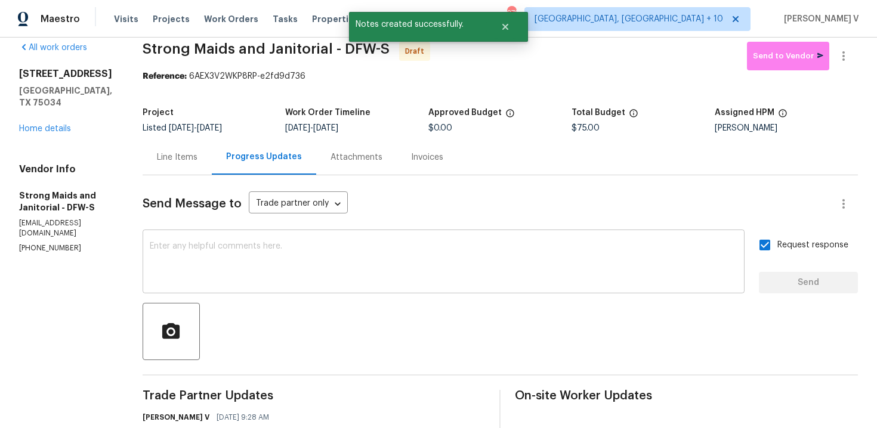
click at [319, 243] on textarea at bounding box center [443, 263] width 587 height 42
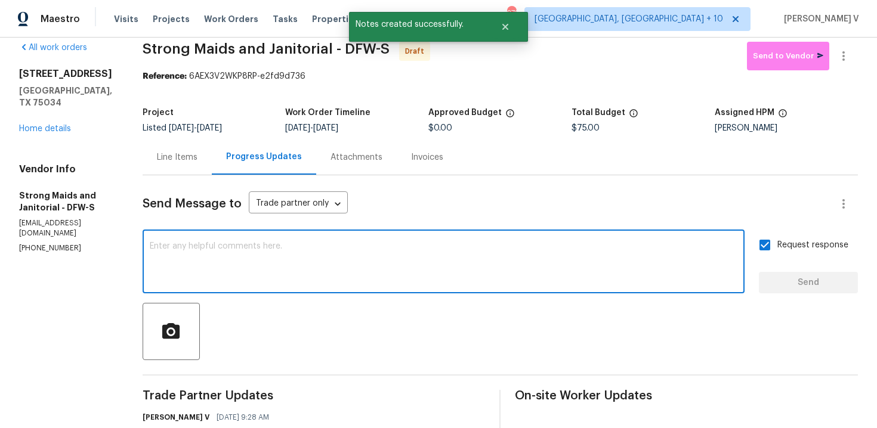
paste textarea "Attention All Work Orders must include before-photos (both close-up and wide-an…"
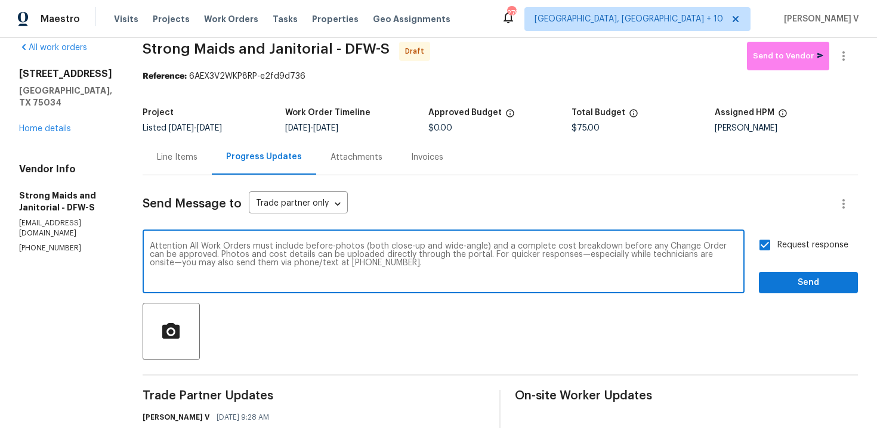
type textarea "Attention All Work Orders must include before-photos (both close-up and wide-an…"
click at [794, 280] on span "Send" at bounding box center [808, 283] width 80 height 15
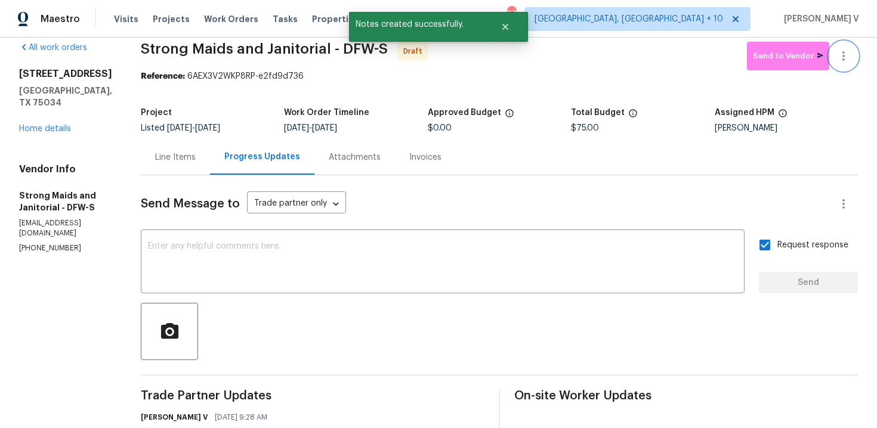
click at [851, 51] on button "button" at bounding box center [843, 56] width 29 height 29
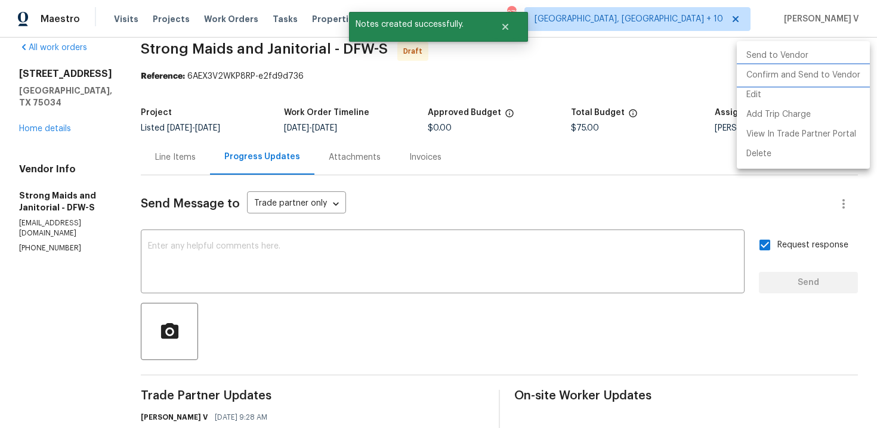
click at [785, 77] on li "Confirm and Send to Vendor" at bounding box center [802, 76] width 133 height 20
click at [298, 78] on div at bounding box center [438, 214] width 877 height 428
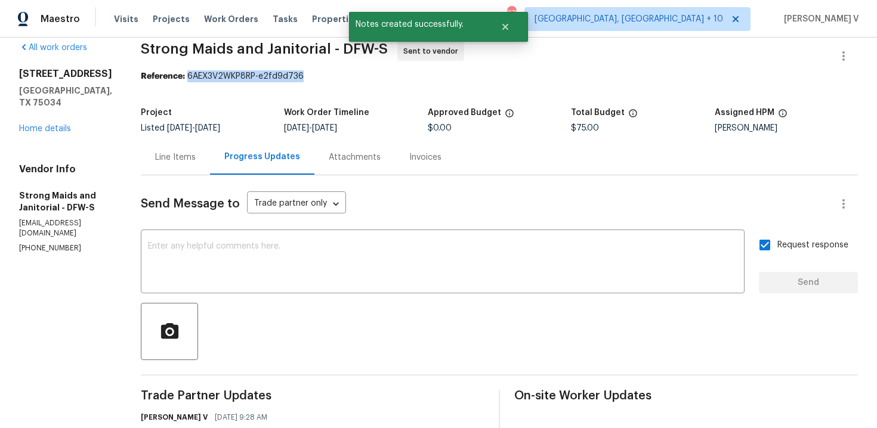
drag, startPoint x: 182, startPoint y: 73, endPoint x: 381, endPoint y: 74, distance: 198.6
click at [381, 74] on div "Reference: 6AEX3V2WKP8RP-e2fd9d736" at bounding box center [499, 76] width 717 height 12
copy div "6AEX3V2WKP8RP-e2fd9d736"
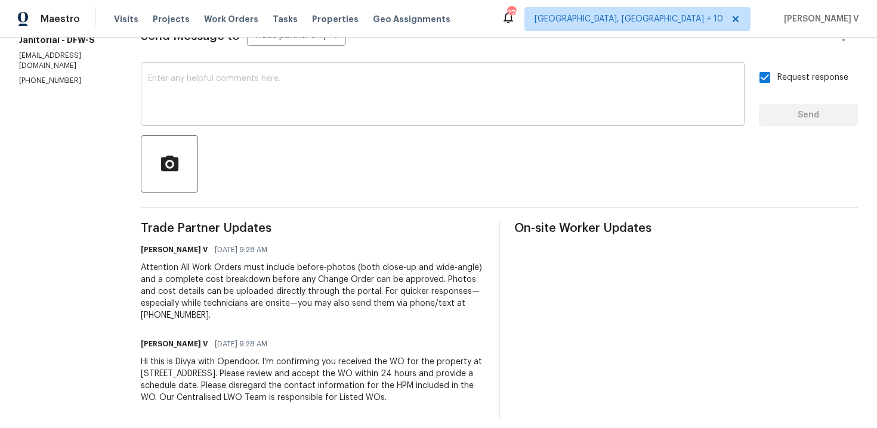
scroll to position [0, 0]
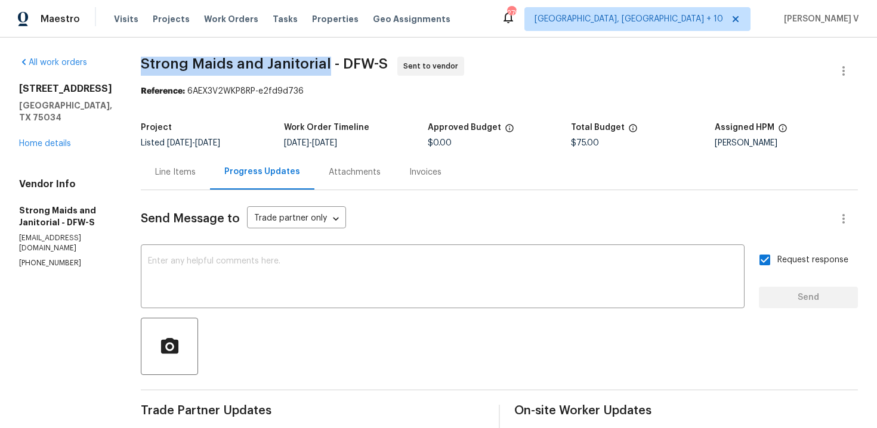
drag, startPoint x: 136, startPoint y: 60, endPoint x: 321, endPoint y: 58, distance: 184.9
click at [321, 58] on span "Strong Maids and Janitorial - DFW-S" at bounding box center [264, 64] width 247 height 14
copy span "Strong Maids and Janitorial"
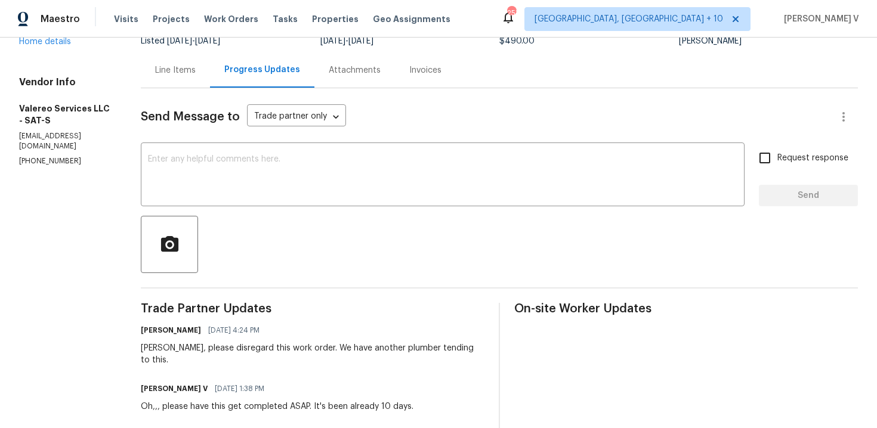
scroll to position [204, 0]
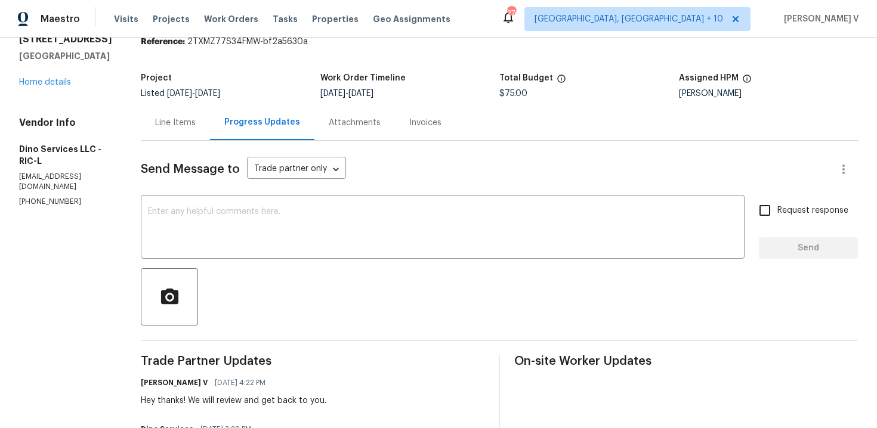
scroll to position [149, 0]
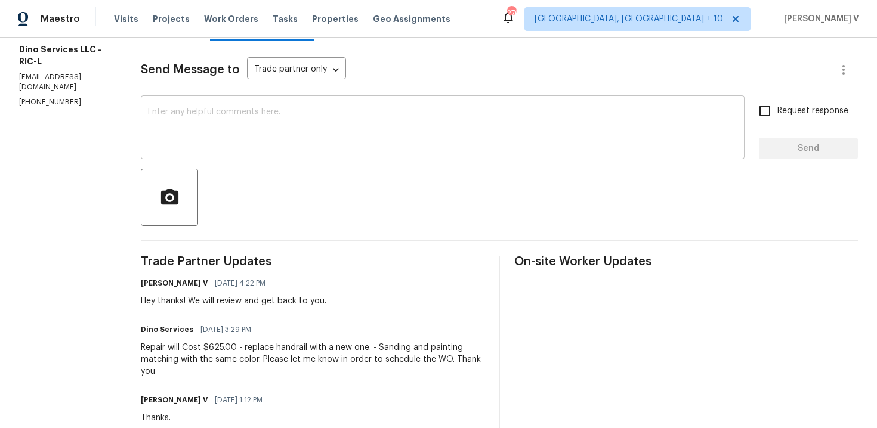
click at [261, 145] on textarea at bounding box center [442, 129] width 589 height 42
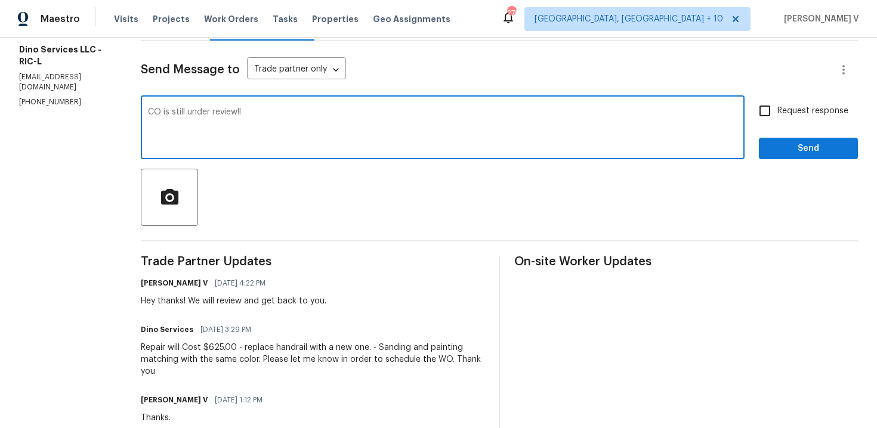
click at [148, 112] on textarea "CO is still under review!!" at bounding box center [442, 129] width 589 height 42
click at [171, 113] on textarea "FYI, CO is still under review!!" at bounding box center [442, 129] width 589 height 42
click at [258, 115] on textarea "FYI, CO is still under review!!" at bounding box center [442, 129] width 589 height 42
click at [258, 115] on textarea "FYI, CO is still under review!! thanks." at bounding box center [442, 129] width 589 height 42
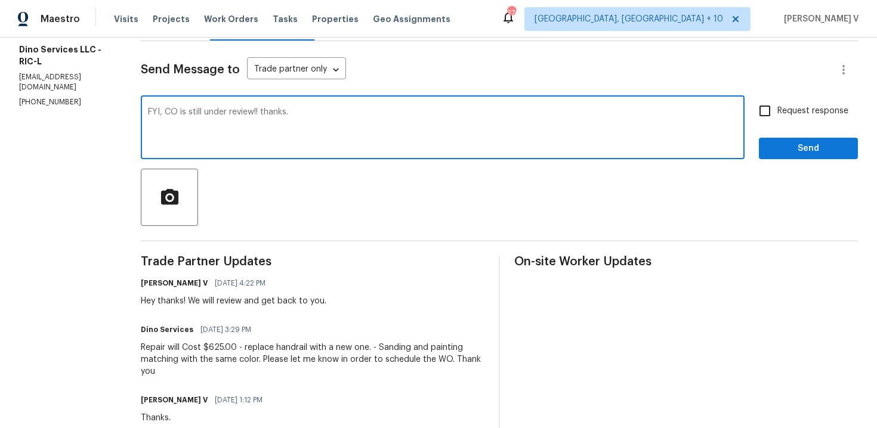
click at [258, 115] on textarea "FYI, CO is still under review!! thanks." at bounding box center [442, 129] width 589 height 42
type textarea "FYI, CO is still under review!! thanks."
click at [781, 144] on span "Send" at bounding box center [808, 148] width 80 height 15
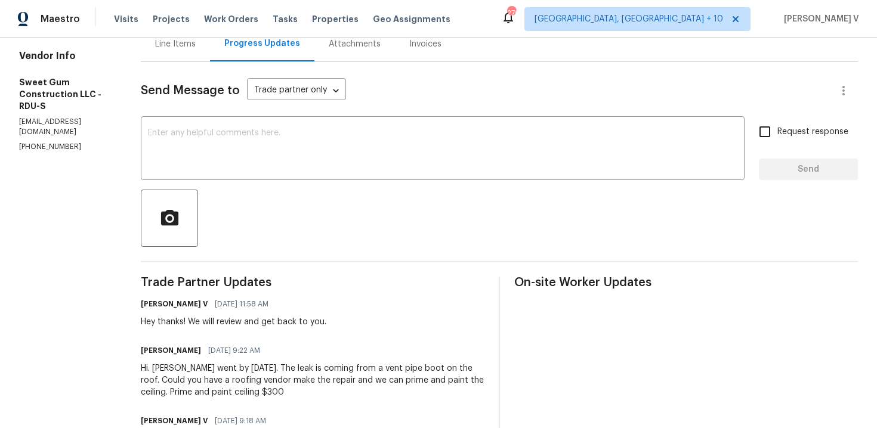
scroll to position [175, 0]
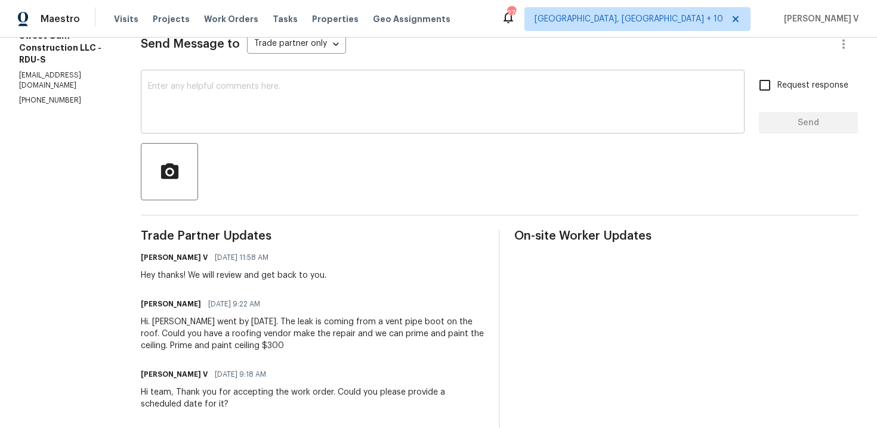
click at [227, 105] on textarea at bounding box center [442, 103] width 589 height 42
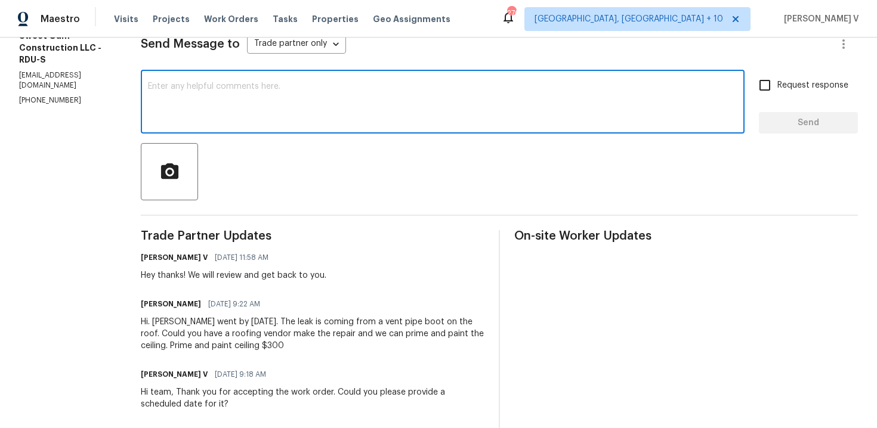
paste textarea "FYI, CO is still under review!! thanks."
type textarea "FYI, CO is still under review!! thanks."
click at [790, 93] on label "Request response" at bounding box center [800, 85] width 96 height 25
click at [777, 93] on input "Request response" at bounding box center [764, 85] width 25 height 25
checkbox input "true"
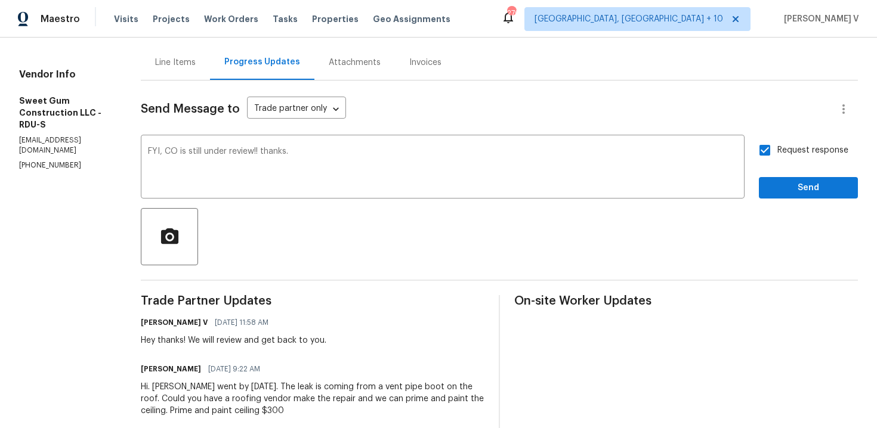
scroll to position [88, 0]
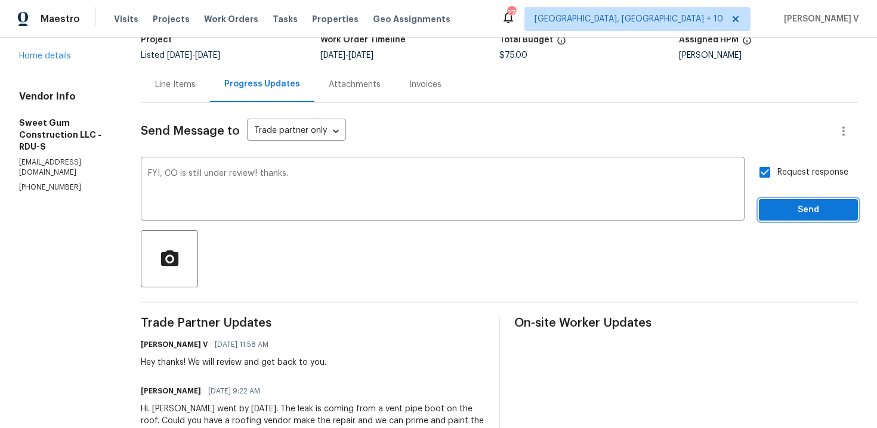
click at [799, 216] on span "Send" at bounding box center [808, 210] width 80 height 15
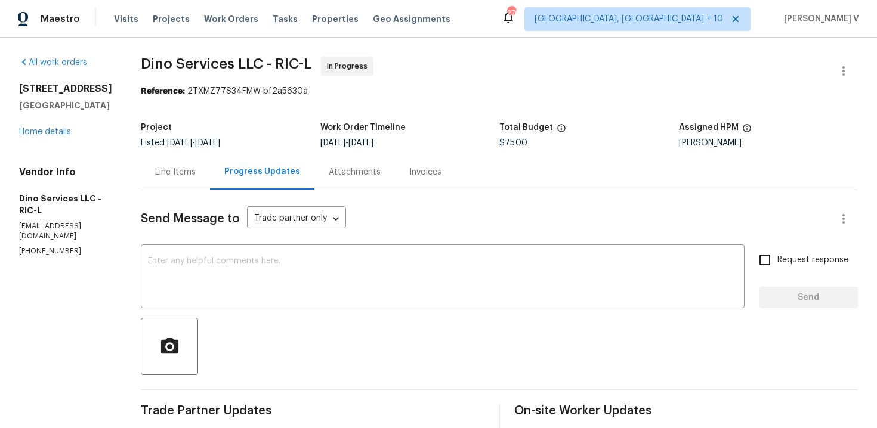
scroll to position [147, 0]
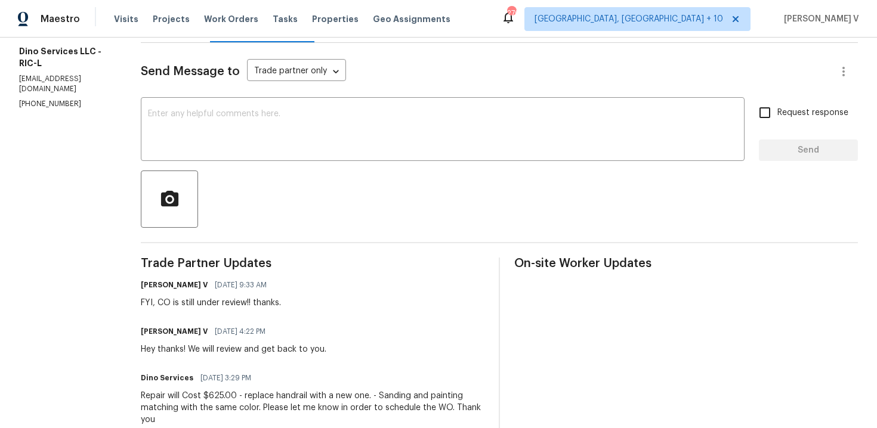
click at [175, 296] on div "[PERSON_NAME] V [DATE] 9:33 AM FYI, CO is still under review!! thanks." at bounding box center [211, 293] width 140 height 32
click at [175, 296] on div "Divya Dharshini V 09/25/2025 9:33 AM FYI, CO is still under review!! thanks." at bounding box center [211, 293] width 140 height 32
copy div "FYI, CO is still under review!! thanks."
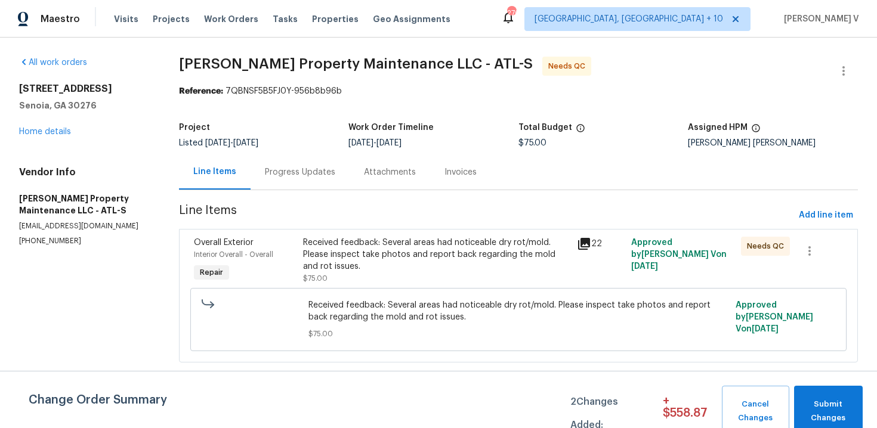
click at [294, 177] on div "Progress Updates" at bounding box center [300, 172] width 70 height 12
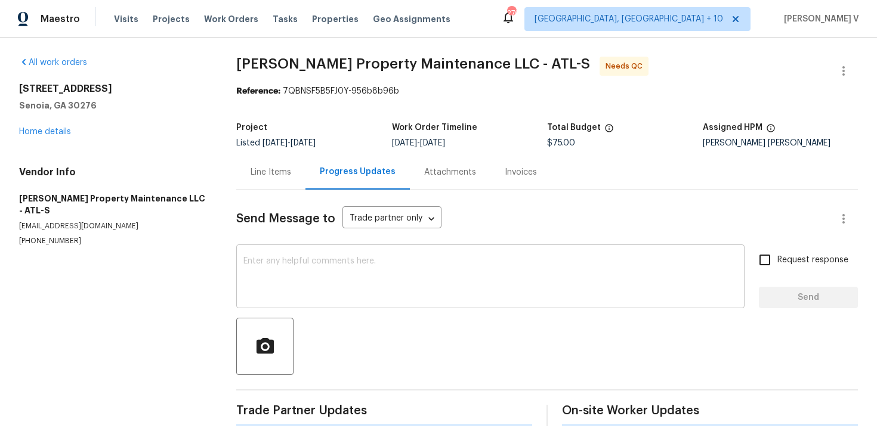
click at [307, 262] on textarea at bounding box center [490, 278] width 494 height 42
paste textarea "FYI, CO is still under review!! thanks."
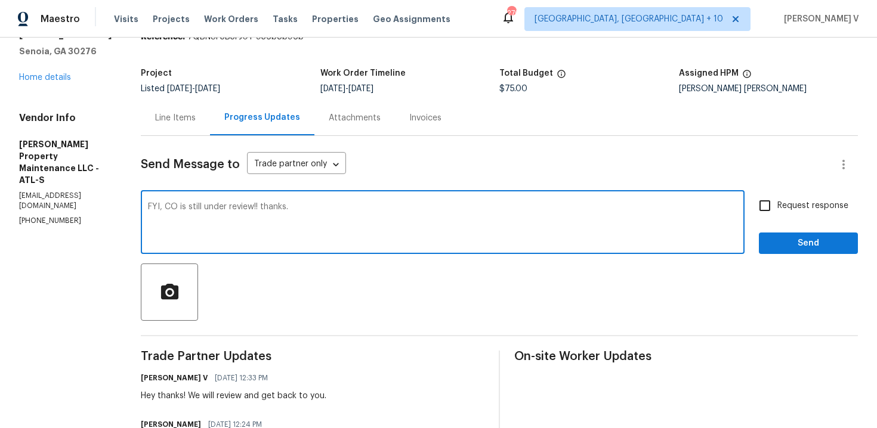
scroll to position [59, 0]
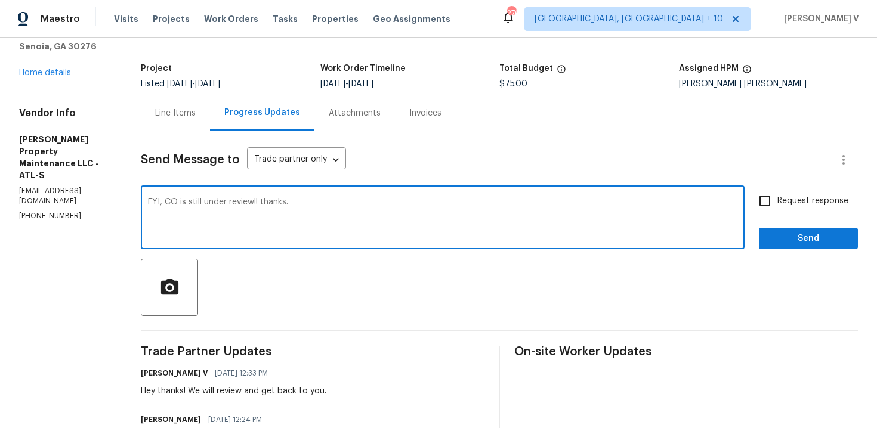
type textarea "FYI, CO is still under review!! thanks."
click at [785, 242] on span "Send" at bounding box center [808, 238] width 80 height 15
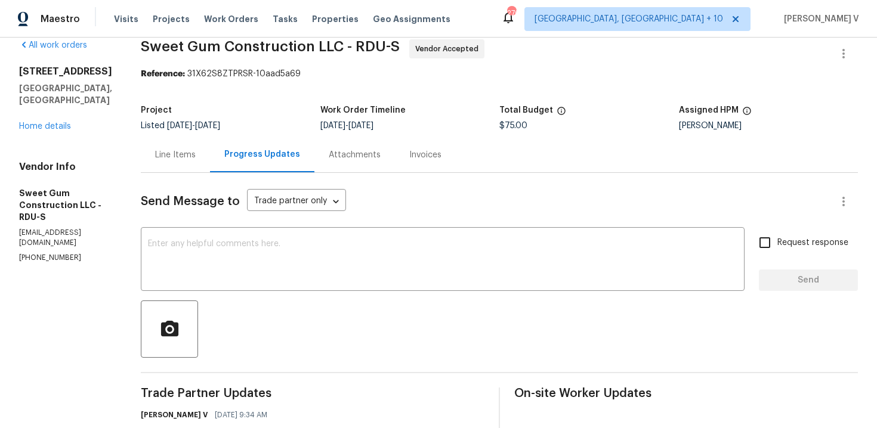
scroll to position [49, 0]
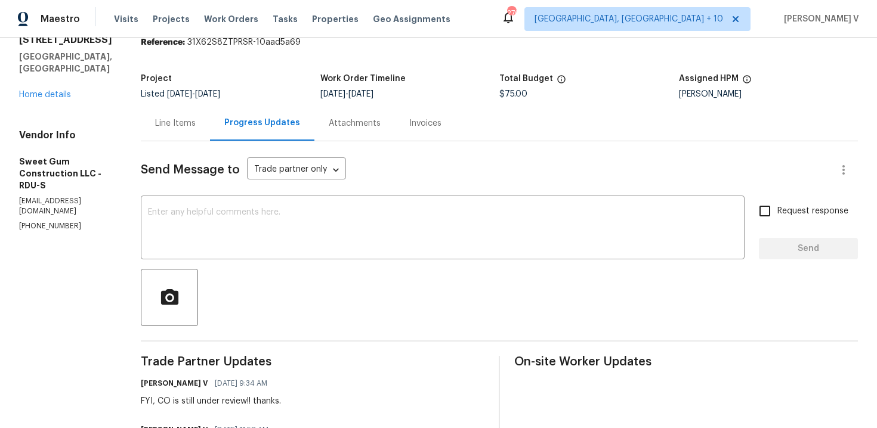
click at [185, 401] on div "FYI, CO is still under review!! thanks." at bounding box center [211, 401] width 140 height 12
copy div "FYI, CO is still under review!! thanks."
